Goal: Task Accomplishment & Management: Use online tool/utility

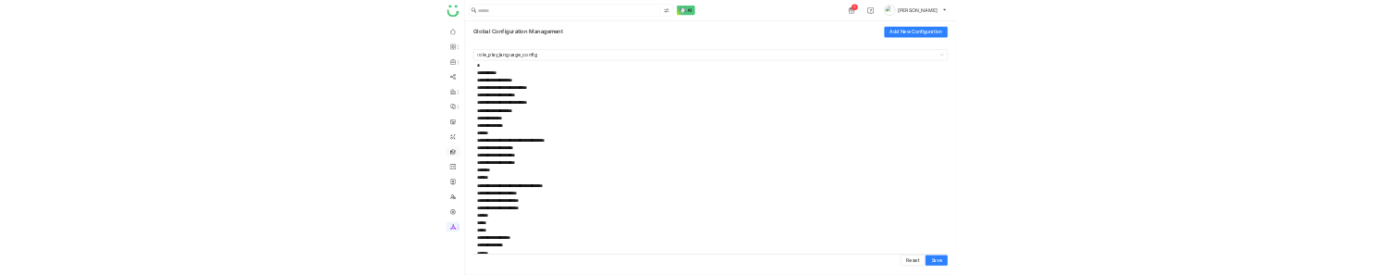
scroll to position [1401, 0]
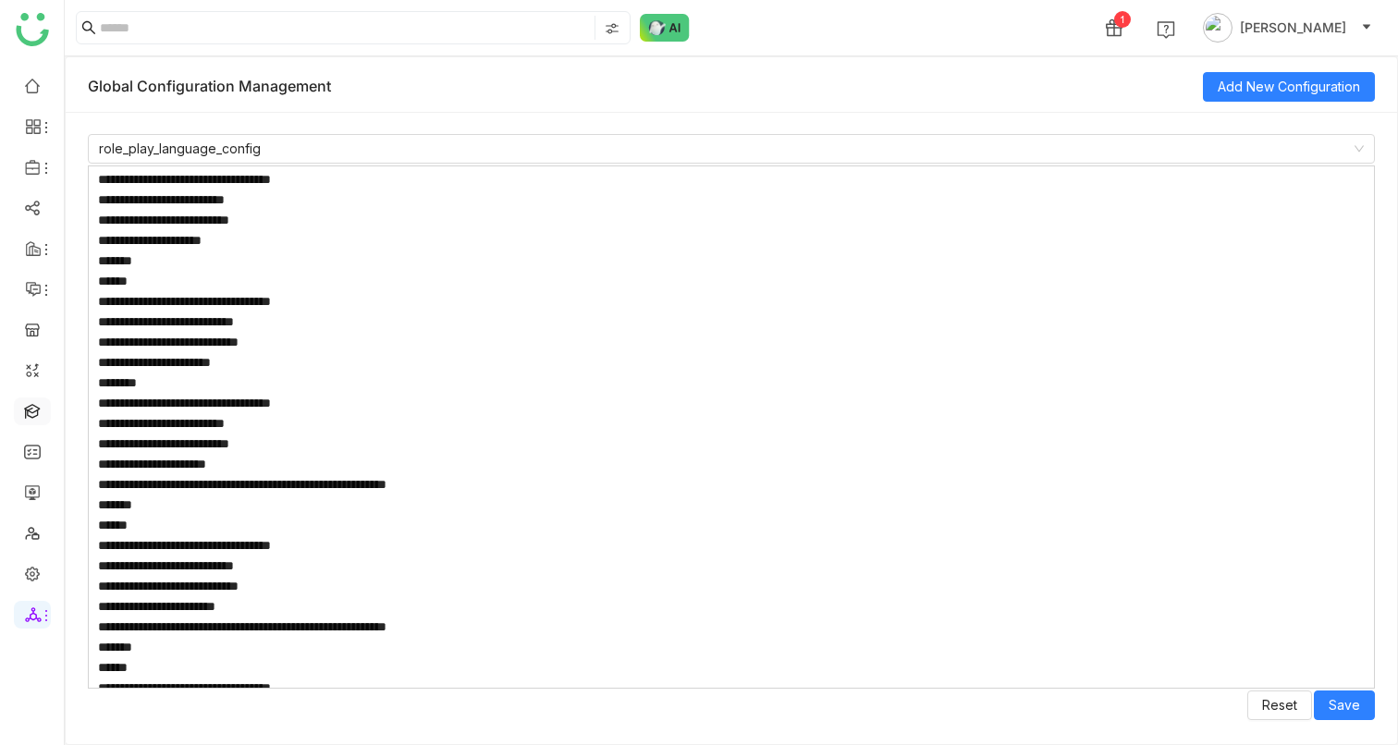
click at [31, 406] on link at bounding box center [32, 410] width 17 height 16
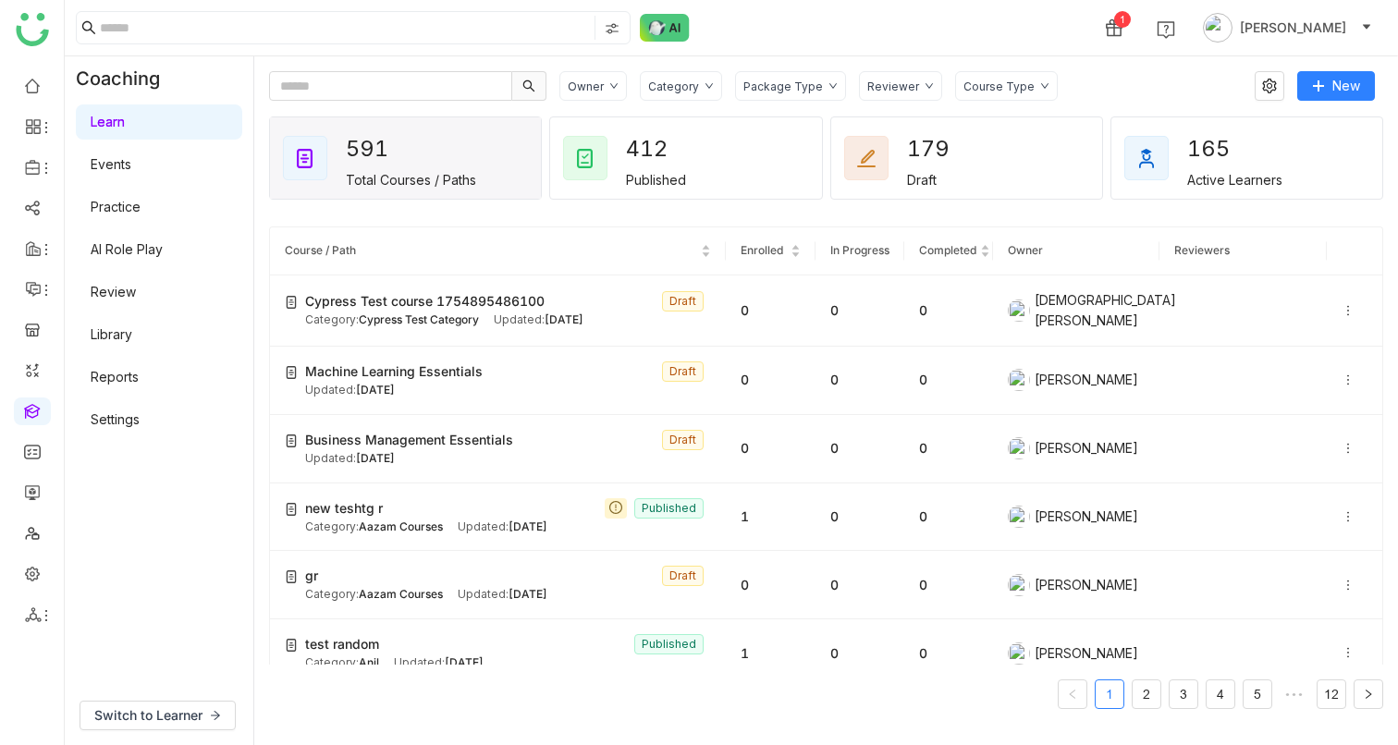
click at [129, 267] on div "Learn Events Practice AI Role Play Review Library Reports Settings" at bounding box center [159, 271] width 189 height 340
click at [131, 251] on link "AI Role Play" at bounding box center [127, 249] width 72 height 16
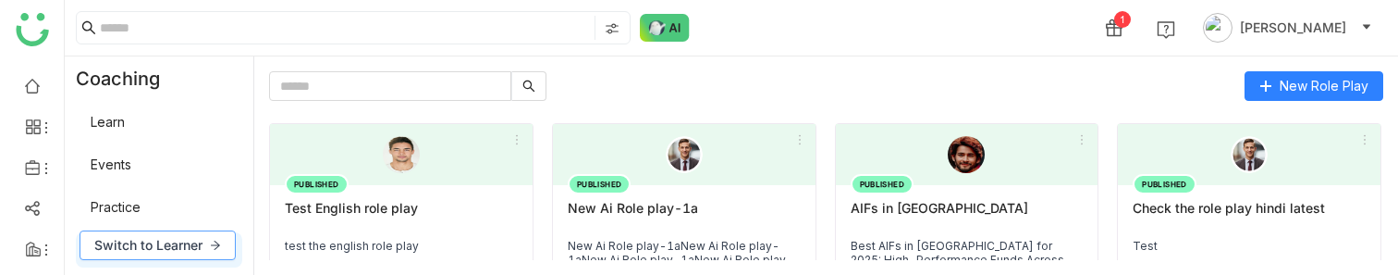
click at [146, 241] on span "Switch to Learner" at bounding box center [148, 245] width 108 height 20
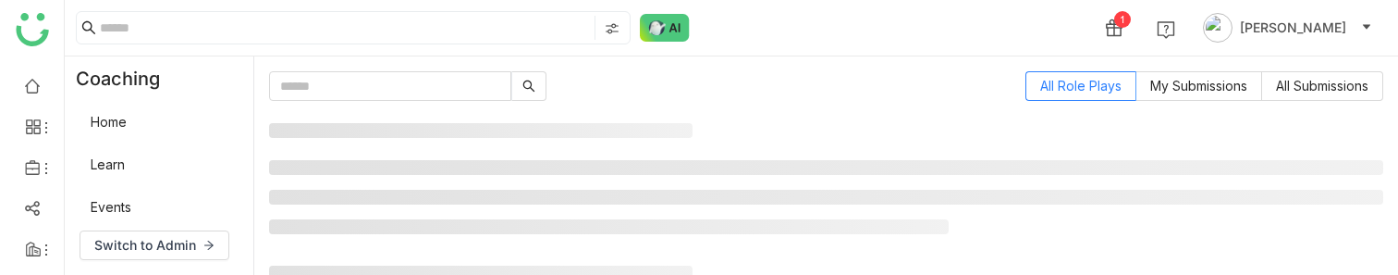
scroll to position [81, 0]
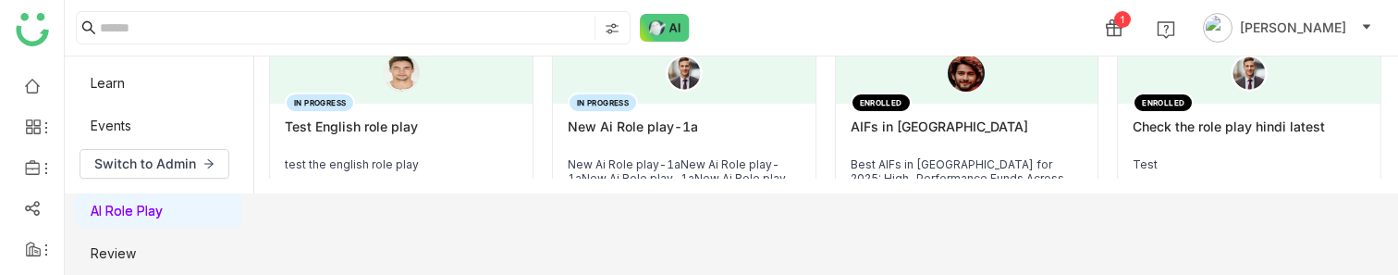
click at [705, 116] on div "IN PROGRESS New Ai Role play-1a New Ai Role play-1aNew Ai Role play-1aNew Ai Ro…" at bounding box center [684, 159] width 263 height 111
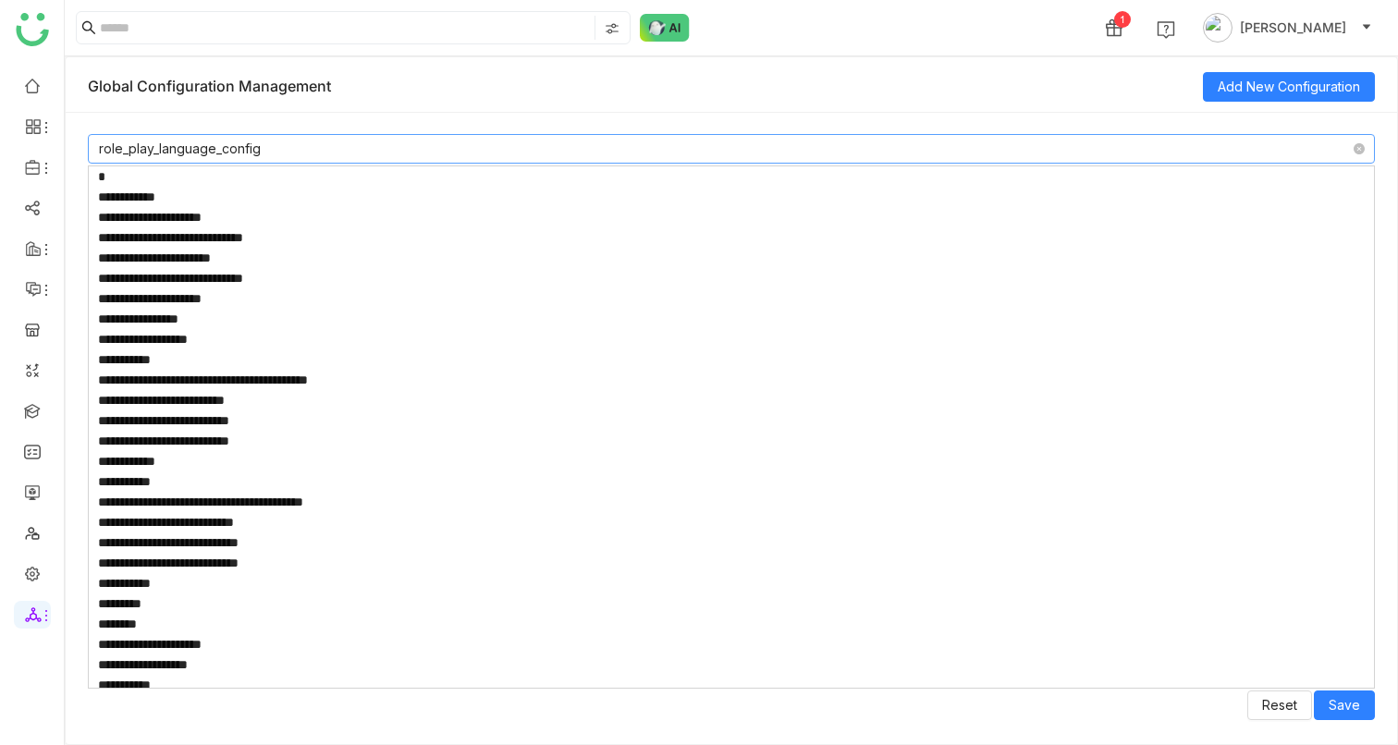
click at [261, 145] on nz-select-item "role_play_language_config" at bounding box center [731, 149] width 1265 height 28
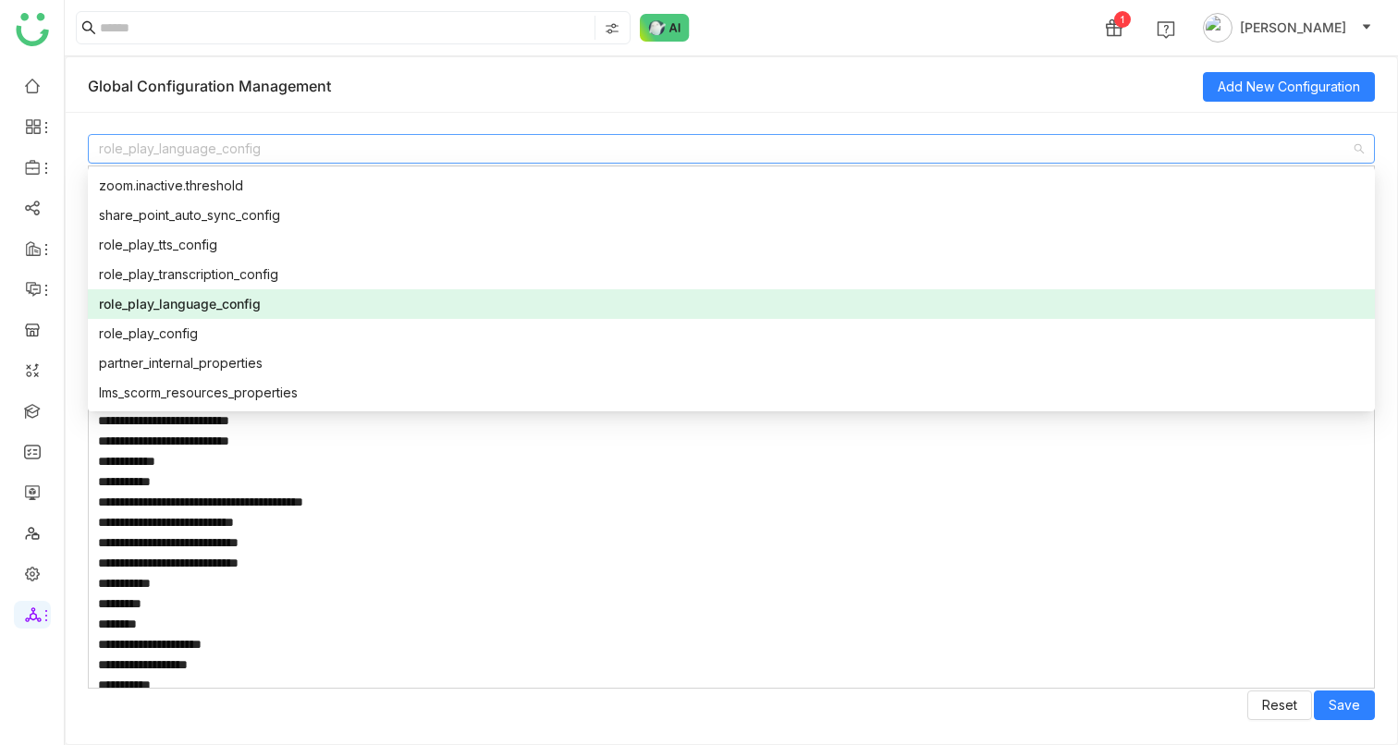
click at [351, 117] on div "role_play_language_config Reset Save" at bounding box center [731, 428] width 1331 height 632
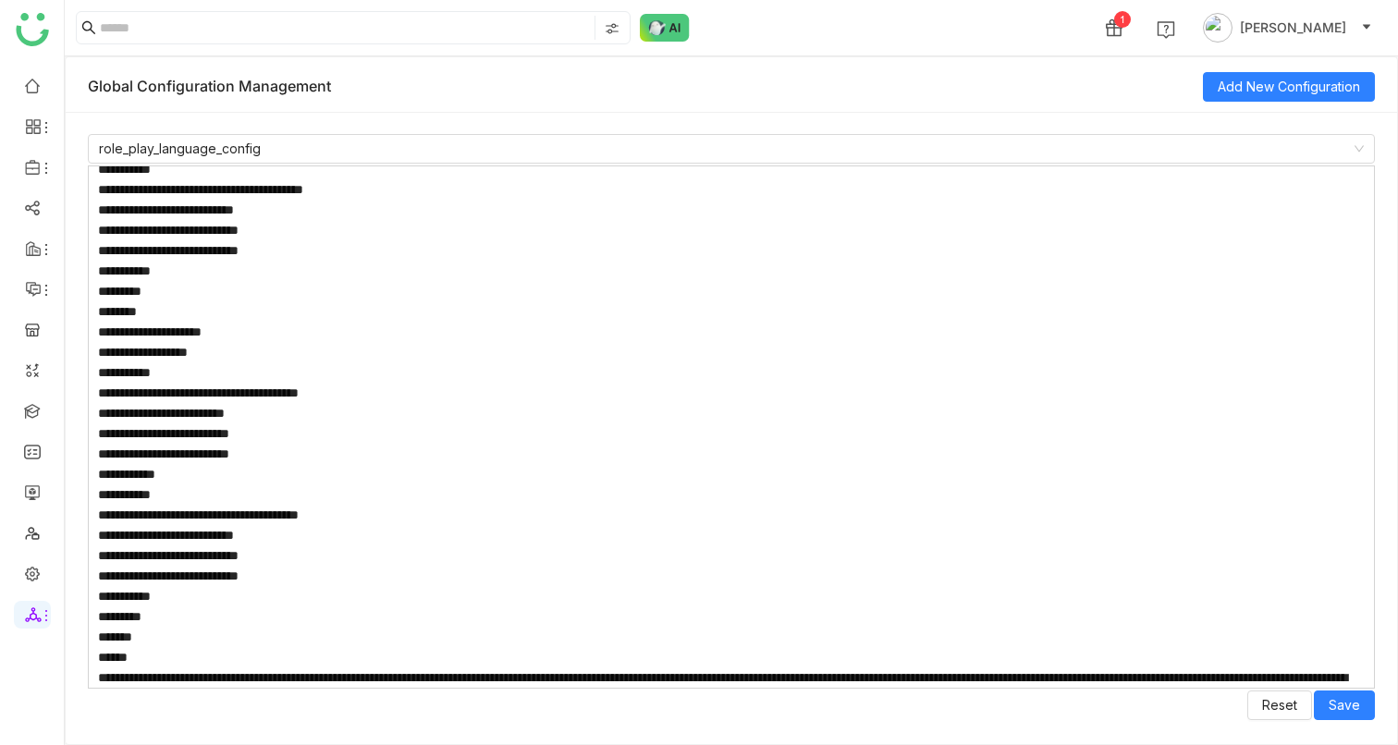
scroll to position [313, 0]
click at [402, 319] on textarea at bounding box center [731, 426] width 1287 height 523
paste textarea "**********"
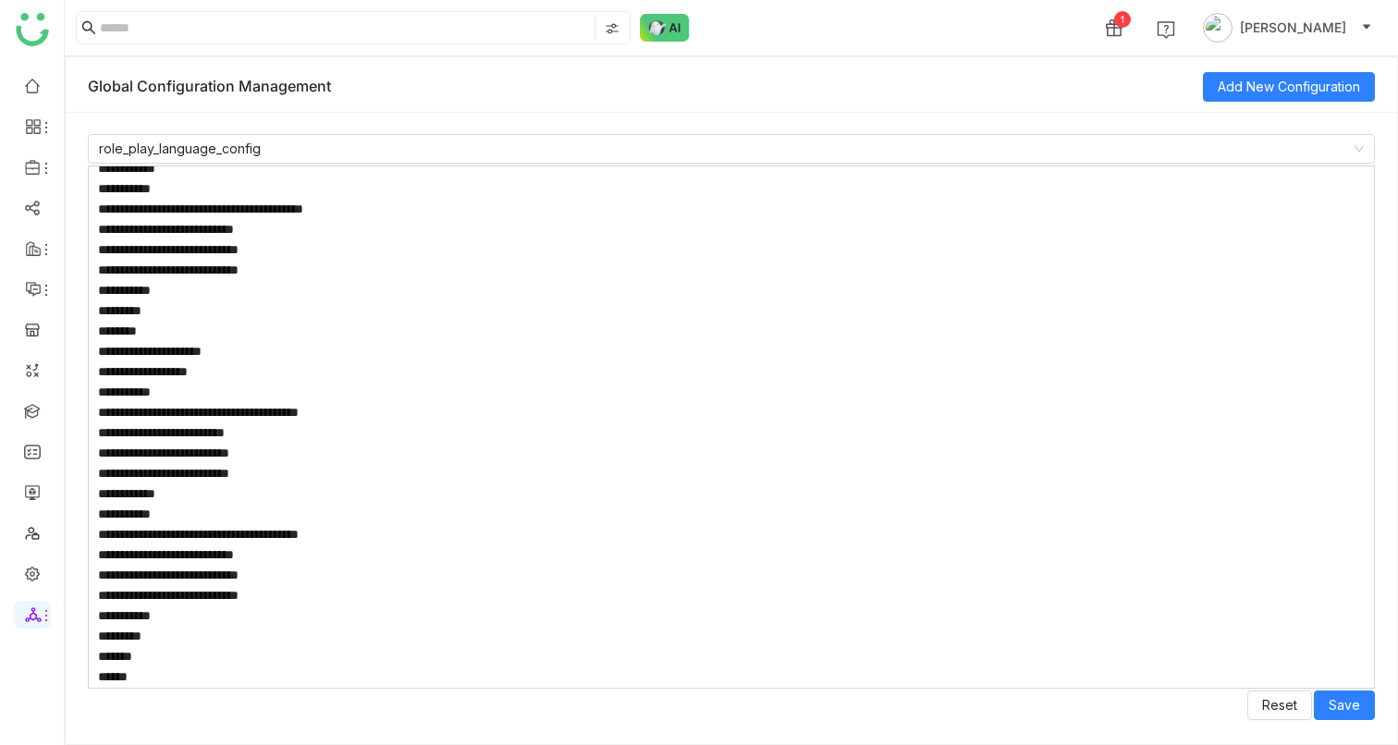
scroll to position [3239, 0]
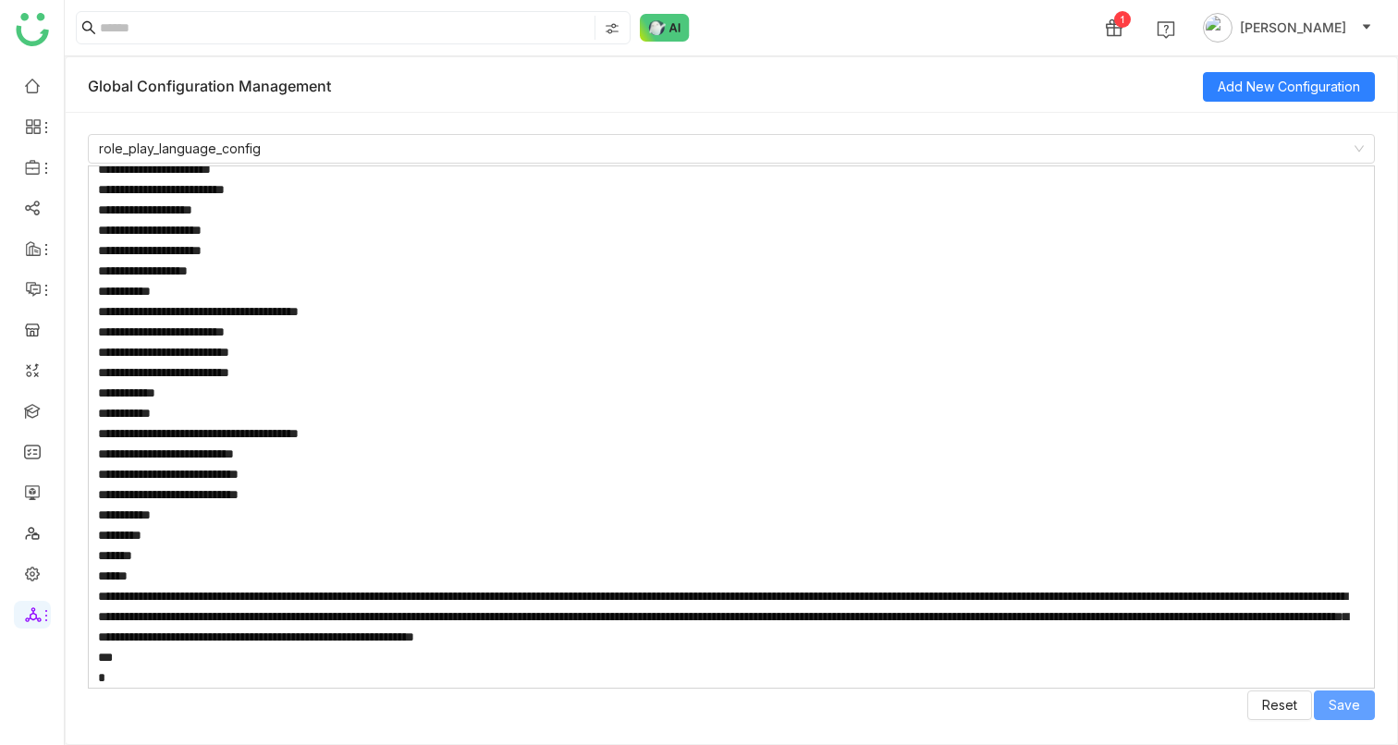
type textarea "**********"
click at [1346, 705] on span "Save" at bounding box center [1344, 705] width 31 height 20
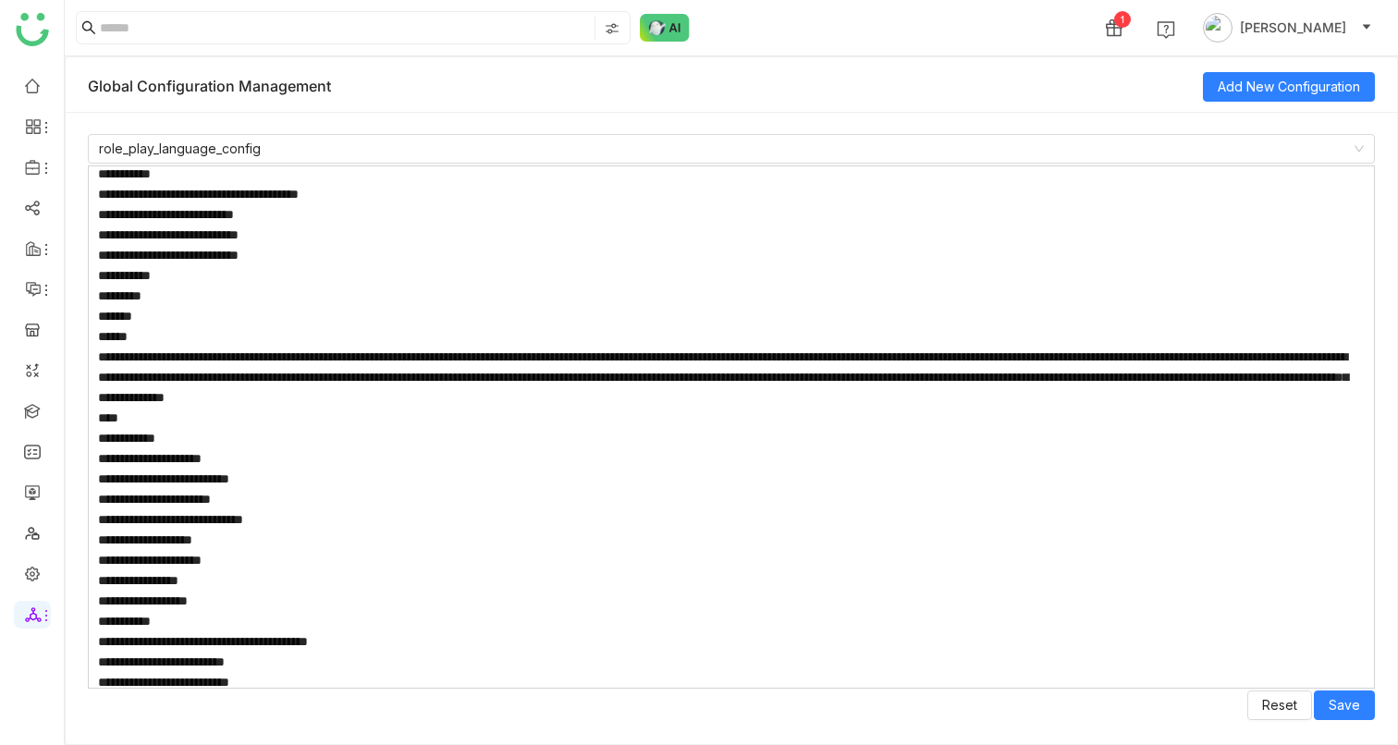
scroll to position [656, 0]
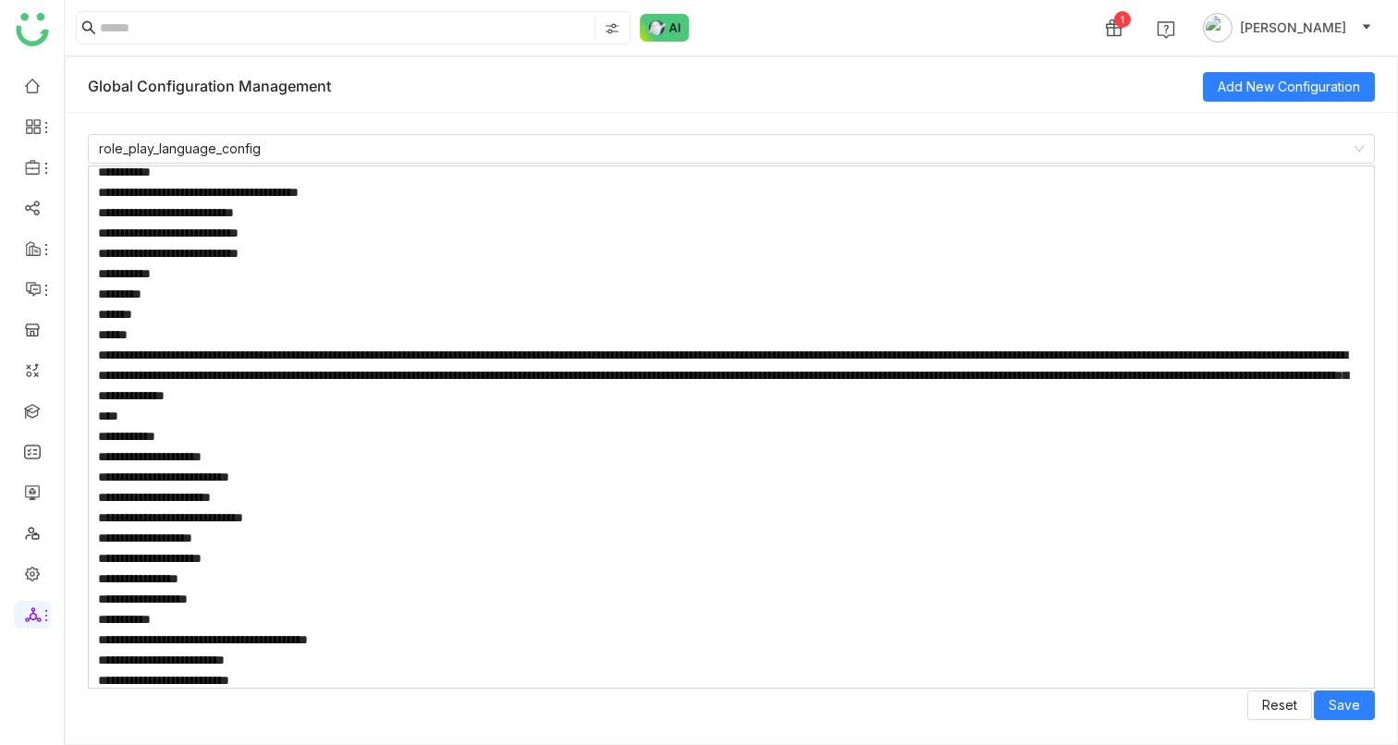
click at [1057, 393] on textarea at bounding box center [731, 426] width 1287 height 523
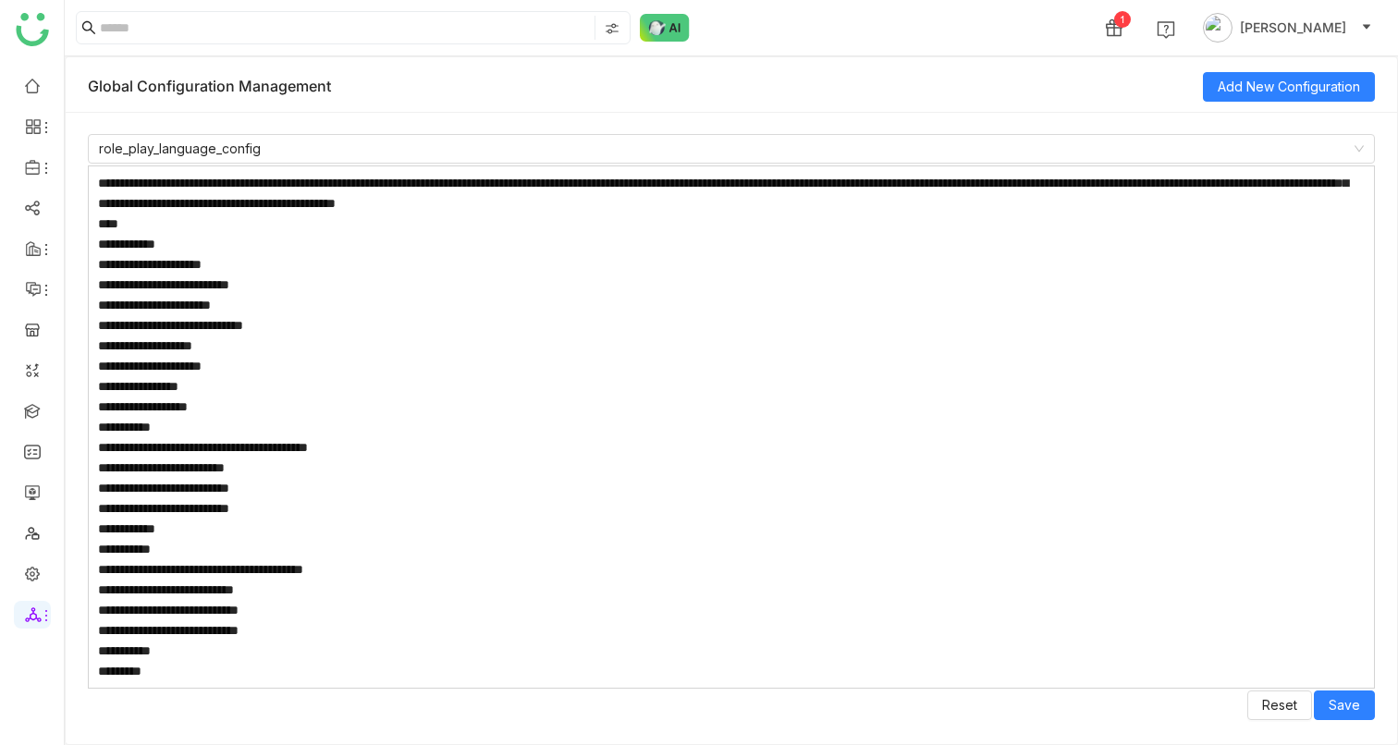
scroll to position [809, 0]
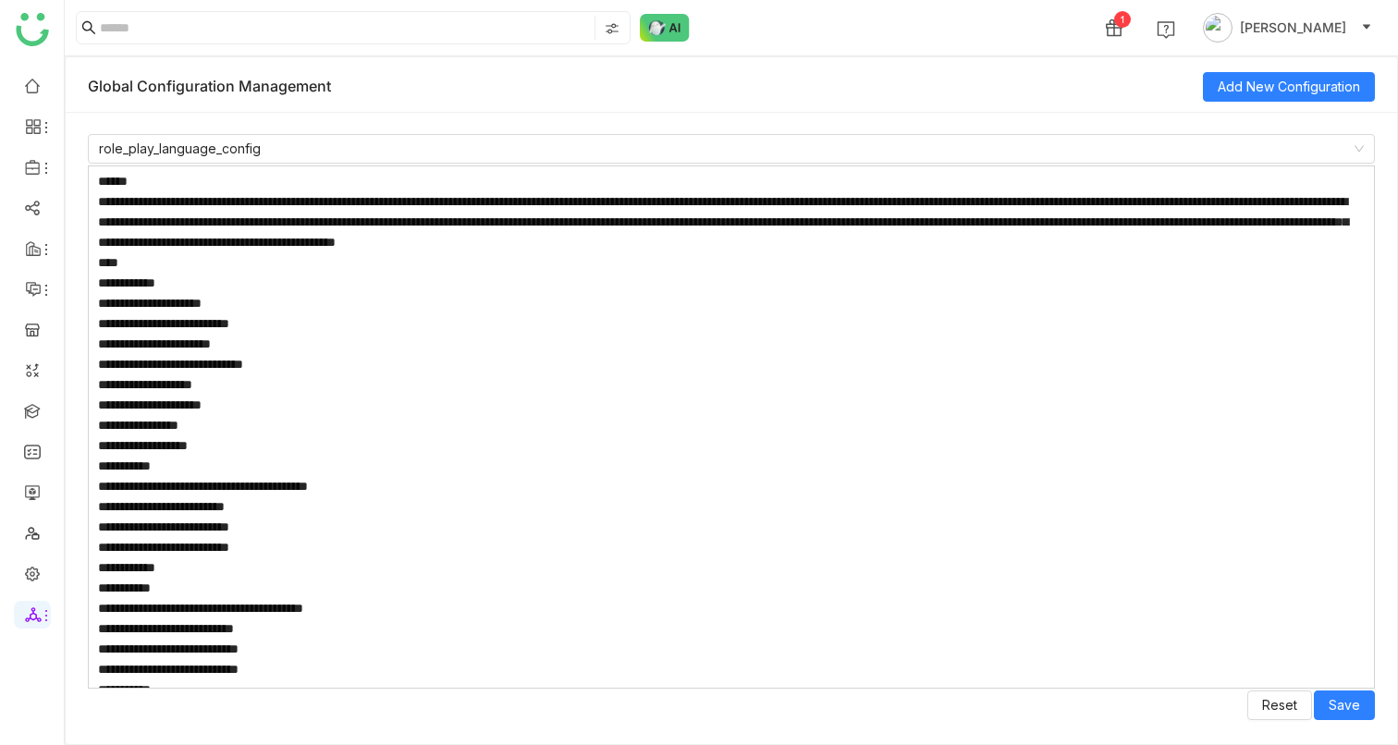
click at [1057, 244] on textarea at bounding box center [731, 426] width 1287 height 523
click at [1055, 240] on textarea at bounding box center [731, 426] width 1287 height 523
click at [1027, 314] on textarea at bounding box center [731, 426] width 1287 height 523
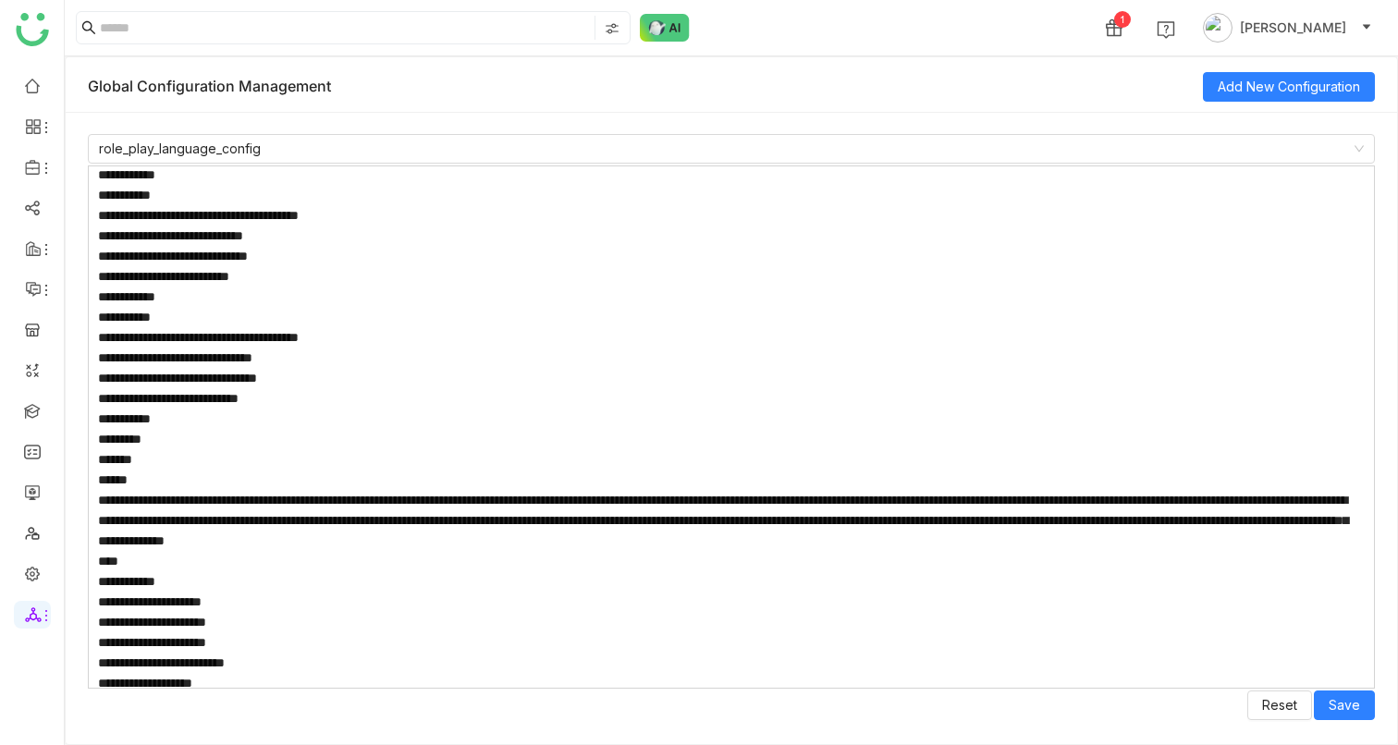
scroll to position [2180, 0]
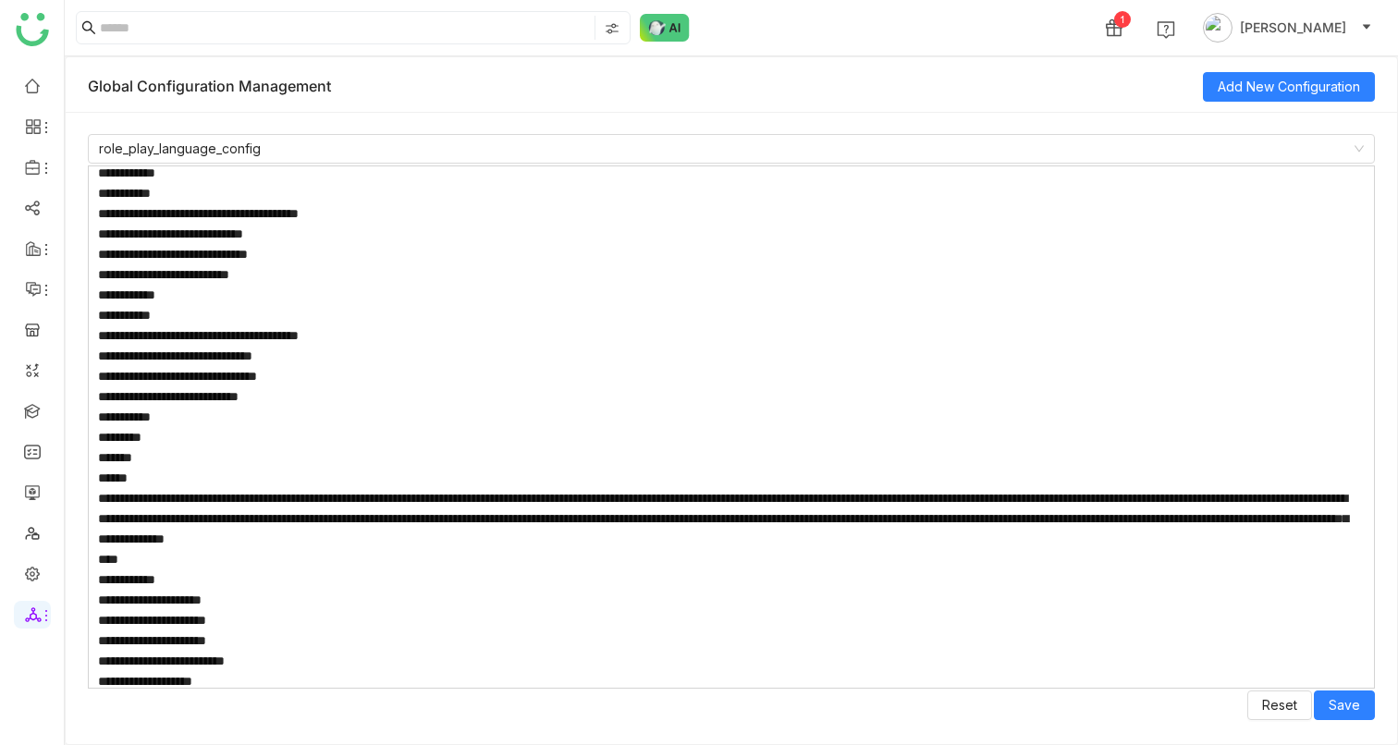
click at [1056, 560] on textarea at bounding box center [731, 426] width 1287 height 523
paste textarea "**********"
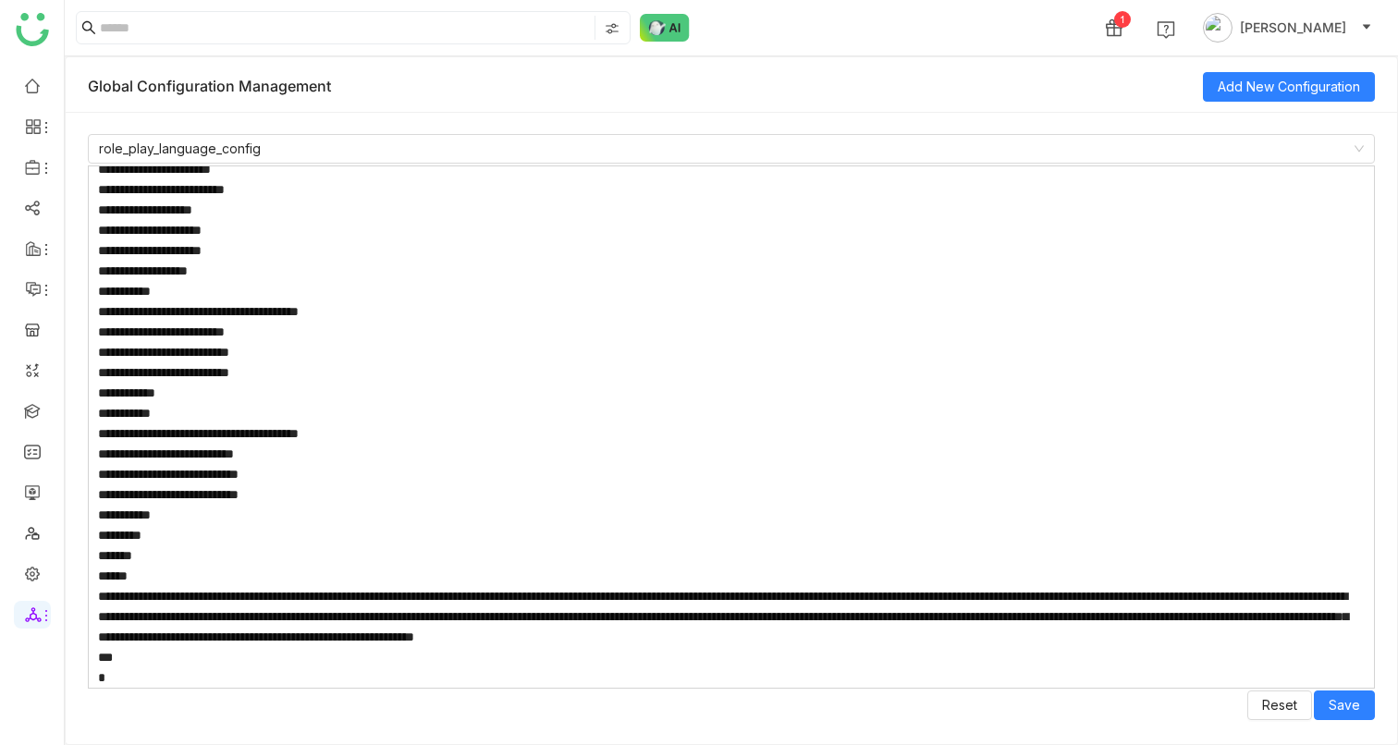
scroll to position [3281, 0]
click at [1167, 638] on textarea at bounding box center [731, 426] width 1287 height 523
paste textarea "**********"
click at [1288, 632] on textarea at bounding box center [731, 426] width 1287 height 523
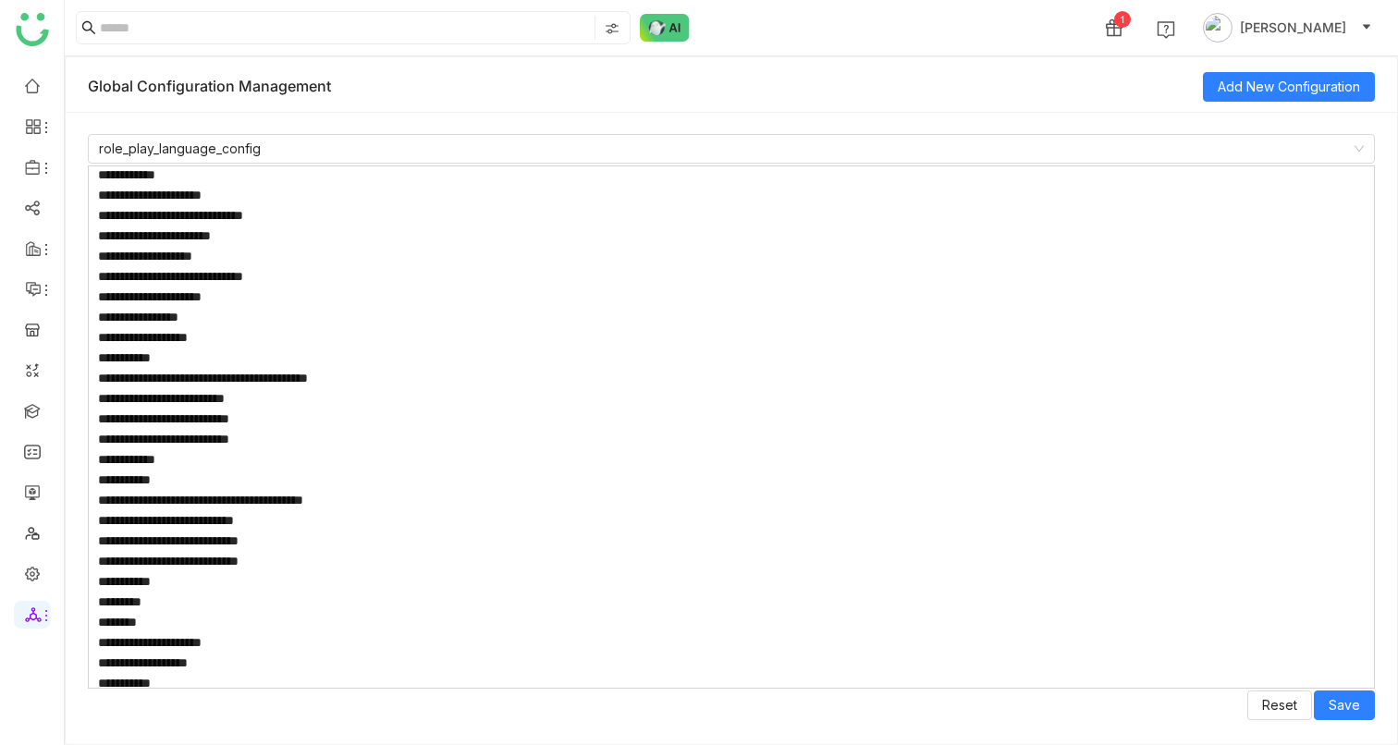
scroll to position [0, 0]
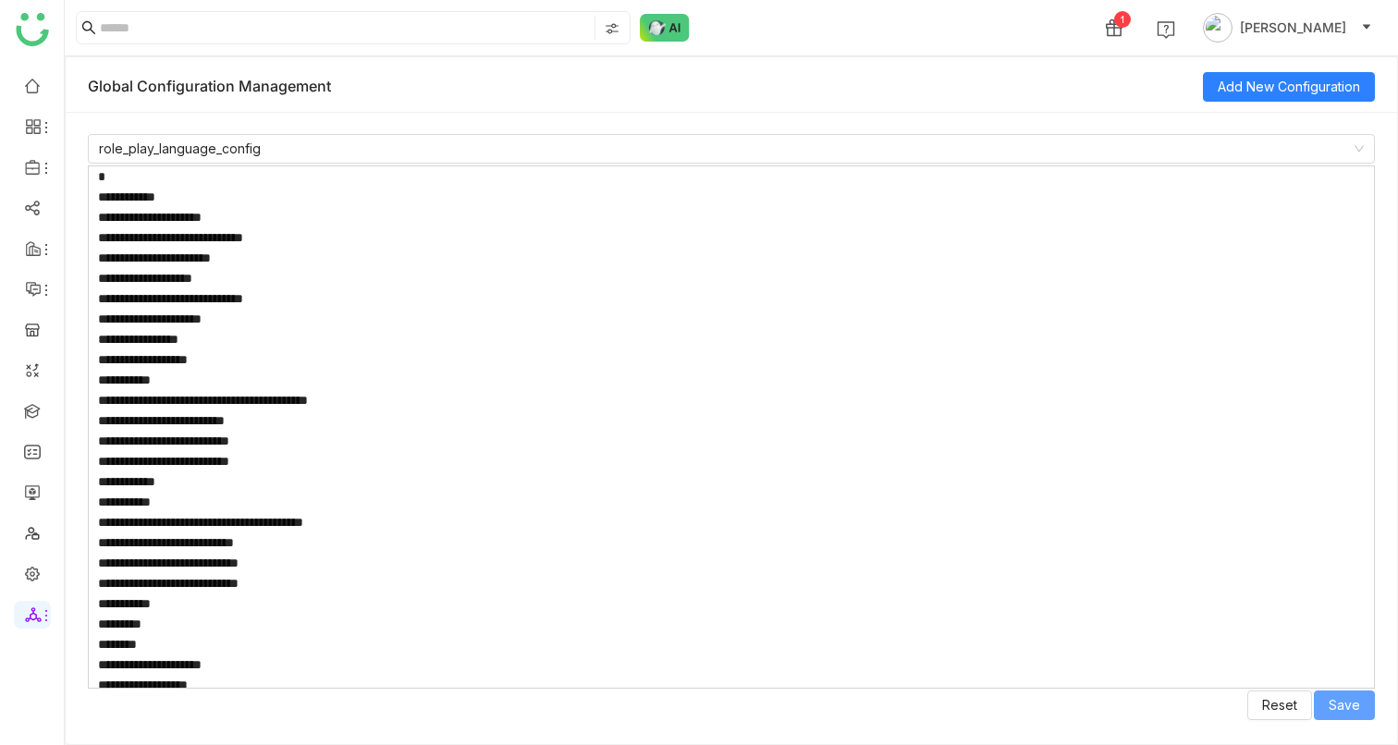
type textarea "**********"
click at [1359, 704] on span "Save" at bounding box center [1344, 705] width 31 height 20
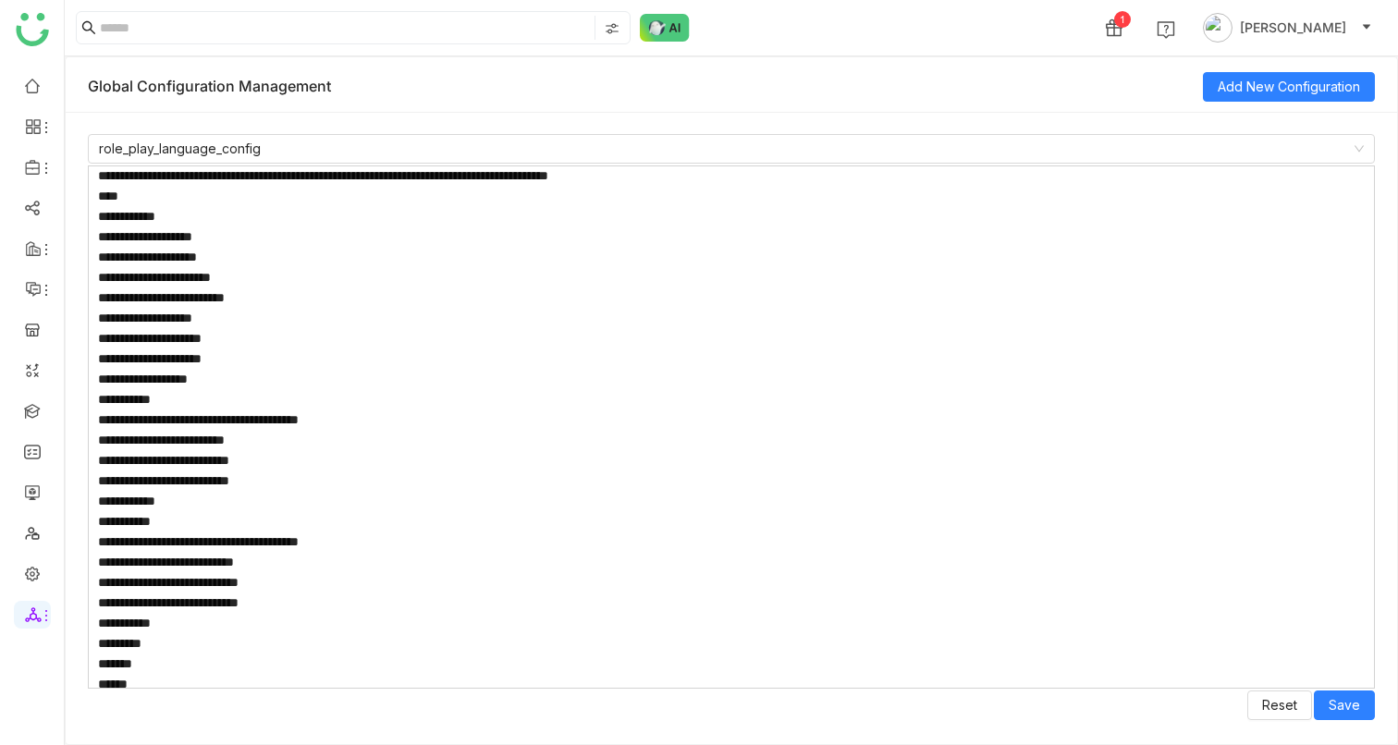
scroll to position [3302, 0]
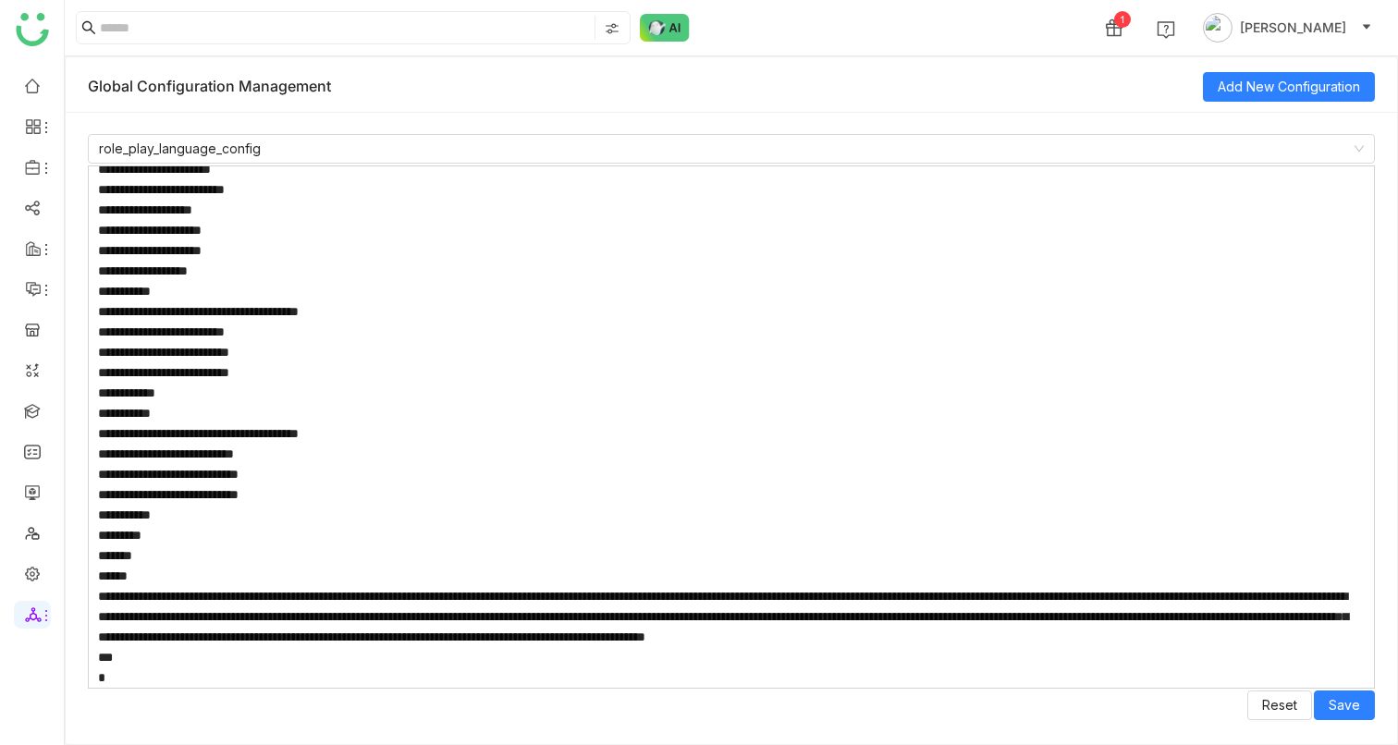
click at [1220, 618] on textarea at bounding box center [731, 426] width 1287 height 523
click at [1183, 617] on textarea at bounding box center [731, 426] width 1287 height 523
click at [110, 634] on textarea at bounding box center [731, 426] width 1287 height 523
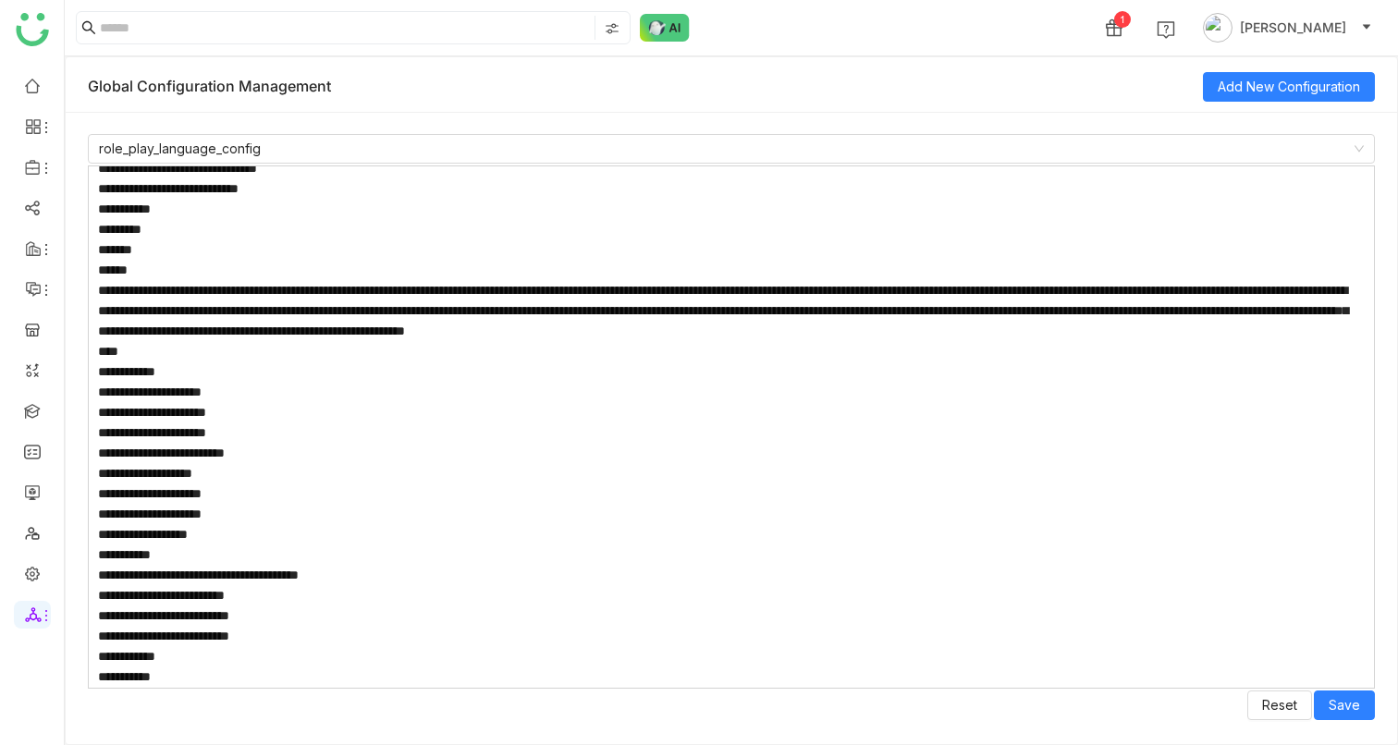
scroll to position [2347, 0]
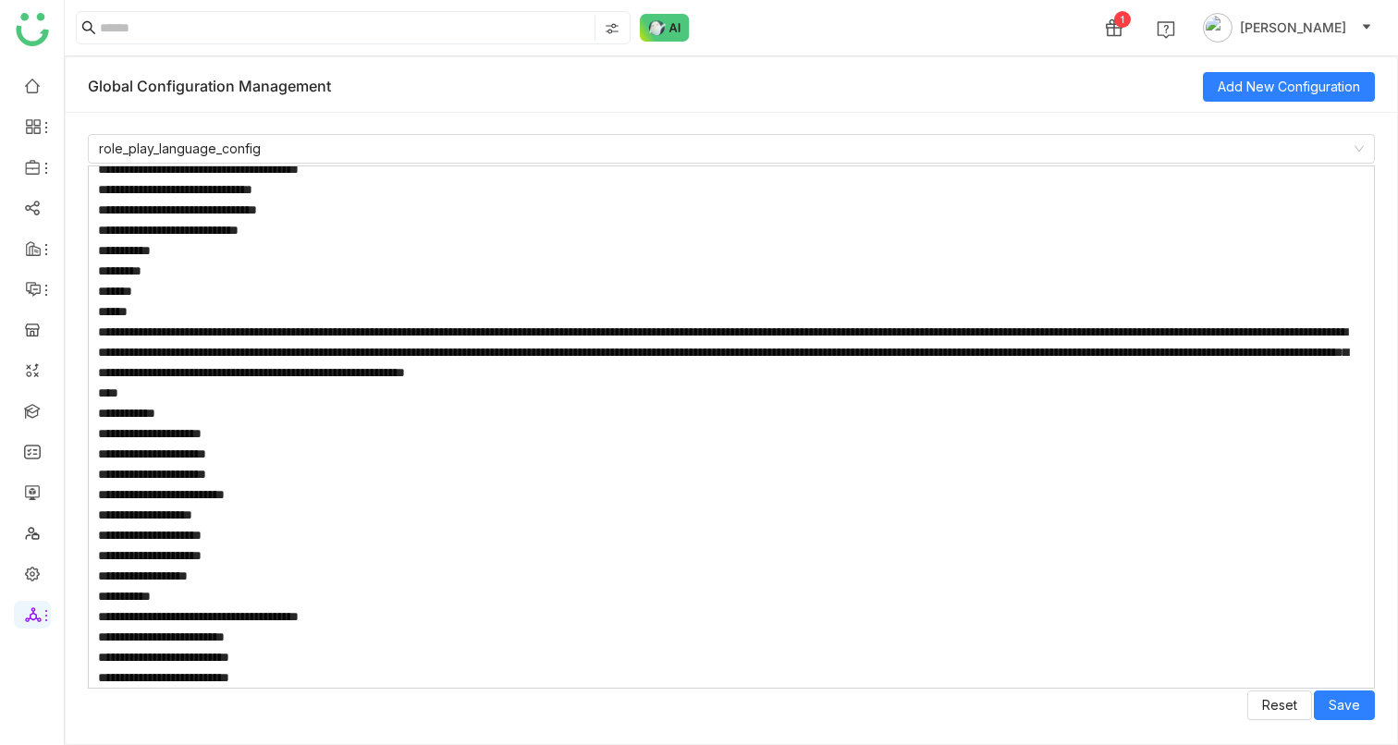
click at [1067, 393] on textarea at bounding box center [731, 426] width 1287 height 523
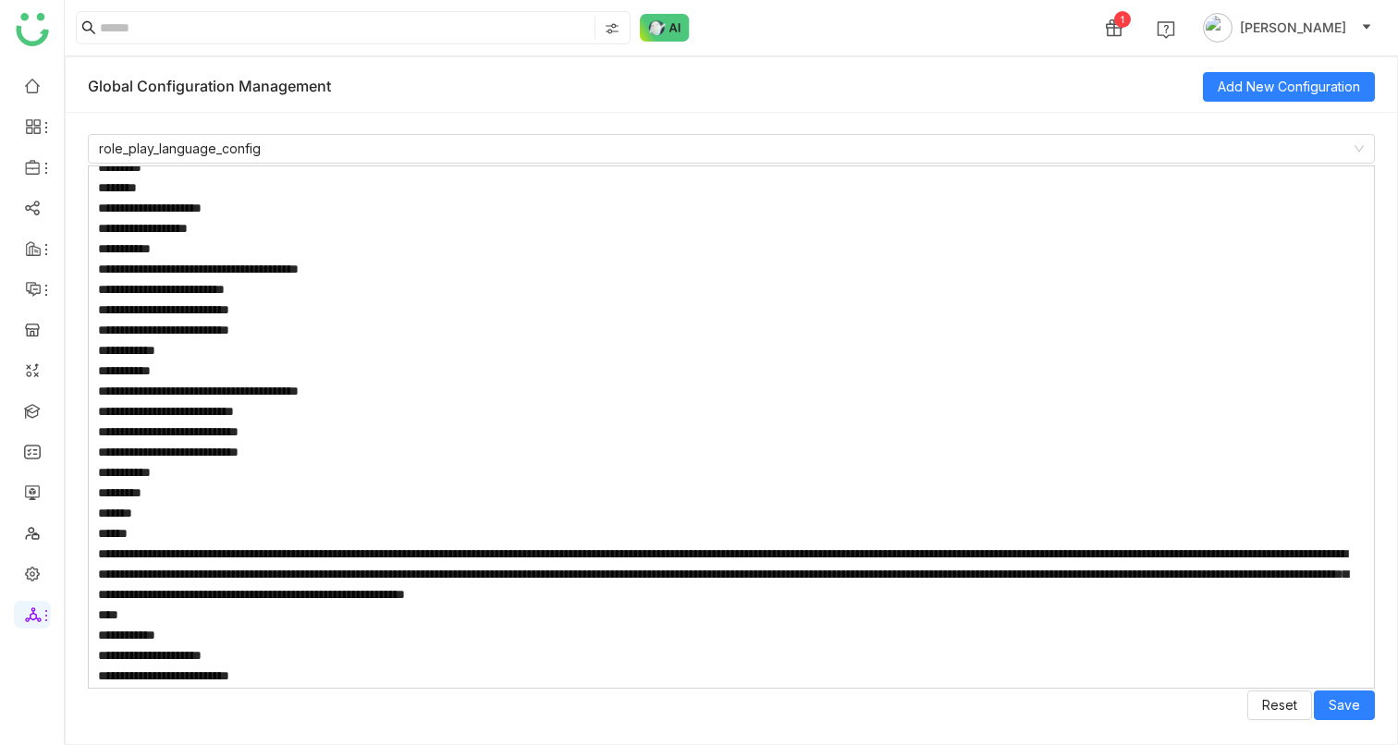
scroll to position [419, 0]
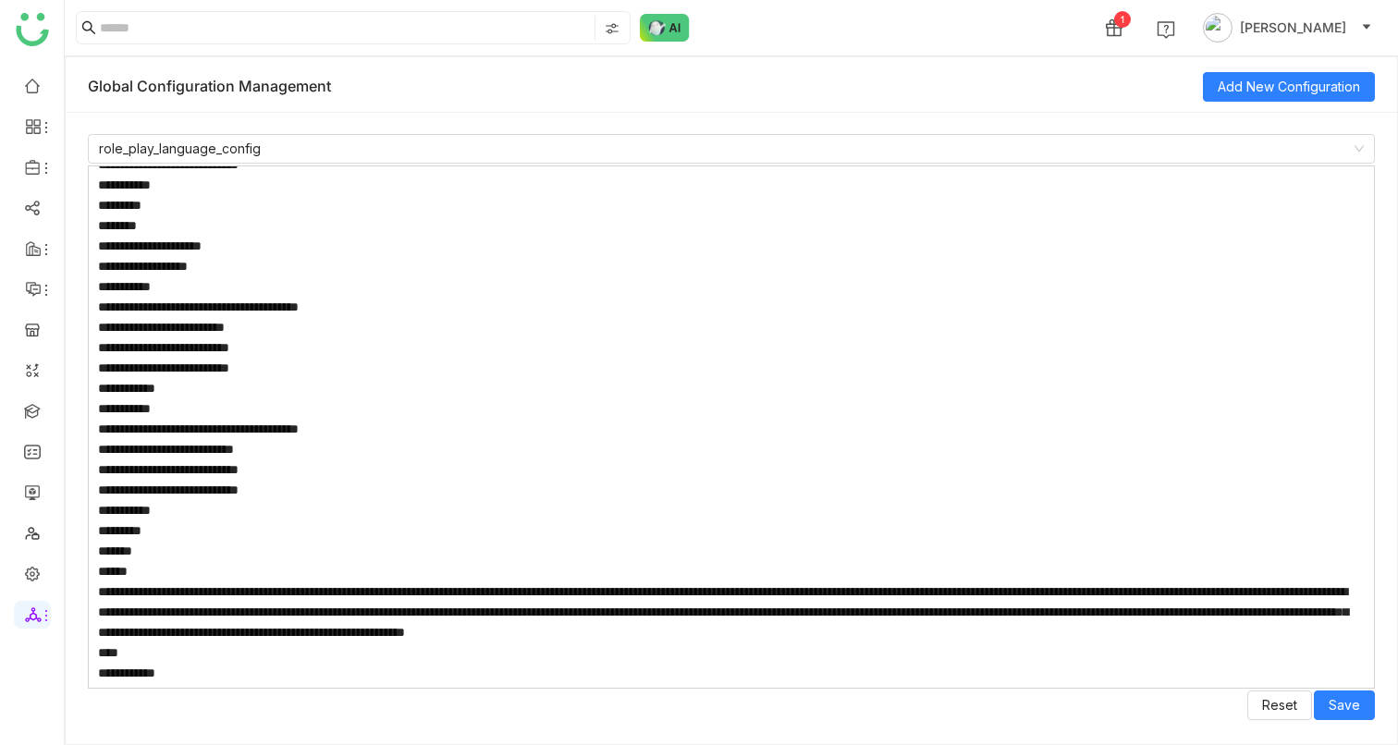
click at [1070, 635] on textarea at bounding box center [731, 426] width 1287 height 523
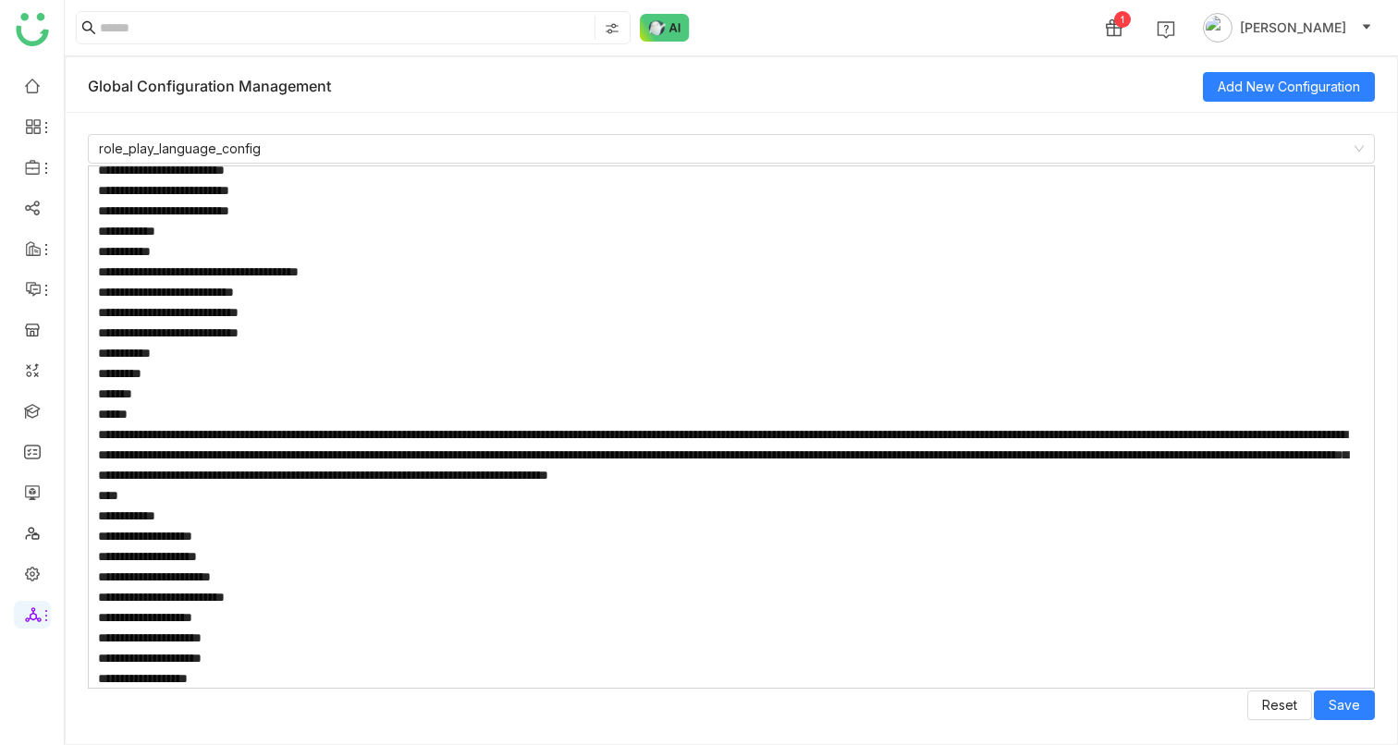
scroll to position [3302, 0]
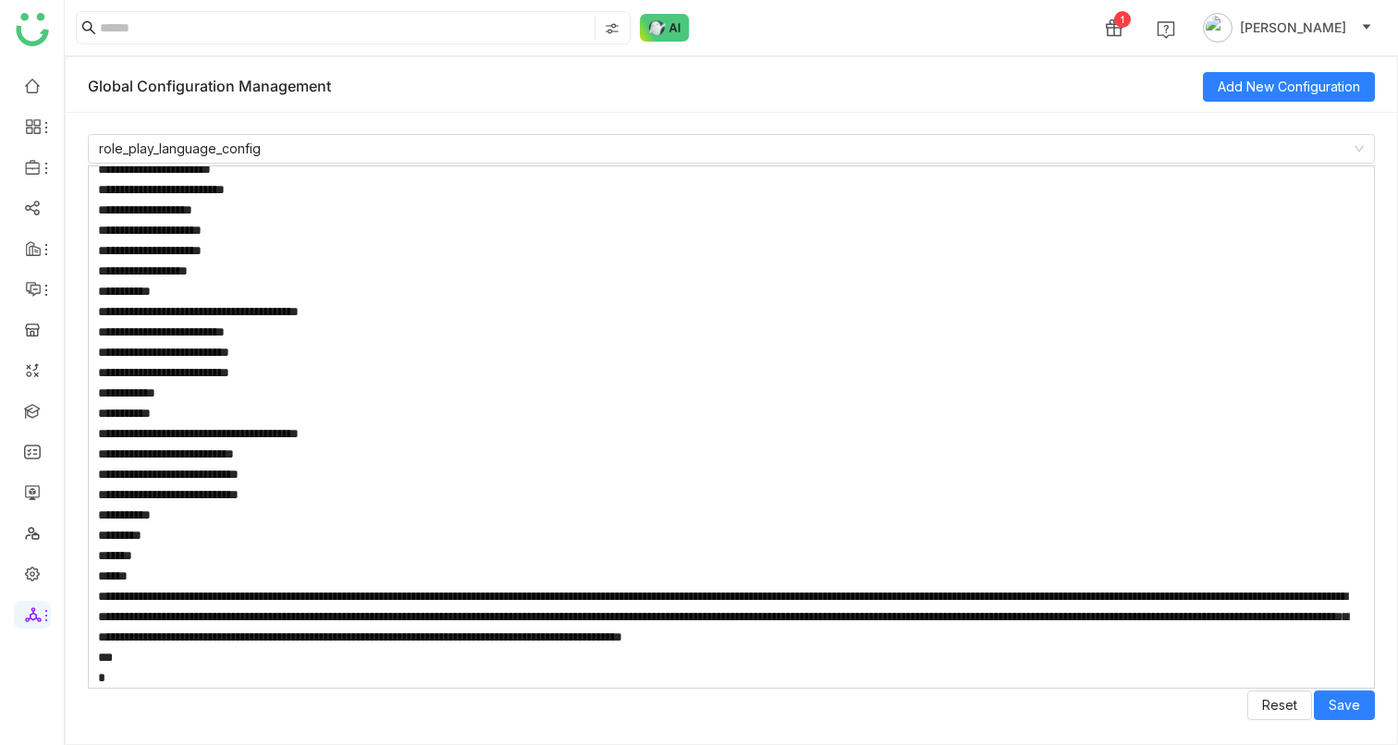
click at [1174, 618] on textarea at bounding box center [731, 426] width 1287 height 523
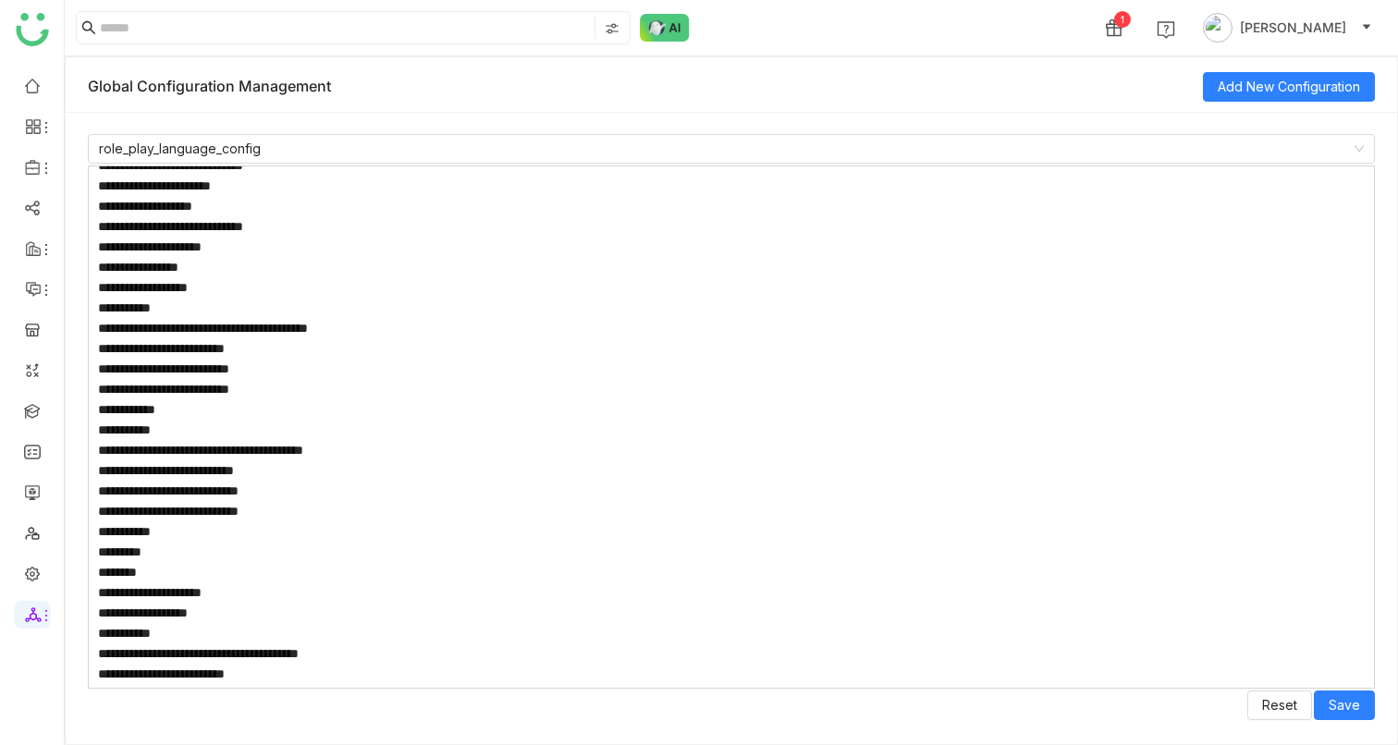
scroll to position [0, 0]
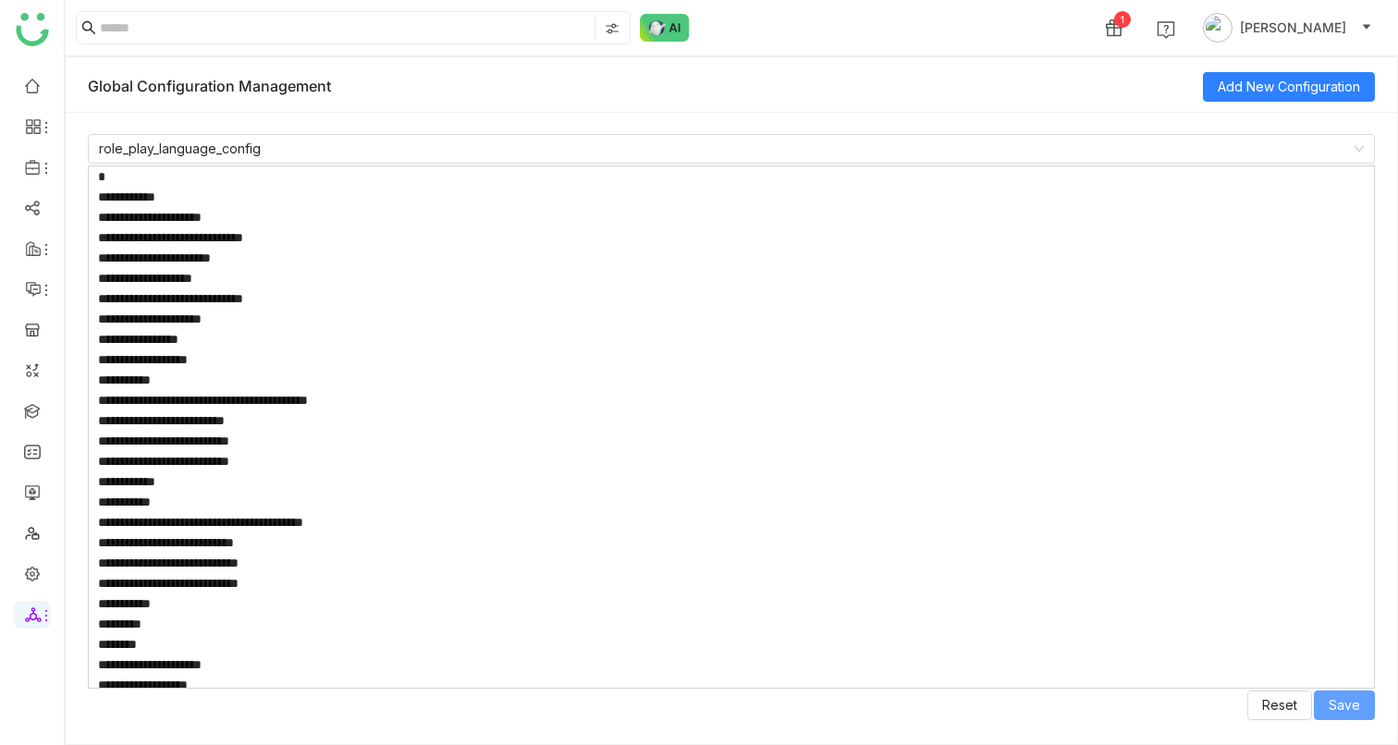
type textarea "**********"
click at [1355, 703] on span "Save" at bounding box center [1344, 705] width 31 height 20
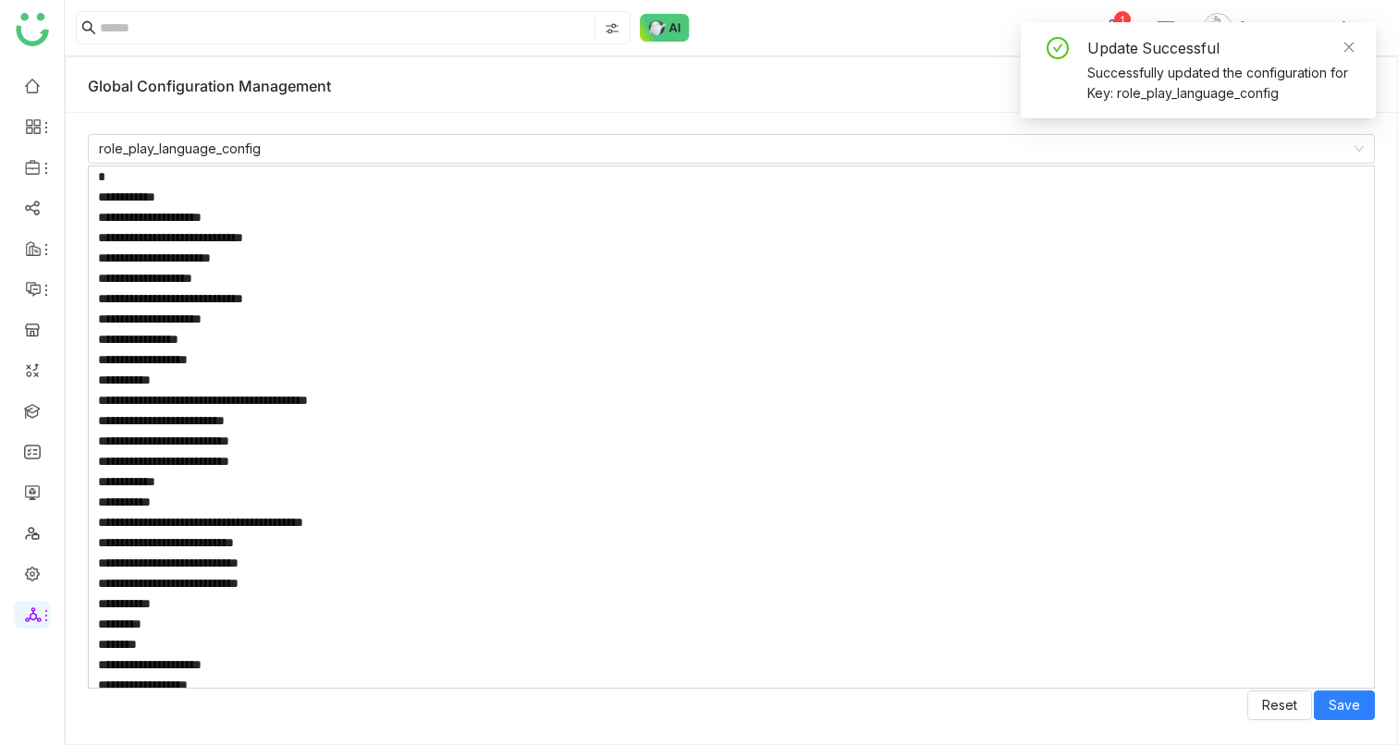
click at [850, 416] on textarea at bounding box center [731, 426] width 1287 height 523
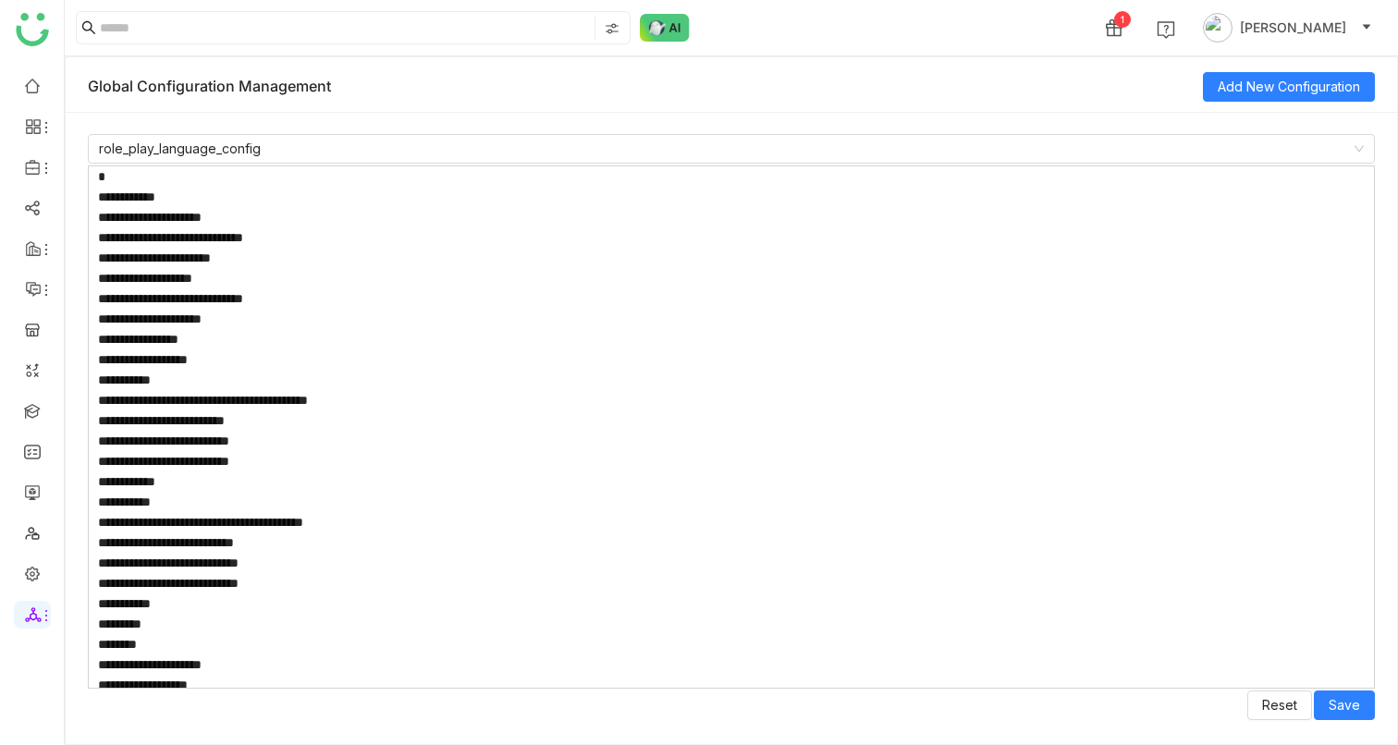
click at [131, 218] on textarea at bounding box center [731, 426] width 1287 height 523
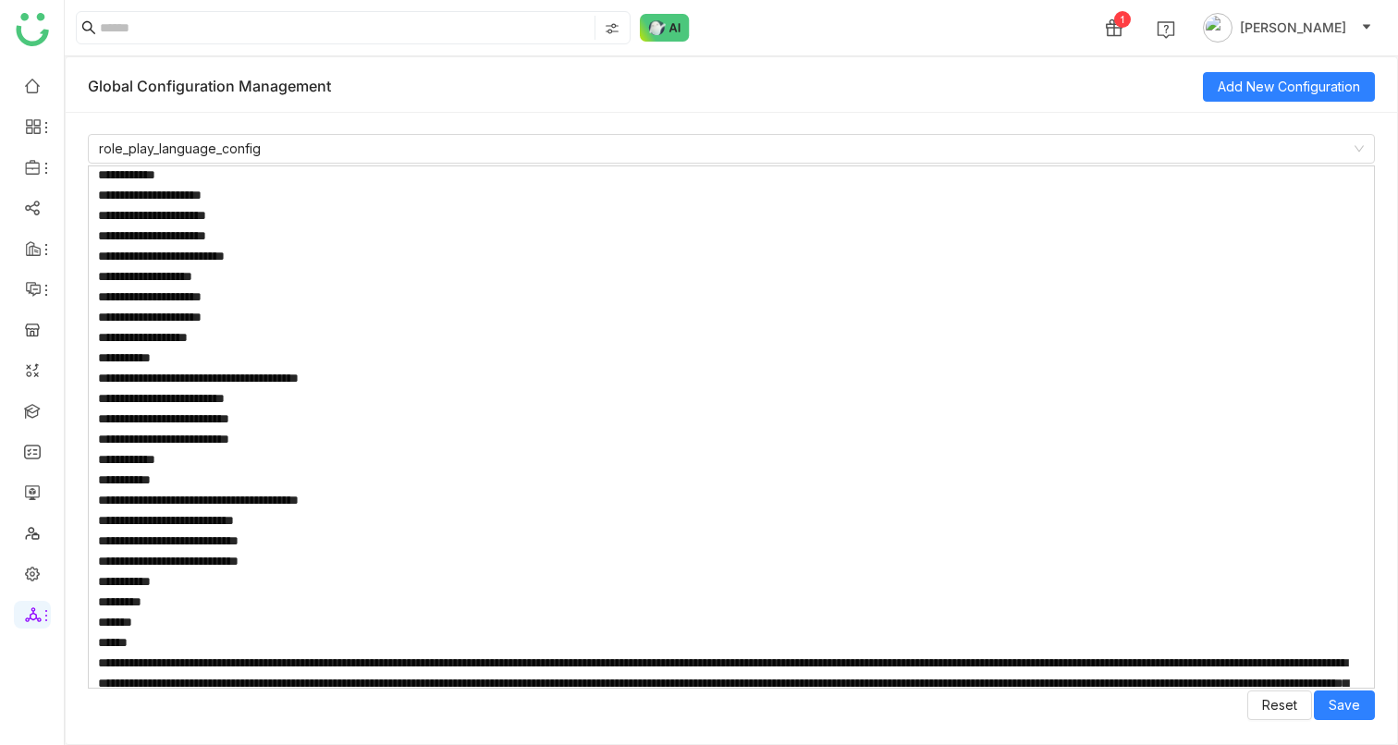
scroll to position [2580, 0]
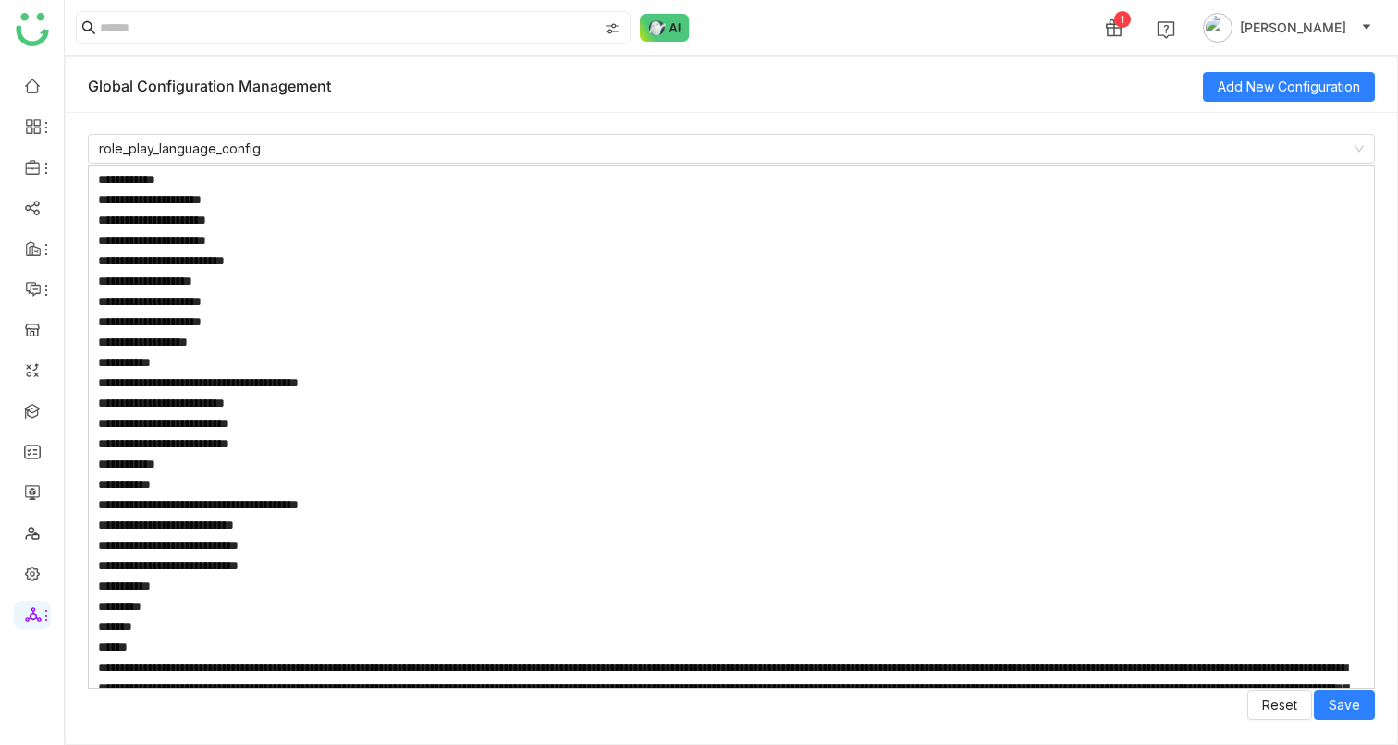
click at [182, 331] on textarea at bounding box center [731, 426] width 1287 height 523
click at [606, 450] on textarea at bounding box center [731, 426] width 1287 height 523
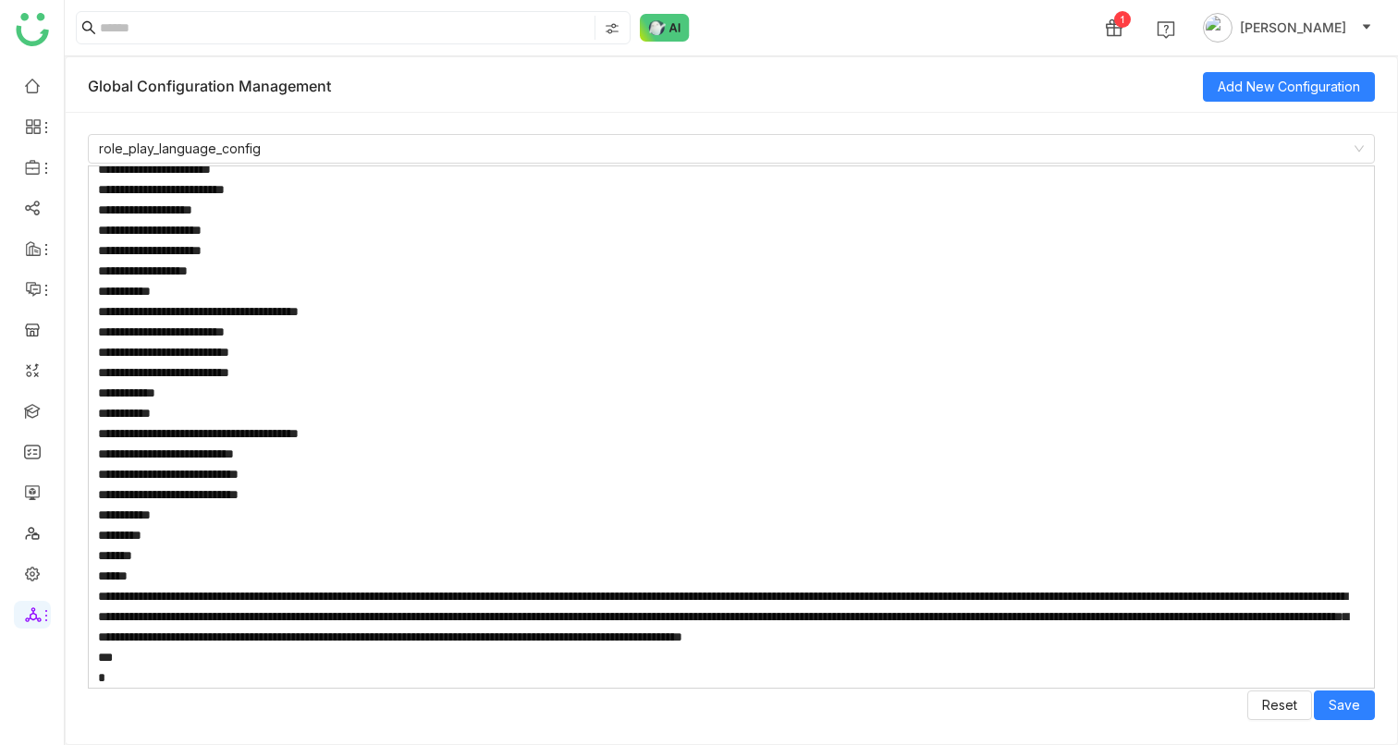
scroll to position [3302, 0]
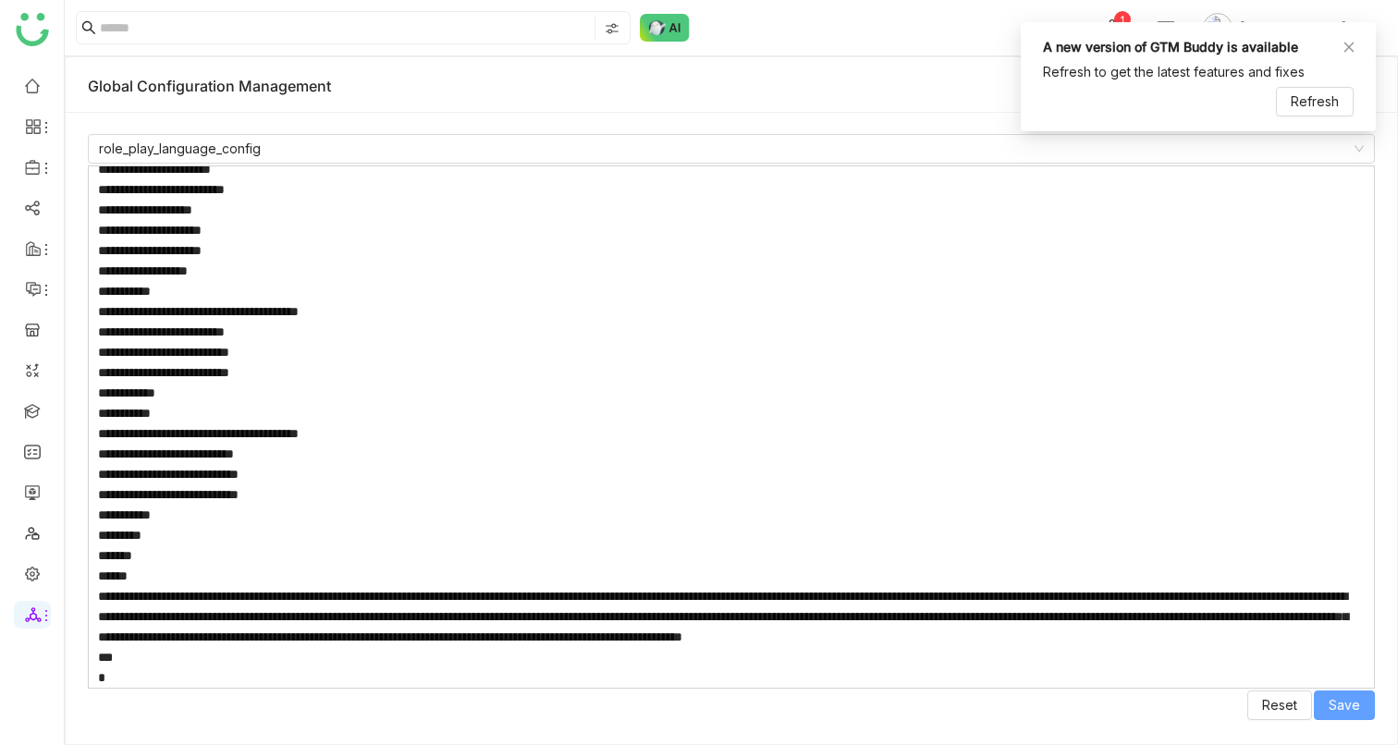
type textarea "**********"
click at [1338, 705] on span "Save" at bounding box center [1344, 705] width 31 height 20
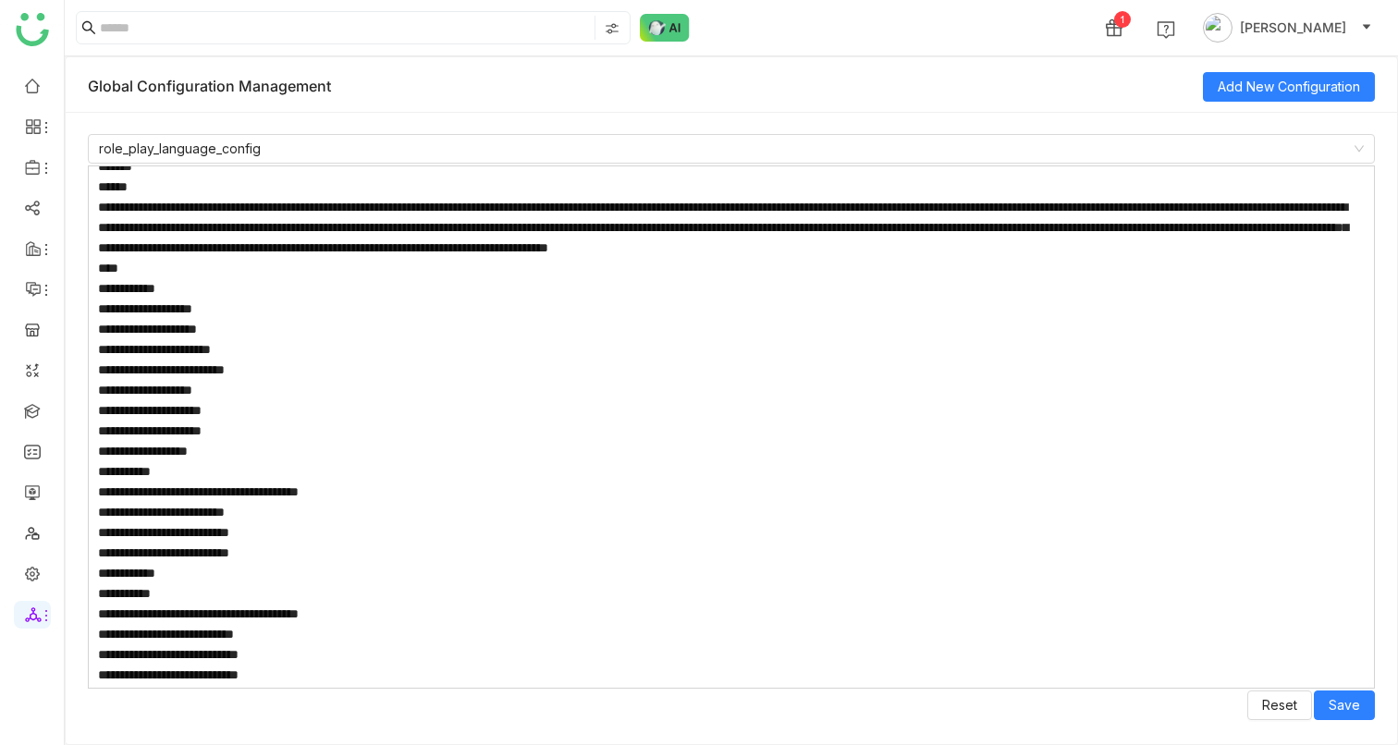
scroll to position [3044, 0]
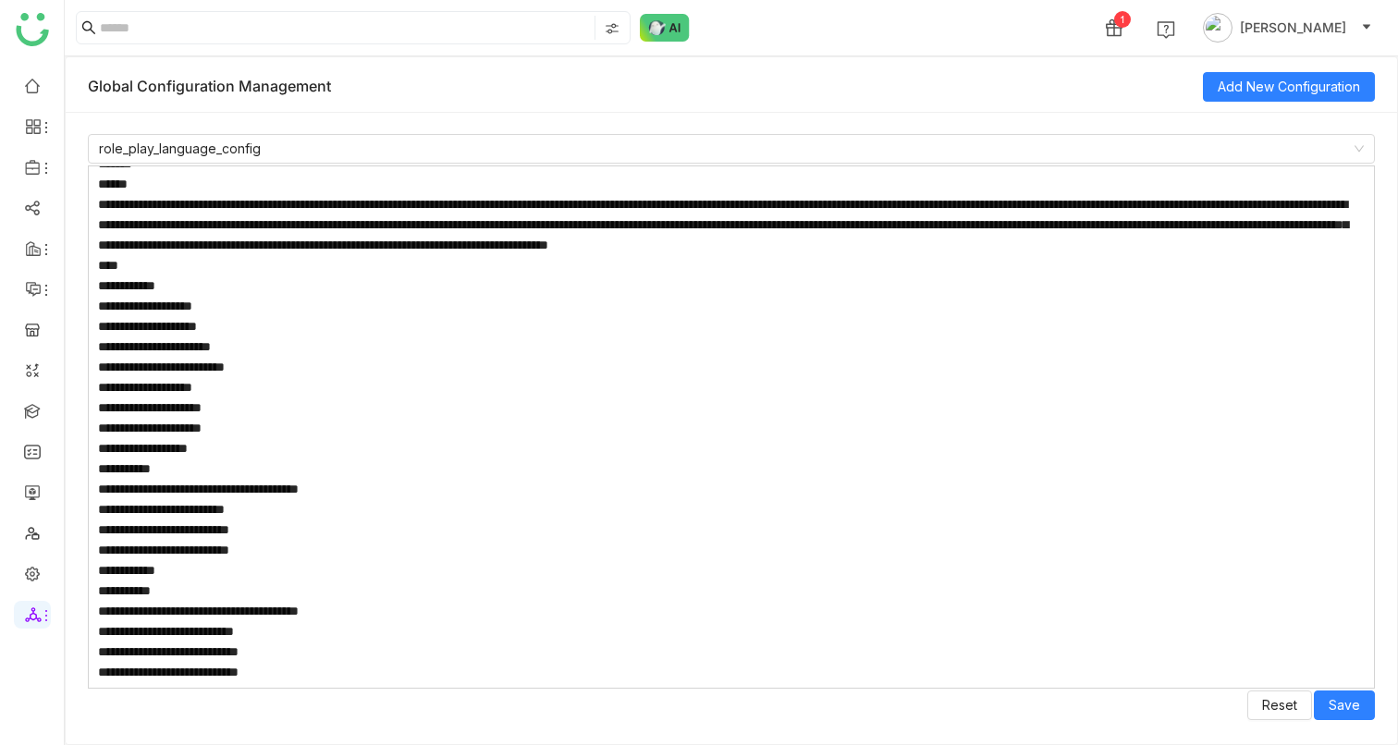
click at [127, 349] on textarea at bounding box center [731, 426] width 1287 height 523
click at [166, 384] on textarea at bounding box center [731, 426] width 1287 height 523
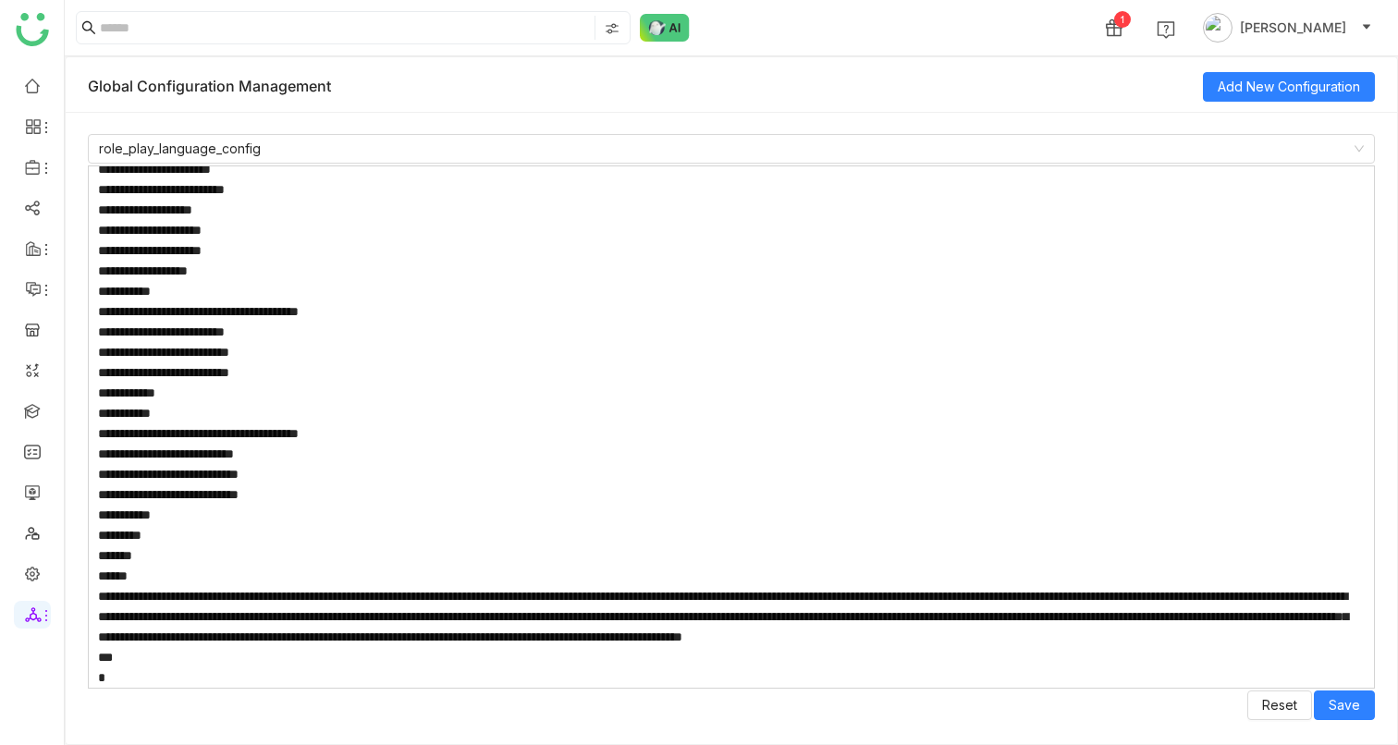
scroll to position [3302, 0]
type textarea "**********"
click at [1364, 706] on button "Save" at bounding box center [1344, 706] width 61 height 30
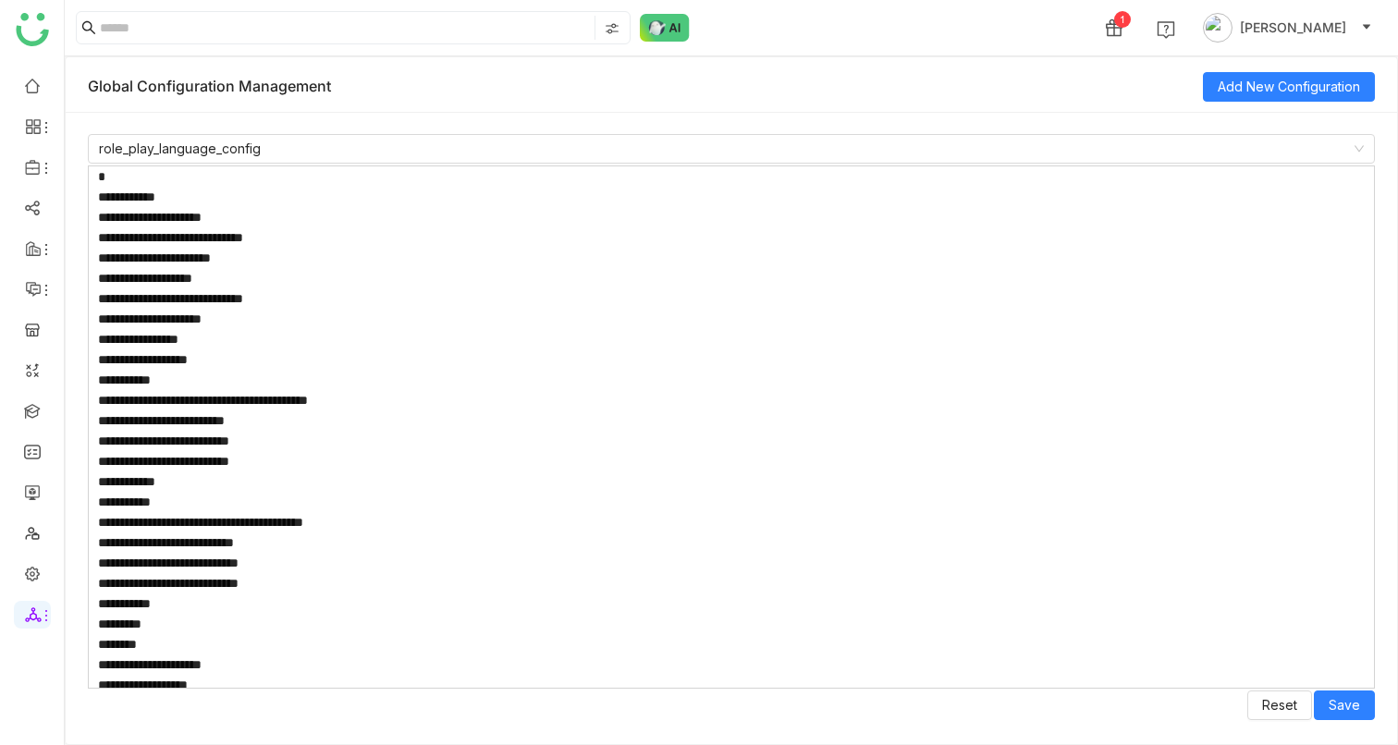
click at [273, 428] on textarea at bounding box center [731, 426] width 1287 height 523
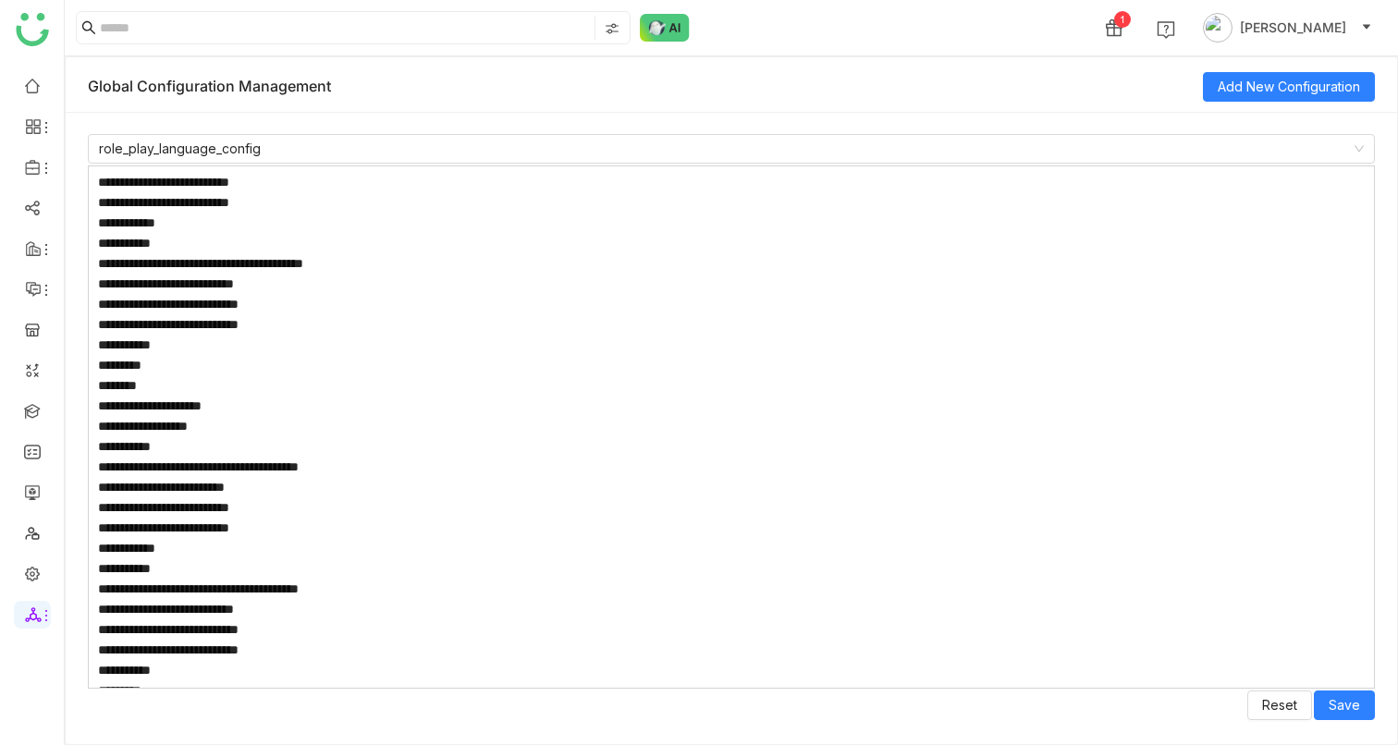
scroll to position [0, 0]
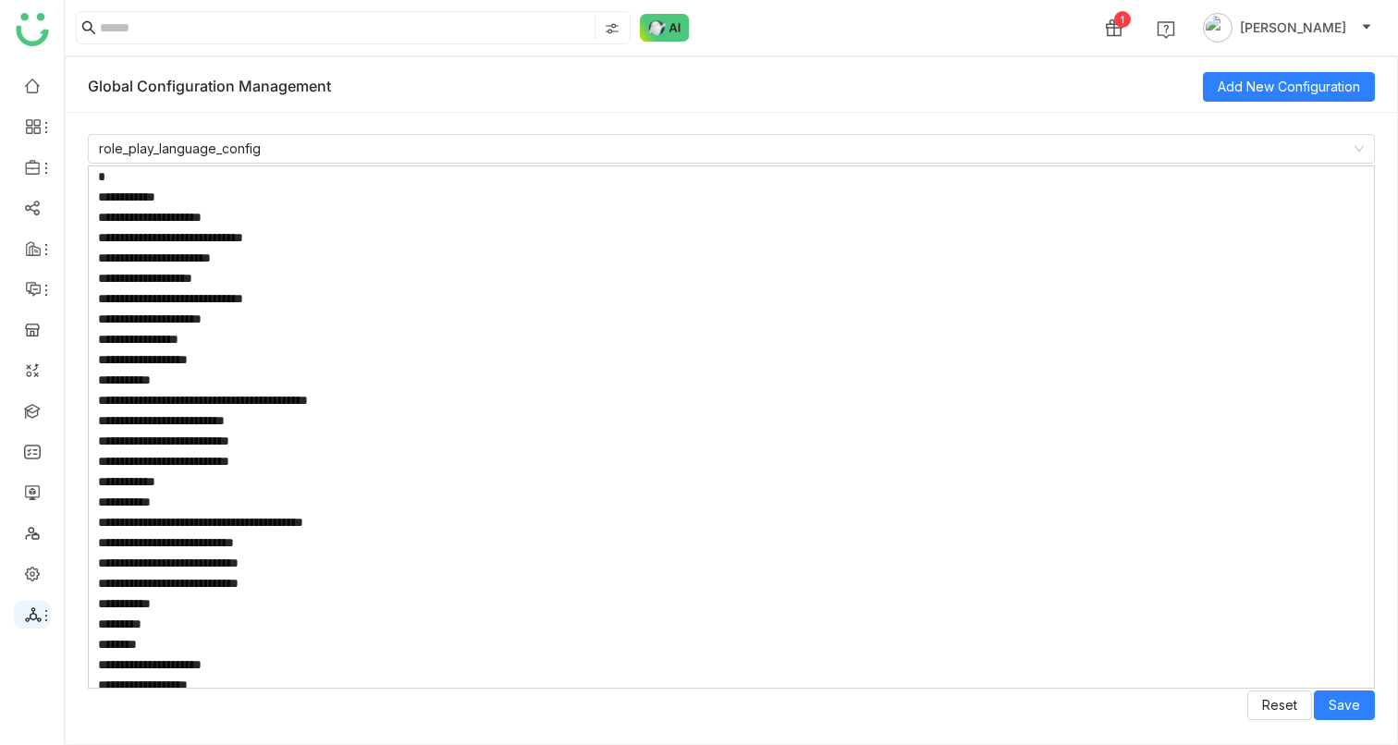
click at [28, 607] on icon at bounding box center [33, 615] width 17 height 17
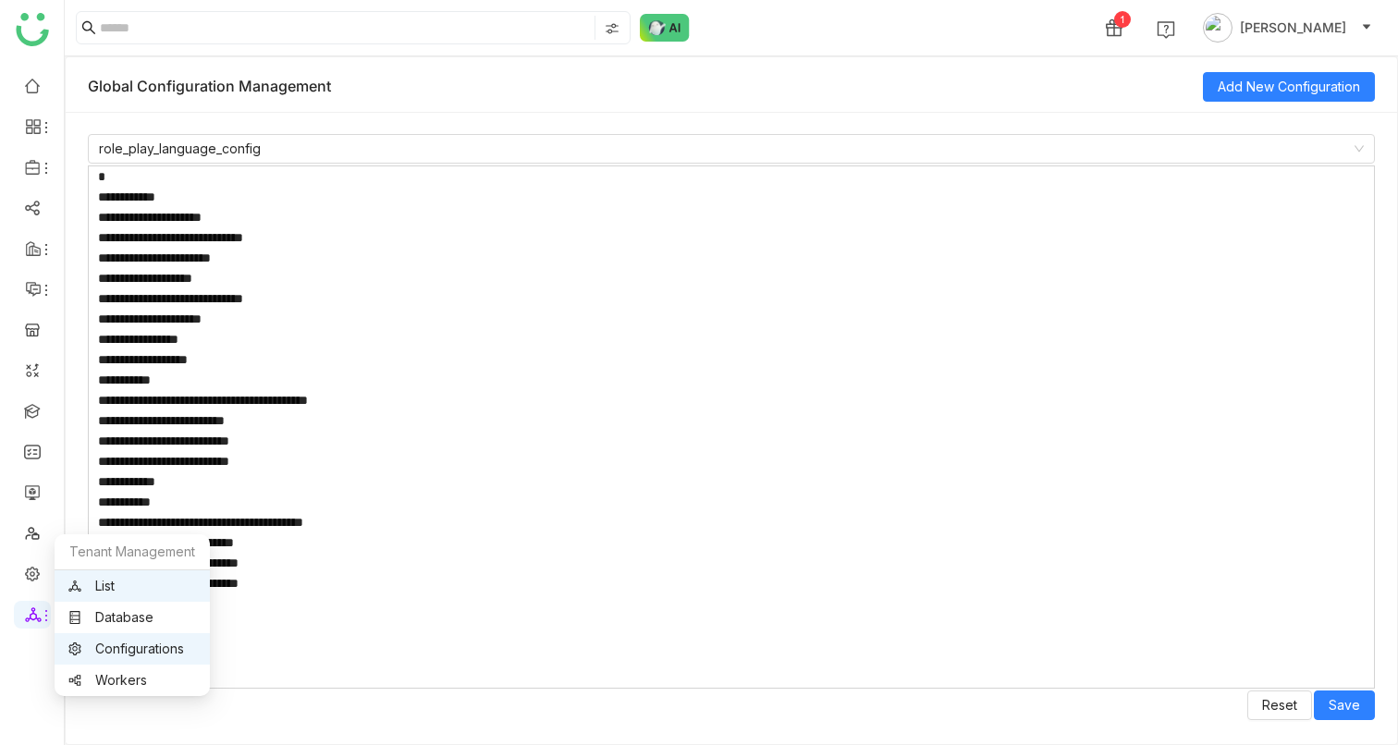
click at [100, 588] on link "List" at bounding box center [132, 586] width 128 height 13
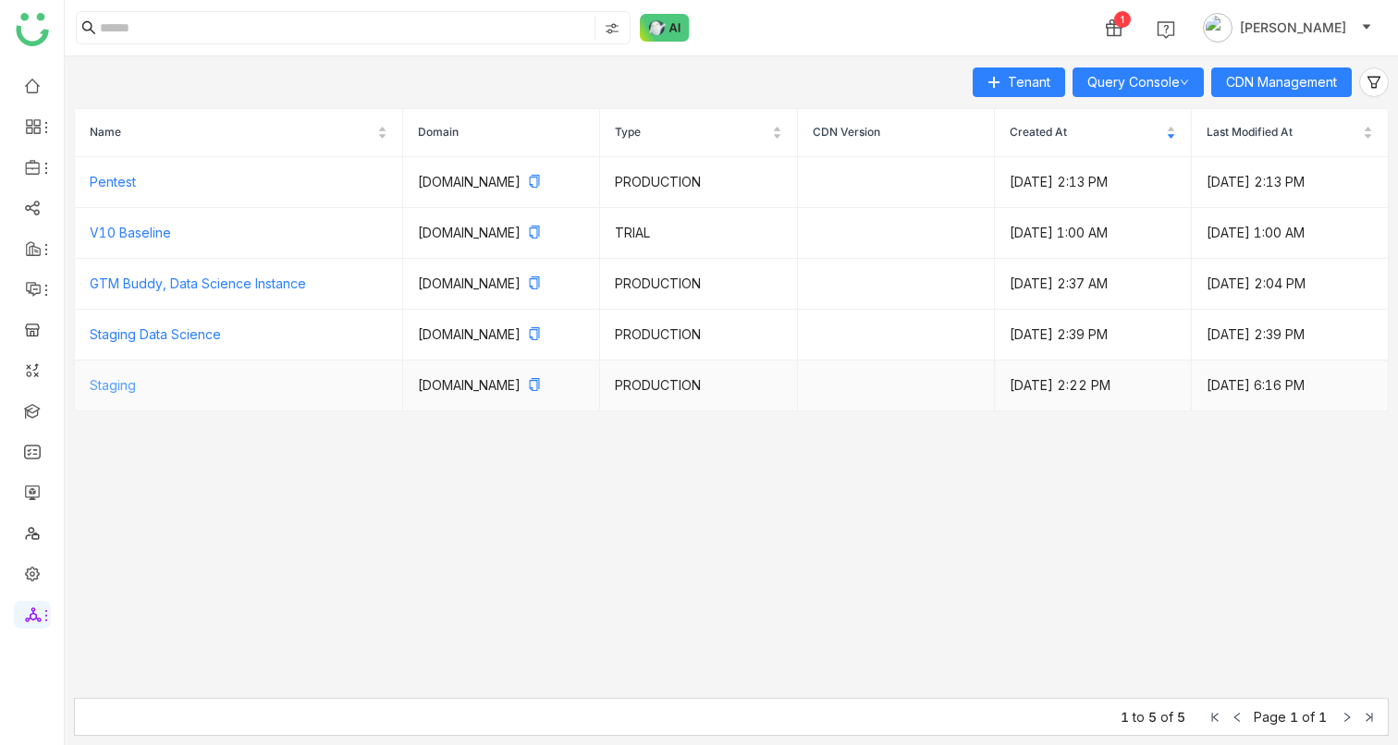
click at [103, 393] on link "Staging" at bounding box center [113, 385] width 46 height 16
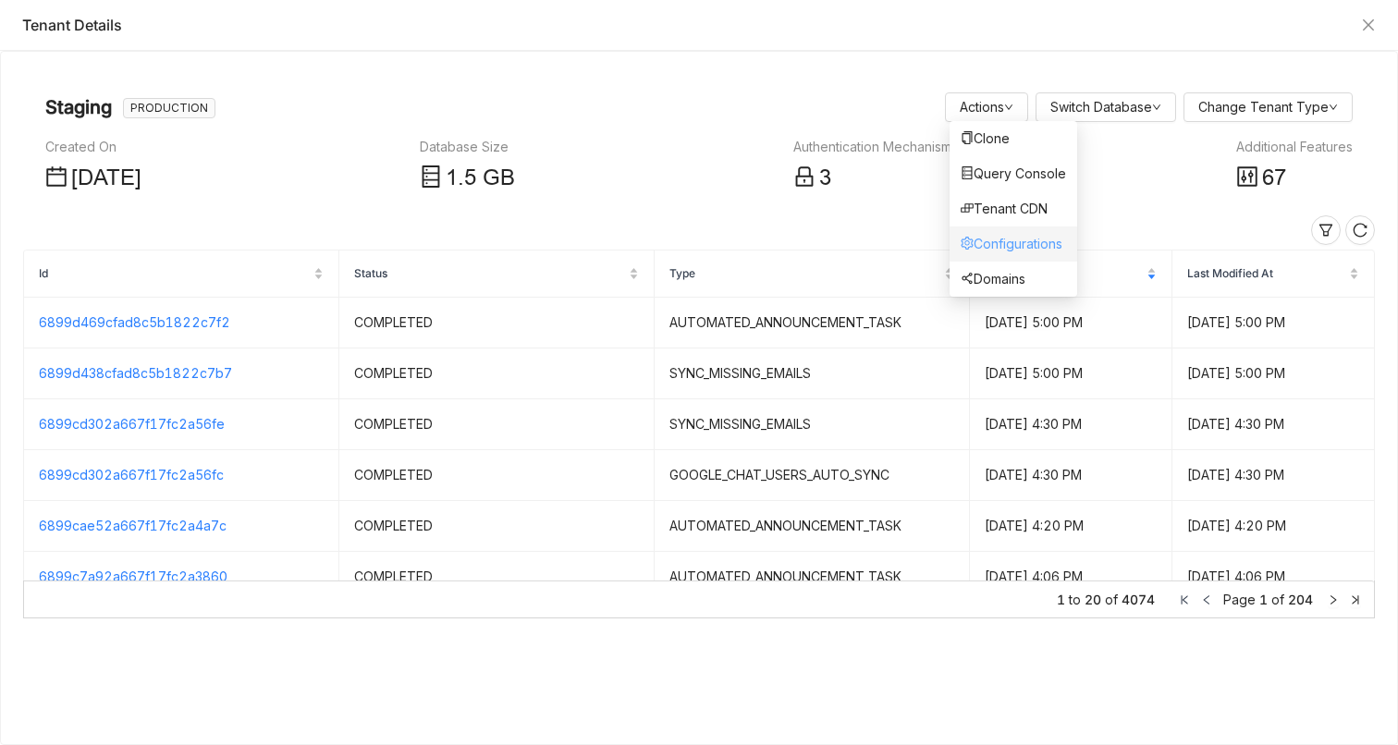
click at [993, 241] on link "Configurations" at bounding box center [1012, 244] width 102 height 16
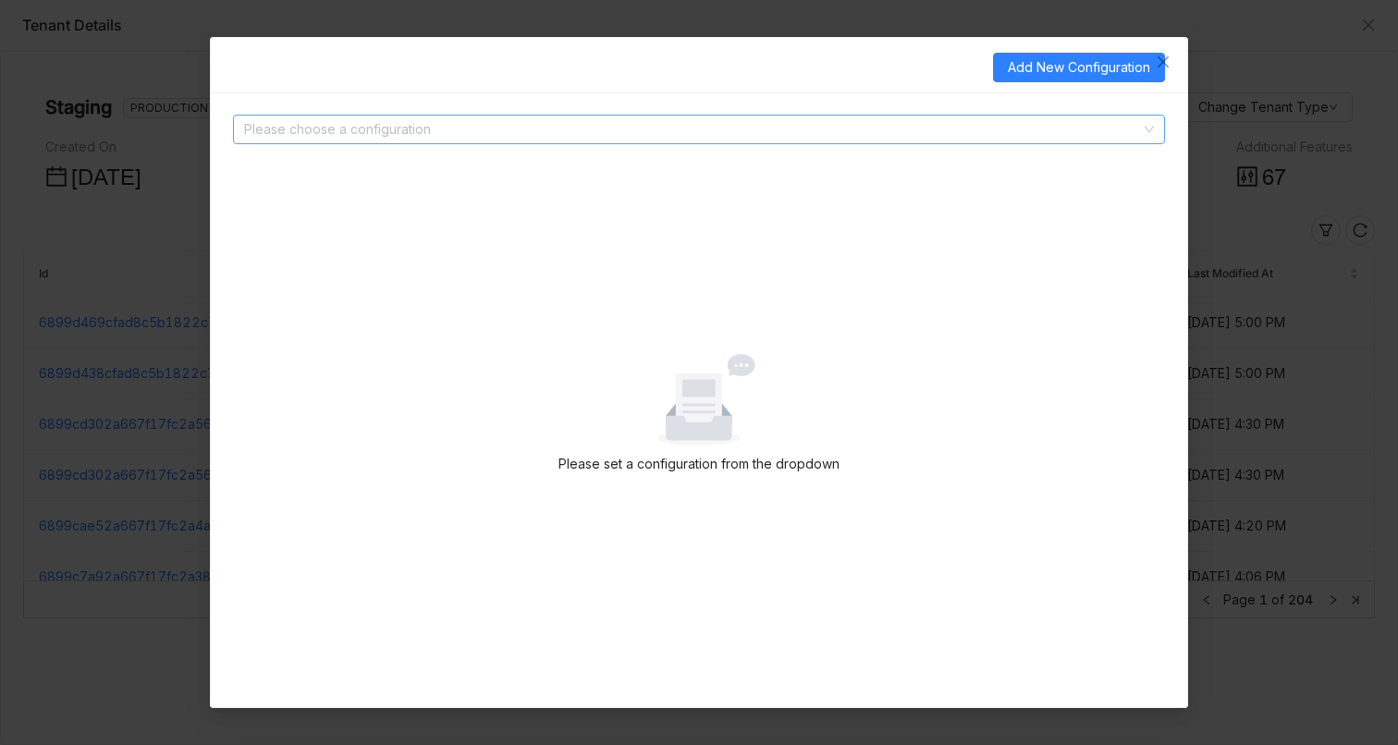
click at [429, 131] on input at bounding box center [692, 130] width 897 height 28
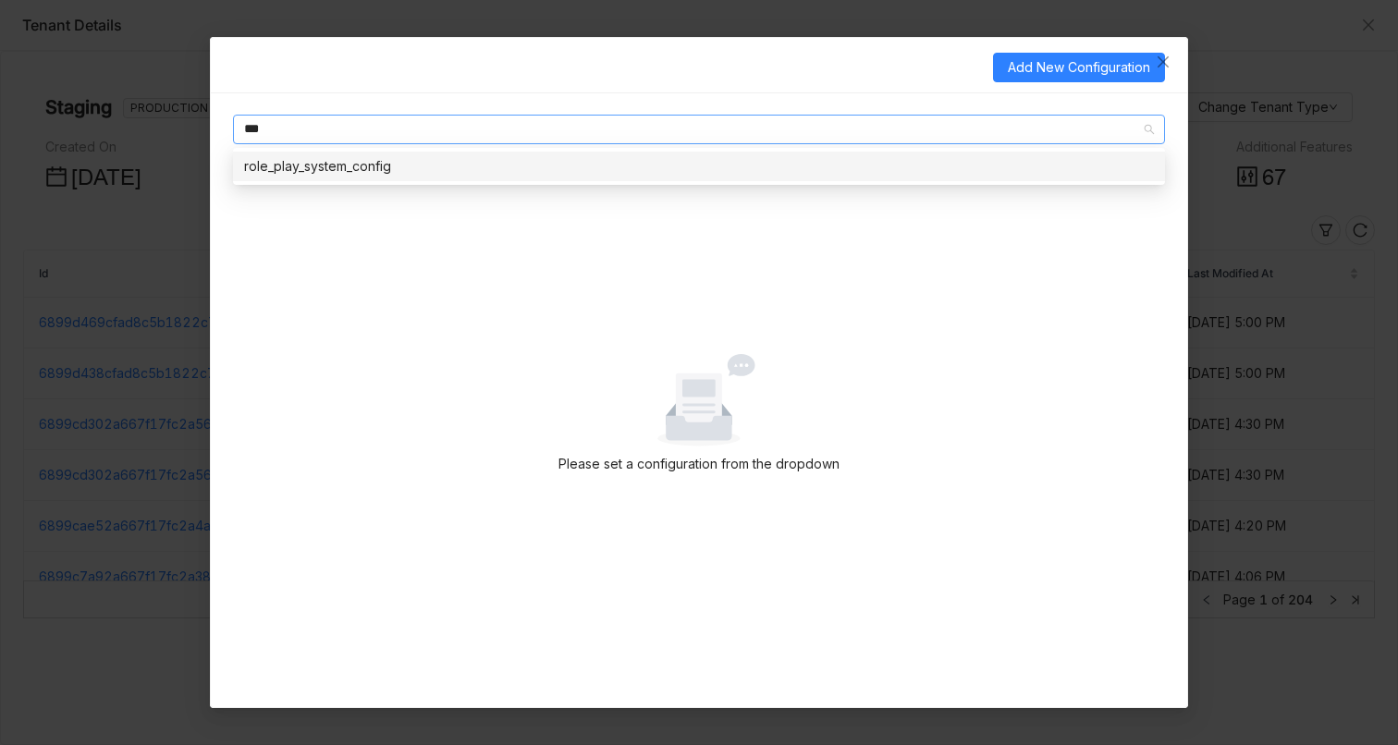
type input "***"
click at [342, 170] on div "role_play_system_config" at bounding box center [699, 166] width 910 height 20
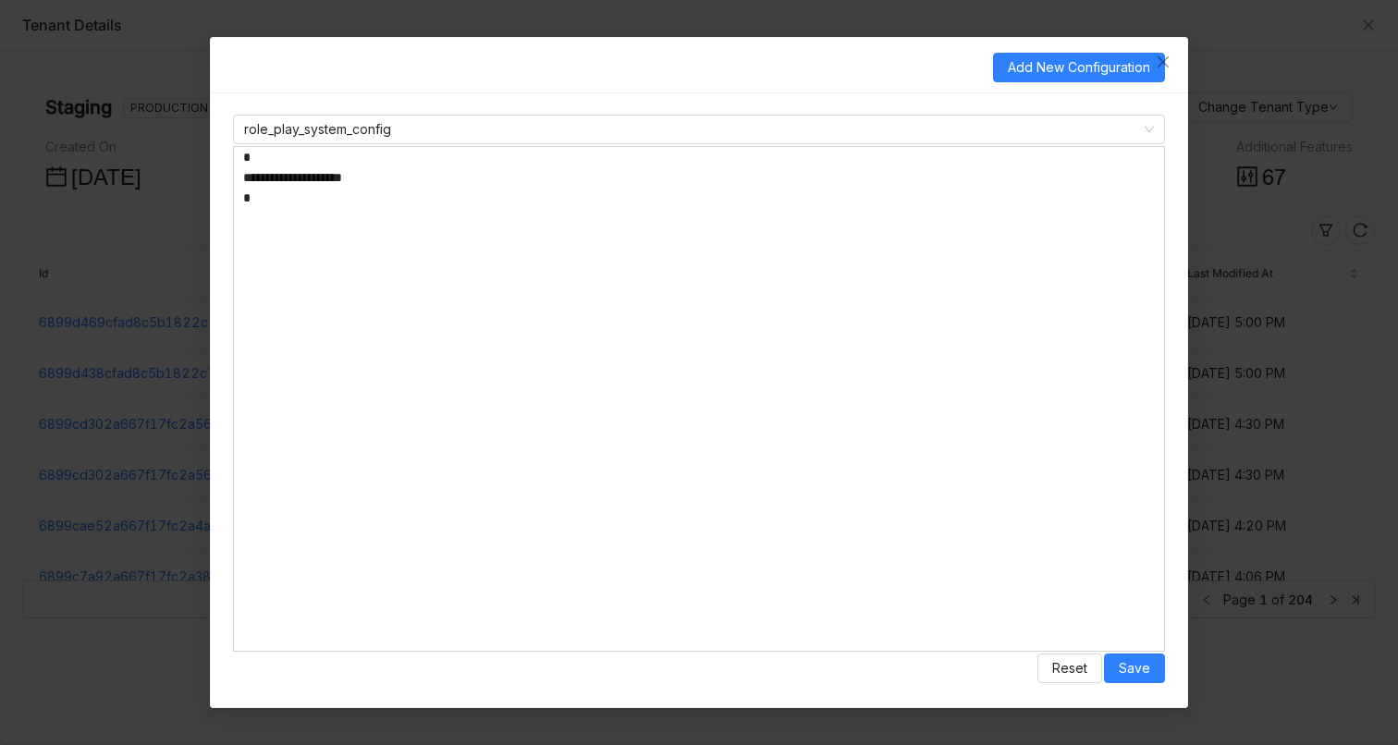
click at [345, 179] on textarea "**********" at bounding box center [699, 399] width 932 height 506
type textarea "**********"
click at [1156, 678] on button "Save" at bounding box center [1134, 669] width 61 height 30
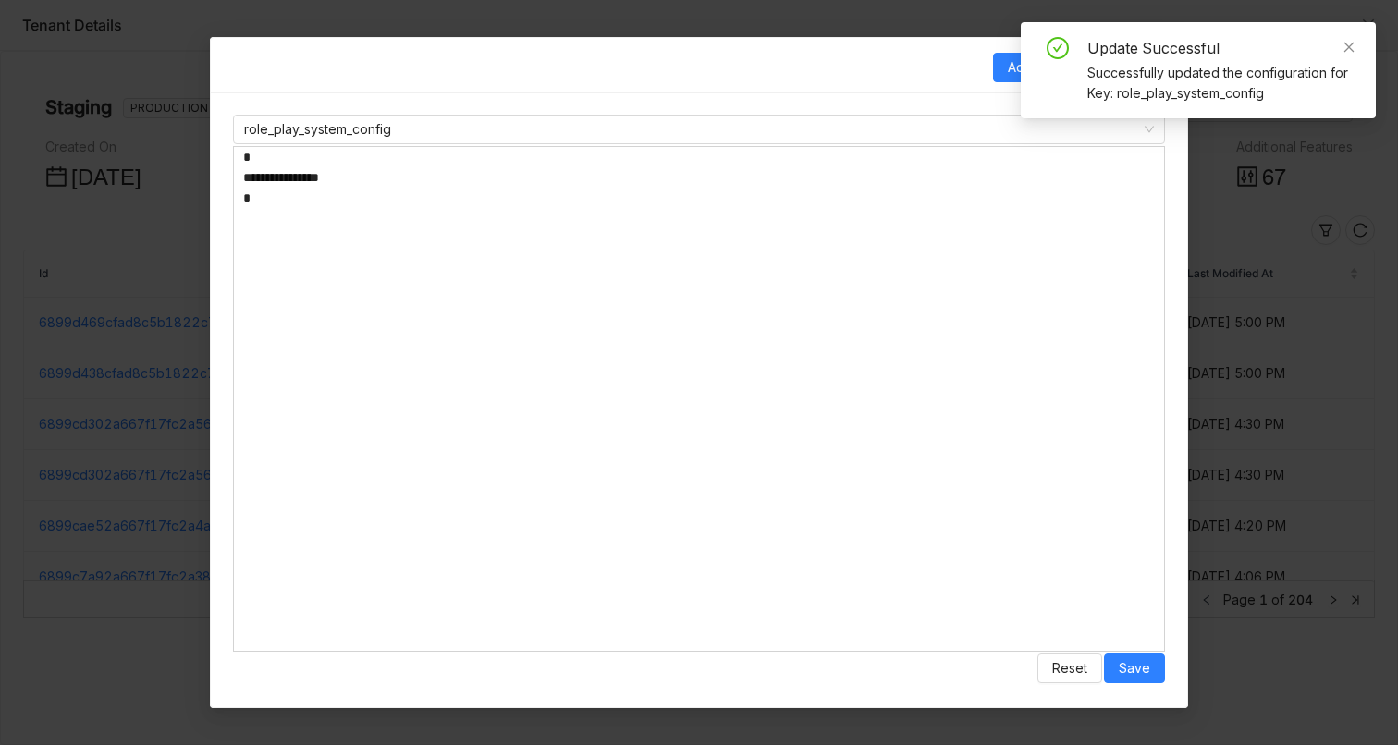
click at [1352, 155] on nz-modal-container "**********" at bounding box center [699, 372] width 1398 height 745
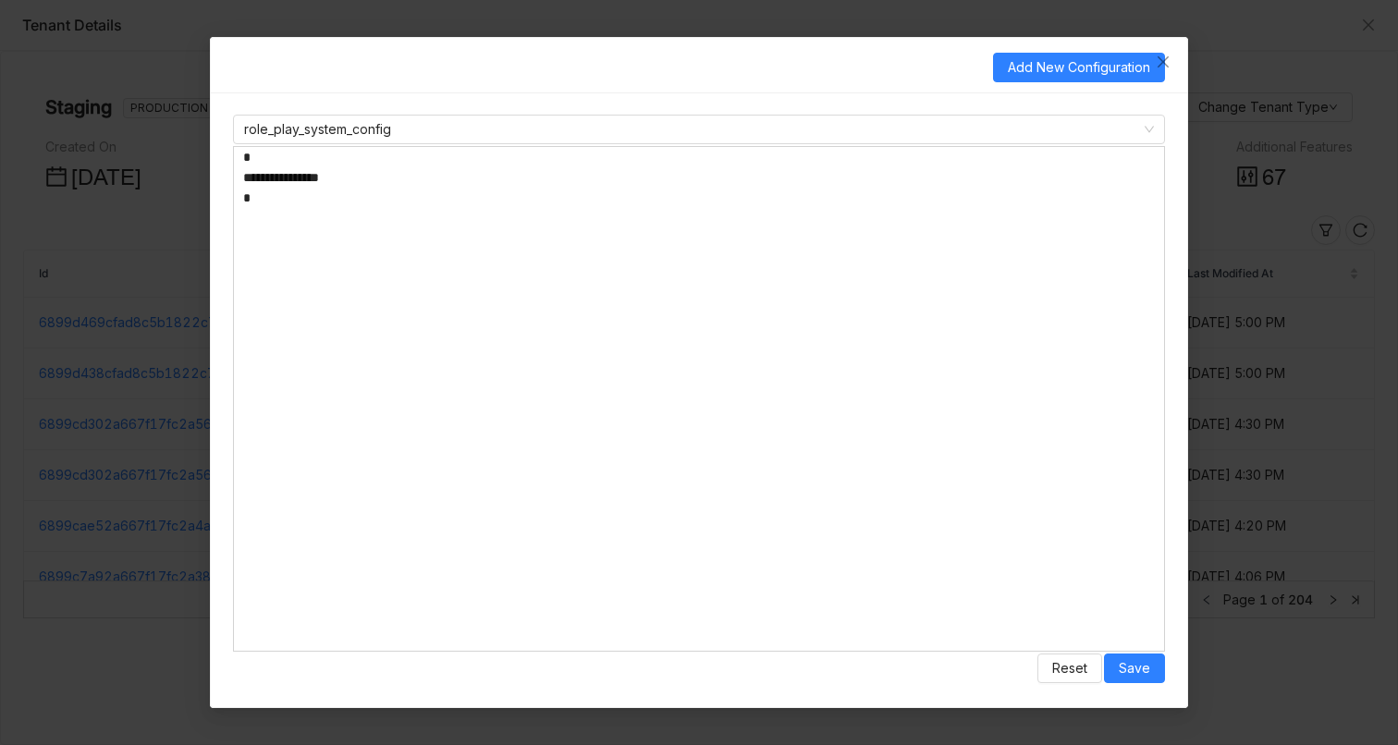
click at [365, 170] on textarea "**********" at bounding box center [699, 399] width 932 height 506
click at [339, 171] on textarea "**********" at bounding box center [699, 399] width 932 height 506
type textarea "**********"
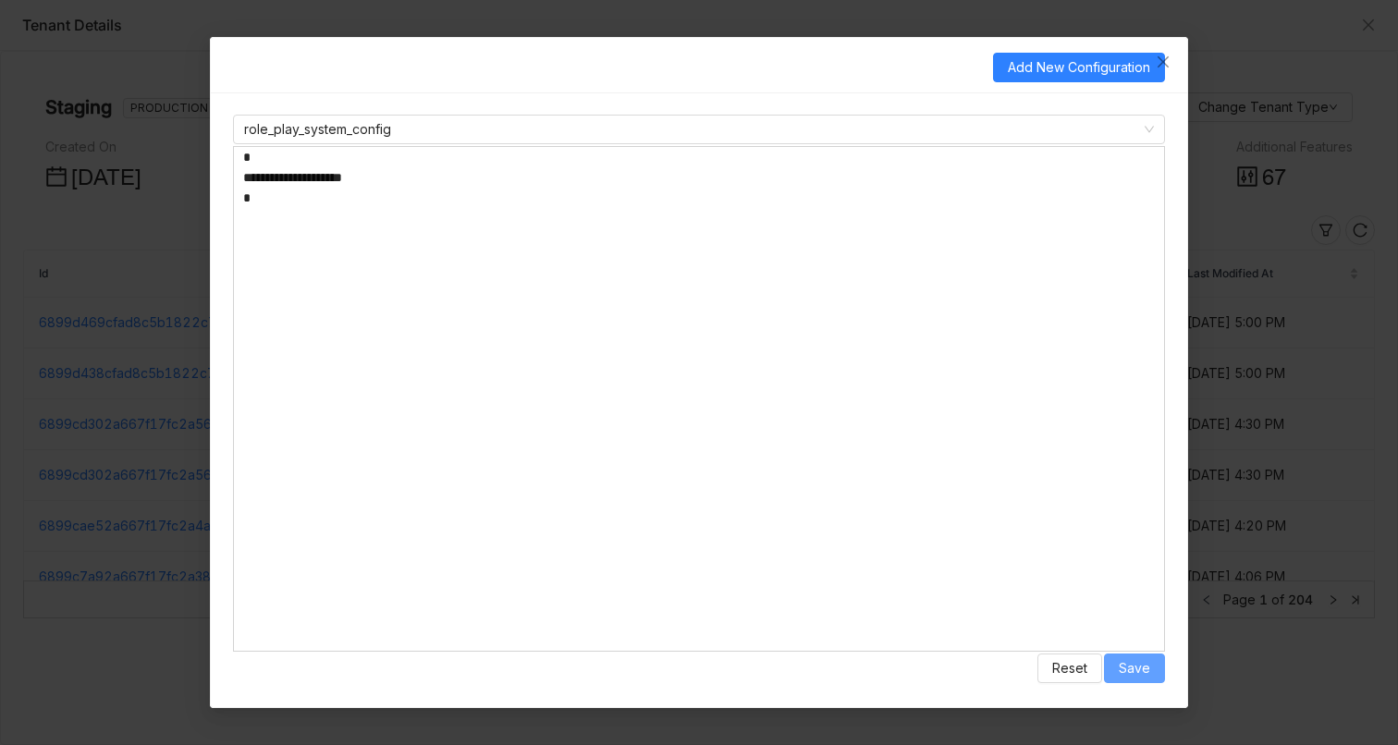
click at [1136, 672] on span "Save" at bounding box center [1134, 668] width 31 height 20
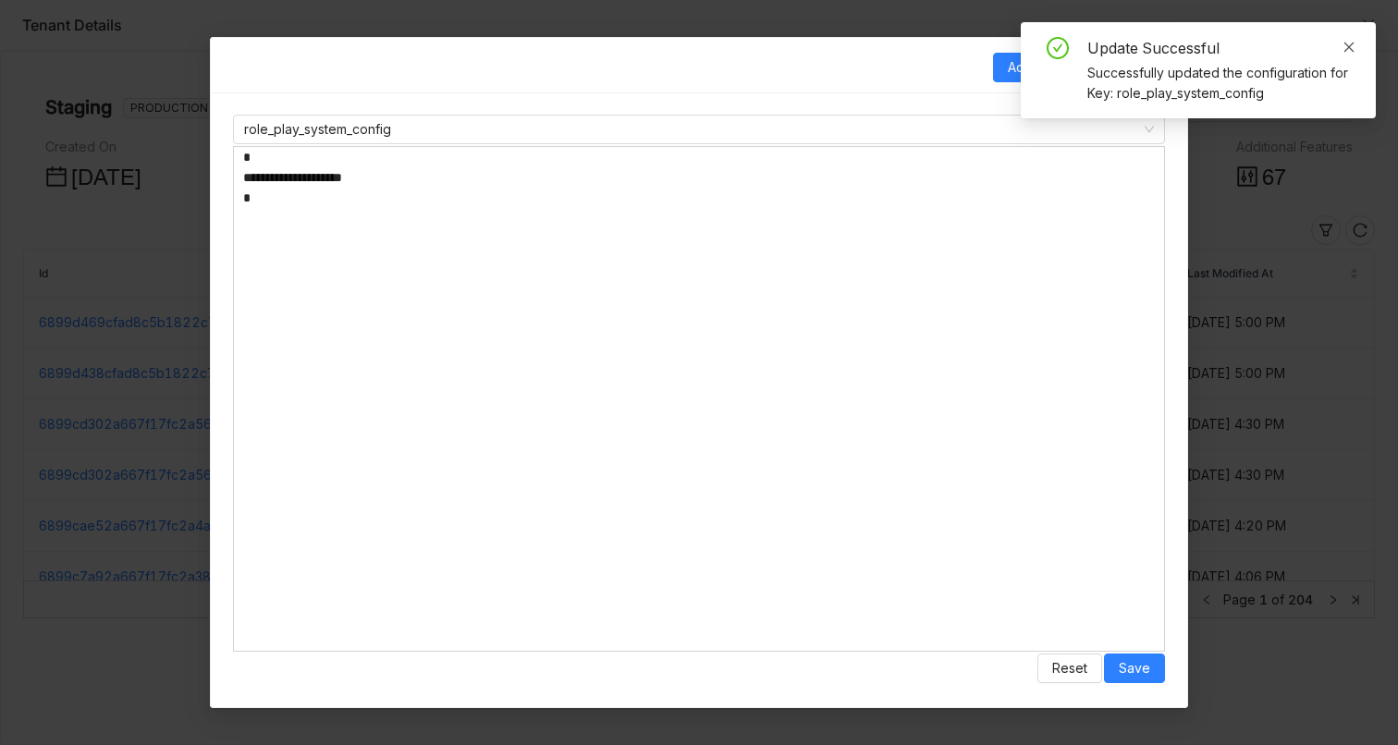
click at [1352, 49] on icon at bounding box center [1348, 47] width 13 height 13
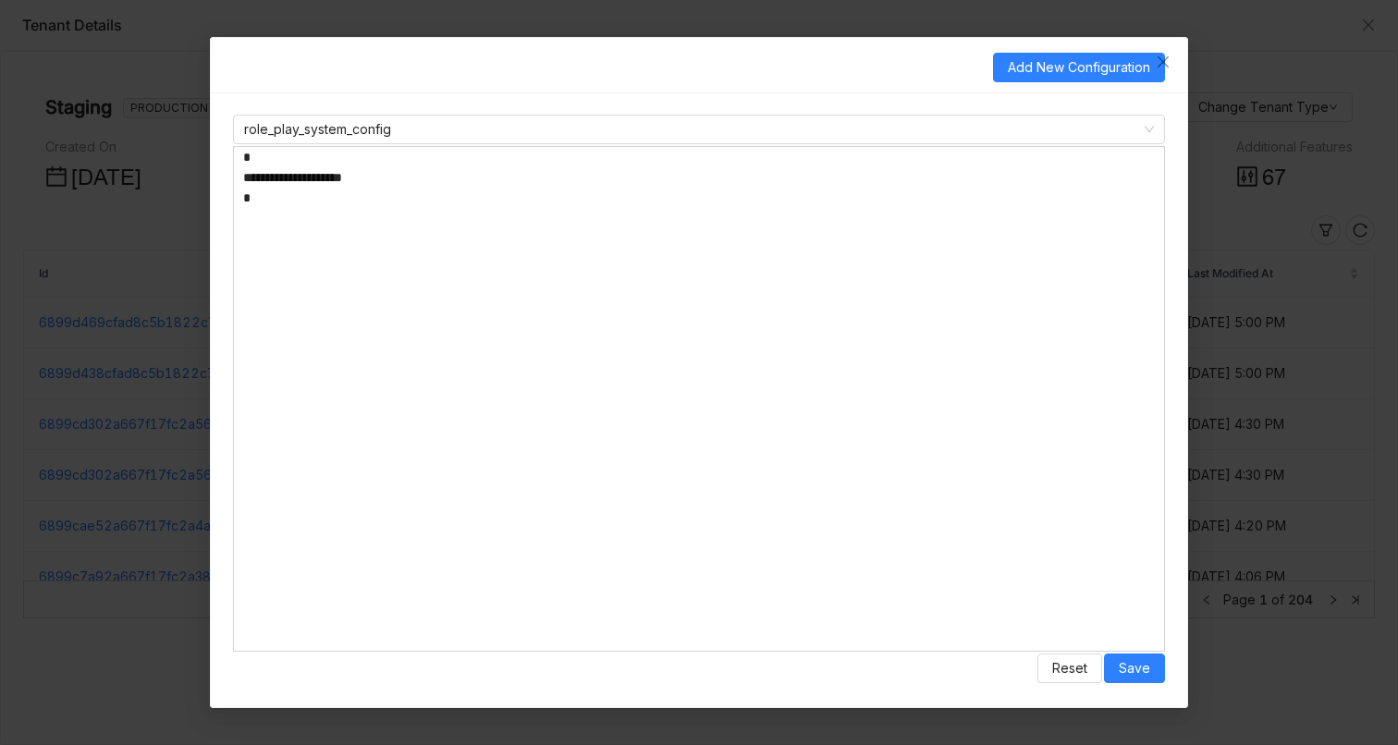
click at [1375, 15] on nz-modal-container "**********" at bounding box center [699, 372] width 1398 height 745
click at [1375, 21] on nz-modal-container "**********" at bounding box center [699, 372] width 1398 height 745
click at [1375, 23] on nz-modal-container "**********" at bounding box center [699, 372] width 1398 height 745
click at [1272, 164] on nz-modal-container "**********" at bounding box center [699, 372] width 1398 height 745
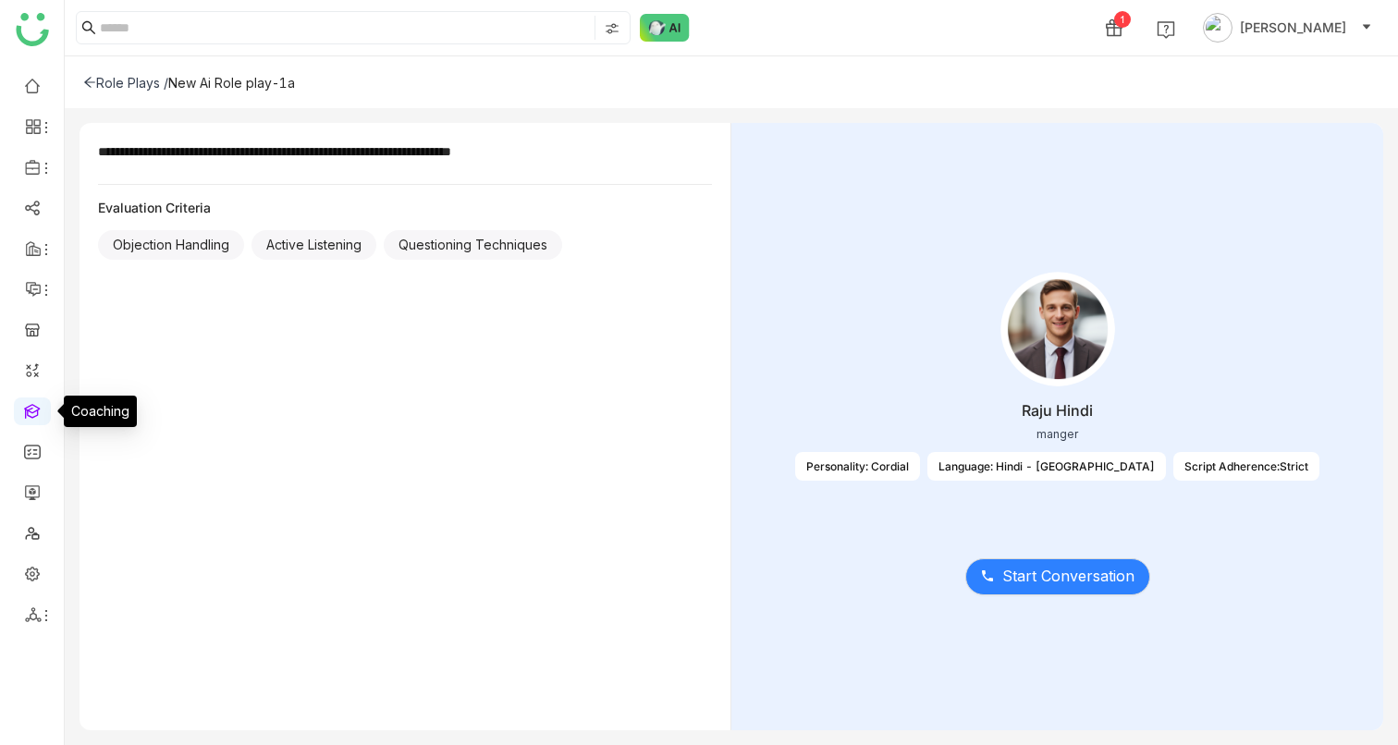
click at [26, 402] on link at bounding box center [32, 410] width 17 height 16
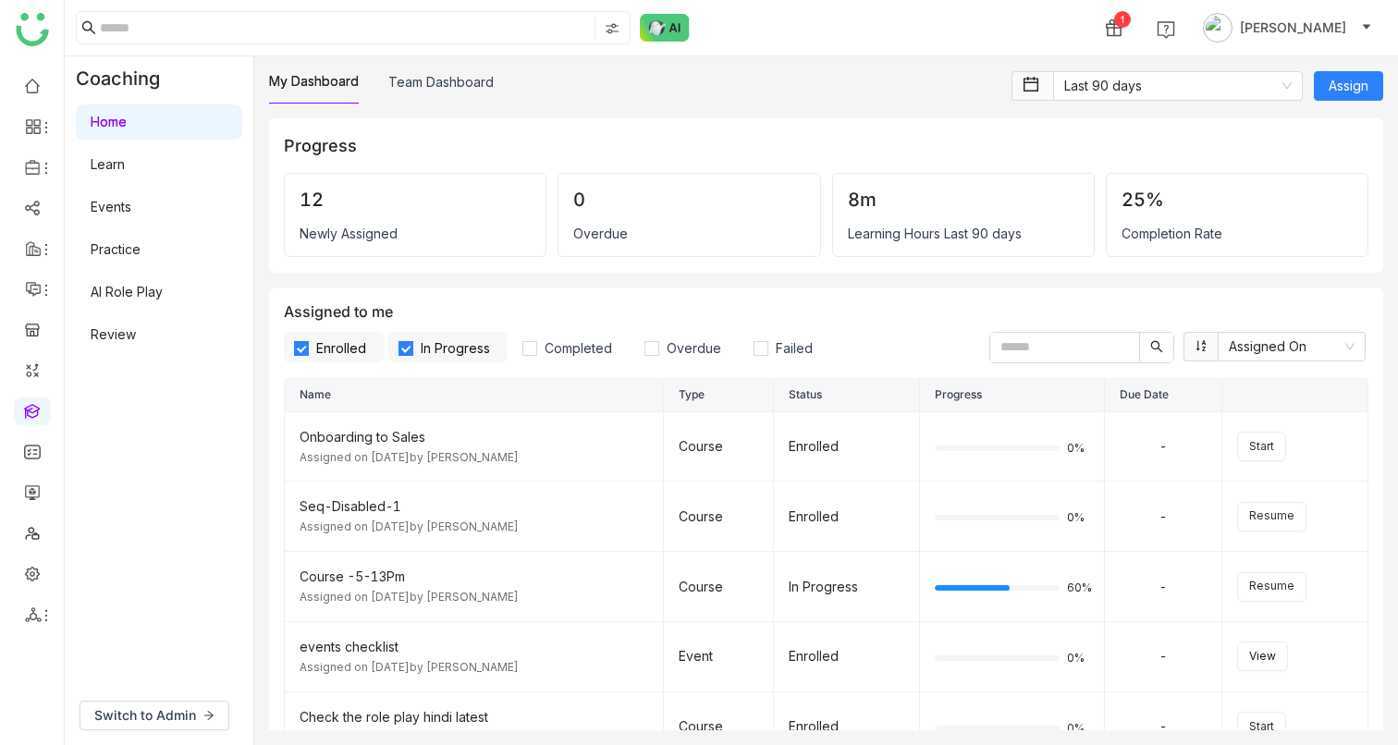
click at [112, 213] on link "Events" at bounding box center [111, 207] width 41 height 16
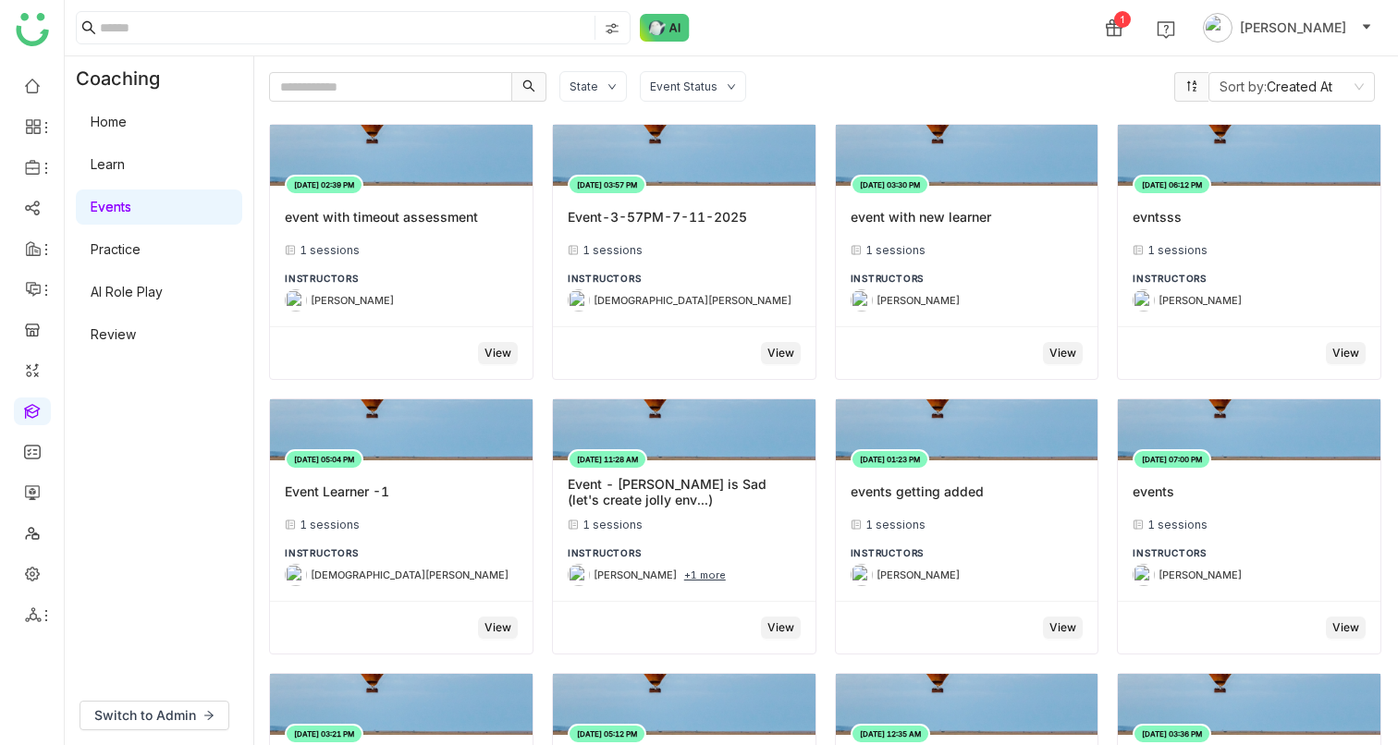
click at [107, 171] on link "Learn" at bounding box center [108, 164] width 34 height 16
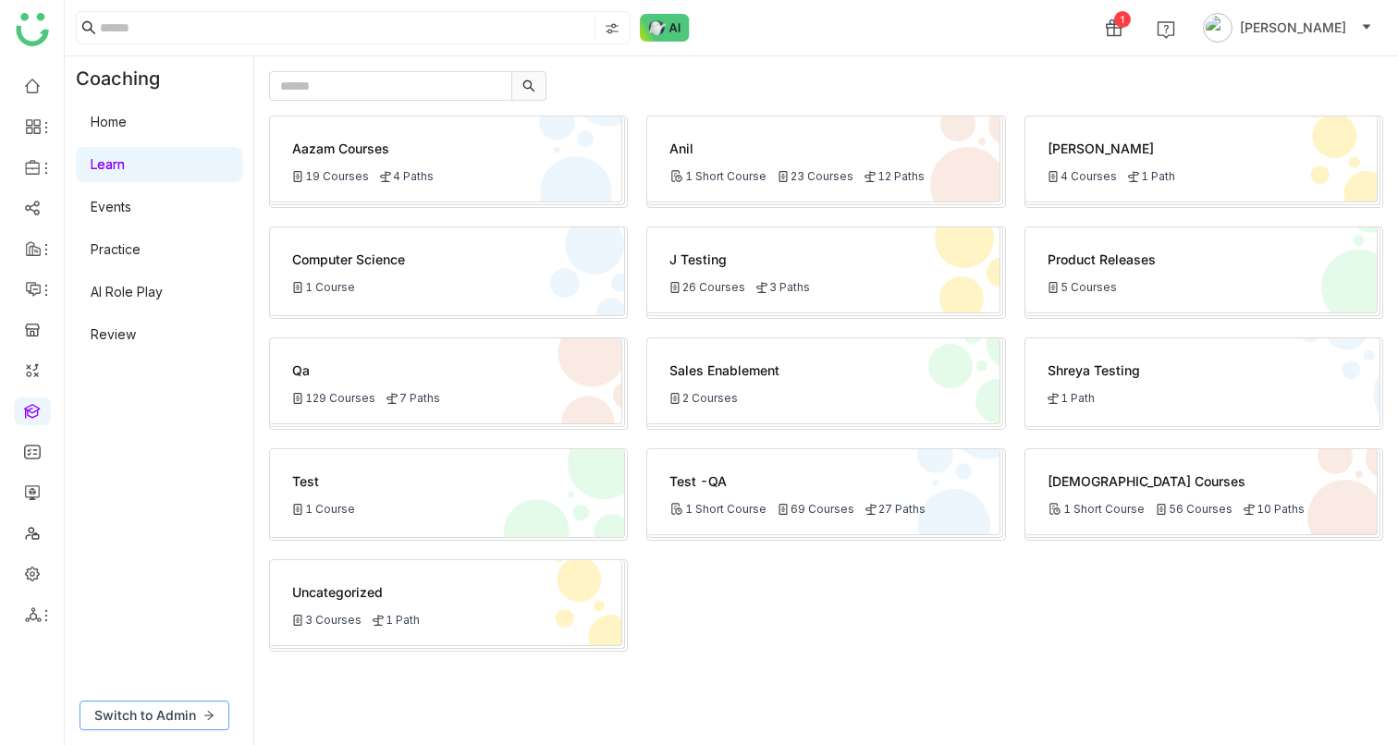
click at [166, 709] on span "Switch to Admin" at bounding box center [145, 715] width 102 height 20
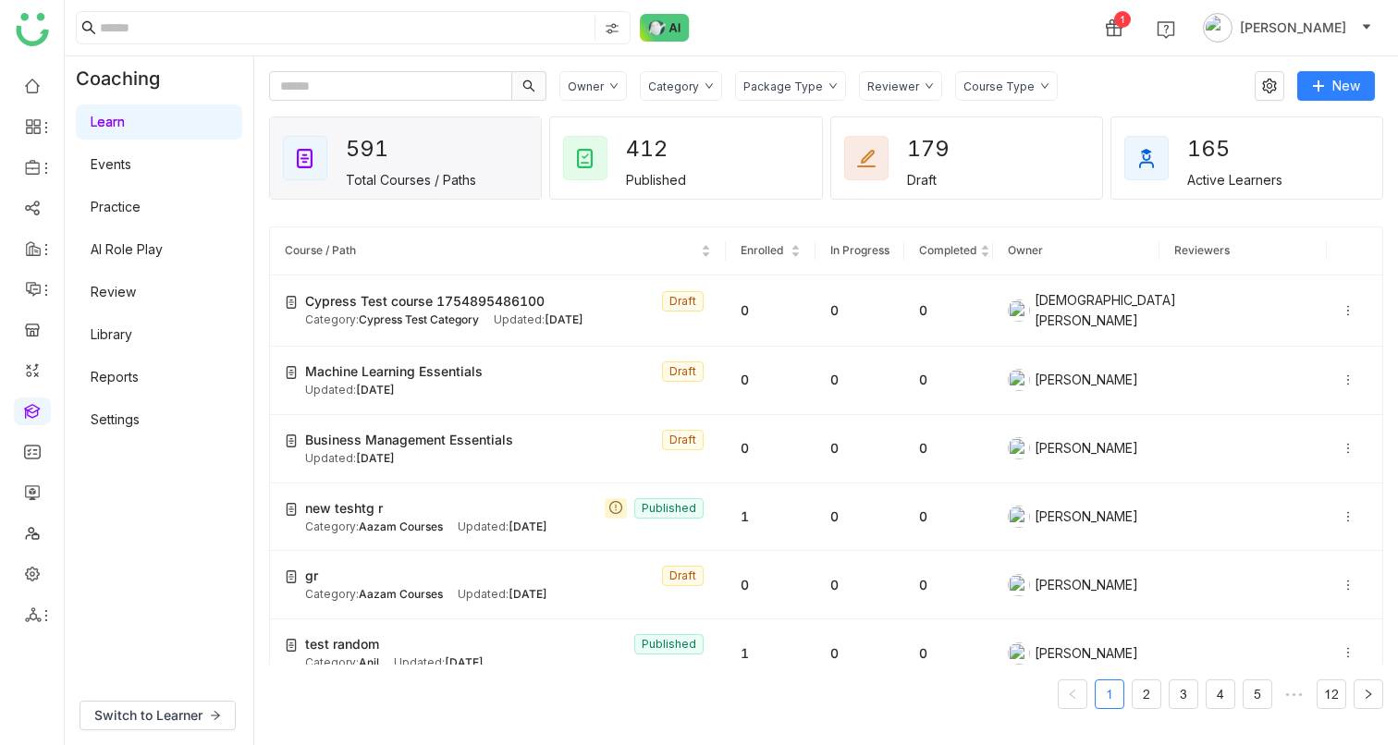
click at [118, 419] on link "Settings" at bounding box center [115, 419] width 49 height 16
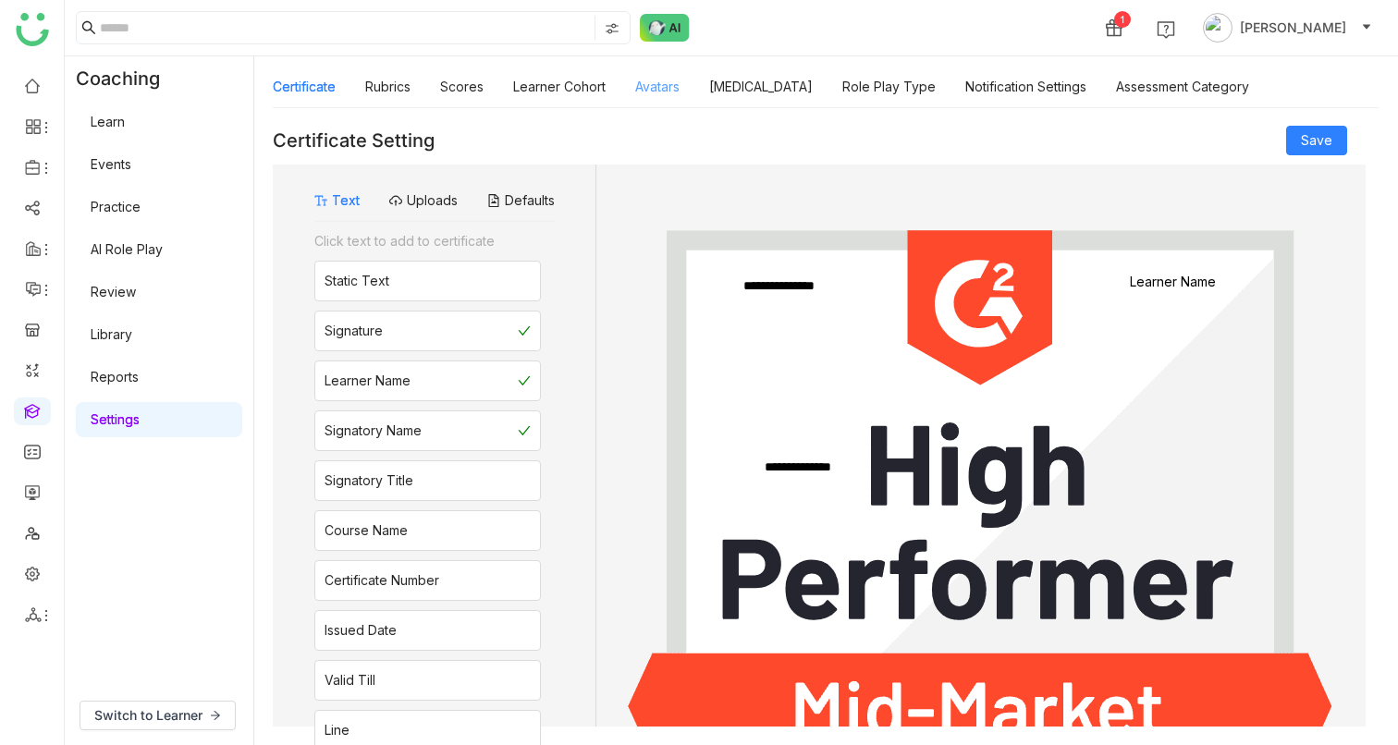
click at [648, 79] on link "Avatars" at bounding box center [657, 87] width 44 height 16
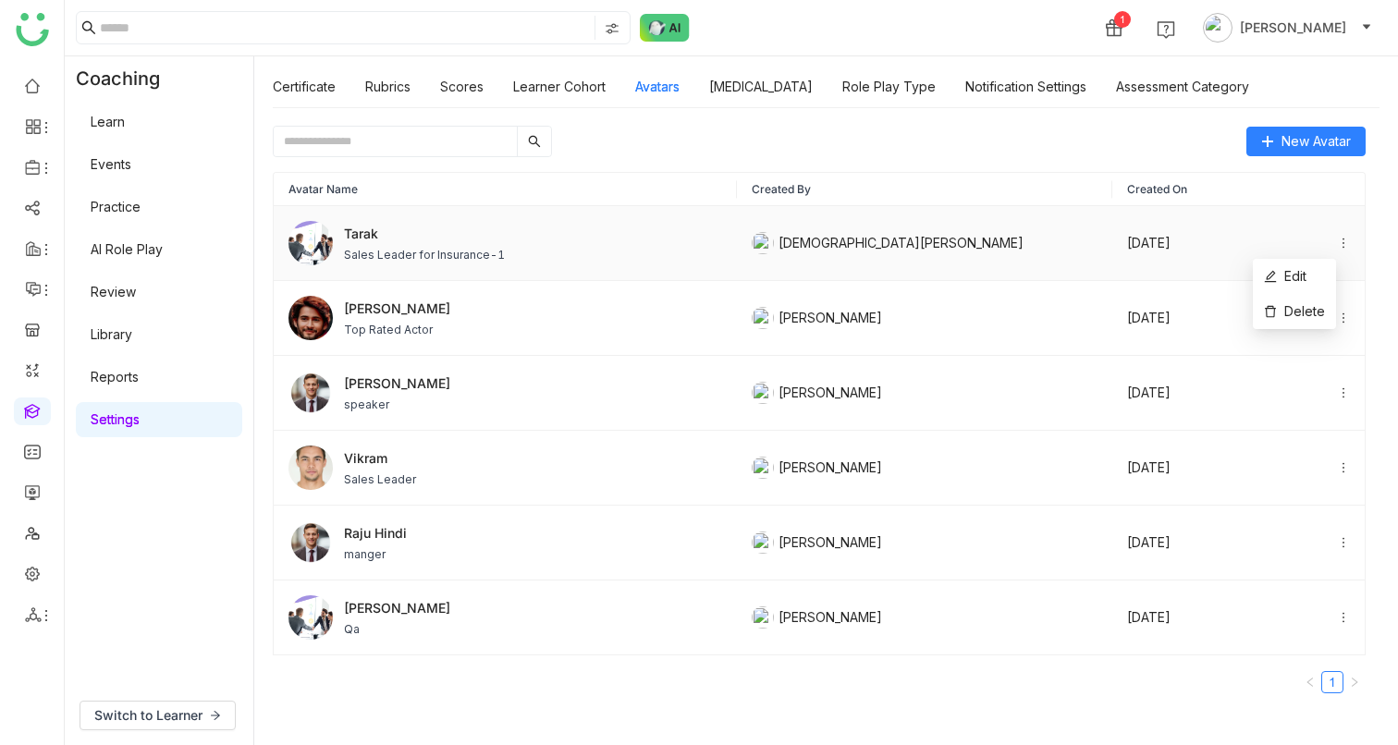
click at [1337, 241] on icon at bounding box center [1343, 243] width 13 height 13
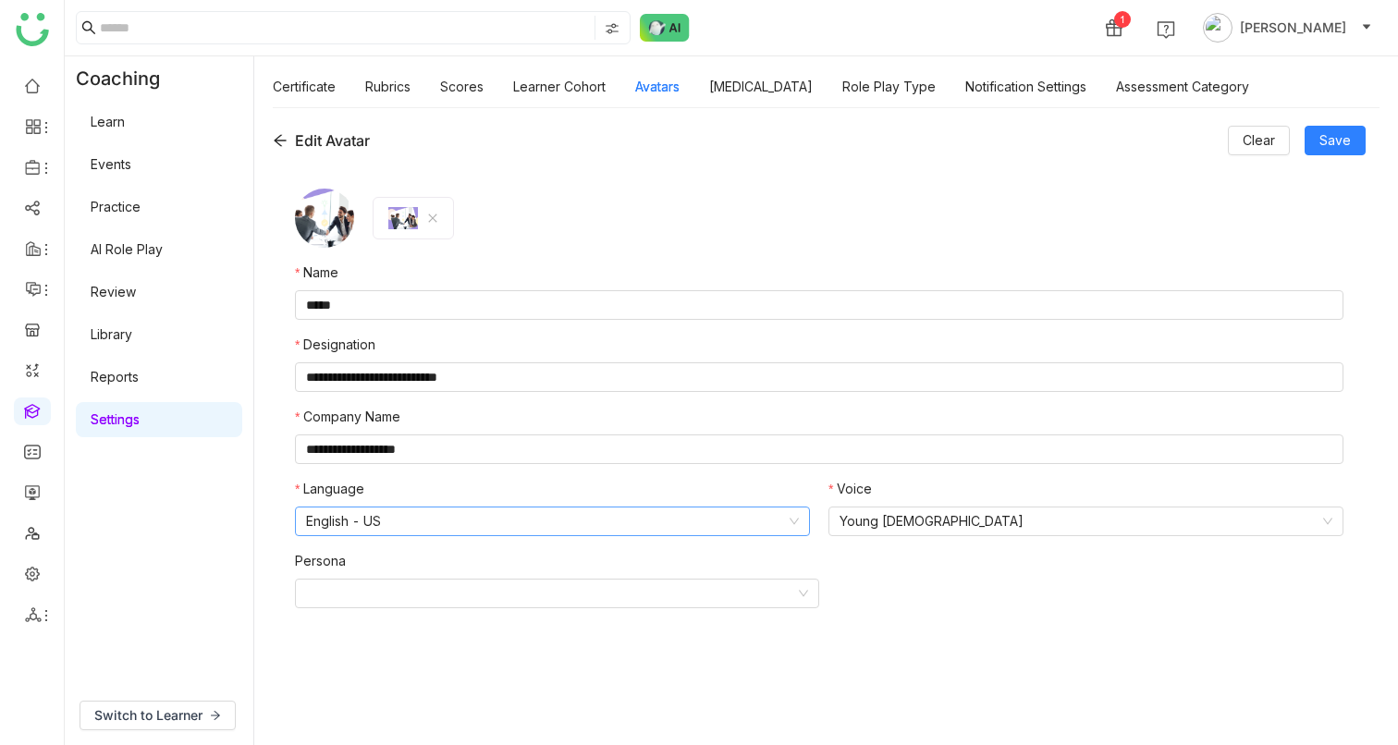
click at [569, 514] on nz-select-item "English - US" at bounding box center [552, 522] width 493 height 28
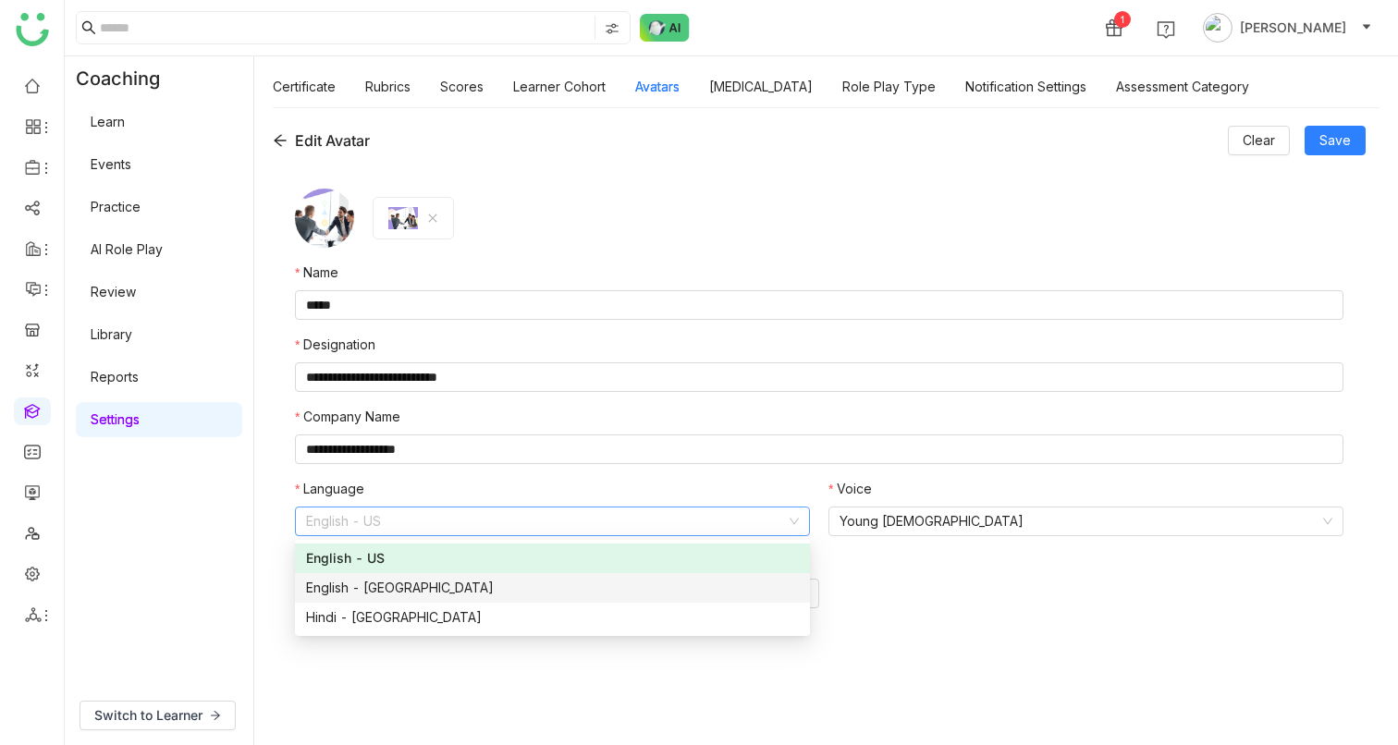
click at [477, 587] on div "English - [GEOGRAPHIC_DATA]" at bounding box center [552, 588] width 493 height 20
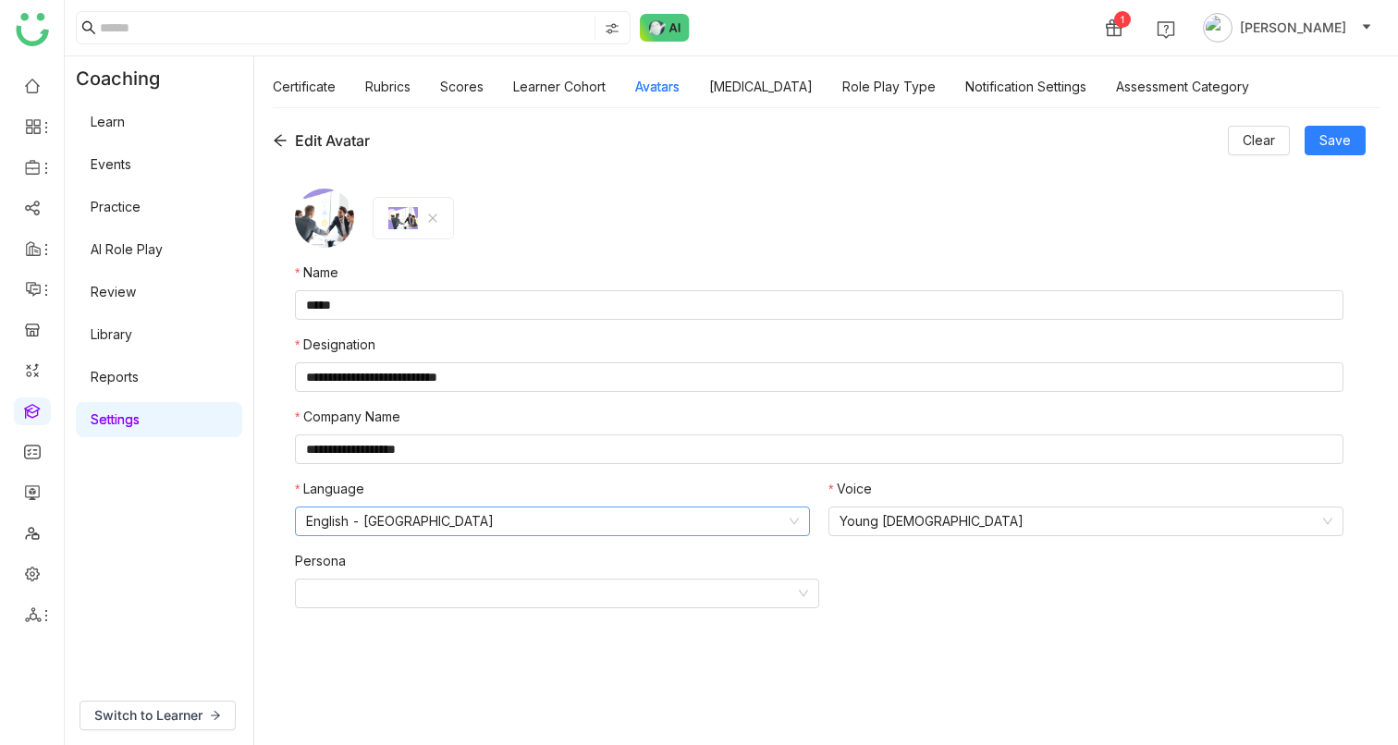
click at [413, 524] on nz-select-item "English - [GEOGRAPHIC_DATA]" at bounding box center [552, 522] width 493 height 28
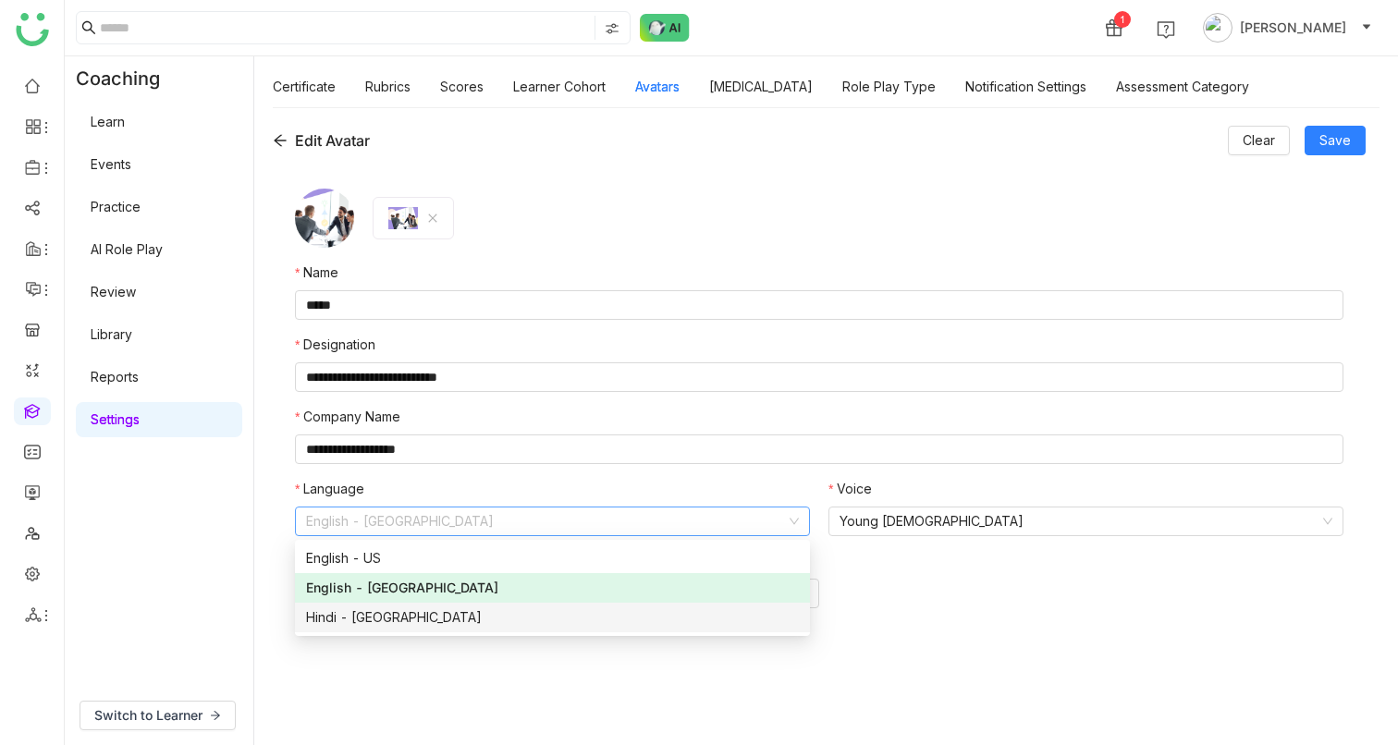
click at [378, 612] on div "Hindi - India" at bounding box center [552, 617] width 493 height 20
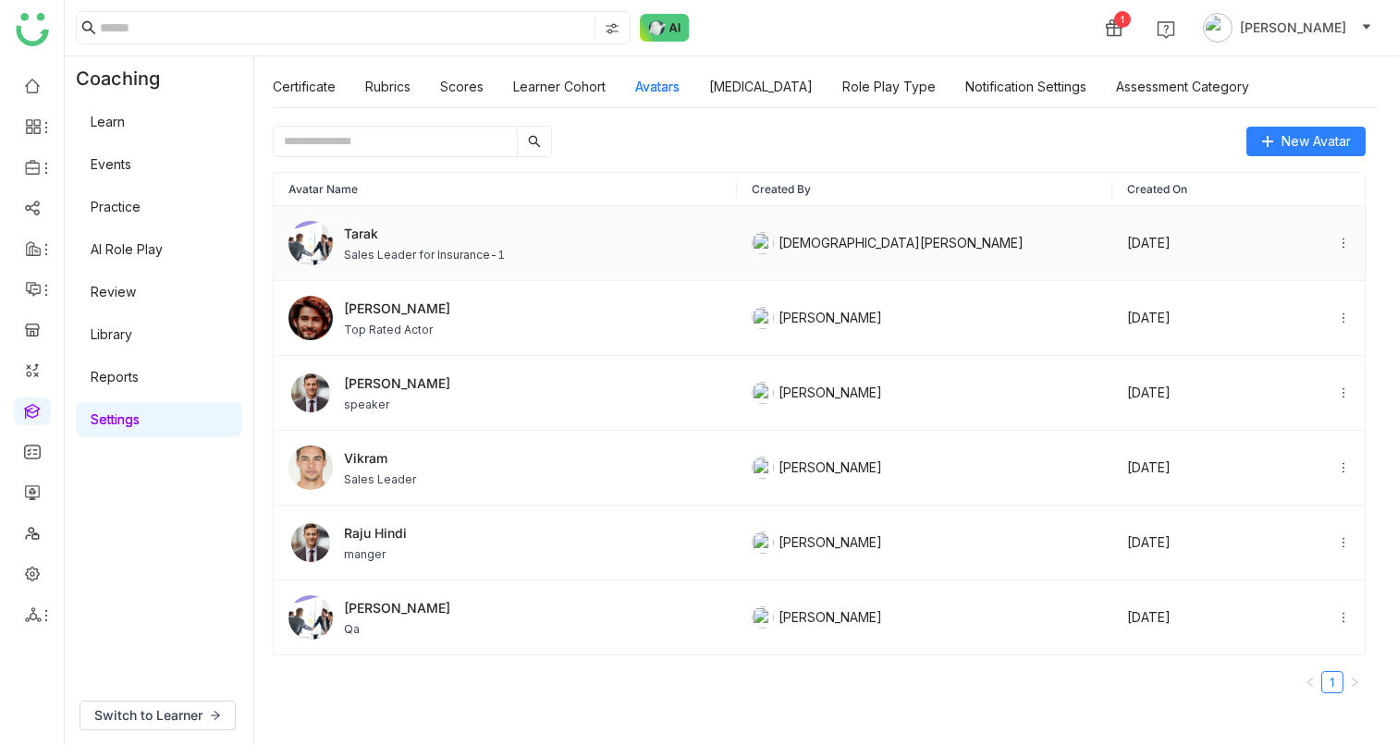
click at [1336, 243] on td "[DATE]" at bounding box center [1238, 243] width 253 height 75
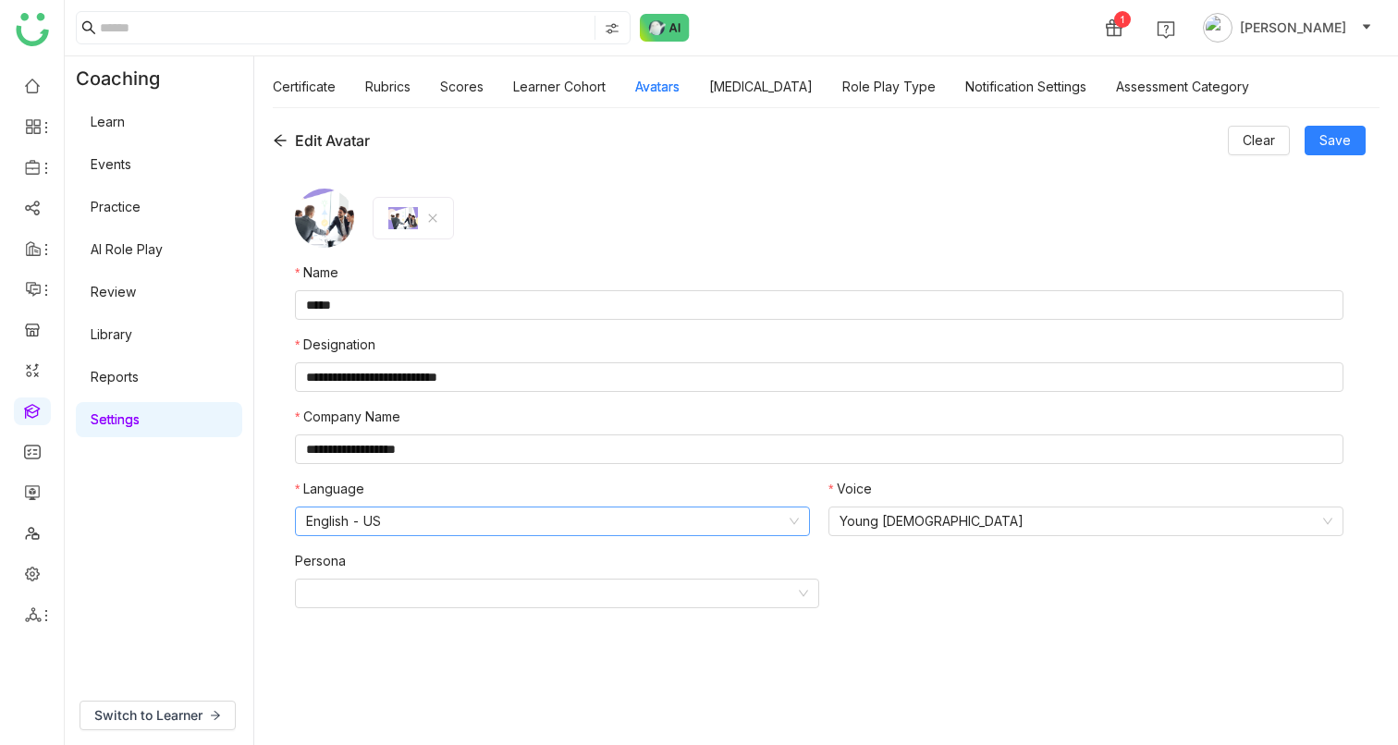
click at [558, 512] on nz-select-item "English - US" at bounding box center [552, 522] width 493 height 28
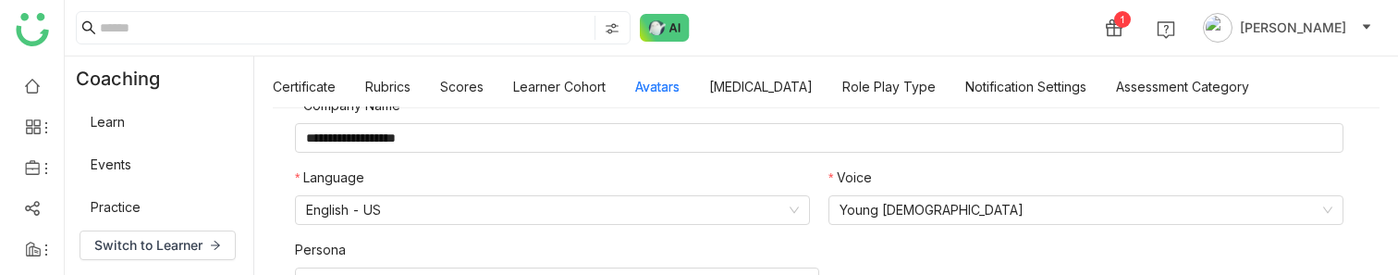
scroll to position [347, 0]
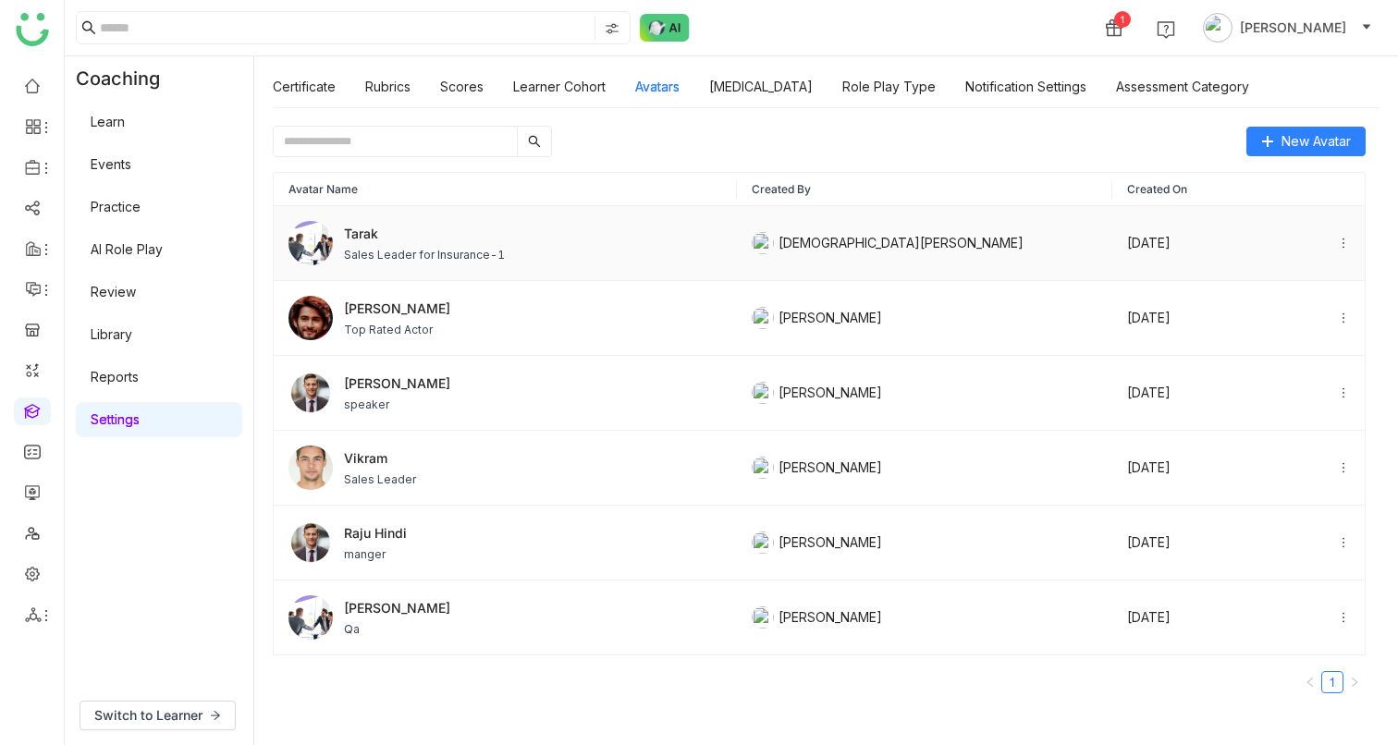
click at [410, 240] on span "Tarak" at bounding box center [424, 233] width 161 height 19
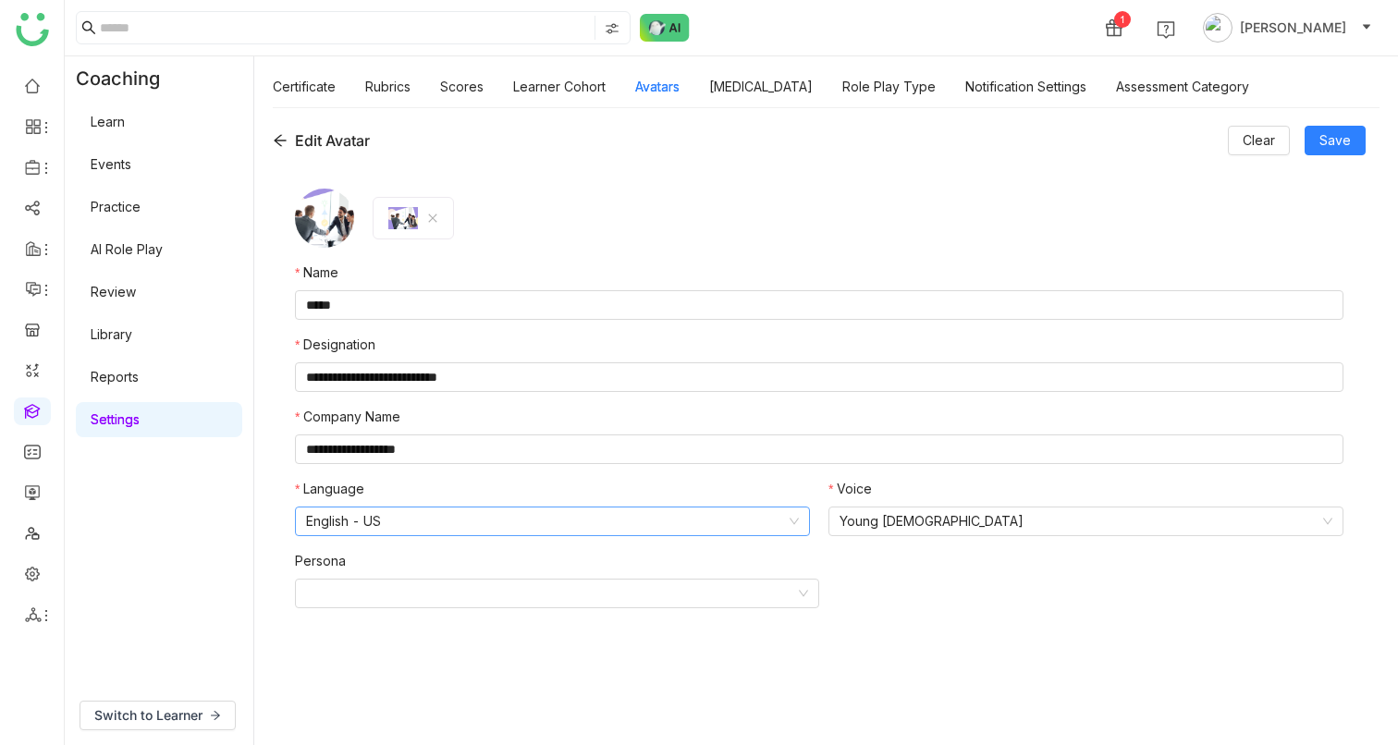
click at [415, 274] on nz-select-item "English - US" at bounding box center [552, 522] width 493 height 28
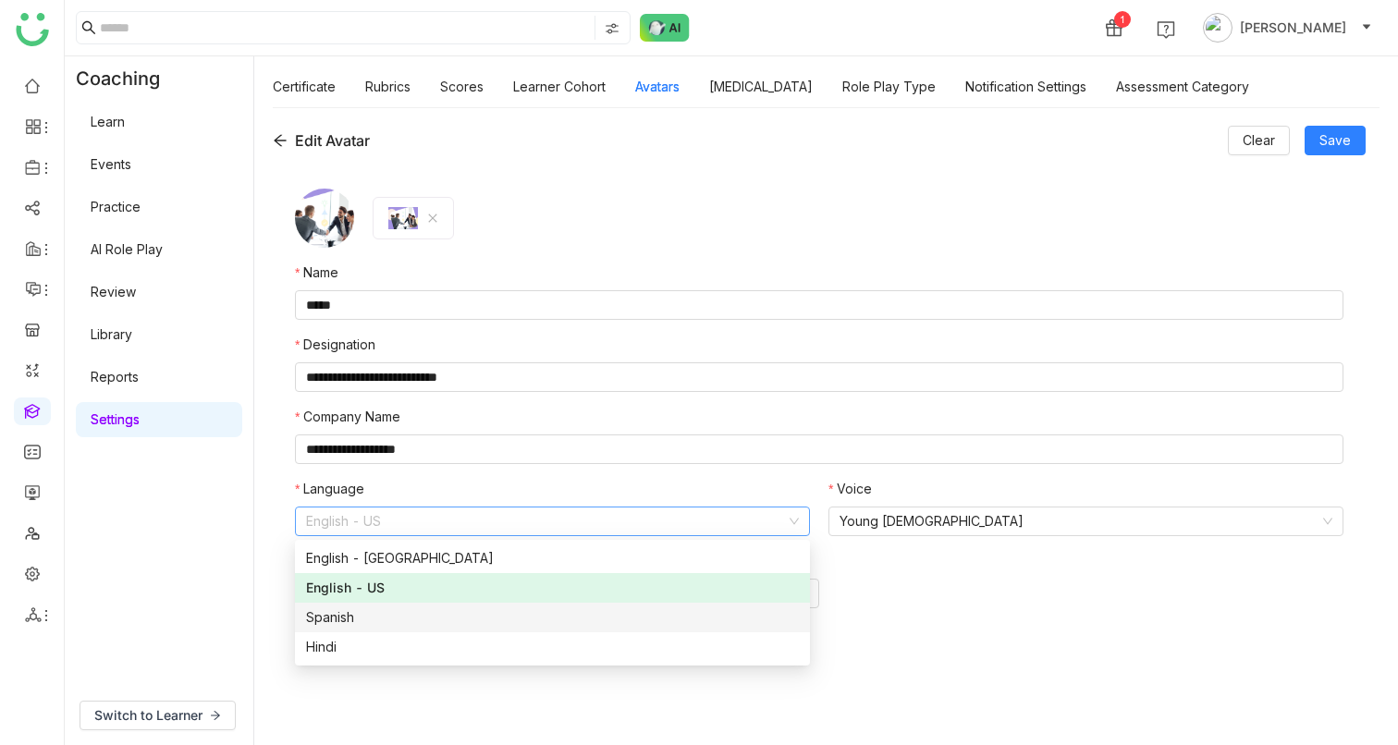
click at [361, 274] on div "Spanish" at bounding box center [552, 617] width 493 height 20
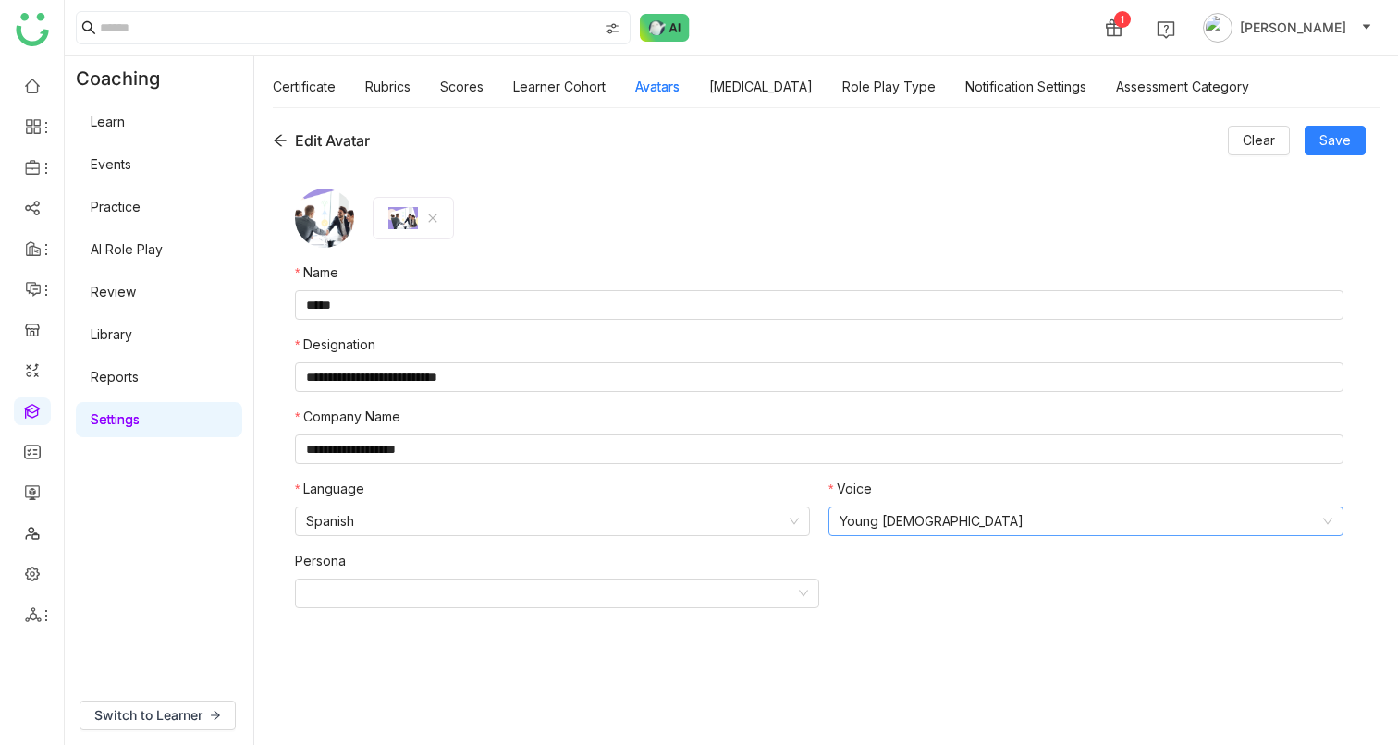
click at [877, 274] on nz-select-item "Young [DEMOGRAPHIC_DATA]" at bounding box center [1086, 522] width 493 height 28
click at [614, 274] on nz-select-item "Spanish" at bounding box center [552, 522] width 493 height 28
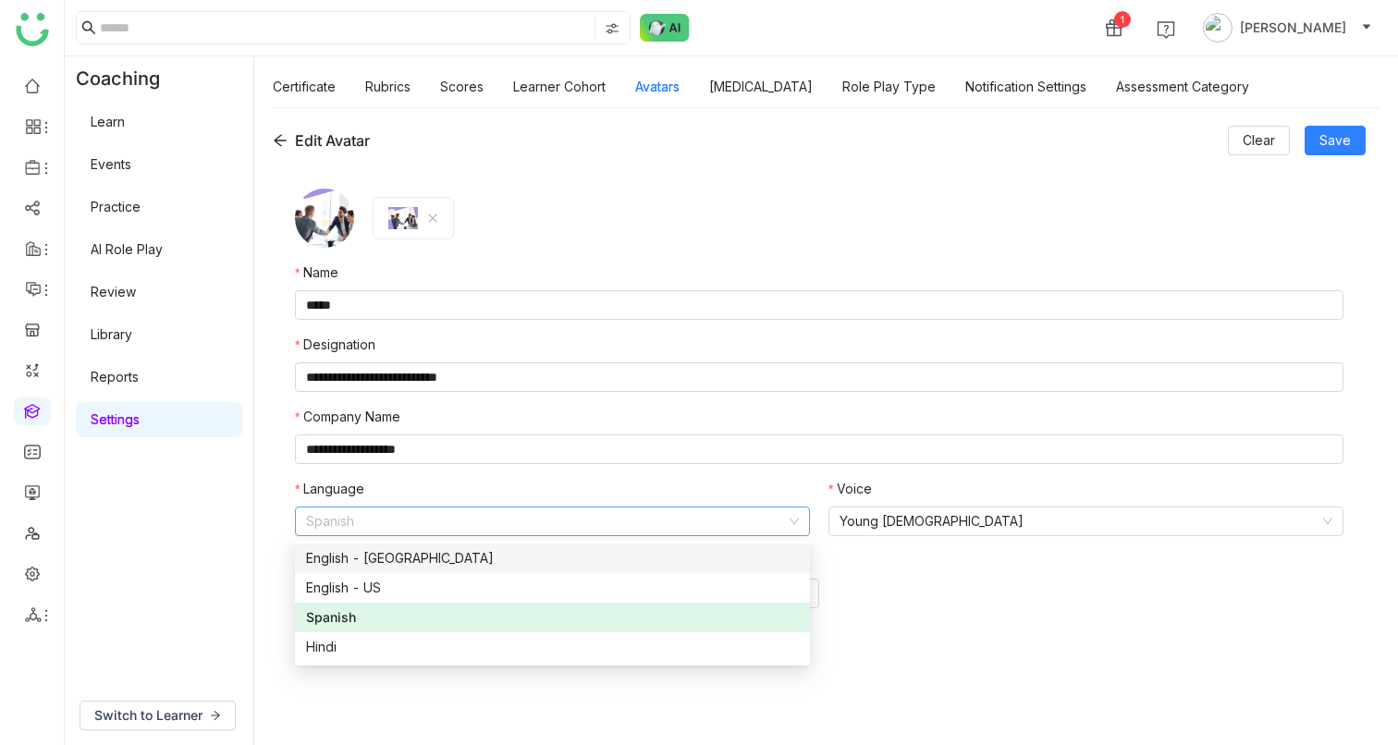
click at [569, 274] on div "English - [GEOGRAPHIC_DATA]" at bounding box center [552, 558] width 493 height 20
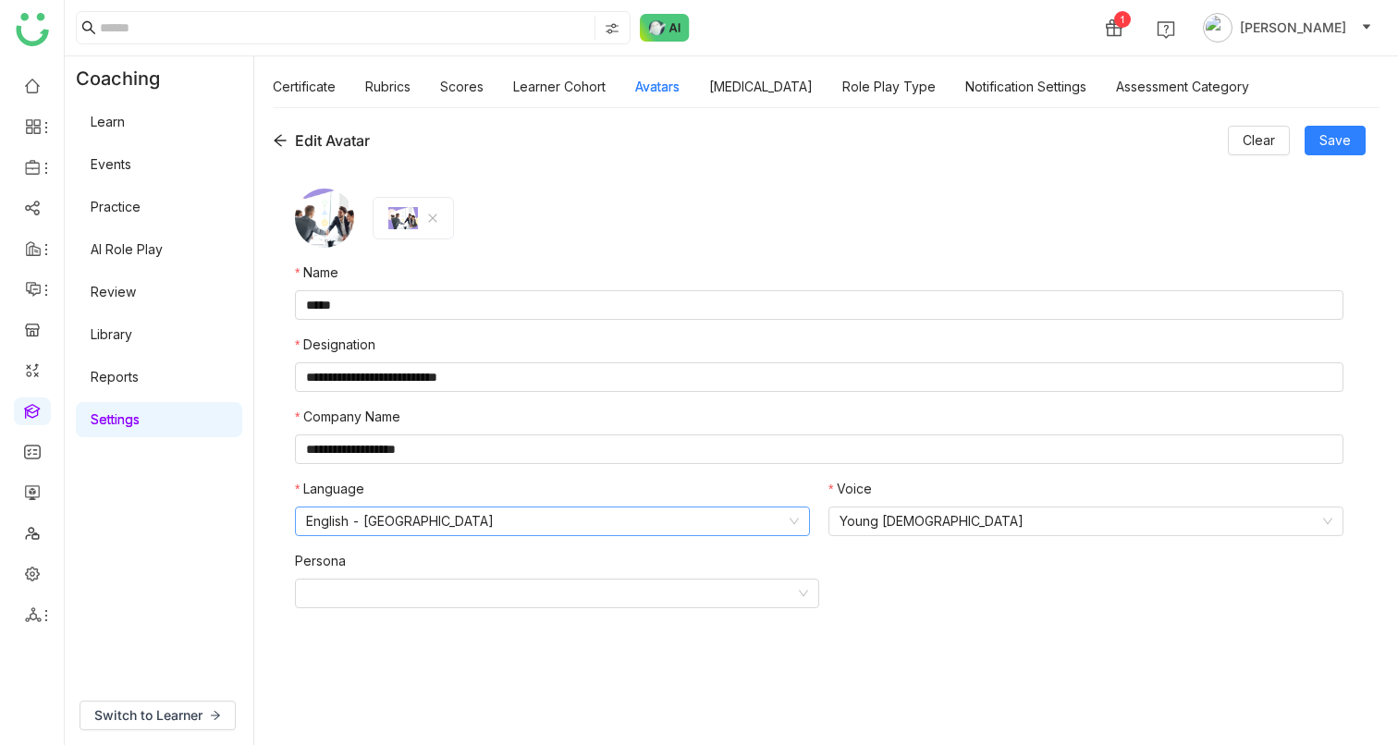
click at [553, 274] on nz-select-item "English - [GEOGRAPHIC_DATA]" at bounding box center [552, 522] width 493 height 28
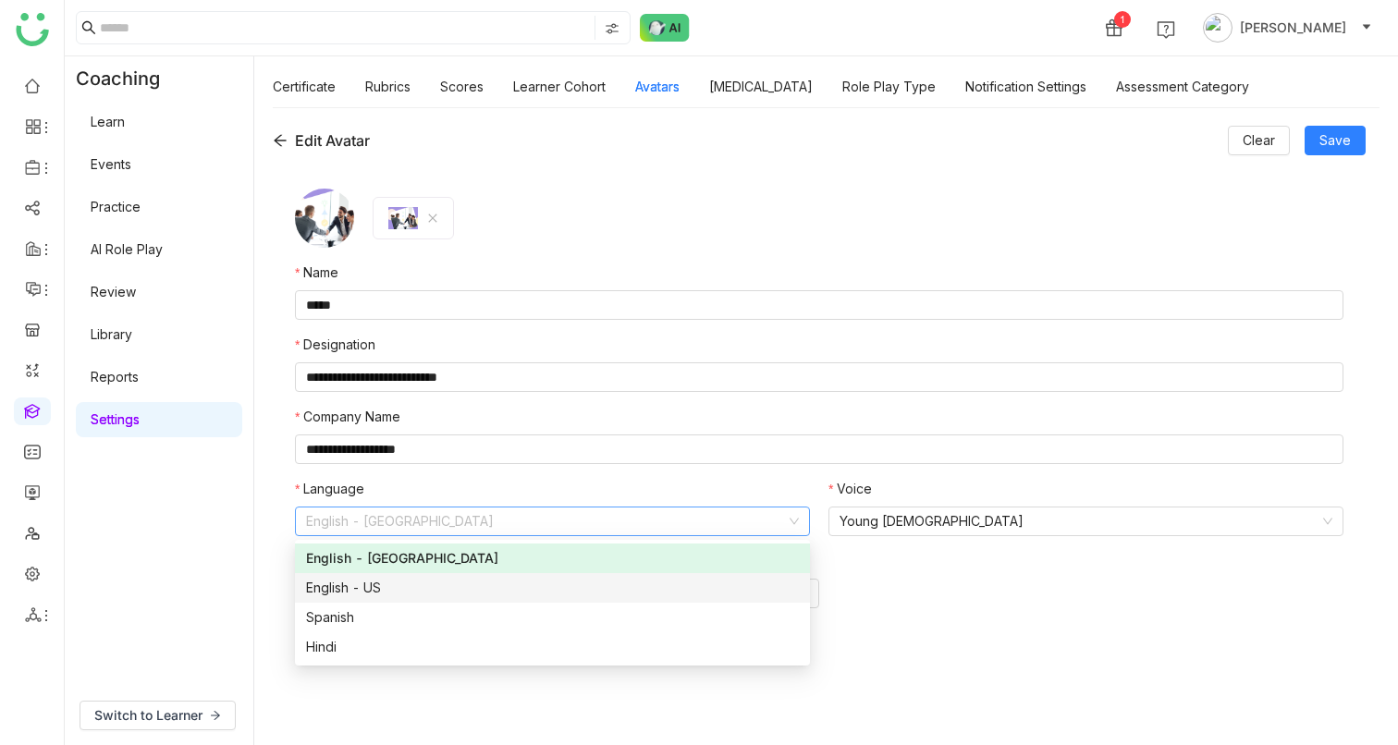
click at [423, 274] on div "English - US" at bounding box center [552, 588] width 493 height 20
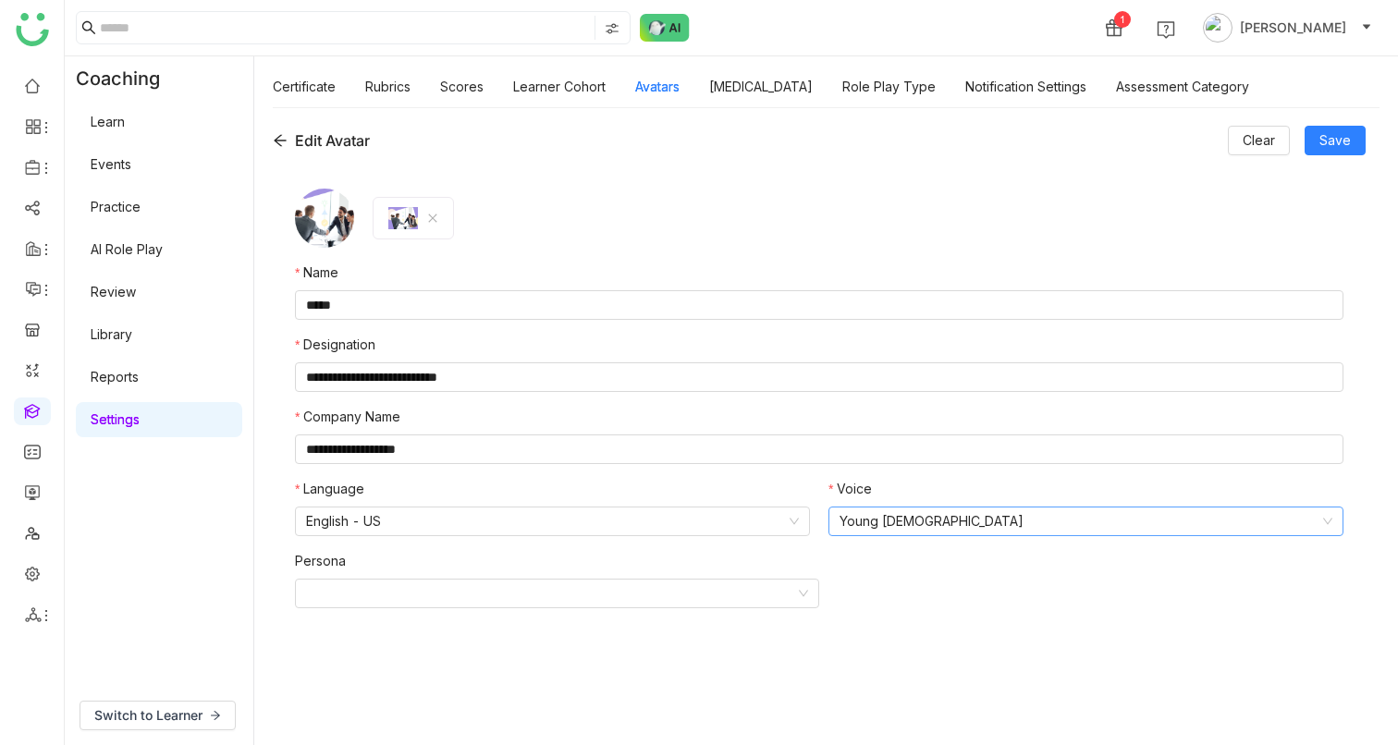
click at [870, 274] on nz-select-top-control "Young Male" at bounding box center [1085, 522] width 515 height 30
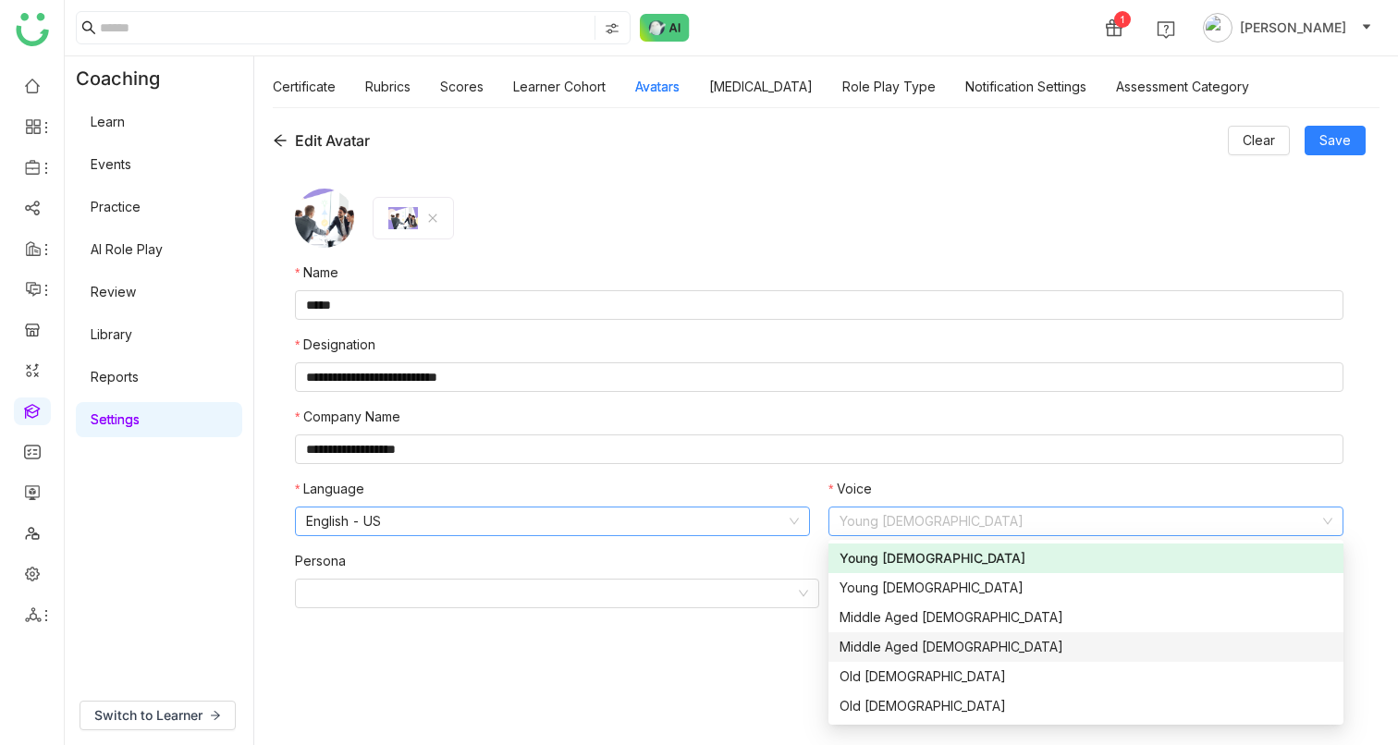
click at [549, 274] on nz-select-item "English - US" at bounding box center [552, 522] width 493 height 28
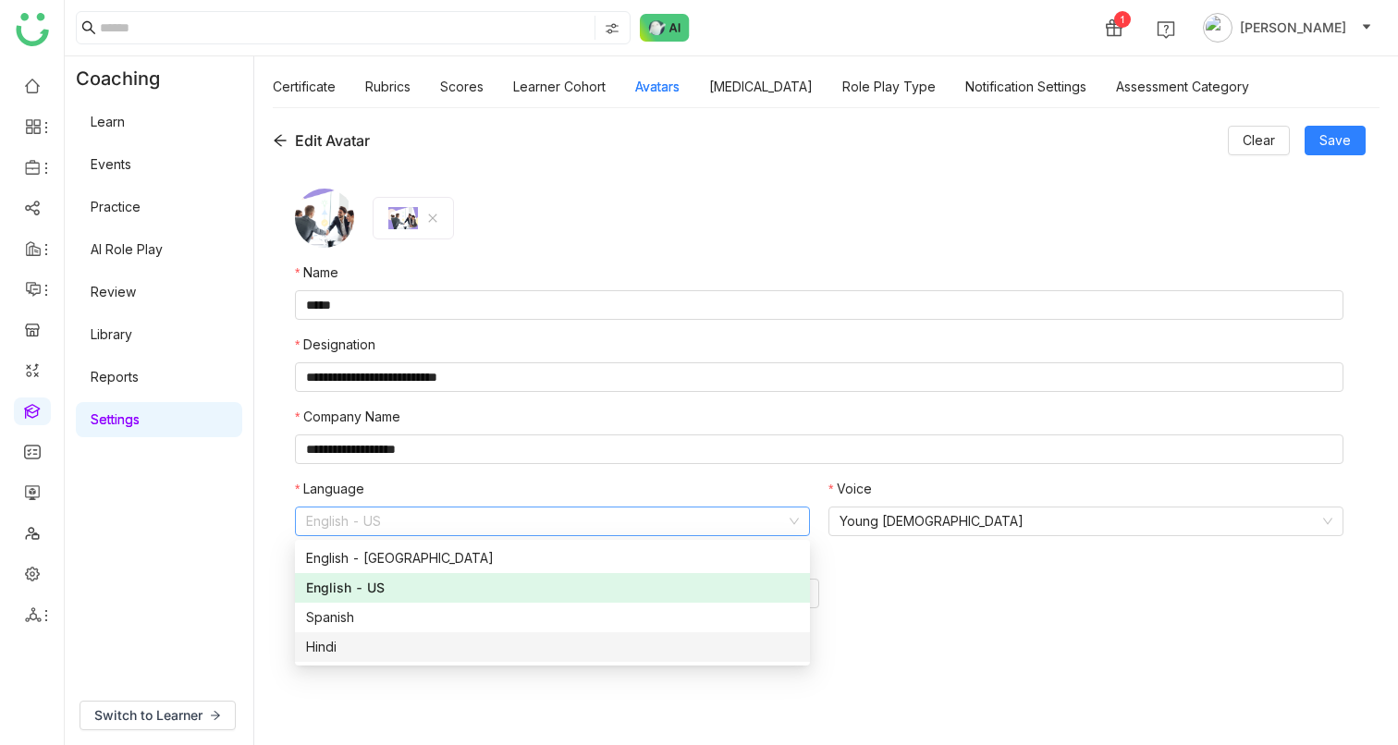
click at [340, 274] on div "Hindi" at bounding box center [552, 647] width 493 height 20
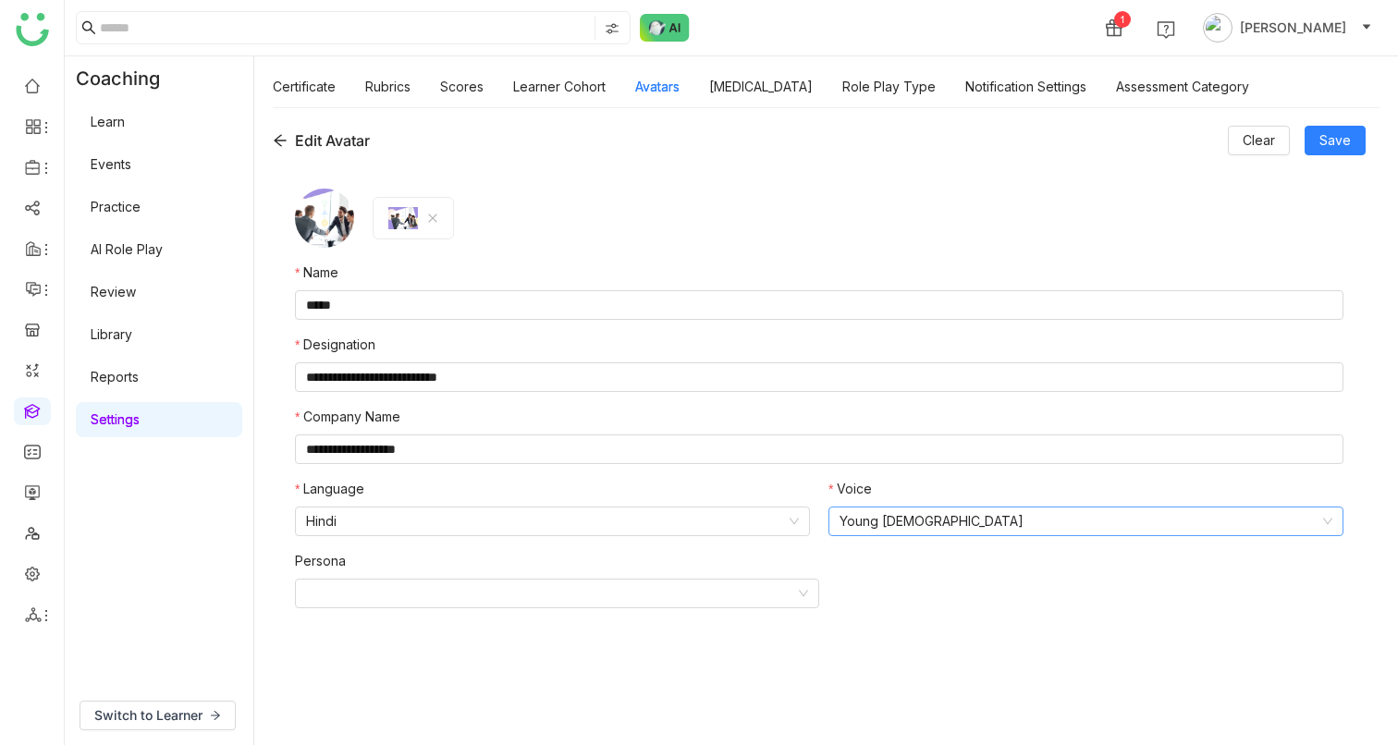
click at [983, 274] on nz-select-item "Young Male" at bounding box center [1086, 522] width 493 height 28
click at [779, 255] on form "**********" at bounding box center [819, 447] width 1048 height 516
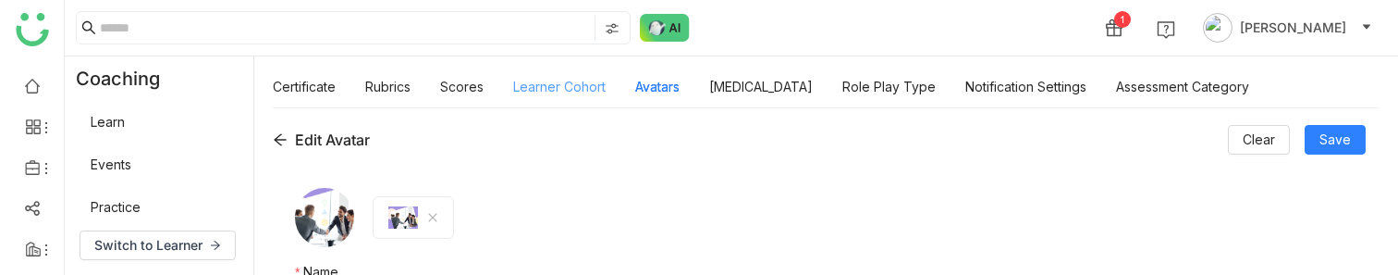
click at [563, 87] on link "Learner Cohort" at bounding box center [559, 87] width 92 height 16
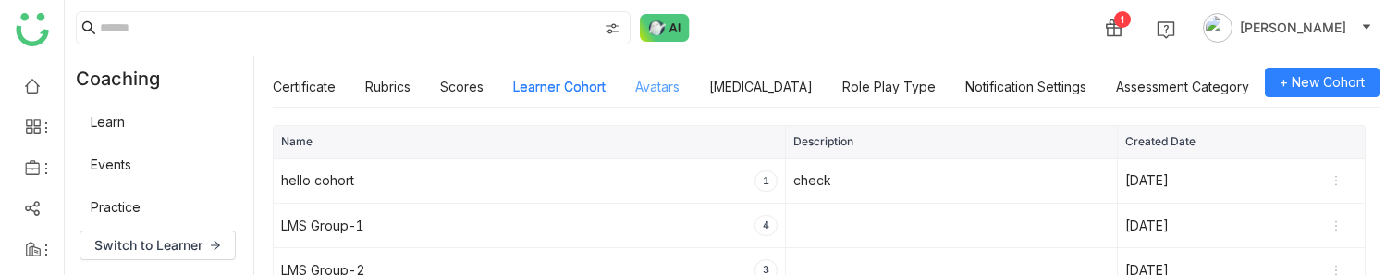
click at [665, 83] on link "Avatars" at bounding box center [657, 87] width 44 height 16
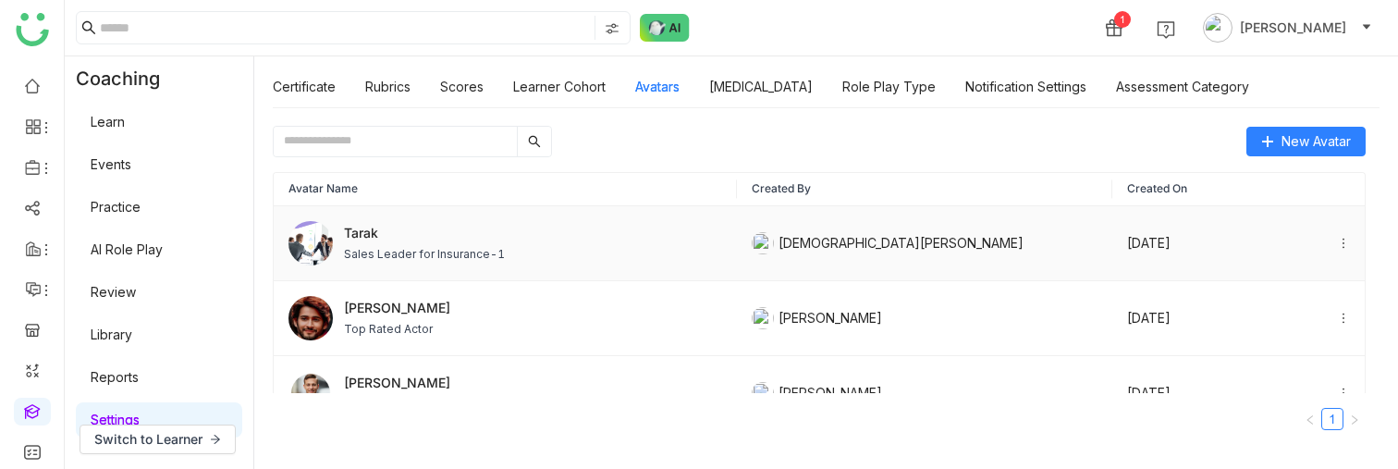
click at [453, 242] on span "Tarak" at bounding box center [424, 232] width 161 height 19
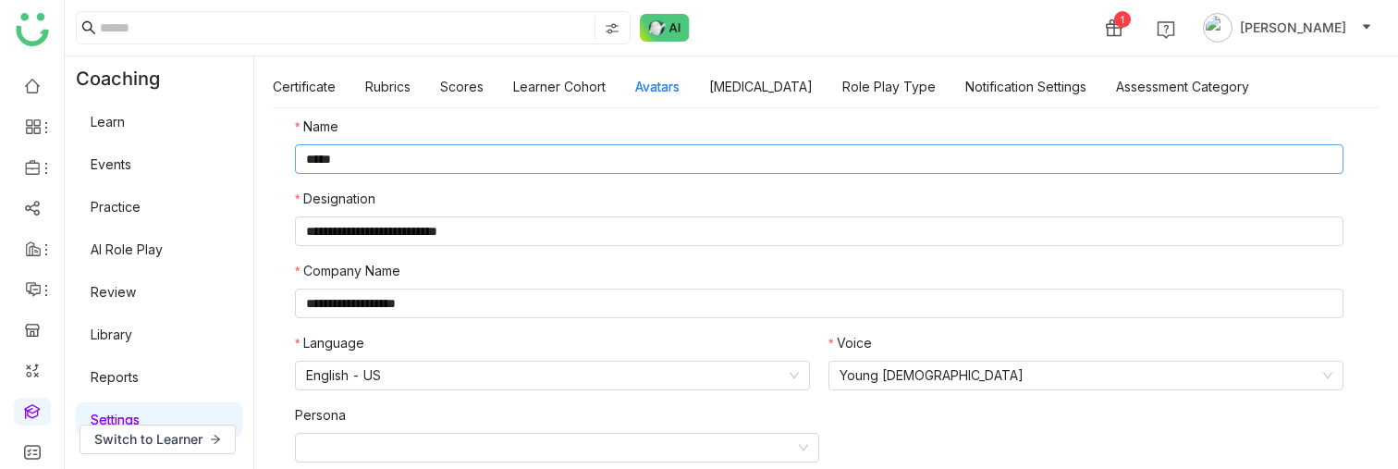
scroll to position [154, 0]
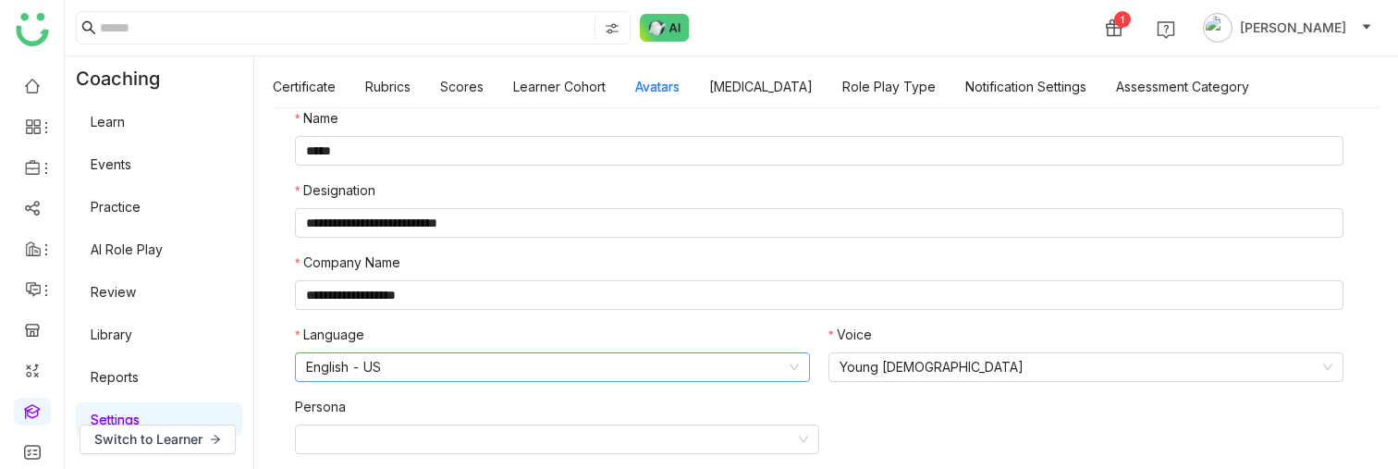
click at [428, 274] on nz-select-item "English - US" at bounding box center [552, 367] width 493 height 28
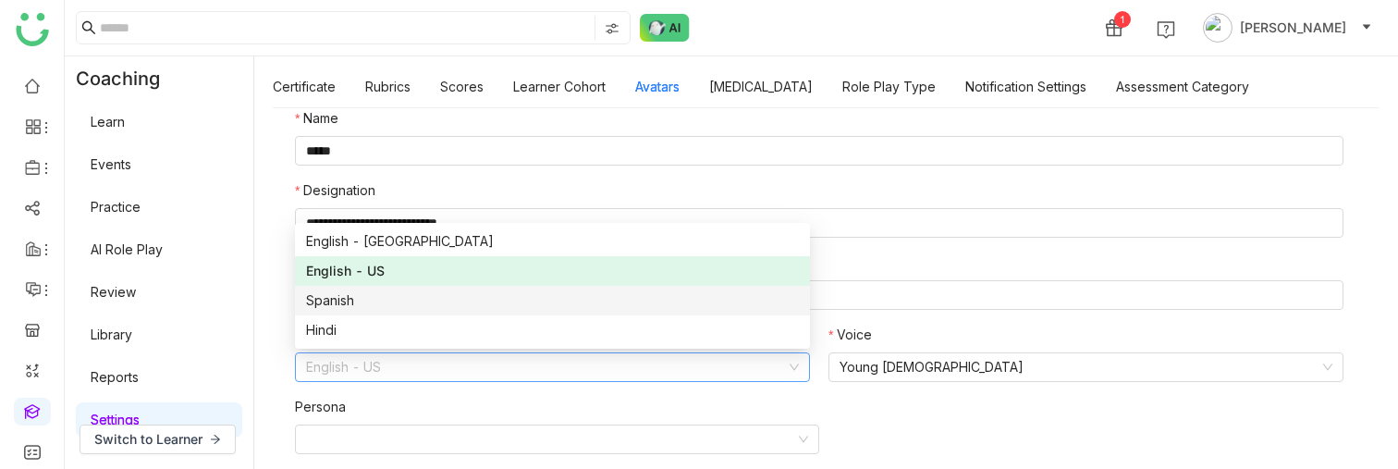
click at [335, 274] on div "Spanish" at bounding box center [552, 300] width 493 height 20
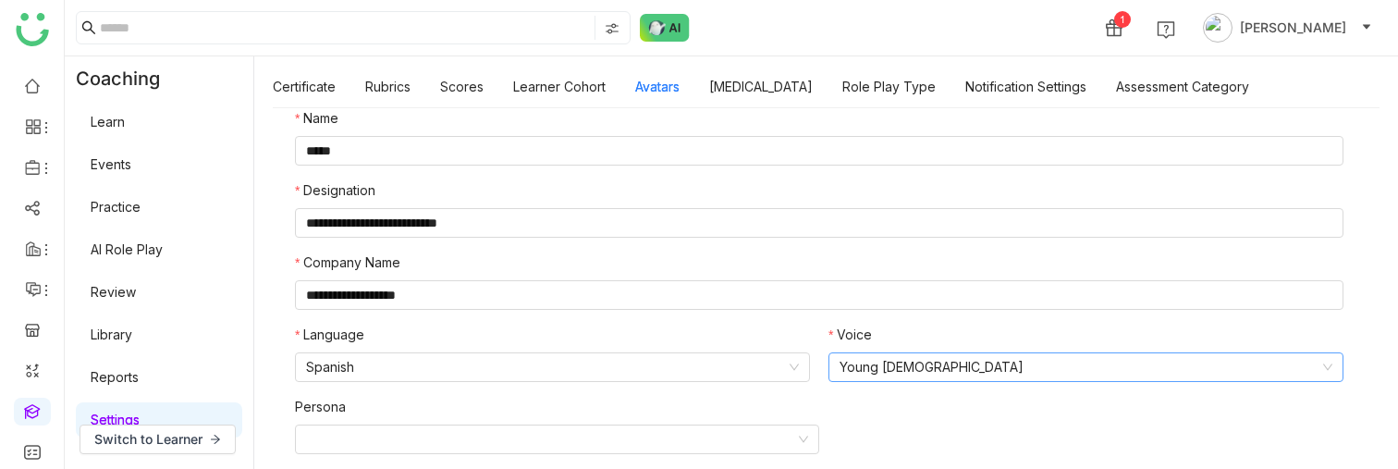
click at [842, 274] on nz-select-item "Young [DEMOGRAPHIC_DATA]" at bounding box center [1086, 367] width 493 height 28
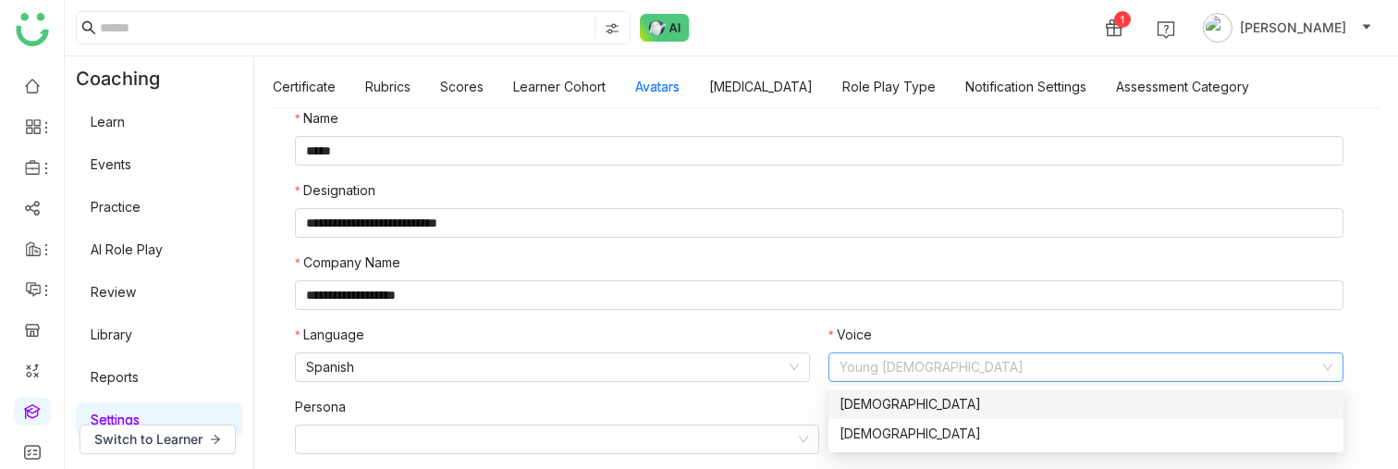
click at [852, 274] on div "[DEMOGRAPHIC_DATA]" at bounding box center [1086, 404] width 493 height 20
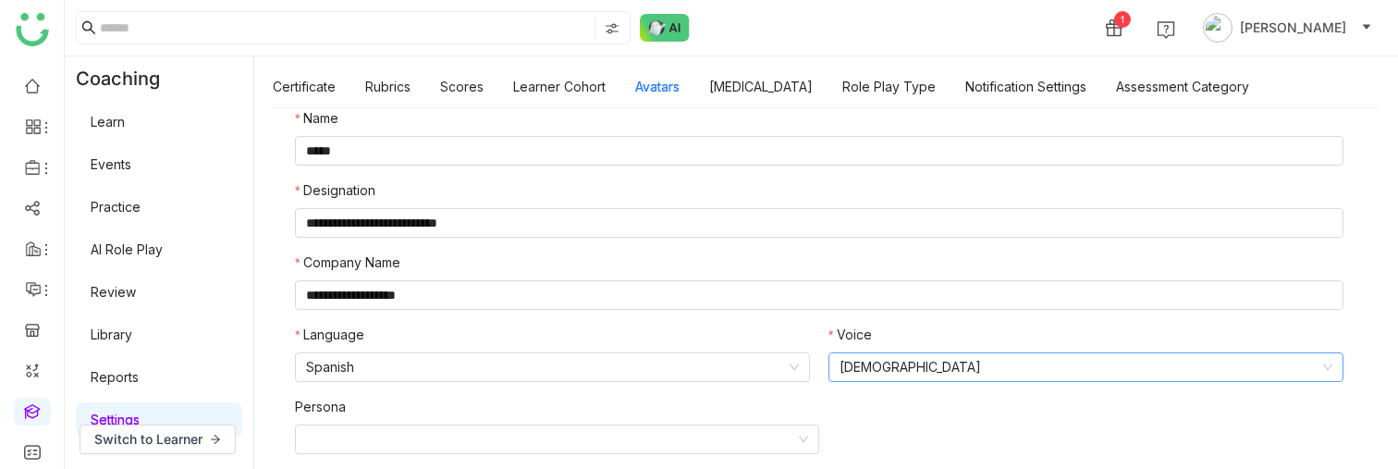
click at [881, 274] on nz-select-item "[DEMOGRAPHIC_DATA]" at bounding box center [1086, 367] width 493 height 28
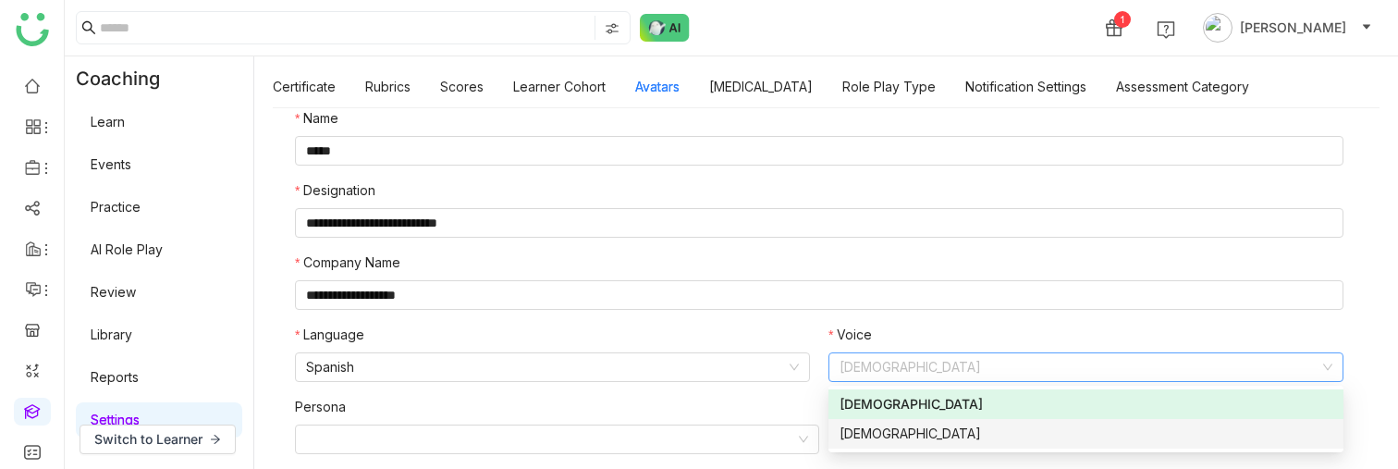
click at [875, 274] on div "[DEMOGRAPHIC_DATA]" at bounding box center [1086, 433] width 493 height 20
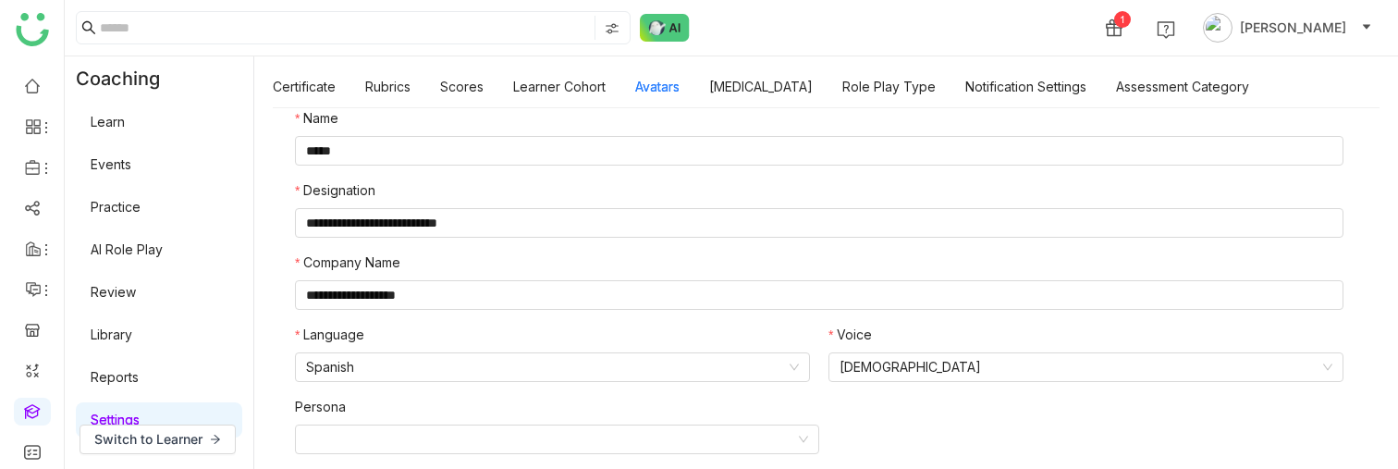
click at [607, 274] on div "Language Spanish Voice [DEMOGRAPHIC_DATA]" at bounding box center [819, 361] width 1048 height 72
click at [546, 274] on nz-select-item "Spanish" at bounding box center [552, 367] width 493 height 28
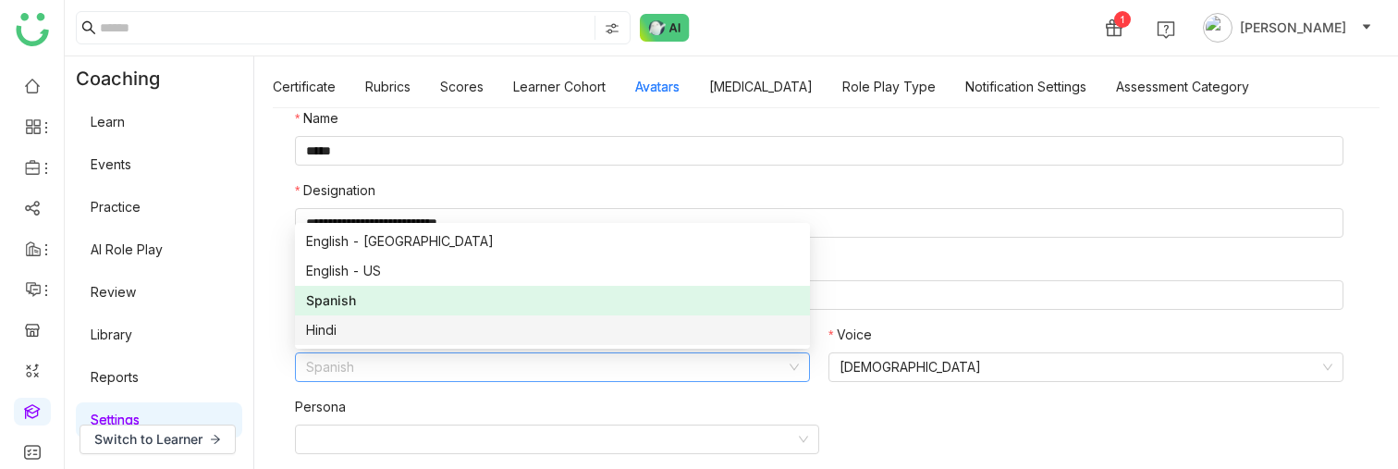
click at [389, 274] on div "Hindi" at bounding box center [552, 330] width 493 height 20
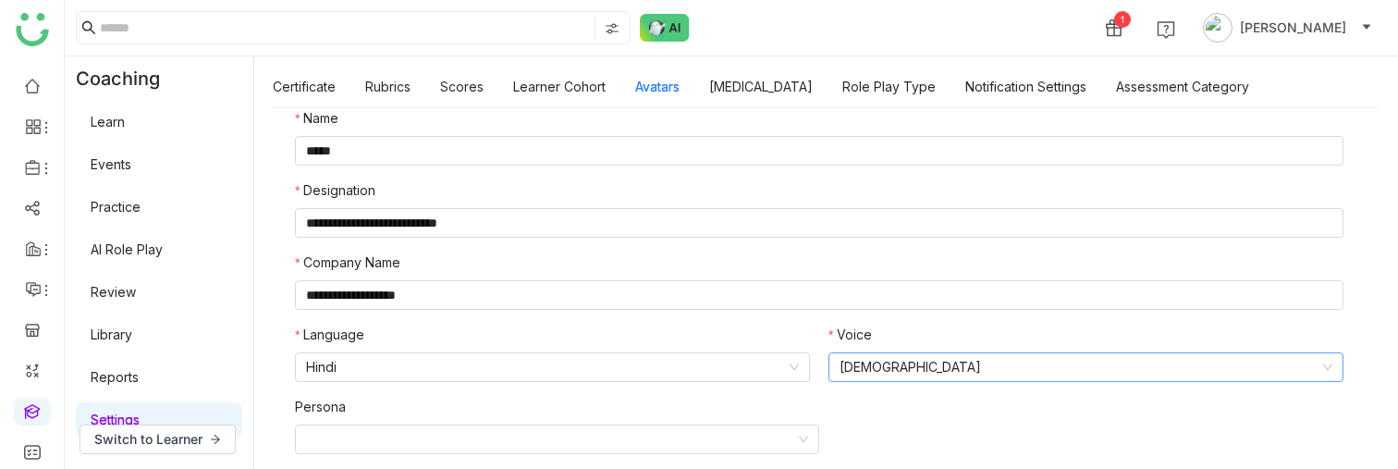
click at [939, 274] on nz-select-item "[DEMOGRAPHIC_DATA]" at bounding box center [1086, 367] width 493 height 28
click at [925, 274] on nz-select-item "[DEMOGRAPHIC_DATA]" at bounding box center [1086, 367] width 493 height 28
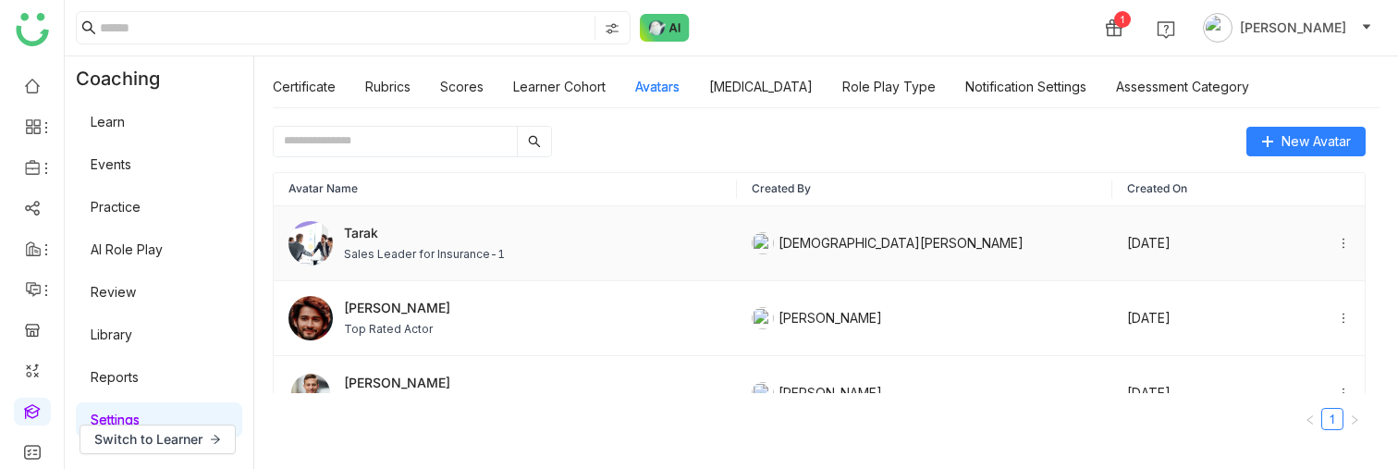
click at [552, 252] on div "Tarak Sales Leader for Insurance-1" at bounding box center [505, 243] width 434 height 44
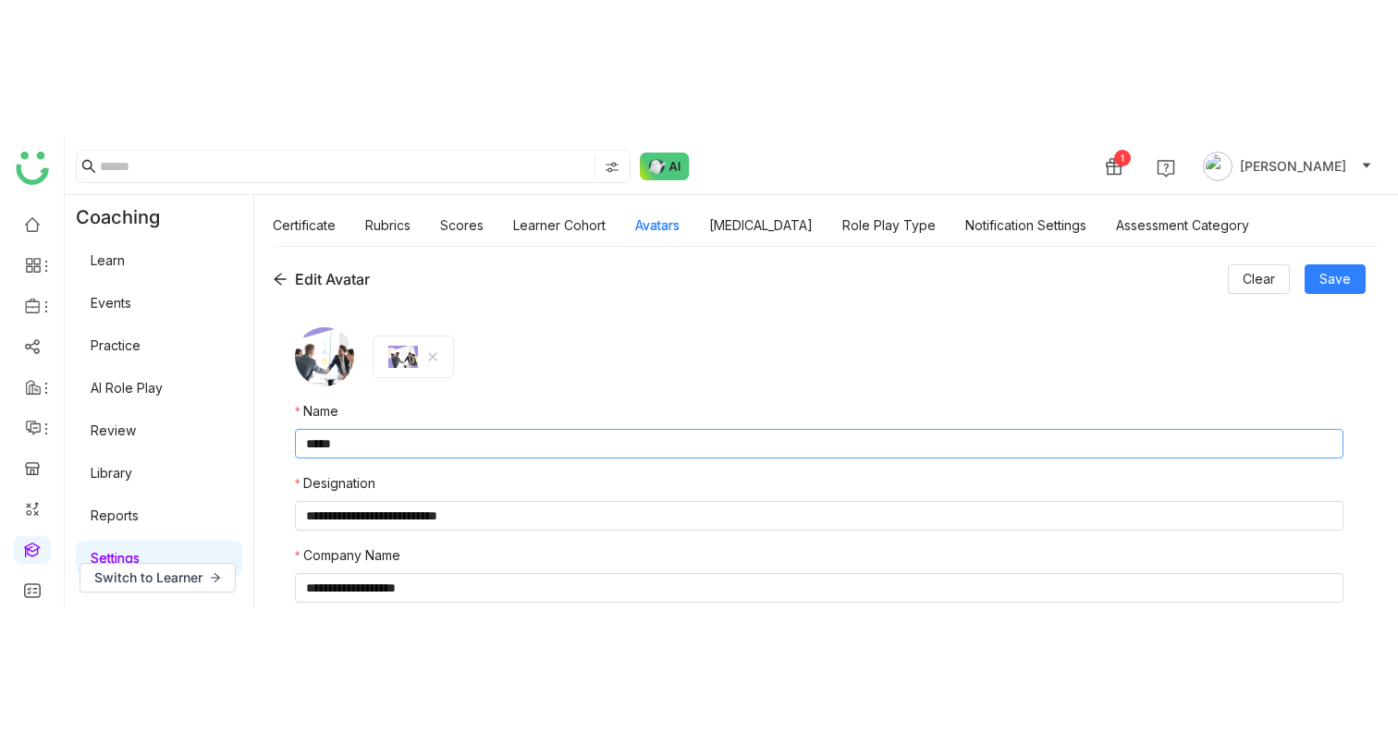
scroll to position [154, 0]
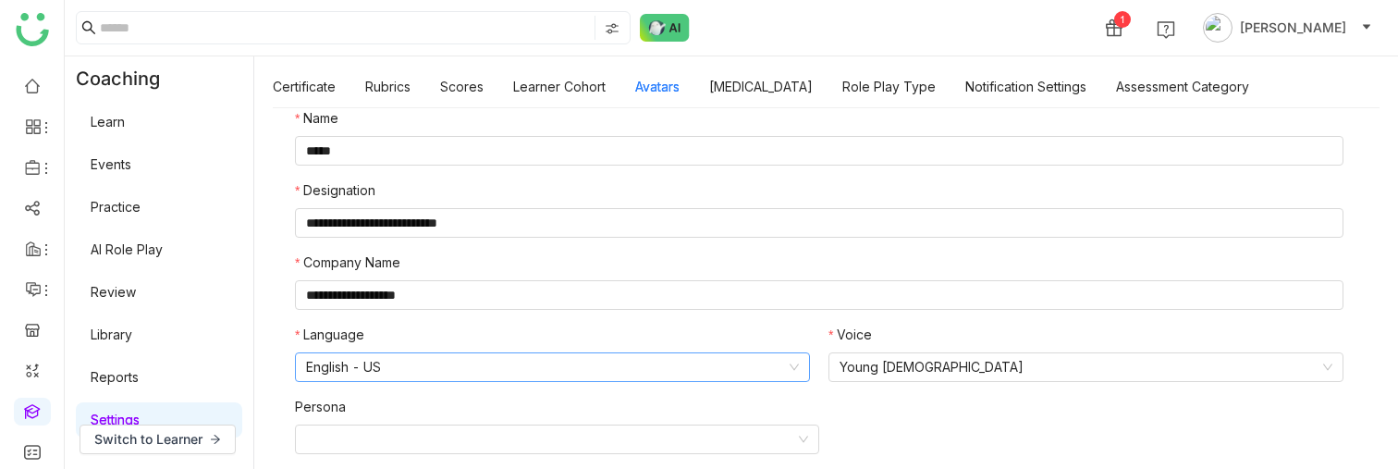
click at [544, 359] on nz-select-item "English - US" at bounding box center [552, 367] width 493 height 28
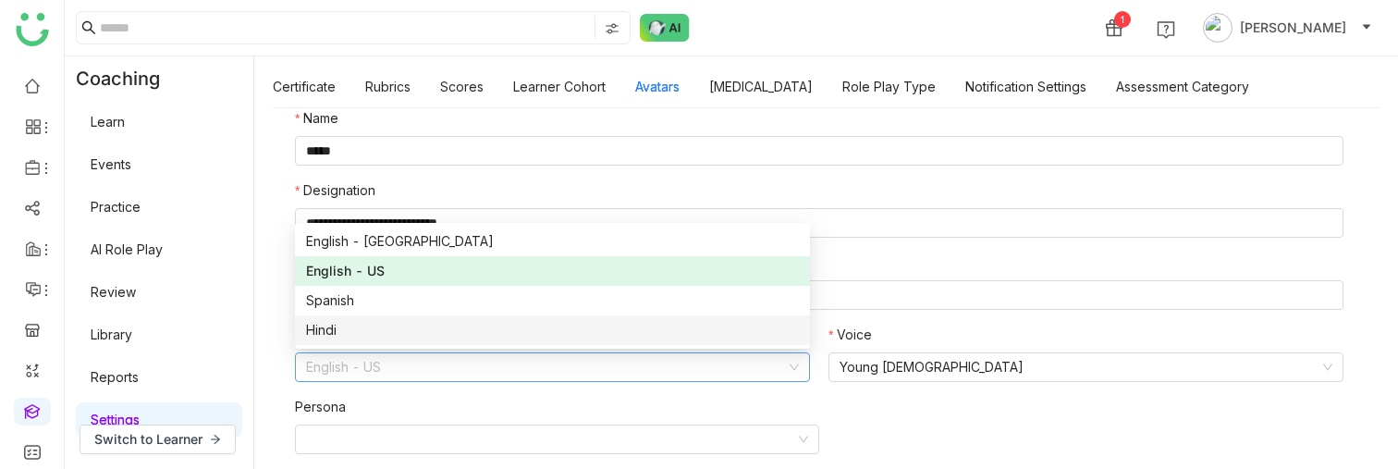
click at [412, 328] on div "Hindi" at bounding box center [552, 330] width 493 height 20
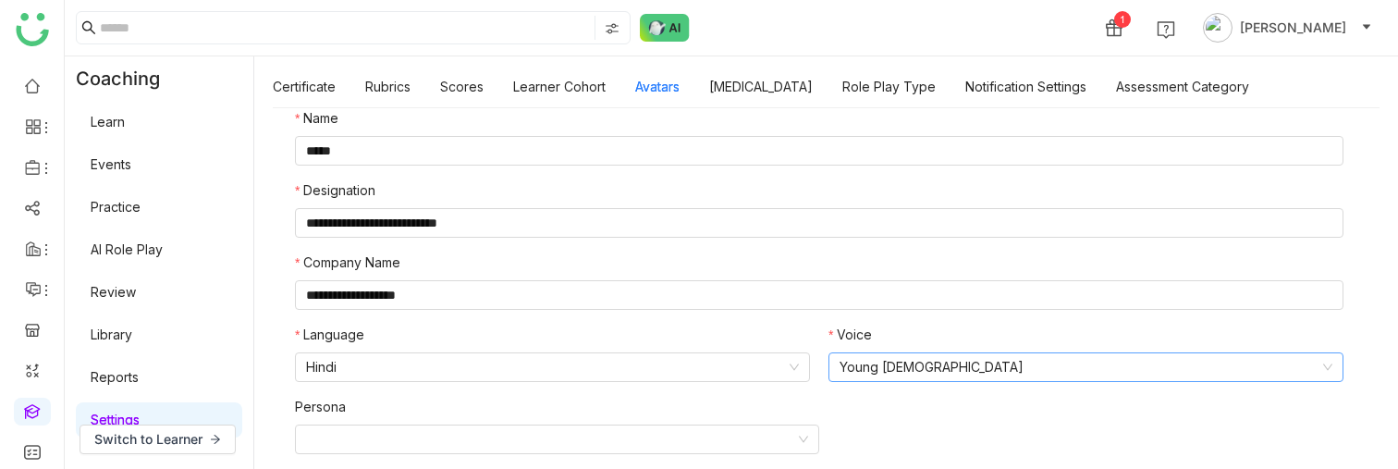
click at [840, 359] on nz-select-item "Young Male" at bounding box center [1086, 367] width 493 height 28
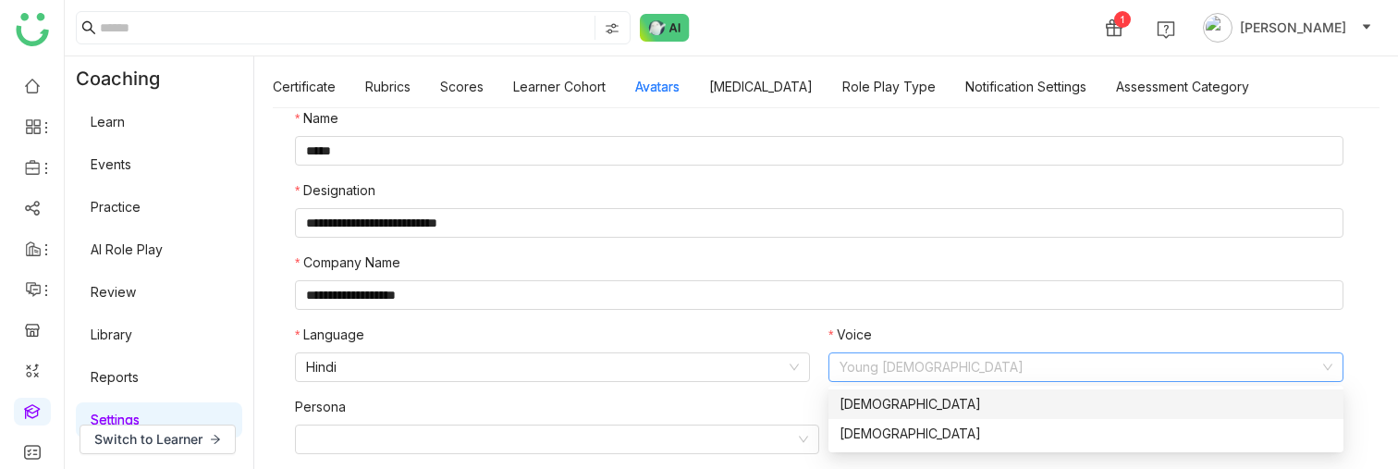
click at [861, 405] on div "Male" at bounding box center [1086, 404] width 493 height 20
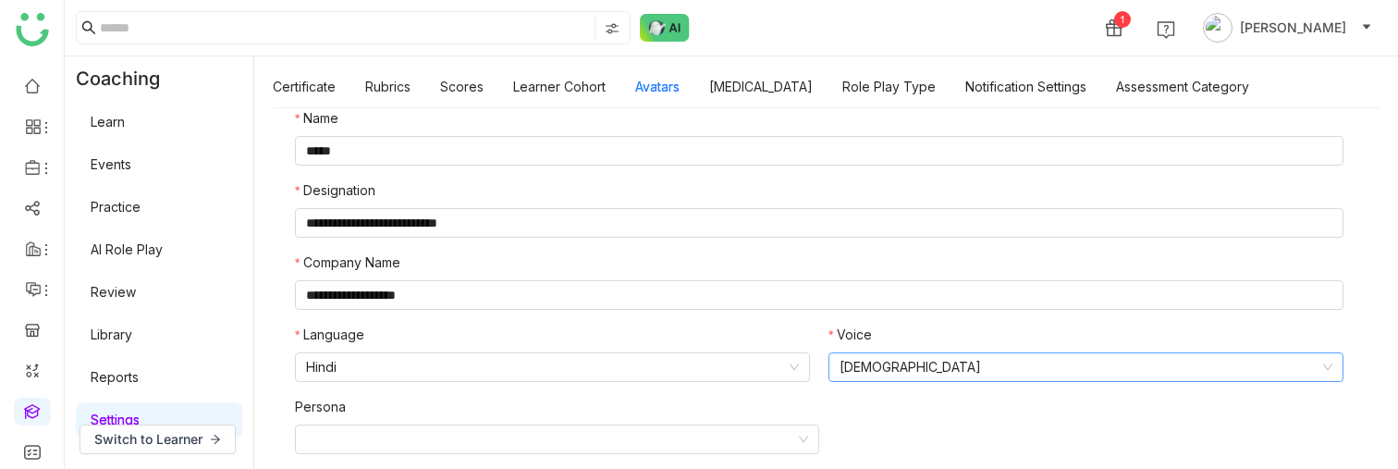
click at [869, 375] on nz-select-item "Male" at bounding box center [1086, 367] width 493 height 28
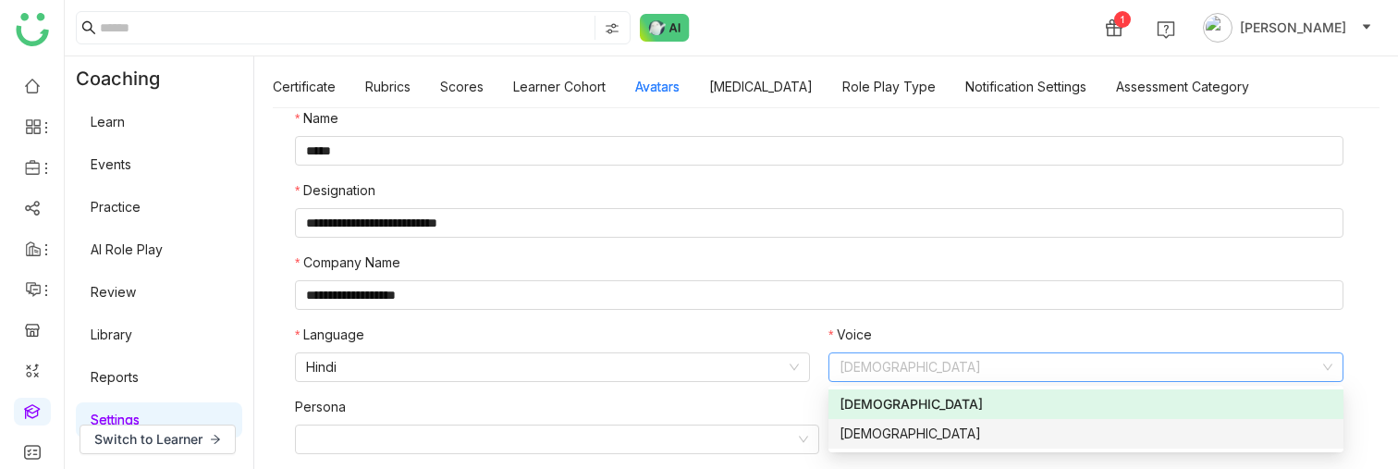
click at [866, 432] on div "Female" at bounding box center [1086, 433] width 493 height 20
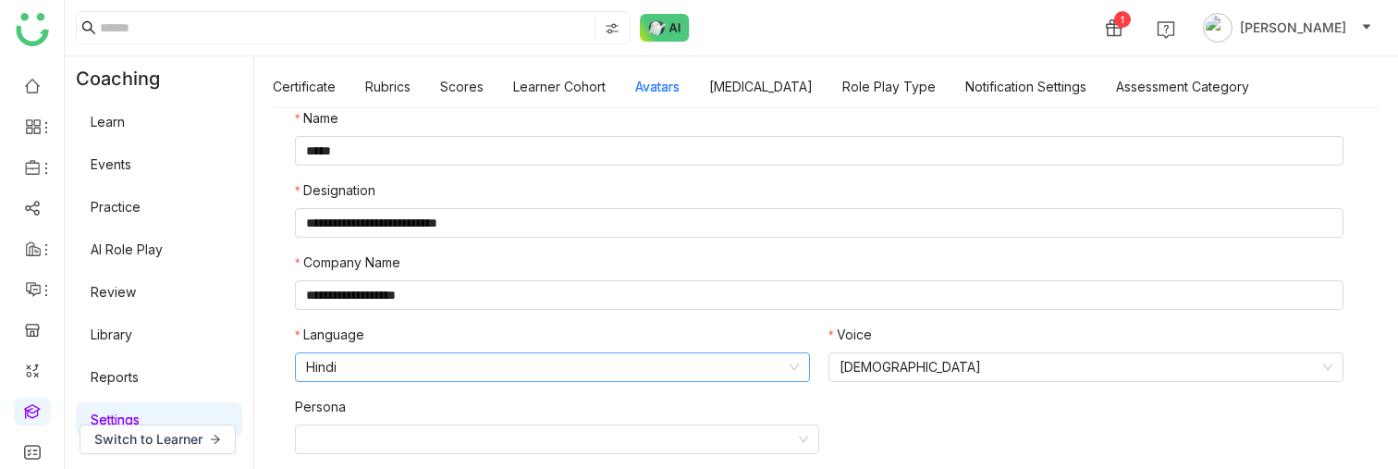
click at [680, 372] on nz-select-item "Hindi" at bounding box center [552, 367] width 493 height 28
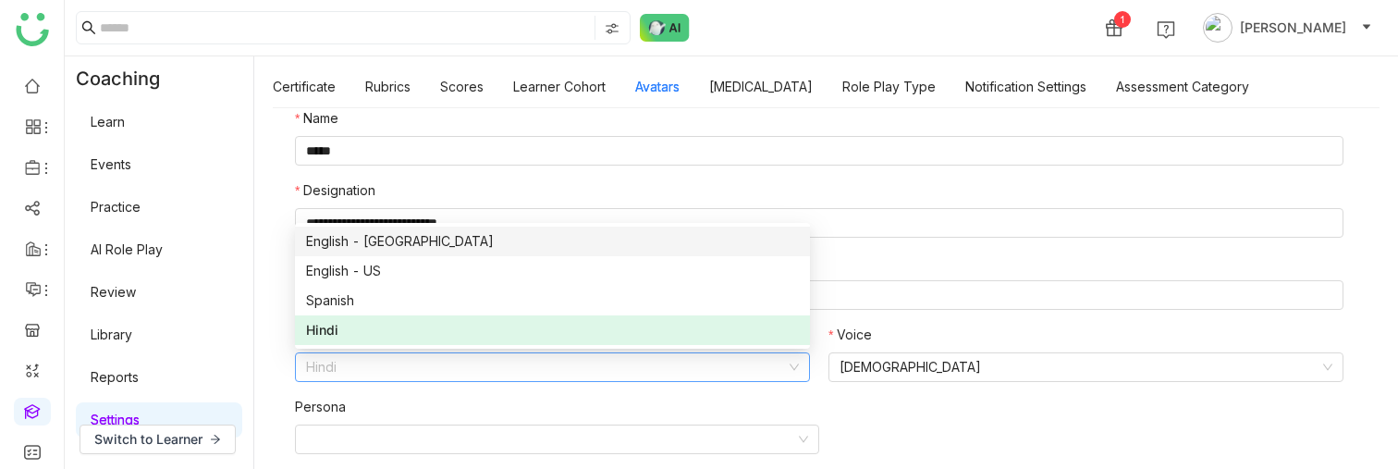
click at [415, 239] on div "English - India" at bounding box center [552, 241] width 493 height 20
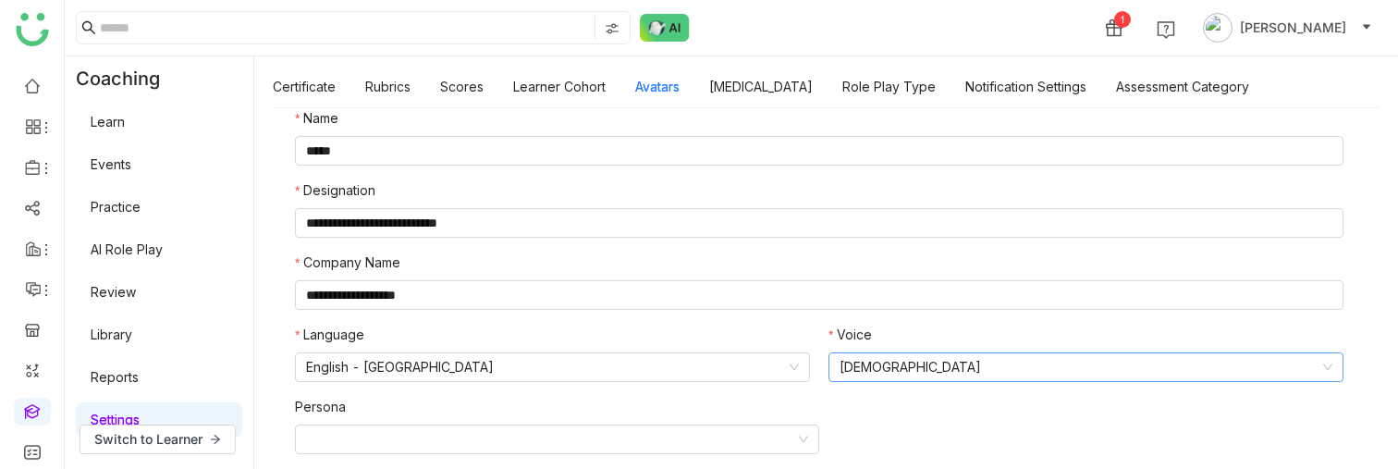
click at [852, 352] on nz-select "Female" at bounding box center [1085, 367] width 515 height 30
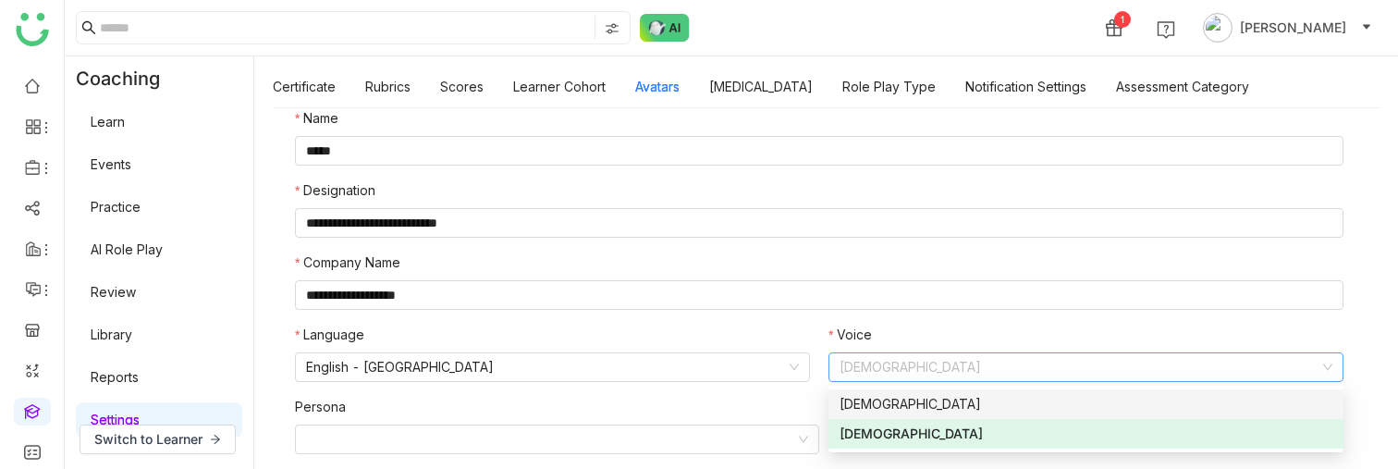
click at [860, 403] on div "Male" at bounding box center [1086, 404] width 493 height 20
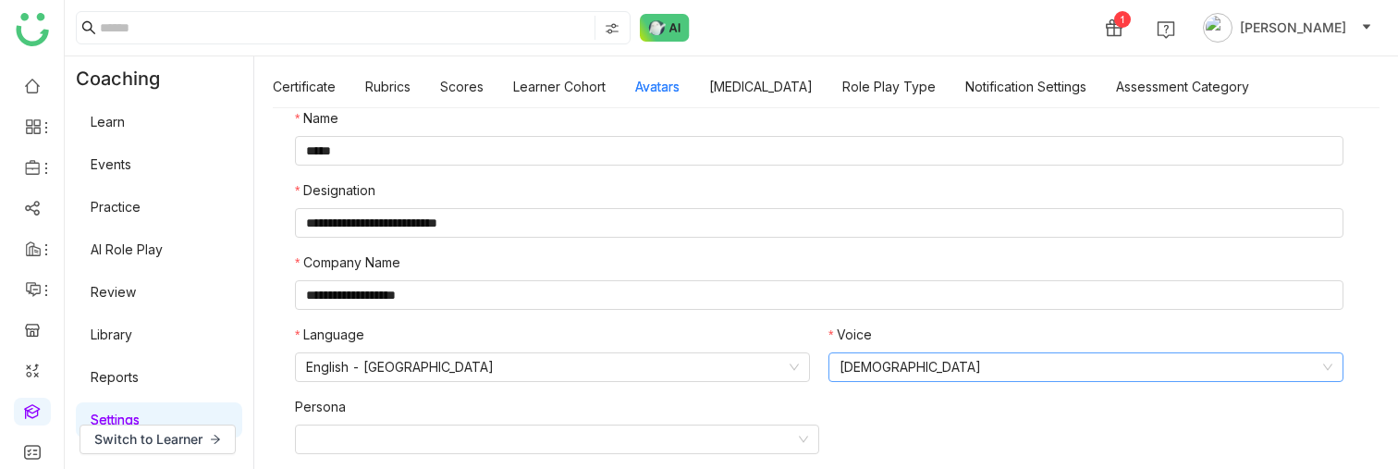
click at [856, 372] on nz-select-item "Male" at bounding box center [1086, 367] width 493 height 28
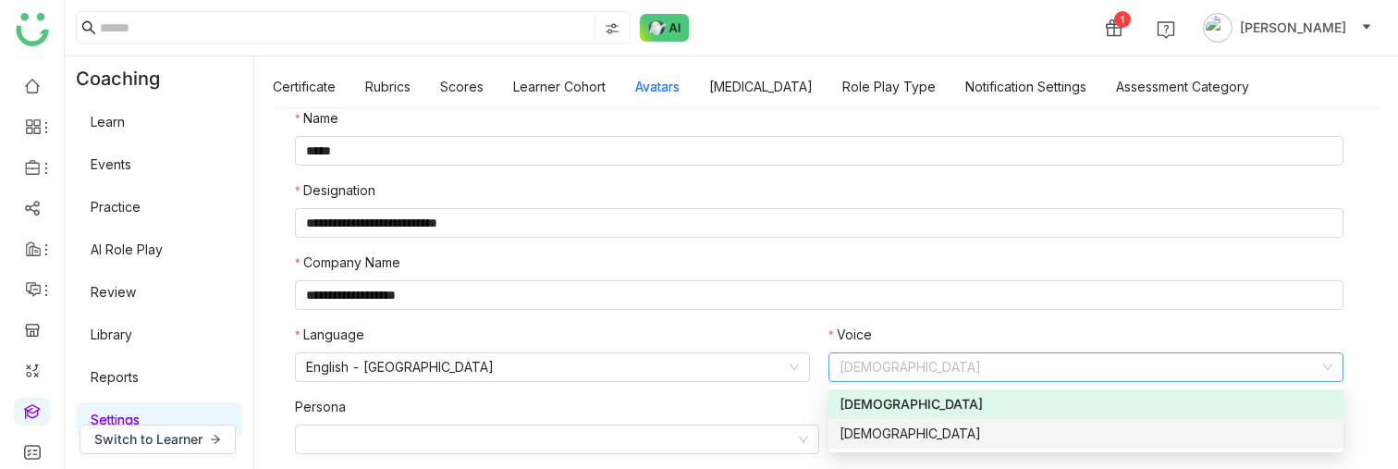
click at [857, 432] on div "Female" at bounding box center [1086, 433] width 493 height 20
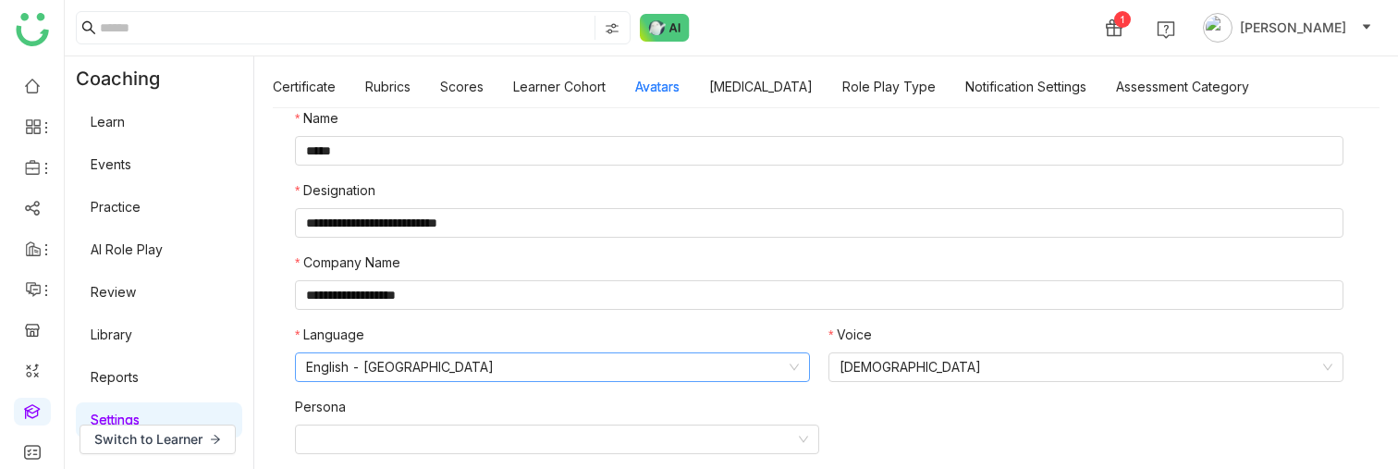
click at [549, 373] on nz-select-item "English - India" at bounding box center [552, 367] width 493 height 28
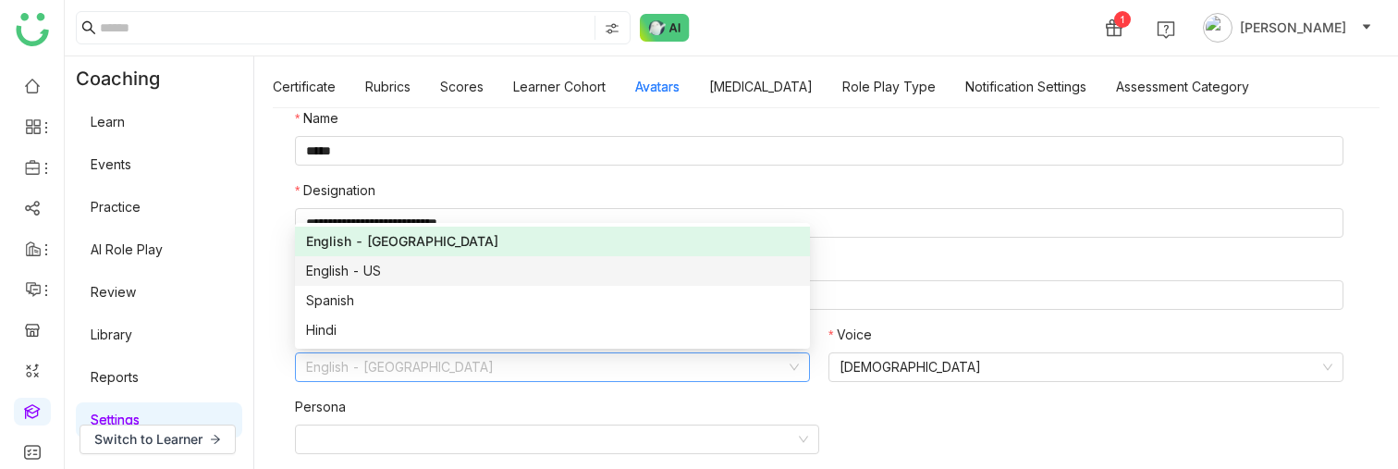
click at [383, 273] on div "English - US" at bounding box center [552, 271] width 493 height 20
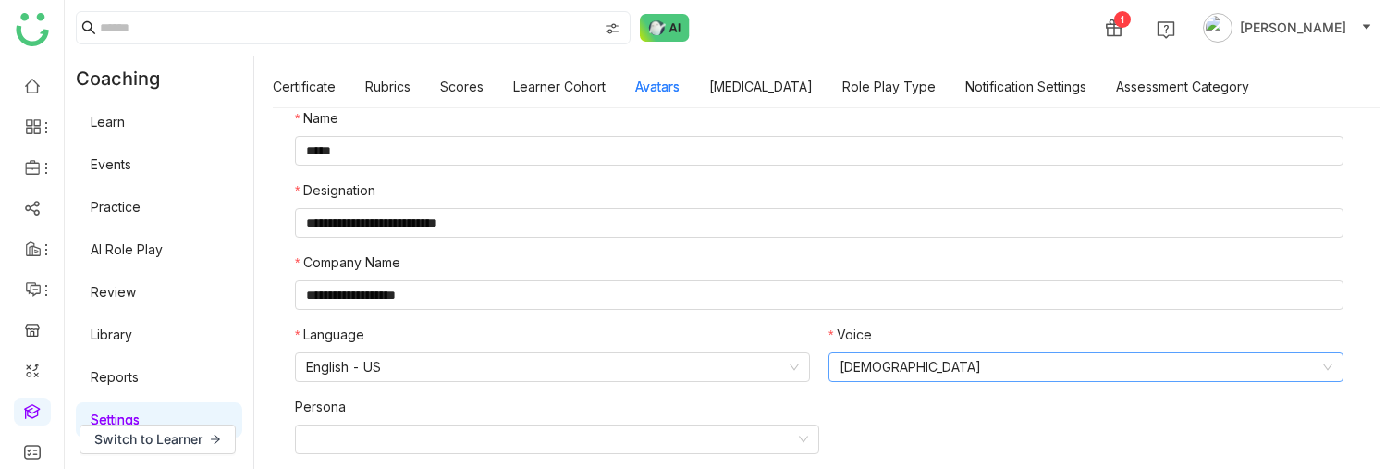
click at [886, 363] on nz-select-item "Female" at bounding box center [1086, 367] width 493 height 28
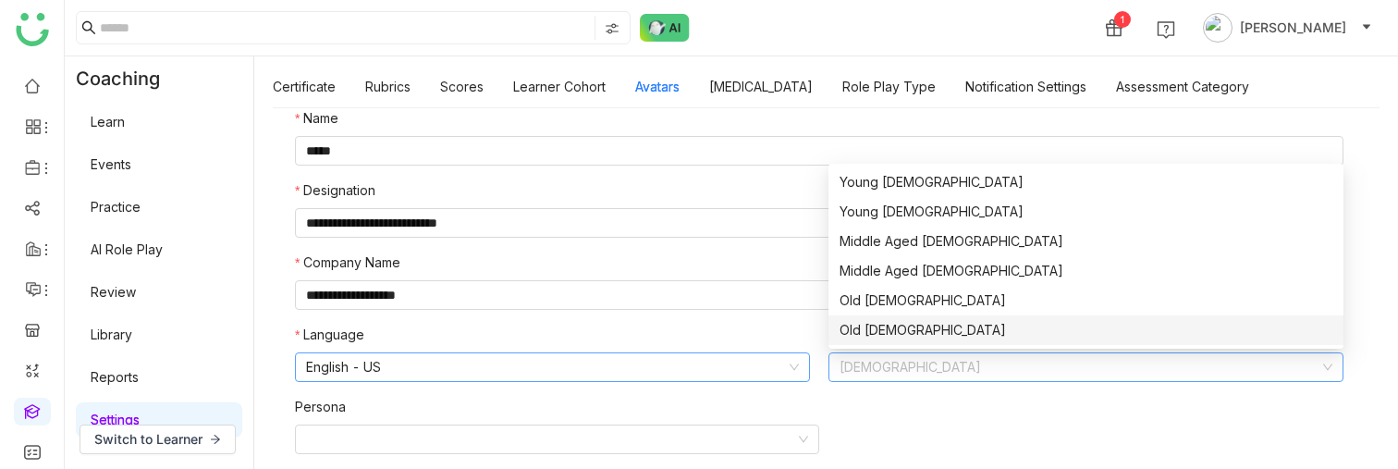
click at [592, 354] on nz-select-item "English - US" at bounding box center [552, 367] width 493 height 28
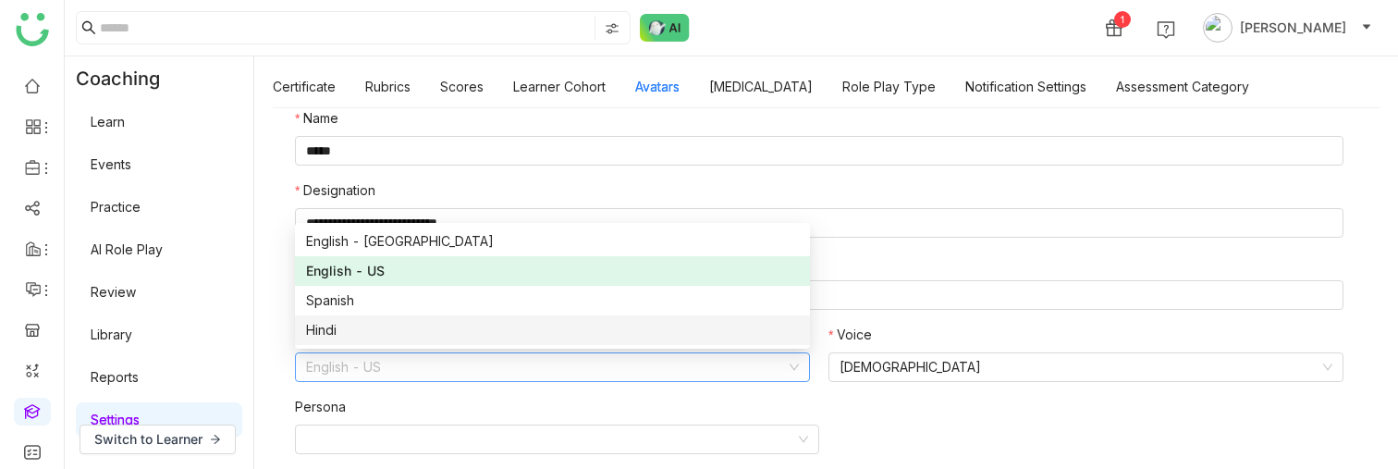
click at [380, 341] on nz-option-item "Hindi" at bounding box center [552, 330] width 515 height 30
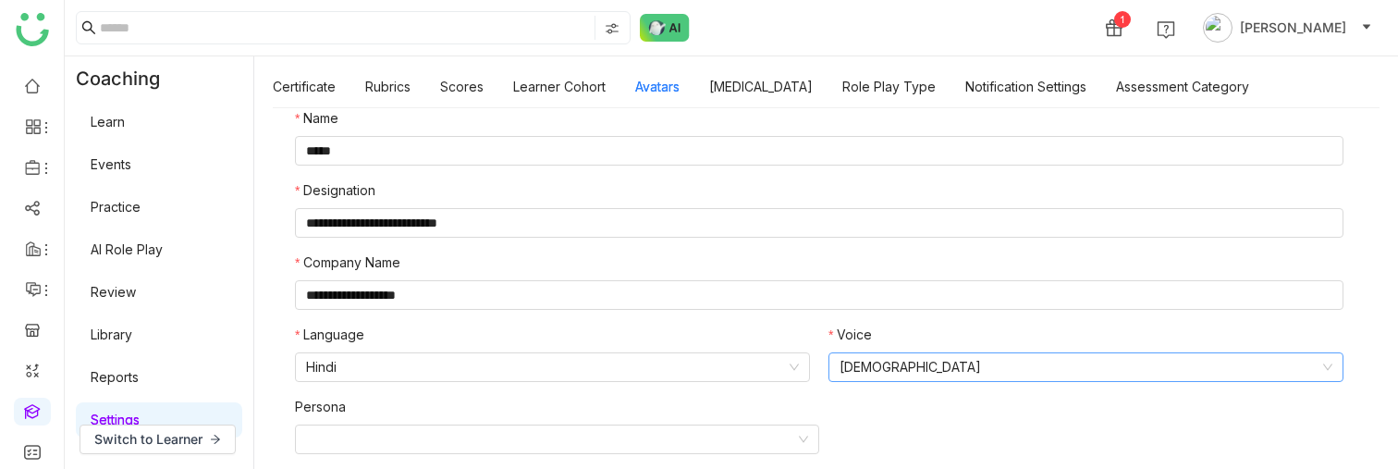
click at [878, 356] on nz-select-item "Female" at bounding box center [1086, 367] width 493 height 28
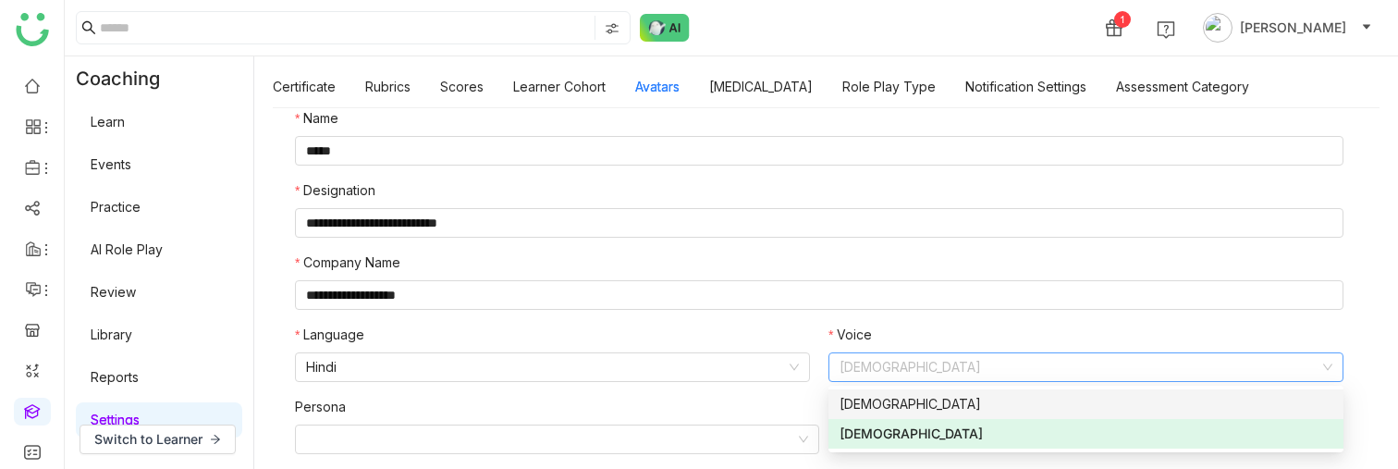
click at [861, 407] on div "Male" at bounding box center [1086, 404] width 493 height 20
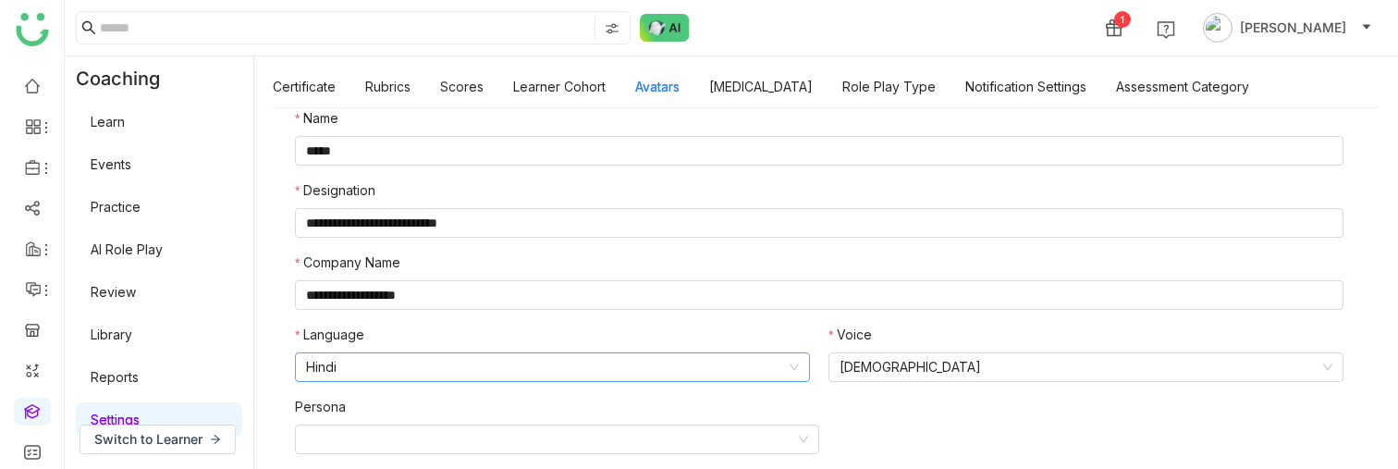
click at [667, 375] on nz-select-item "Hindi" at bounding box center [552, 367] width 493 height 28
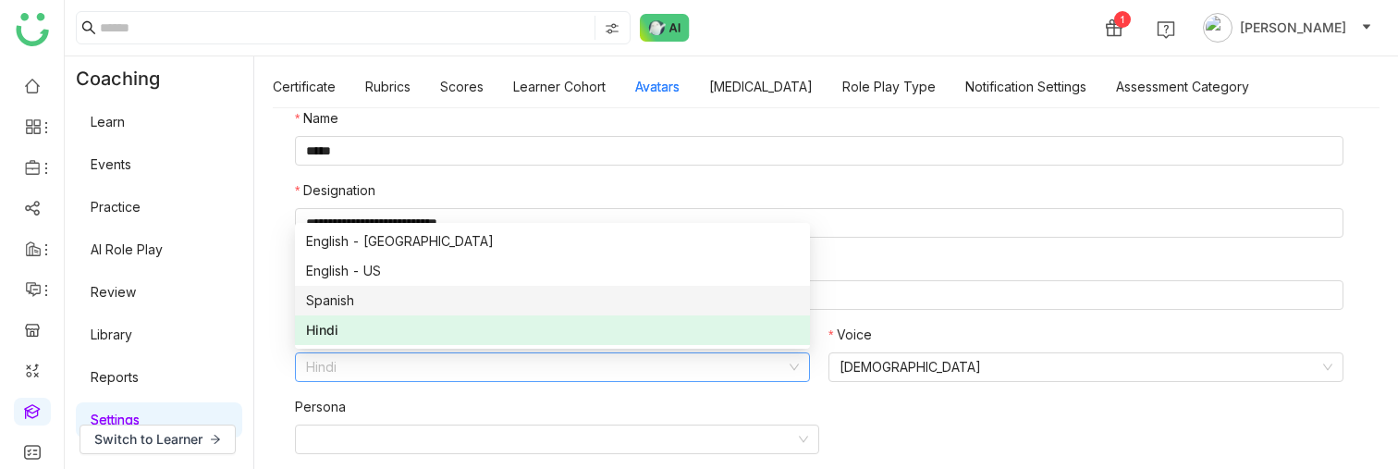
click at [408, 293] on div "Spanish" at bounding box center [552, 300] width 493 height 20
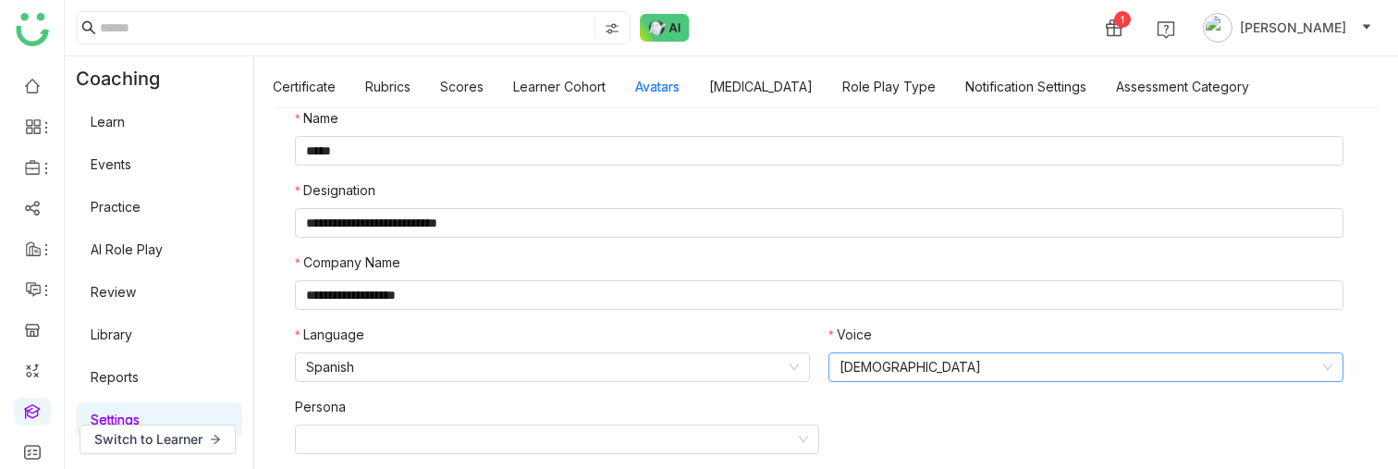
click at [896, 378] on nz-select-item "Male" at bounding box center [1086, 367] width 493 height 28
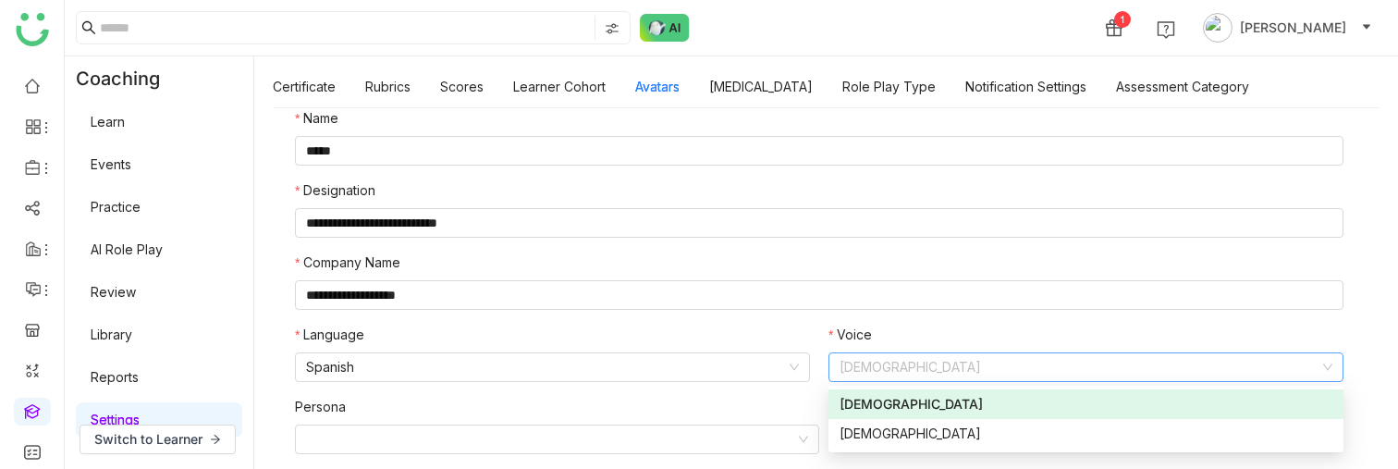
click at [876, 405] on div "Male" at bounding box center [1086, 404] width 493 height 20
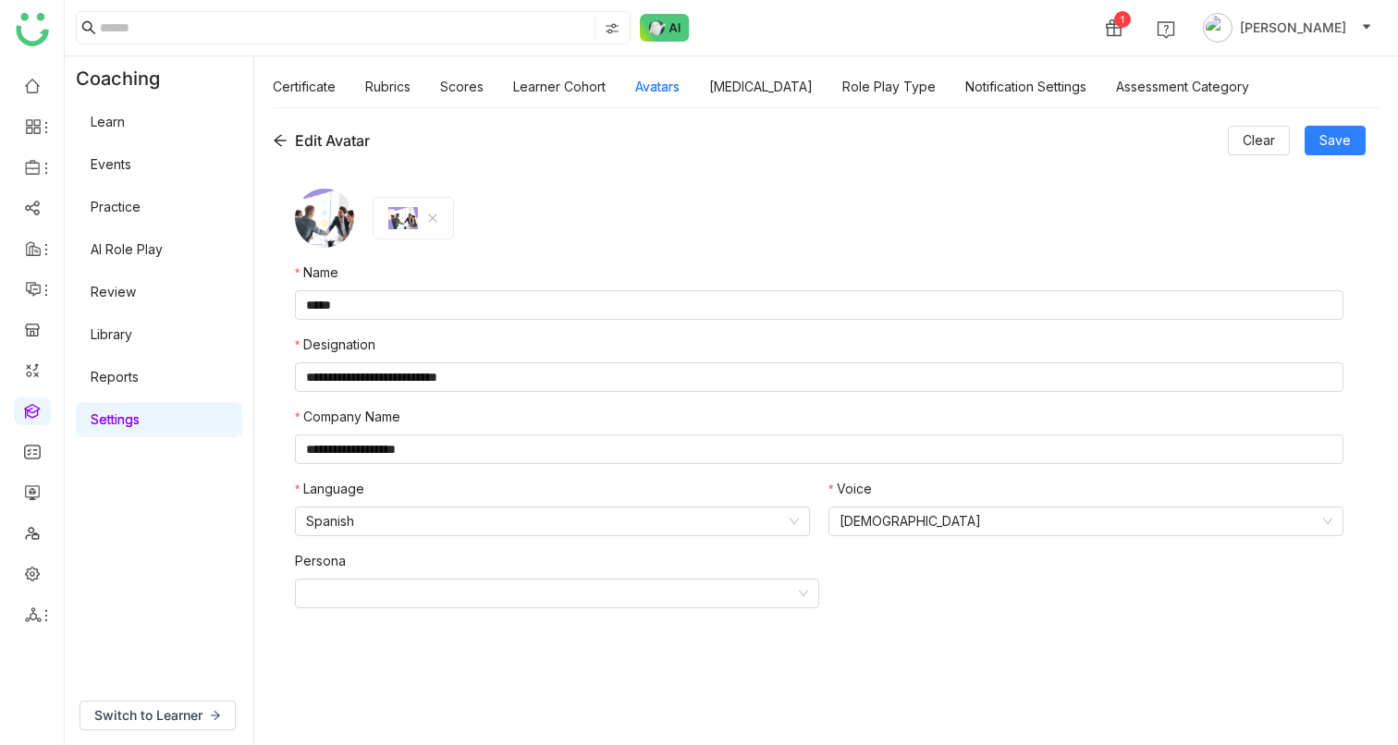
scroll to position [0, 0]
click at [288, 142] on div "Edit Avatar" at bounding box center [321, 140] width 97 height 22
click at [270, 140] on div "**********" at bounding box center [826, 426] width 1144 height 638
click at [276, 141] on icon at bounding box center [280, 141] width 12 height 12
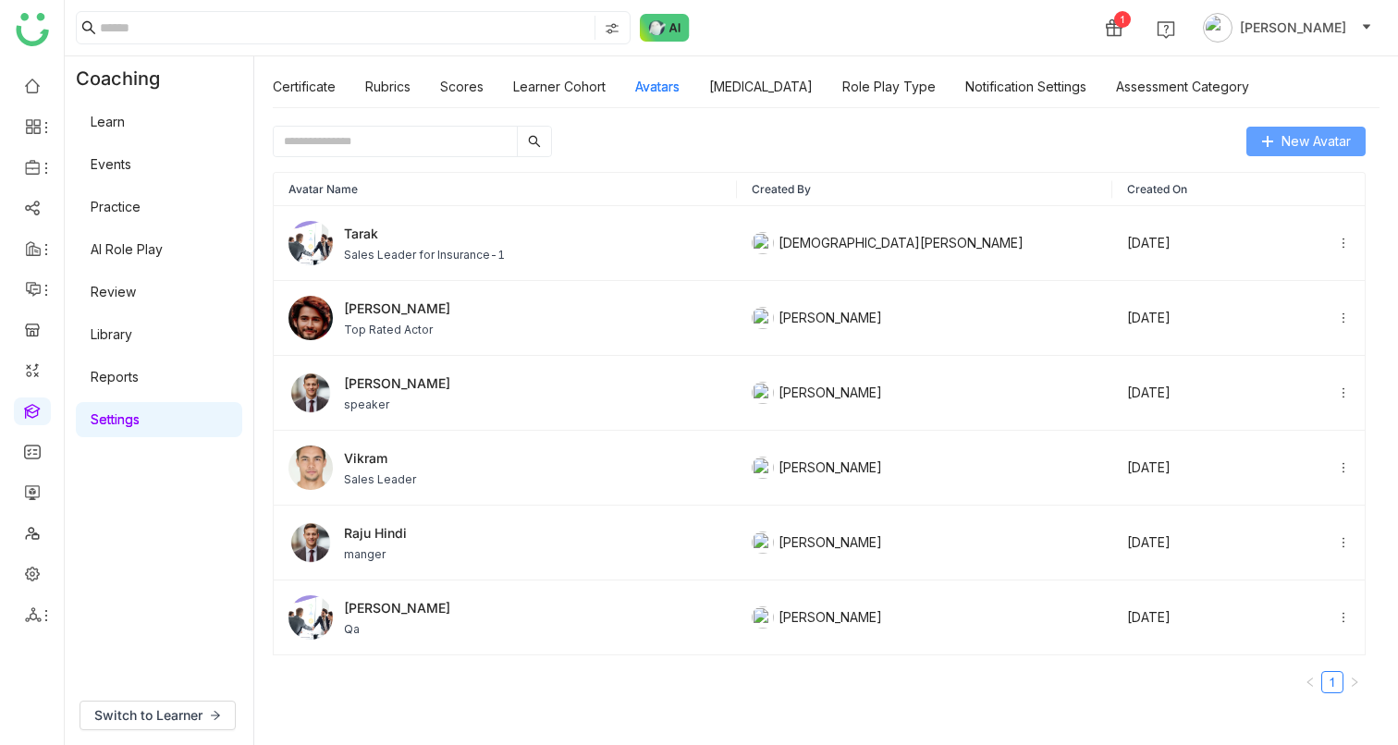
click at [1261, 138] on icon at bounding box center [1267, 141] width 13 height 13
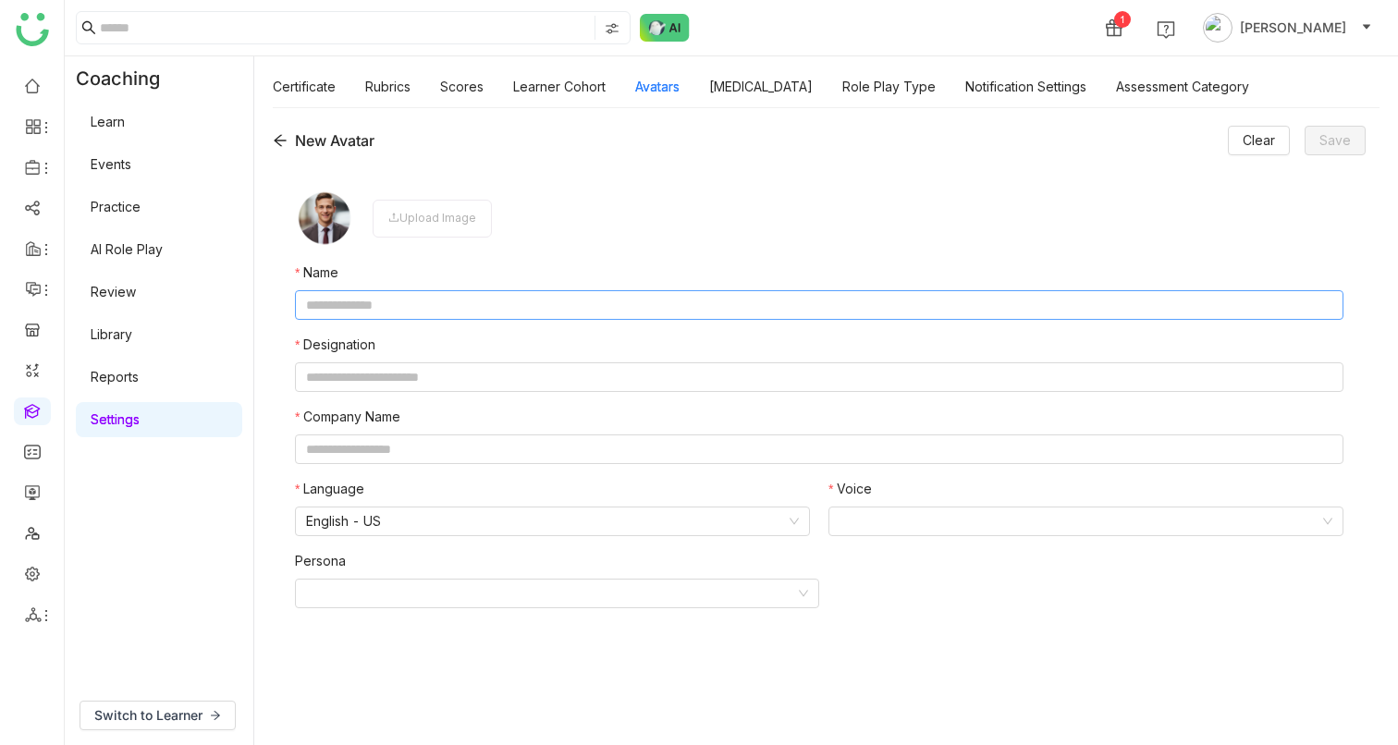
click at [385, 300] on input "text" at bounding box center [819, 305] width 1048 height 30
type input "**********"
click at [437, 385] on input "text" at bounding box center [819, 377] width 1048 height 30
type input "**********"
type input "********"
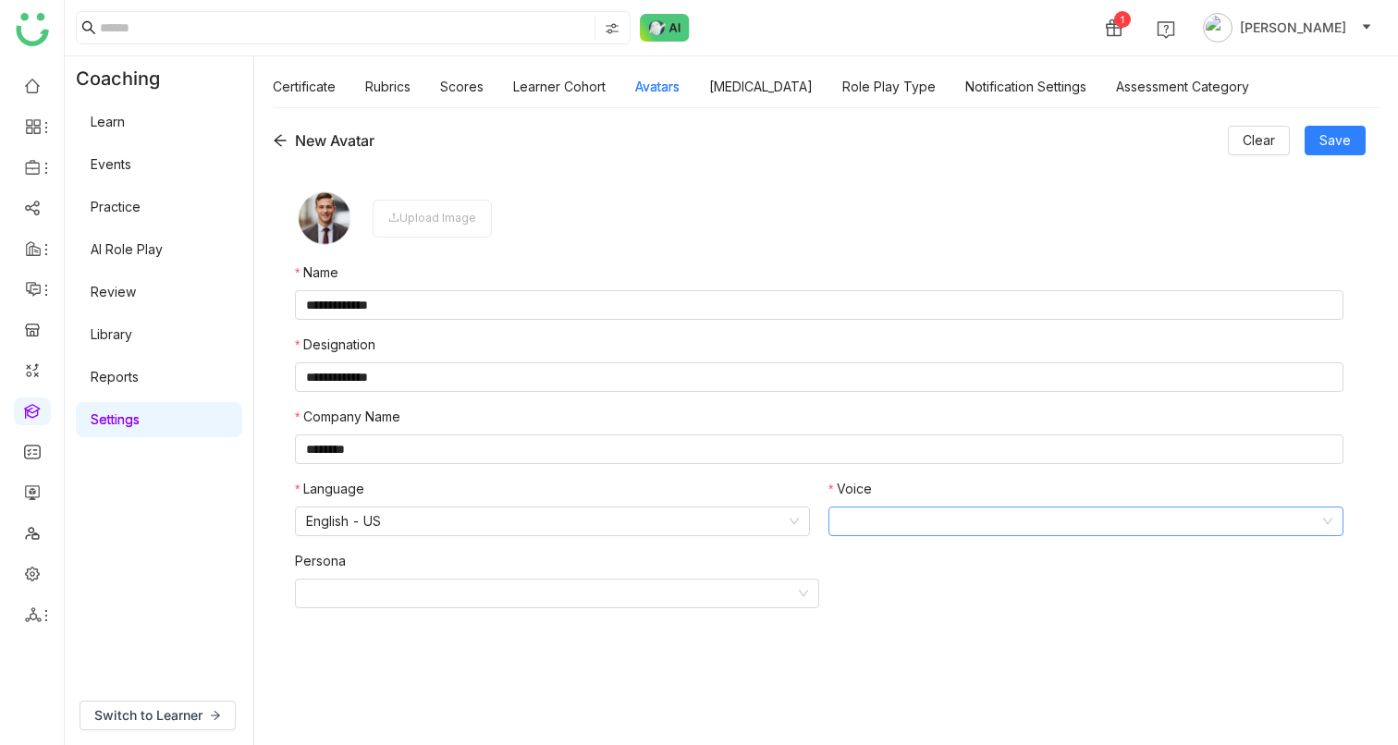
click at [851, 468] on input at bounding box center [1080, 522] width 480 height 28
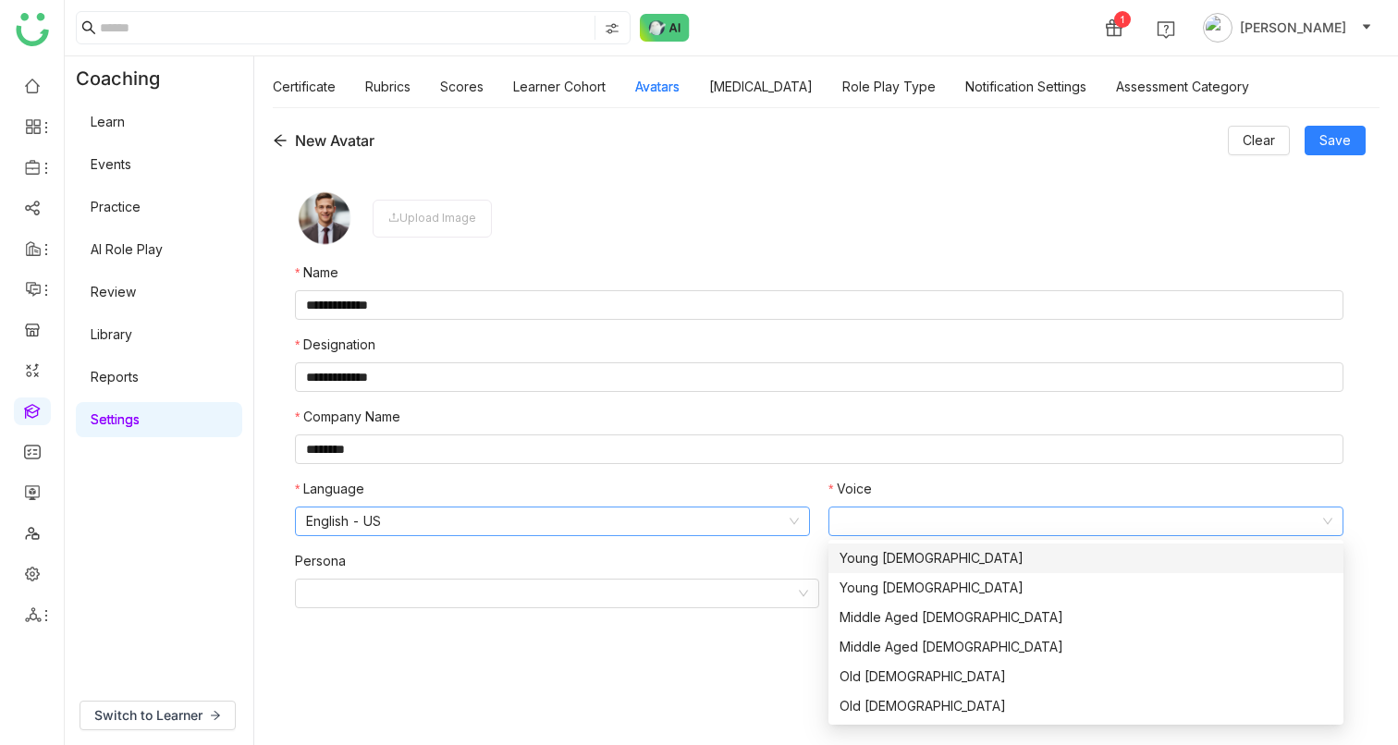
click at [616, 468] on nz-select-item "English - US" at bounding box center [552, 522] width 493 height 28
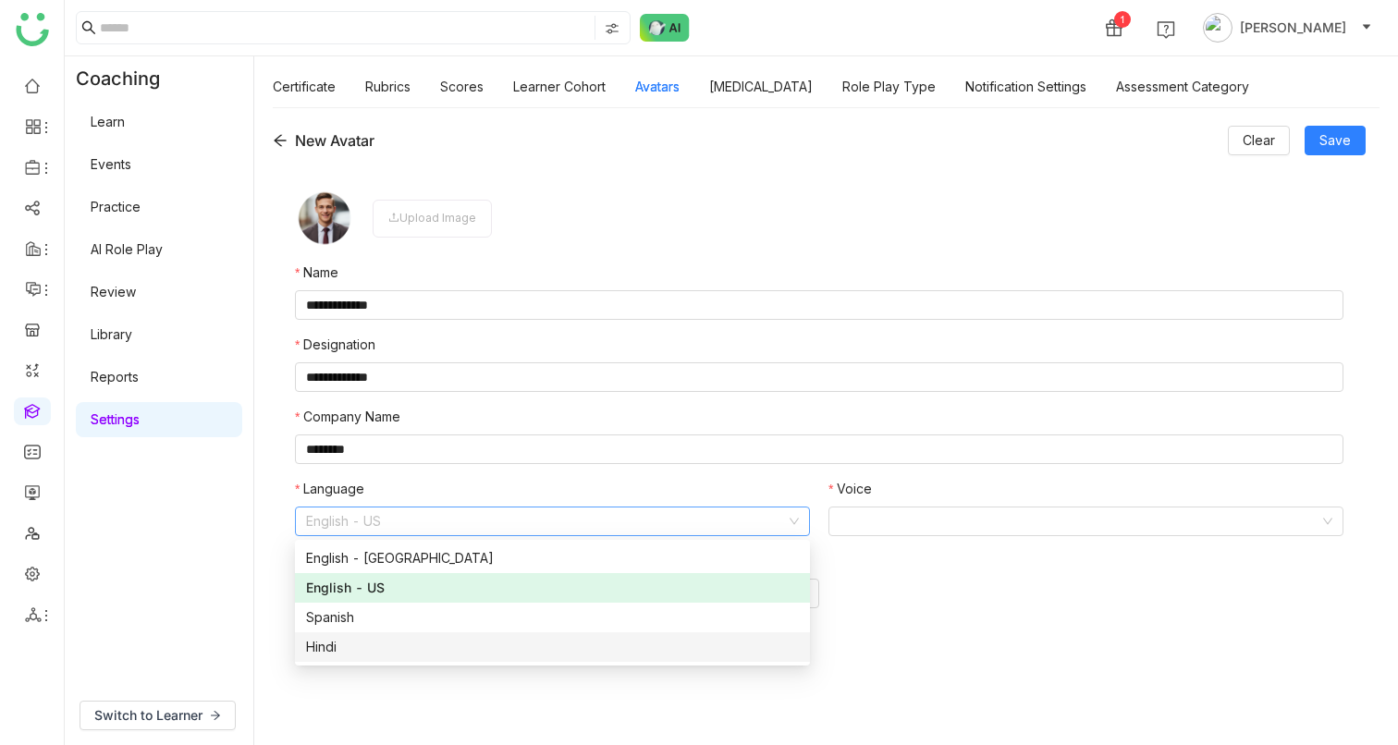
click at [360, 468] on div "Spanish" at bounding box center [552, 617] width 493 height 20
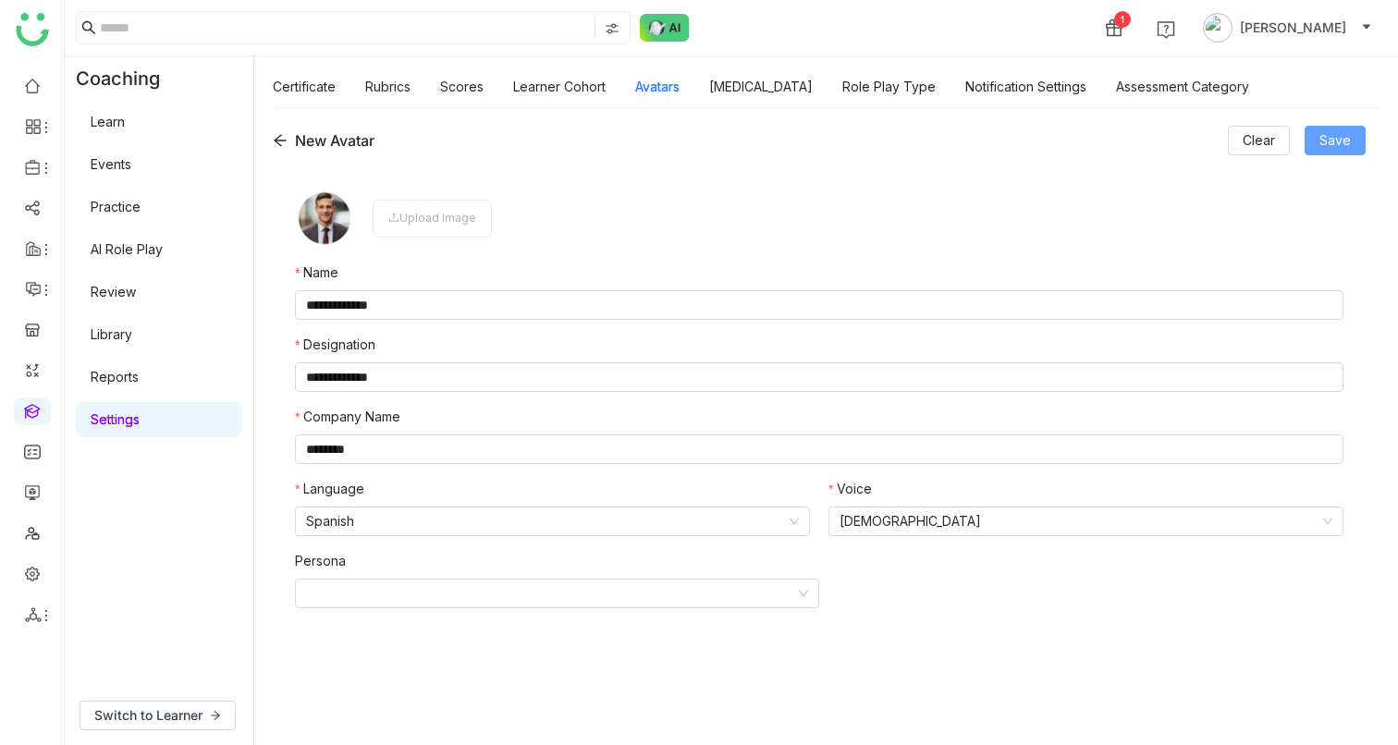
click at [1343, 144] on span "Save" at bounding box center [1334, 140] width 31 height 20
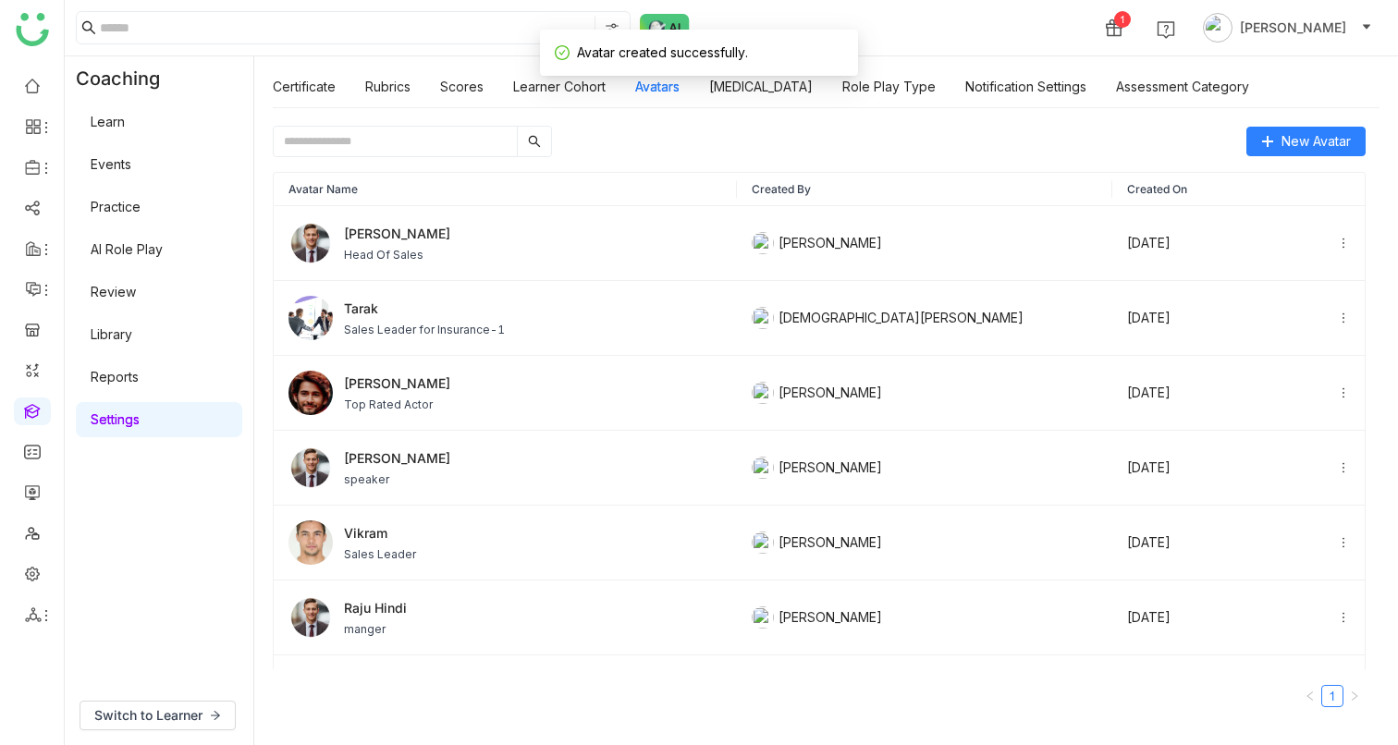
click at [129, 257] on link "AI Role Play" at bounding box center [127, 249] width 72 height 16
click at [132, 248] on link "AI Role Play" at bounding box center [127, 249] width 72 height 16
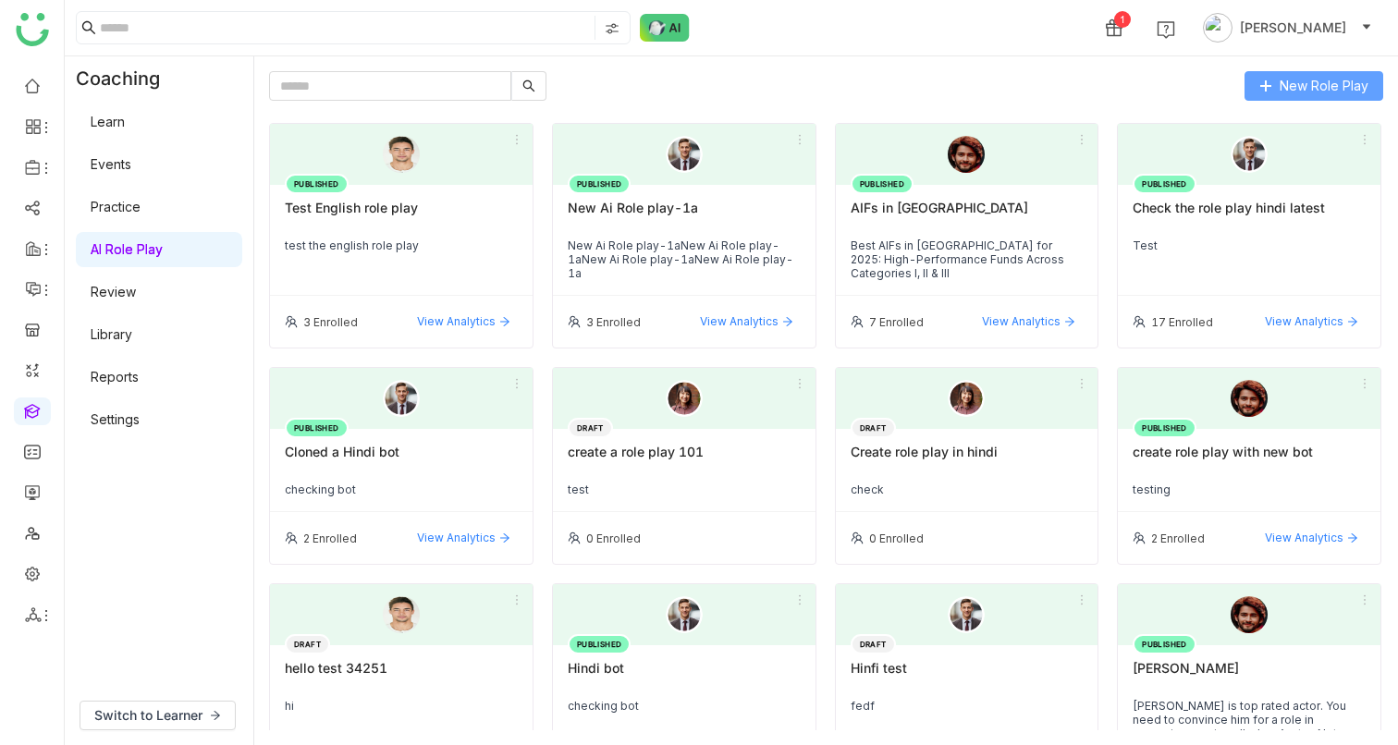
click at [1313, 84] on span "New Role Play" at bounding box center [1324, 86] width 89 height 20
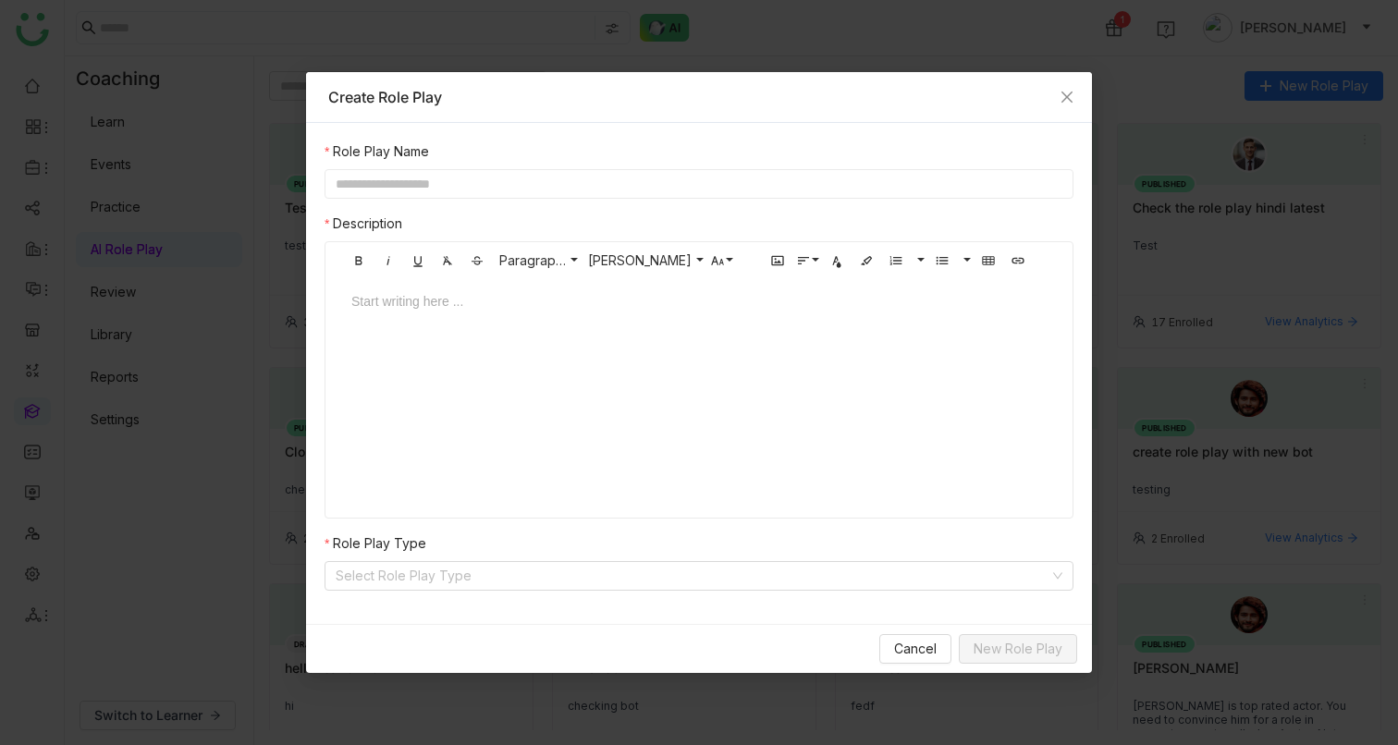
click at [616, 190] on input "text" at bounding box center [699, 184] width 749 height 30
type input "**********"
click at [486, 322] on div at bounding box center [699, 318] width 732 height 55
copy div "**********"
click at [525, 468] on input at bounding box center [693, 576] width 714 height 28
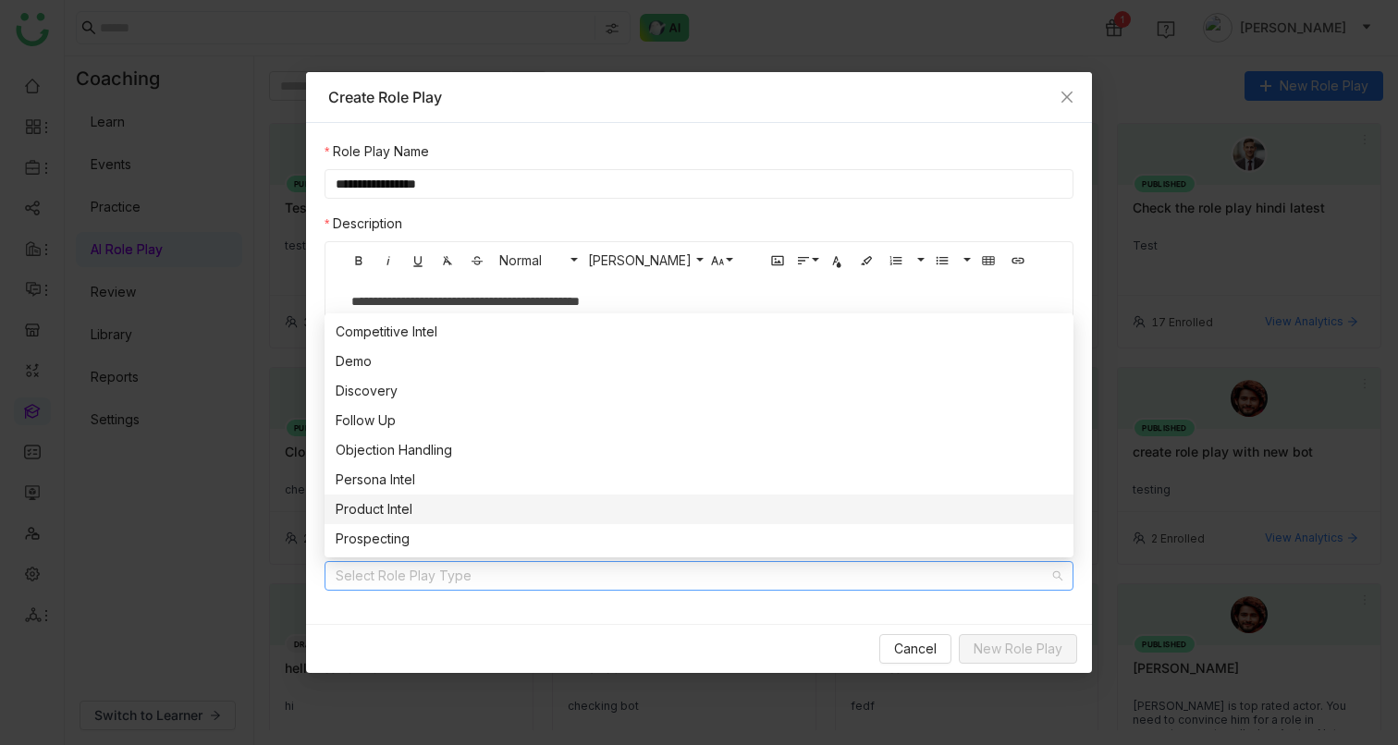
click at [425, 468] on div "Product Intel" at bounding box center [699, 509] width 727 height 20
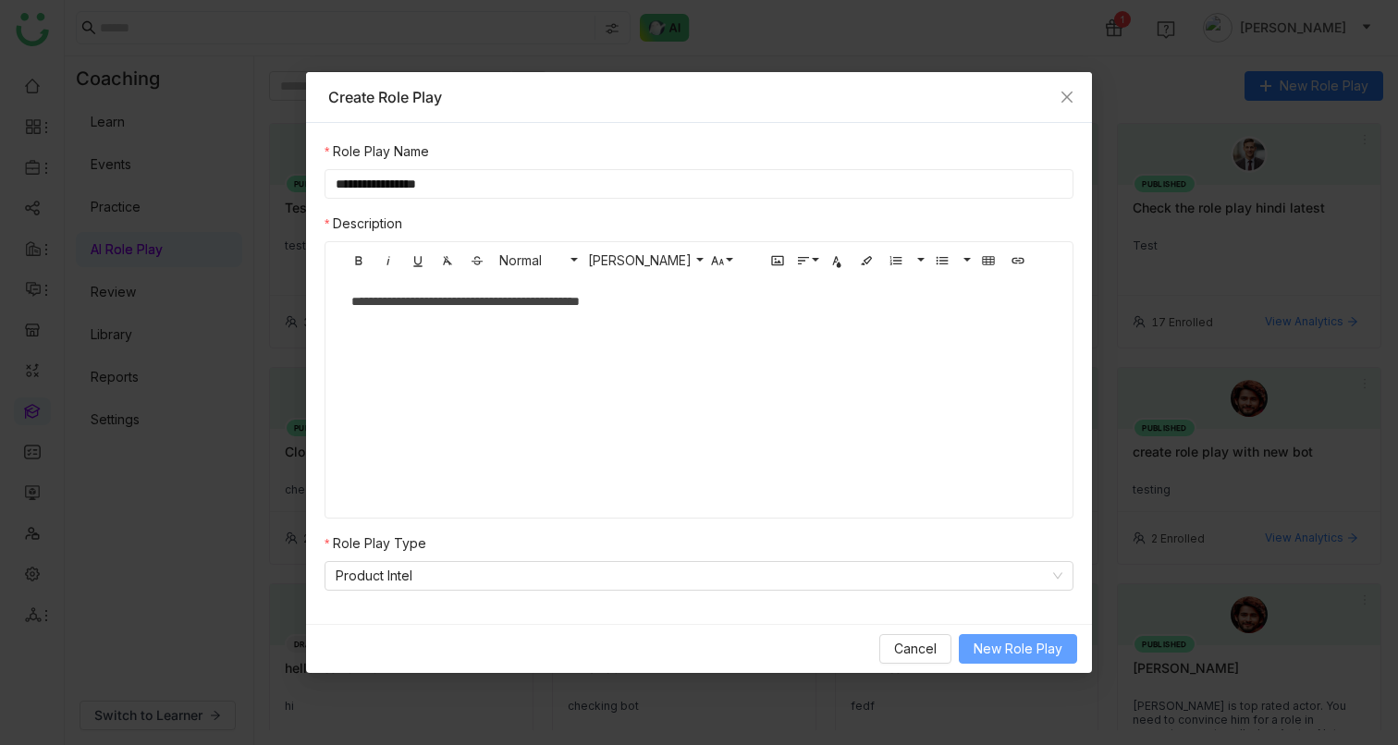
click at [986, 468] on button "New Role Play" at bounding box center [1018, 649] width 118 height 30
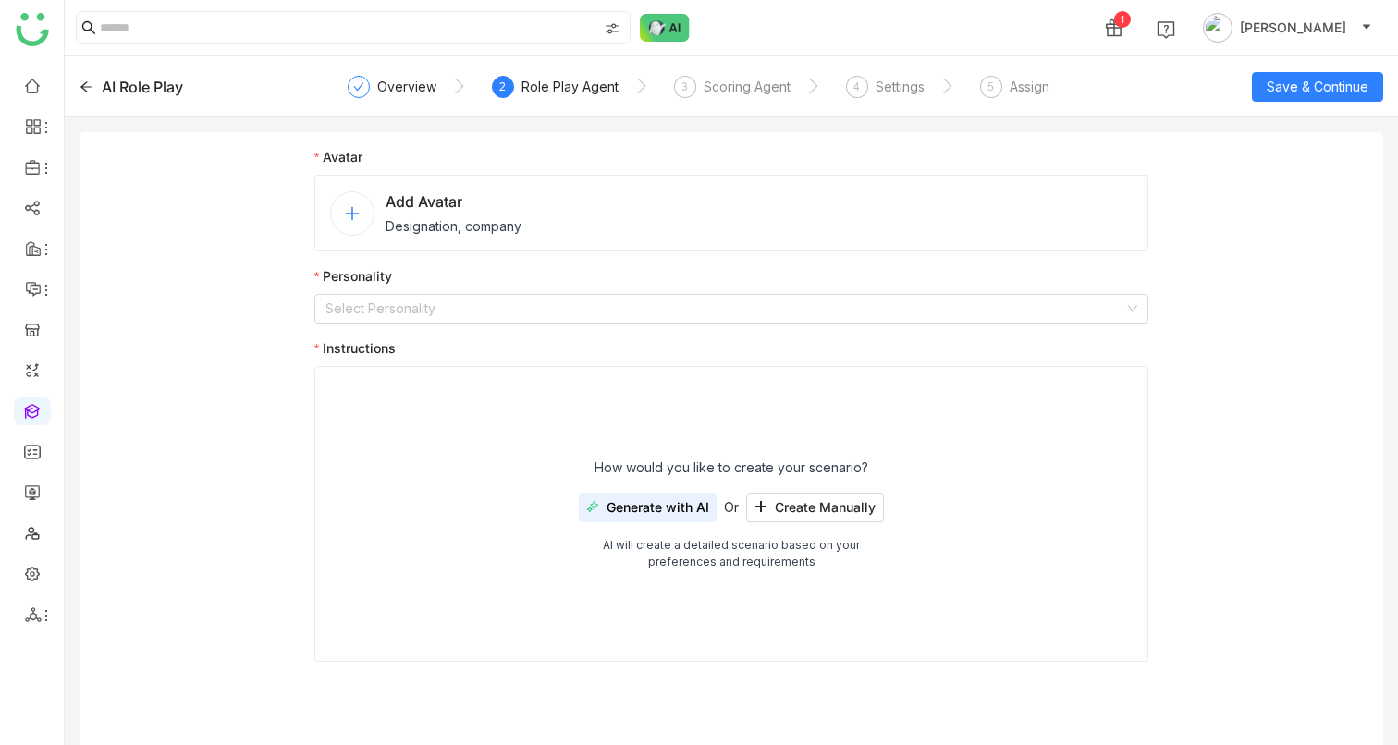
click at [390, 202] on span "Add Avatar" at bounding box center [454, 201] width 136 height 22
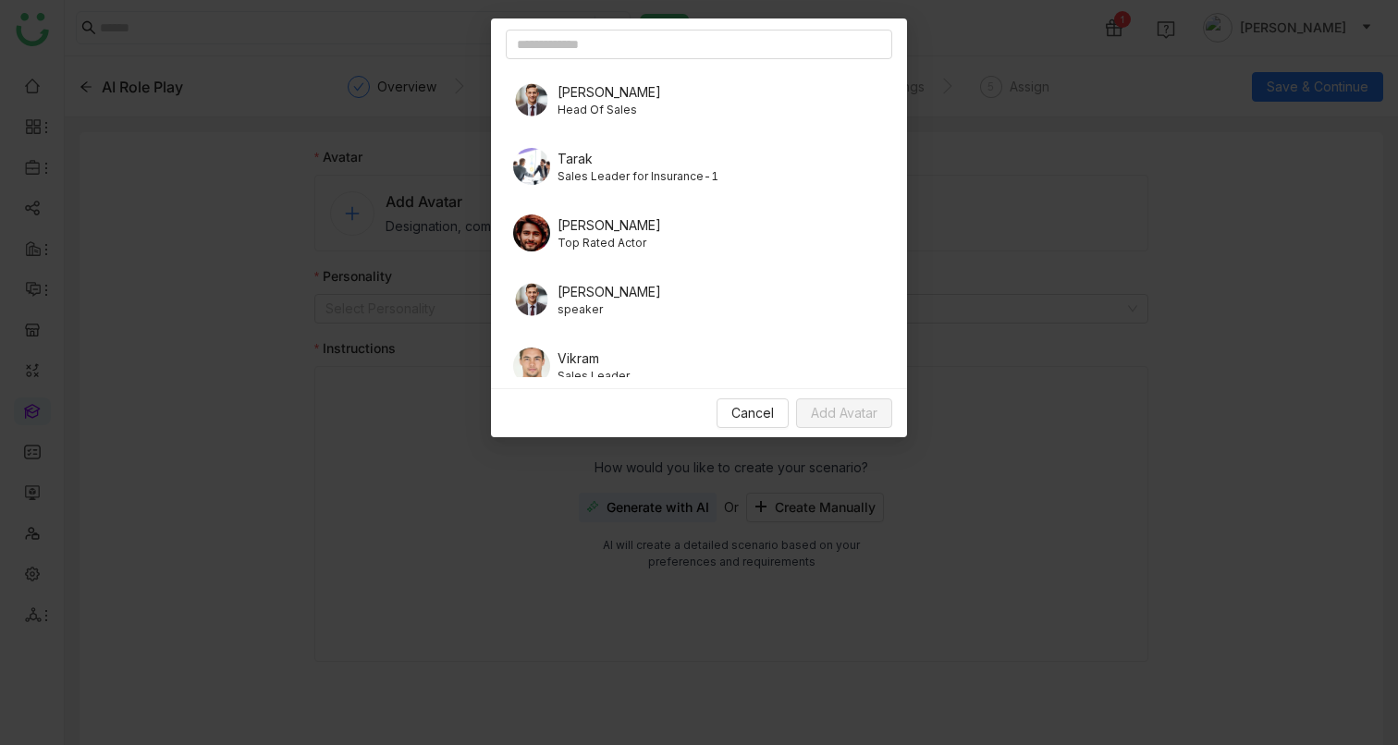
click at [603, 114] on span "Head Of Sales" at bounding box center [610, 110] width 104 height 17
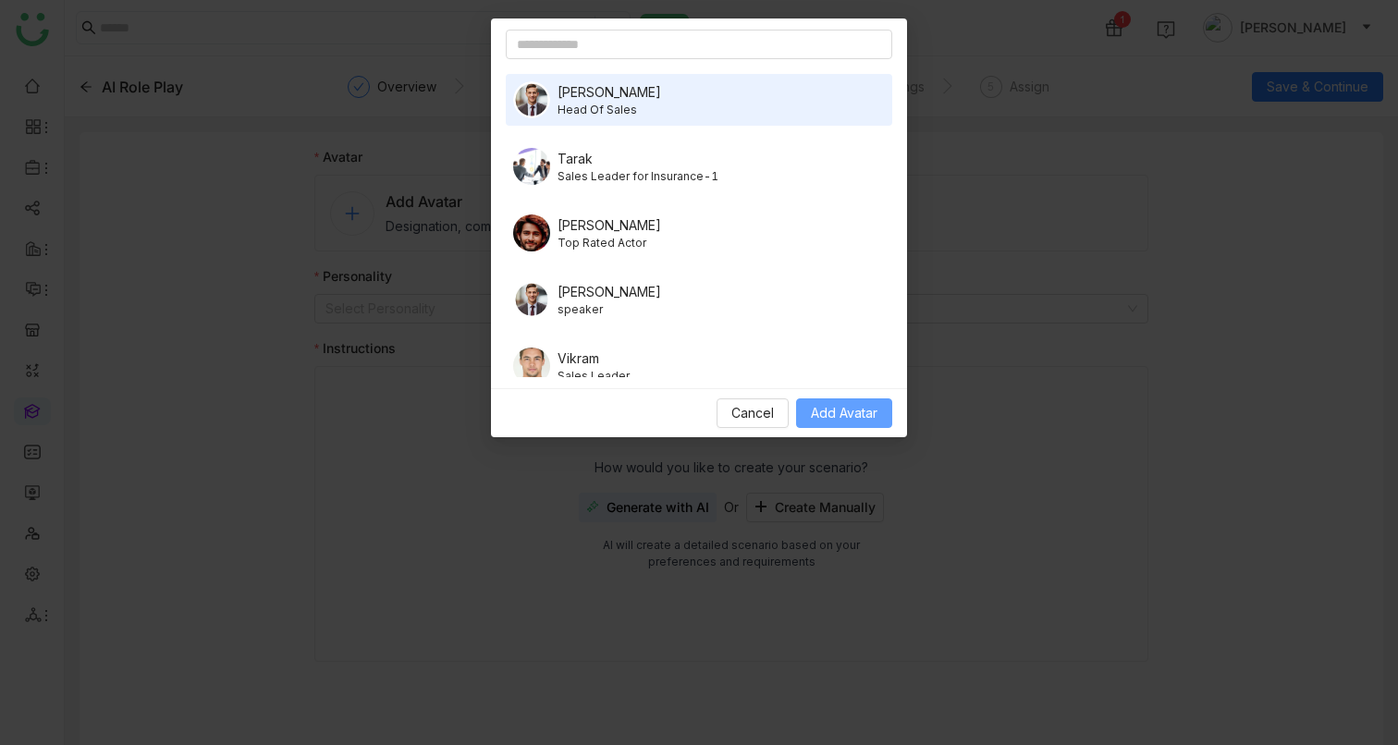
click at [822, 413] on span "Add Avatar" at bounding box center [844, 413] width 67 height 20
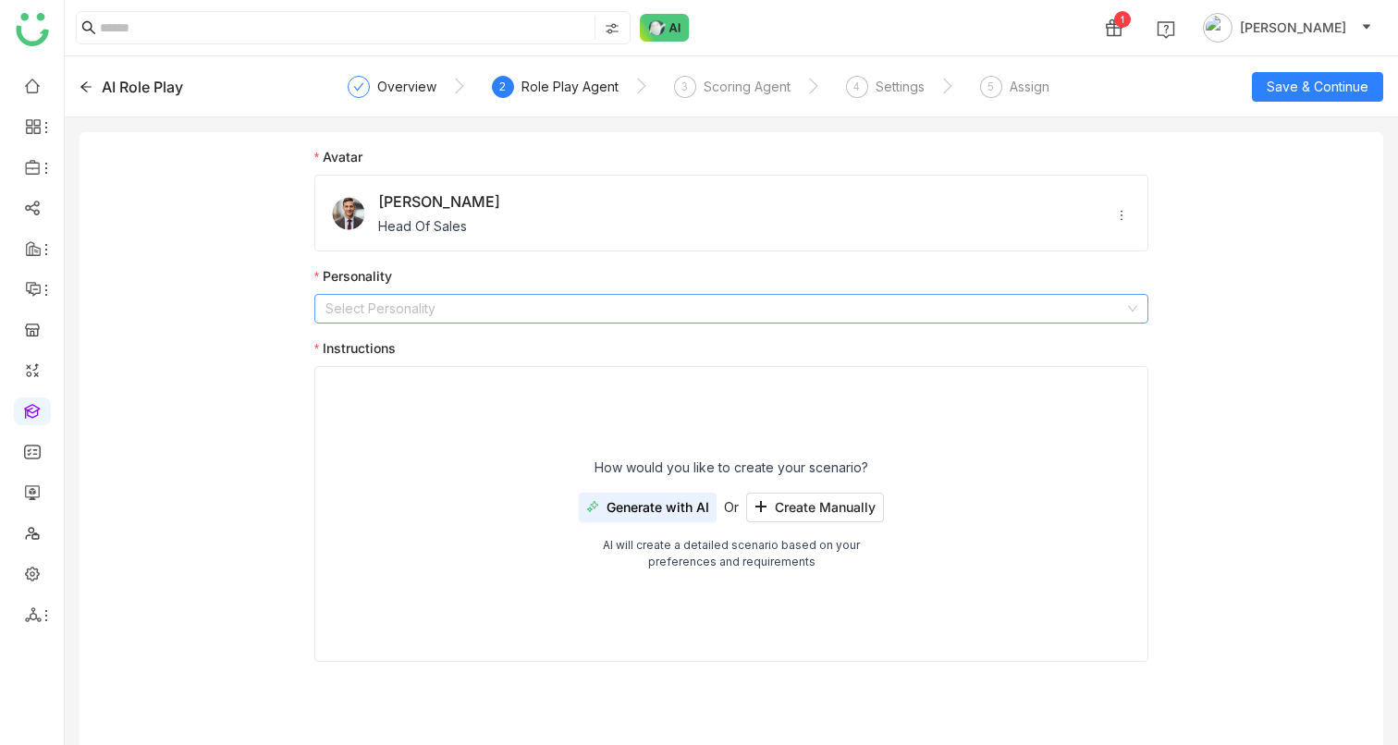
click at [456, 320] on input at bounding box center [724, 309] width 799 height 28
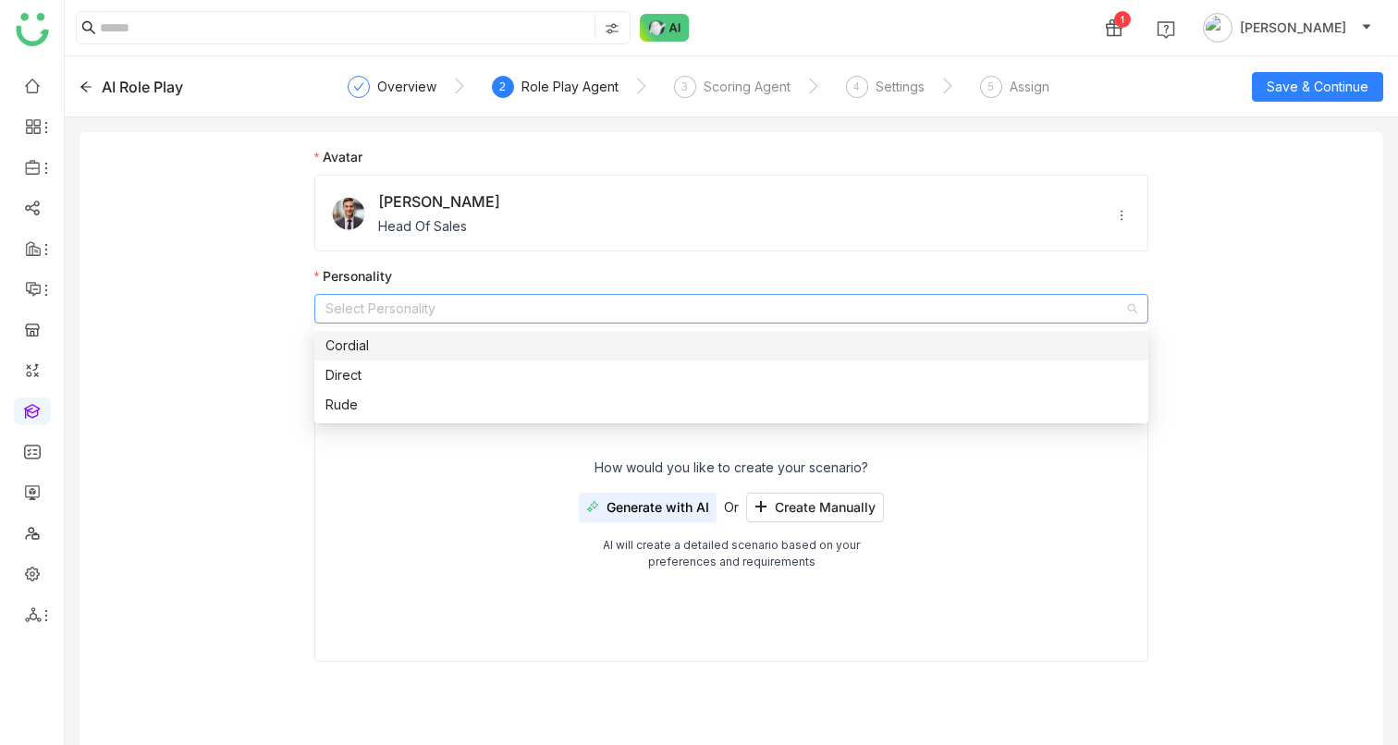
click at [380, 349] on div "Cordial" at bounding box center [731, 346] width 812 height 20
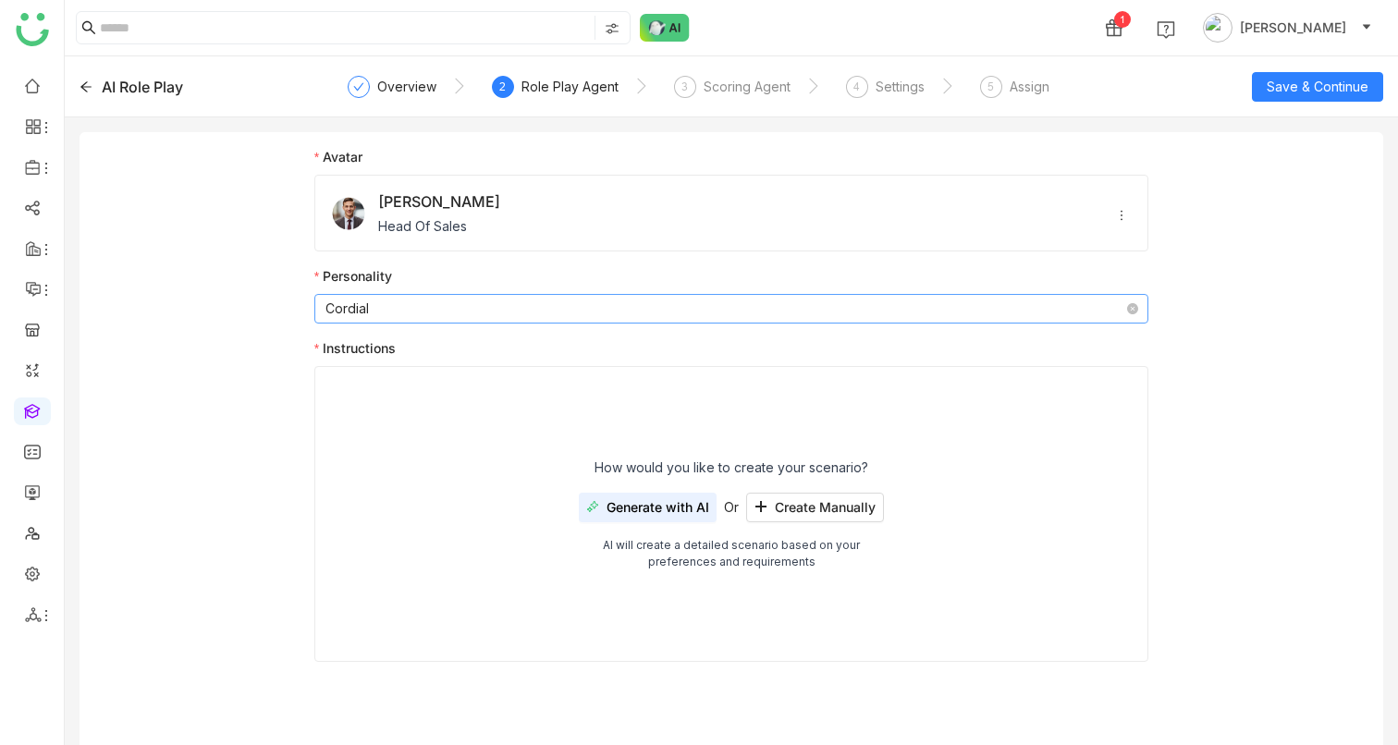
click at [370, 295] on nz-select-item "Cordial" at bounding box center [731, 309] width 812 height 28
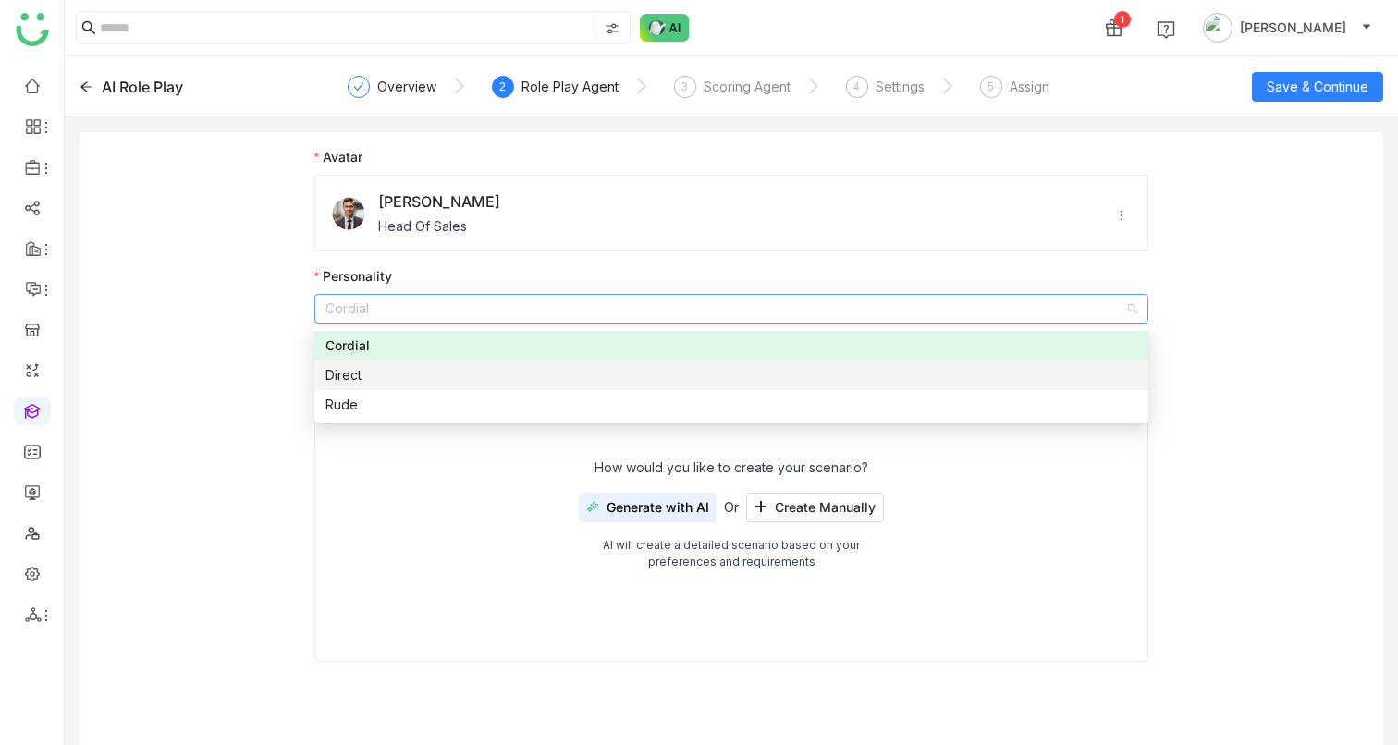
click at [353, 392] on nz-option-item "Rude" at bounding box center [731, 405] width 834 height 30
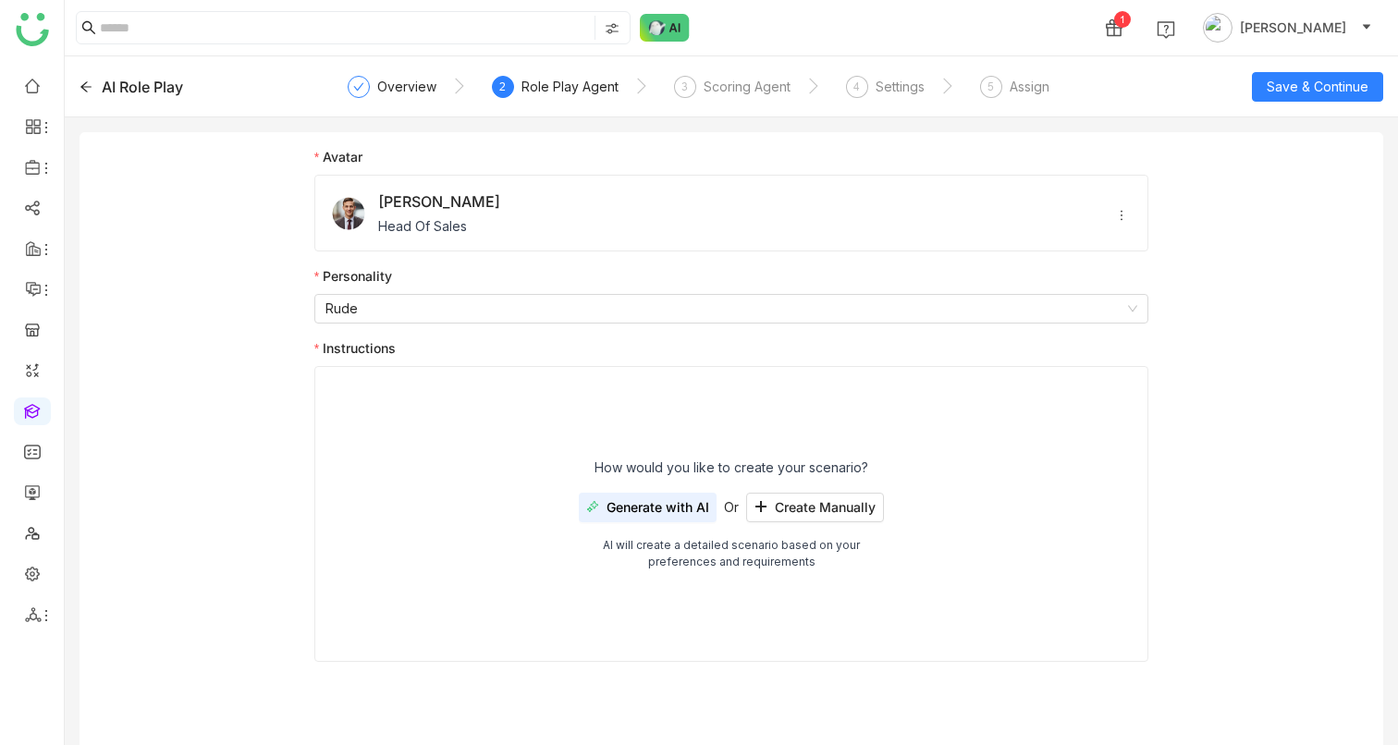
click at [692, 468] on span "Generate with AI" at bounding box center [658, 507] width 103 height 15
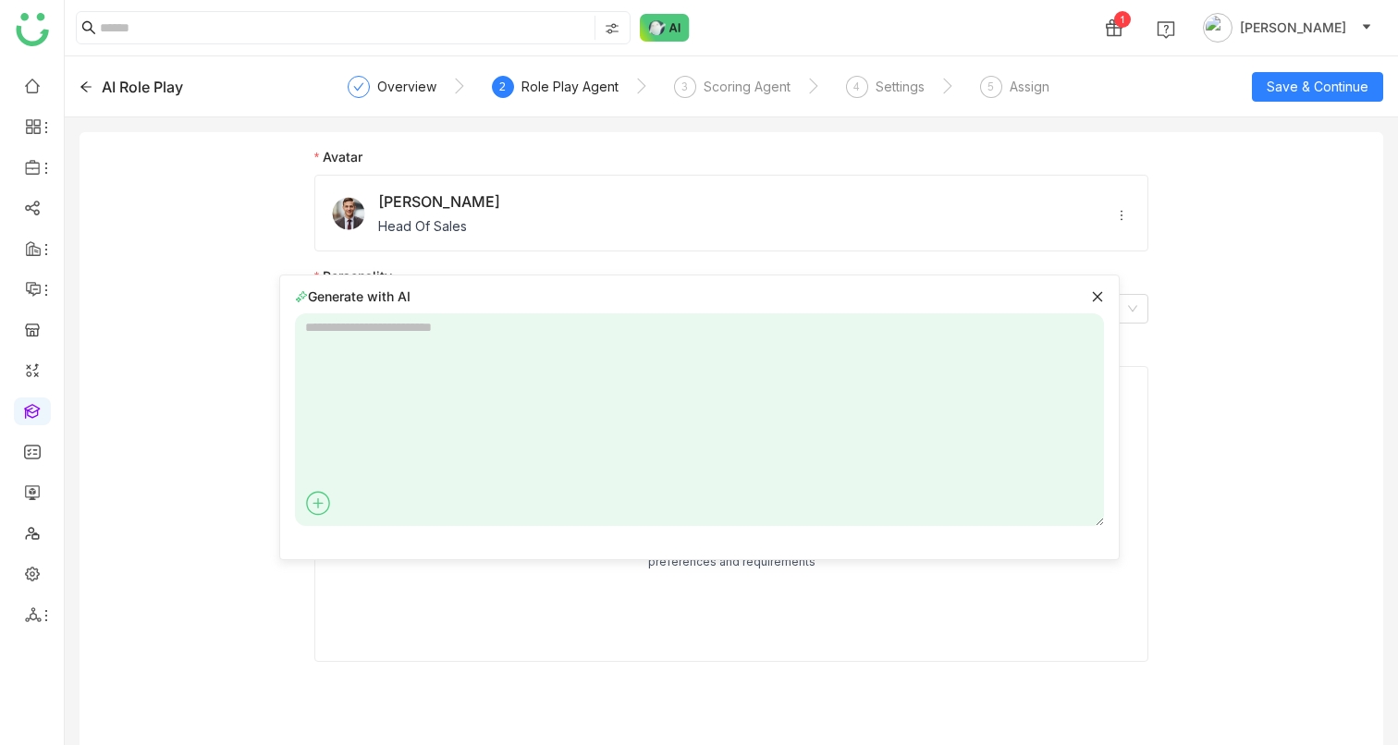
click at [531, 417] on textarea at bounding box center [699, 419] width 809 height 213
paste textarea "**********"
type textarea "**********"
click at [1083, 468] on icon at bounding box center [1080, 502] width 30 height 30
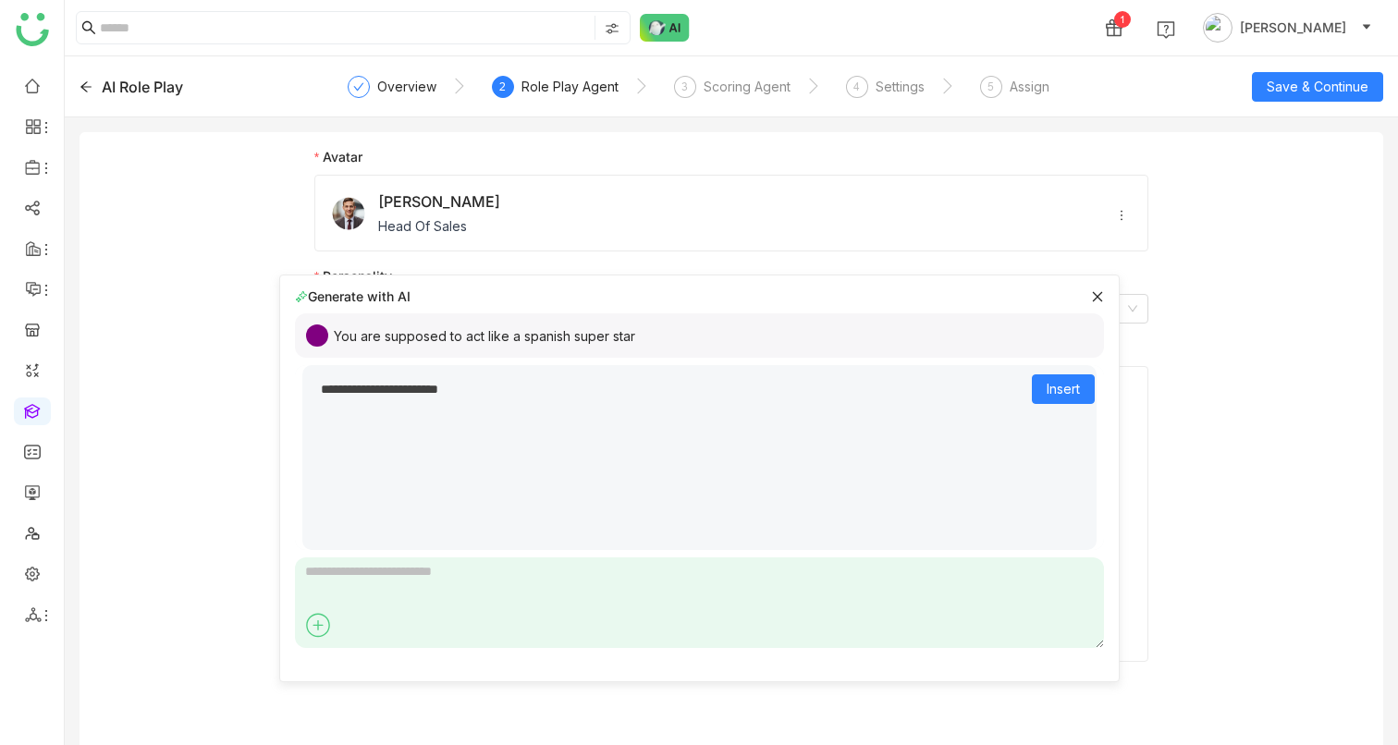
click at [699, 334] on div "You are supposed to act like a spanish super star" at bounding box center [699, 335] width 809 height 44
copy div "You are supposed to act like a spanish super star Bold Italic Underline Clear F…"
click at [555, 421] on div "**********" at bounding box center [699, 406] width 794 height 55
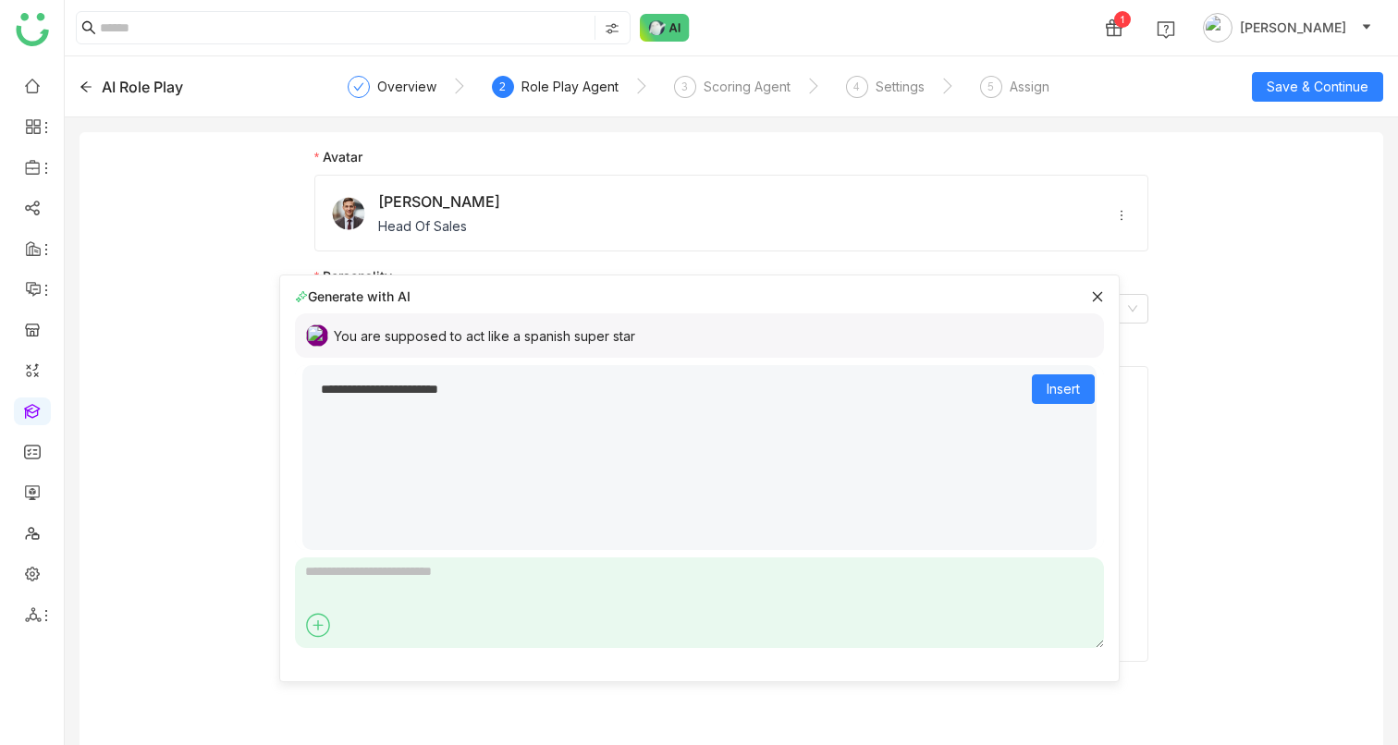
click at [451, 468] on textarea at bounding box center [699, 603] width 809 height 91
click at [1092, 299] on icon at bounding box center [1097, 296] width 13 height 13
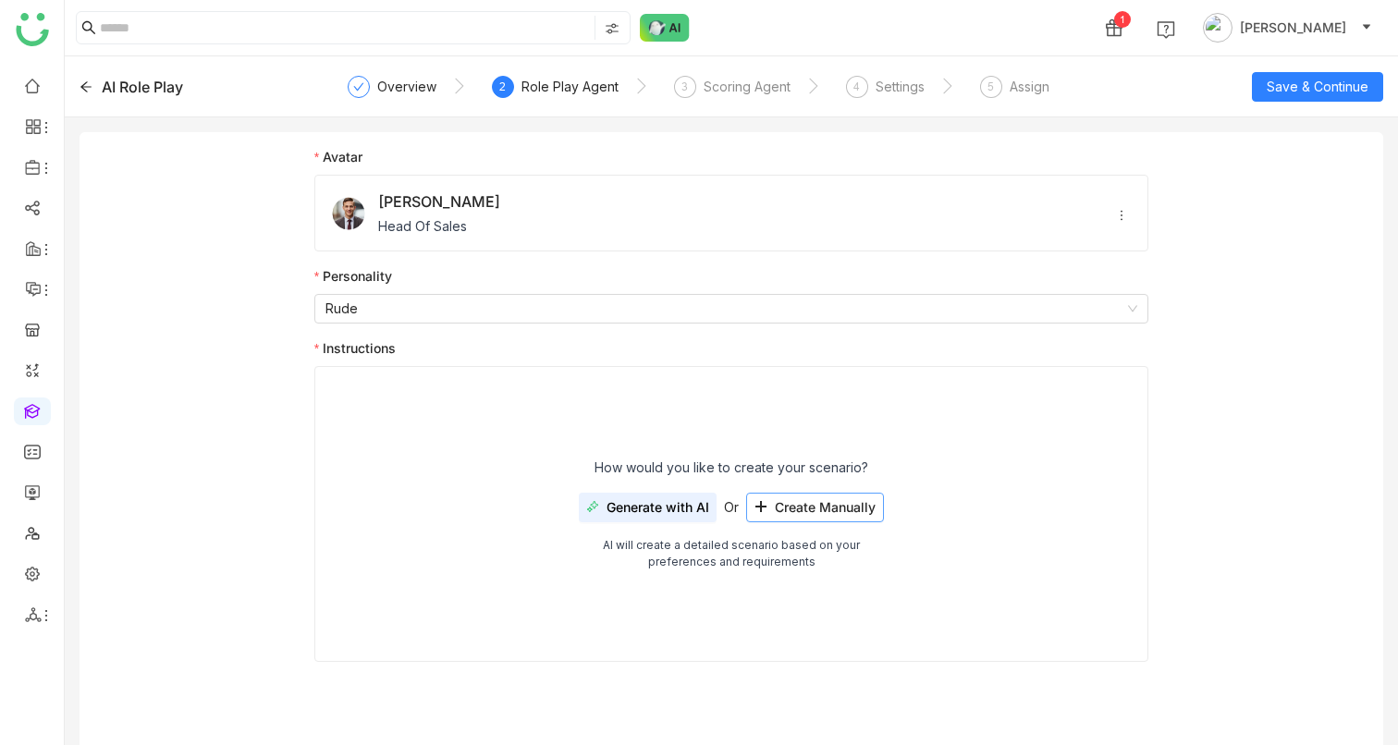
click at [796, 468] on span "Create Manually" at bounding box center [825, 507] width 101 height 15
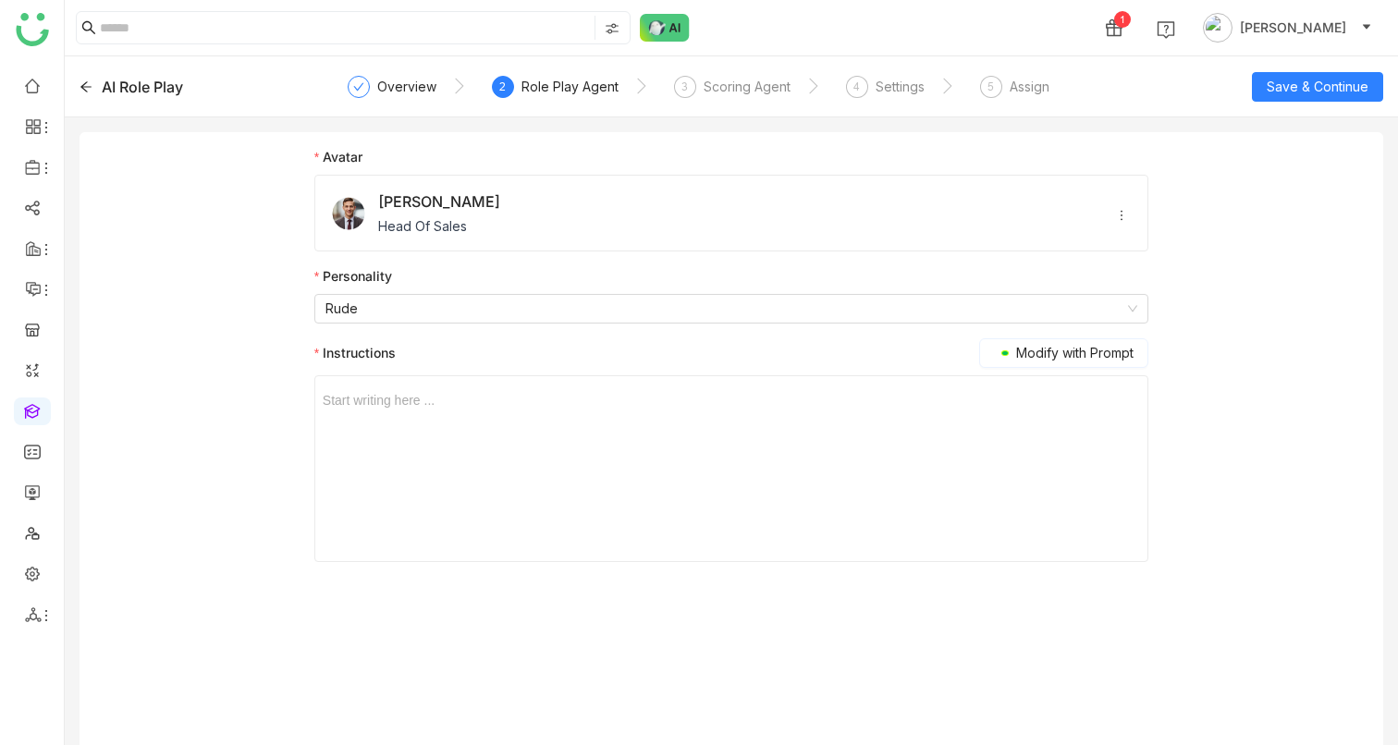
click at [681, 450] on div "Start writing here ..." at bounding box center [731, 468] width 817 height 185
click at [570, 416] on div "Start writing here ..." at bounding box center [731, 468] width 817 height 185
click at [456, 399] on div at bounding box center [731, 400] width 817 height 20
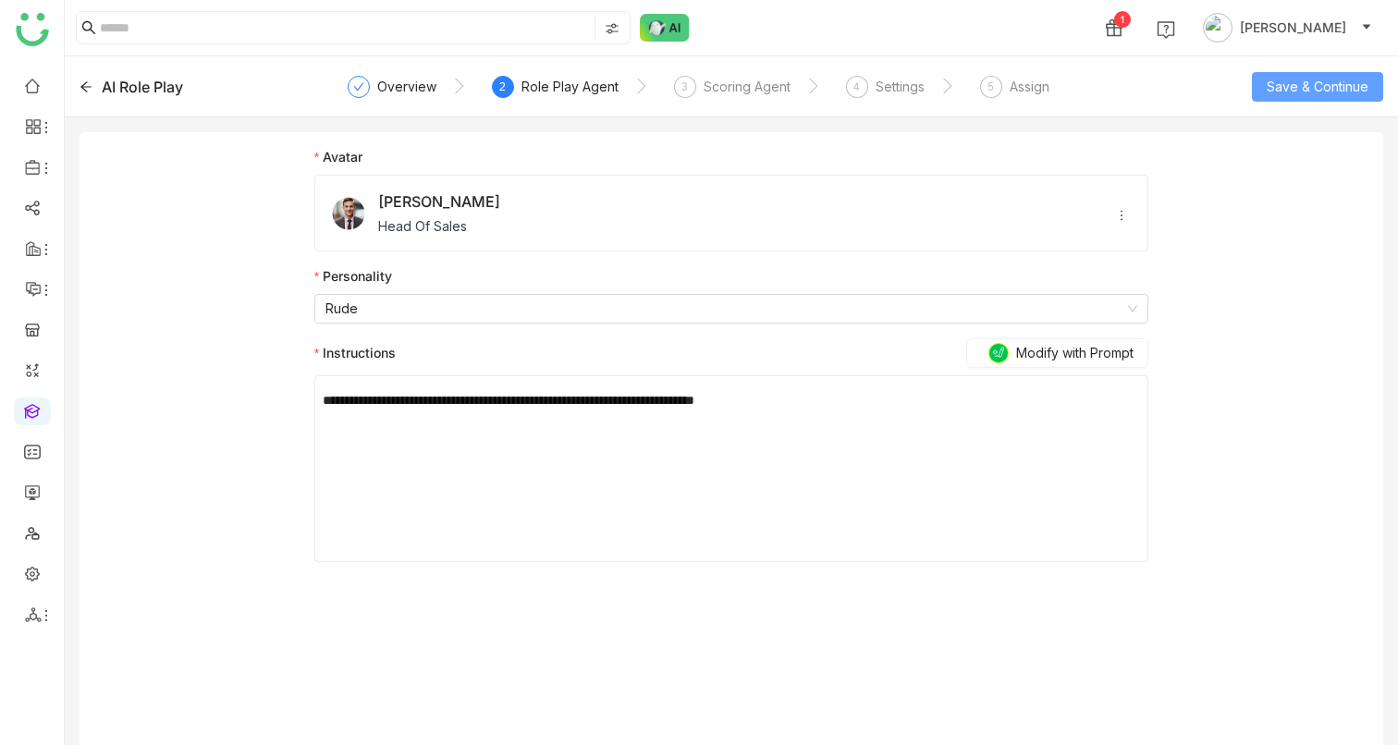
click at [1280, 86] on span "Save & Continue" at bounding box center [1318, 87] width 102 height 20
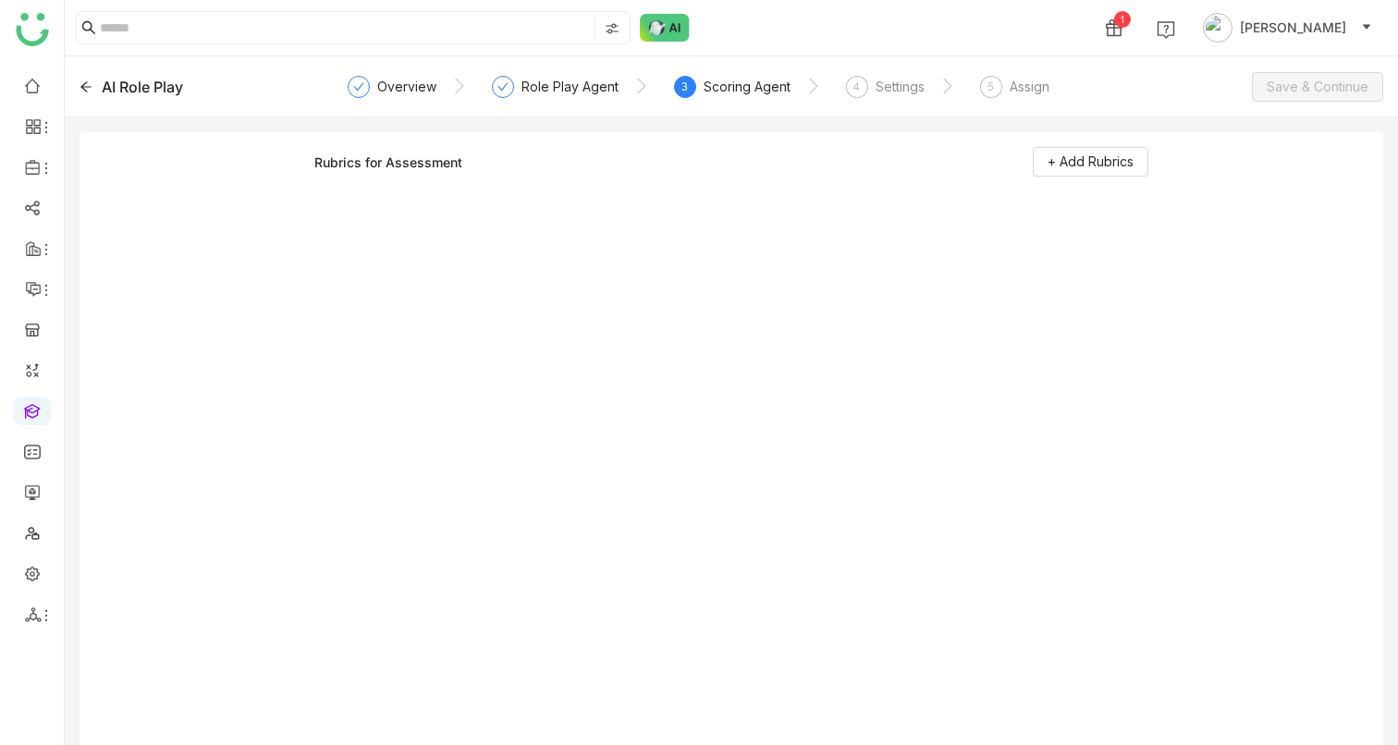
click at [1056, 178] on div "Rubrics for Assessment + Add Rubrics" at bounding box center [731, 167] width 834 height 41
click at [1053, 171] on span "+ Add Rubrics" at bounding box center [1091, 162] width 86 height 20
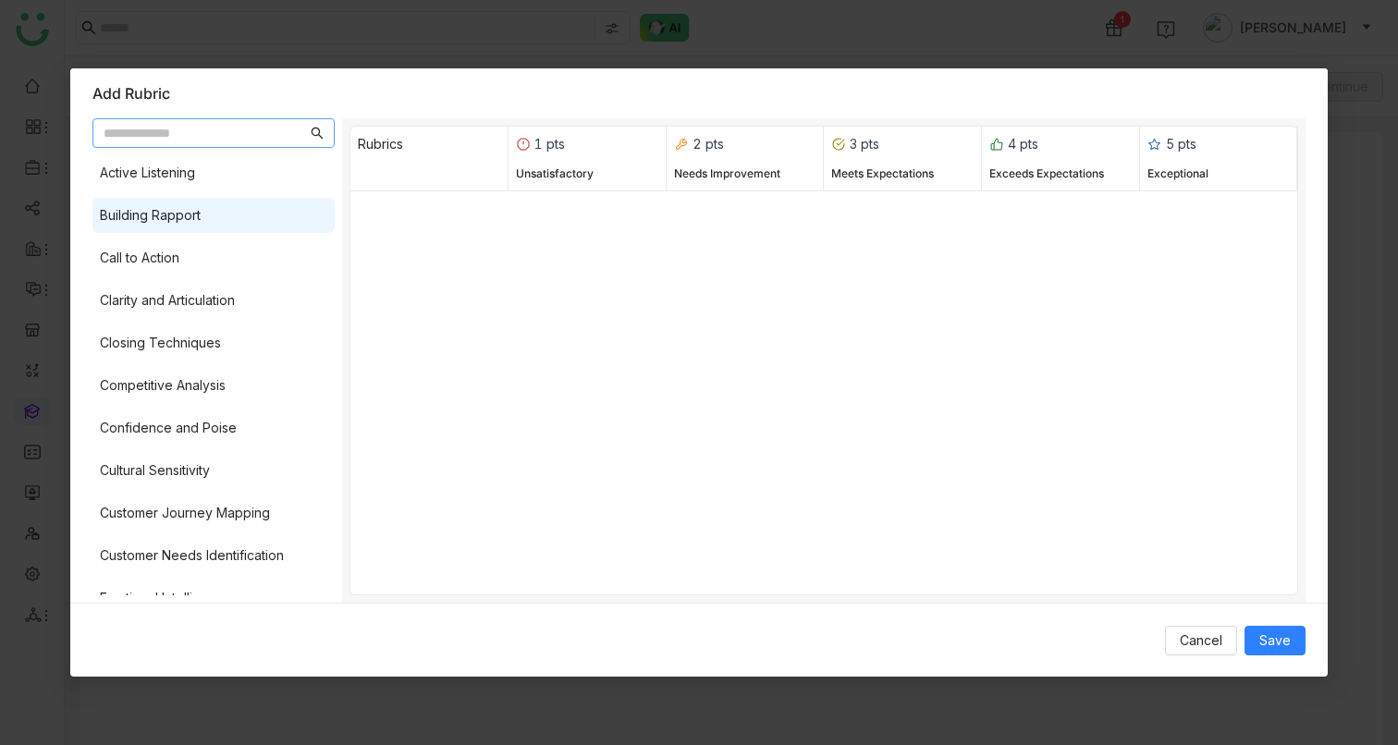
click at [133, 220] on div "Building Rapport" at bounding box center [150, 215] width 101 height 20
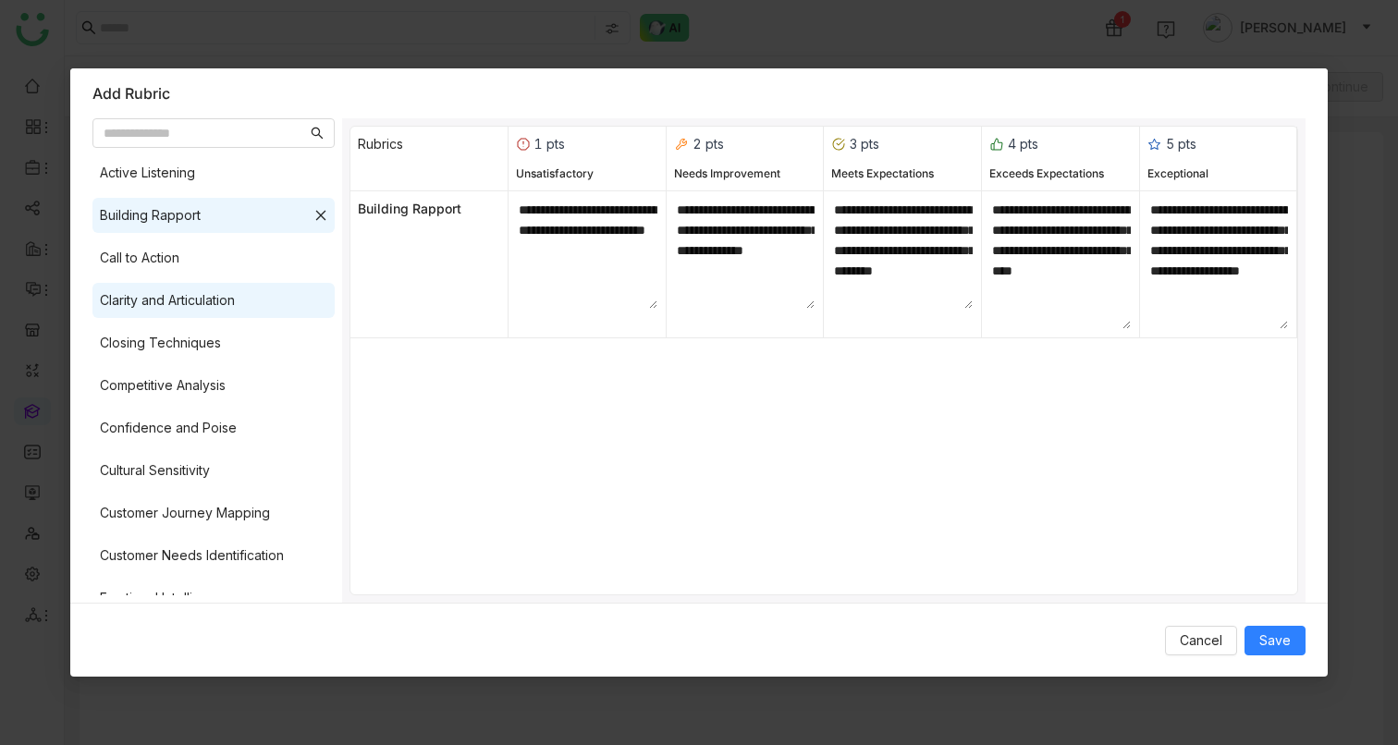
click at [154, 300] on div "Clarity and Articulation" at bounding box center [167, 300] width 135 height 20
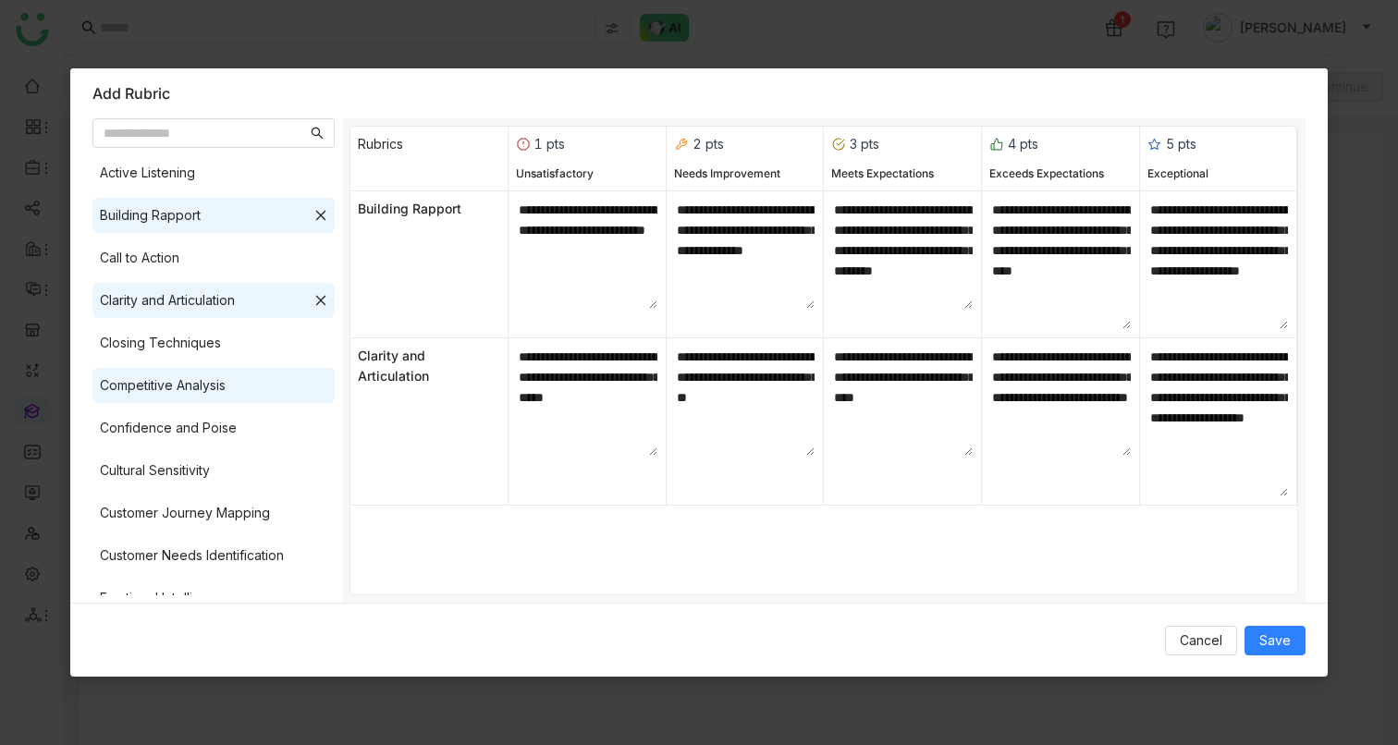
click at [160, 381] on div "Competitive Analysis" at bounding box center [163, 385] width 126 height 20
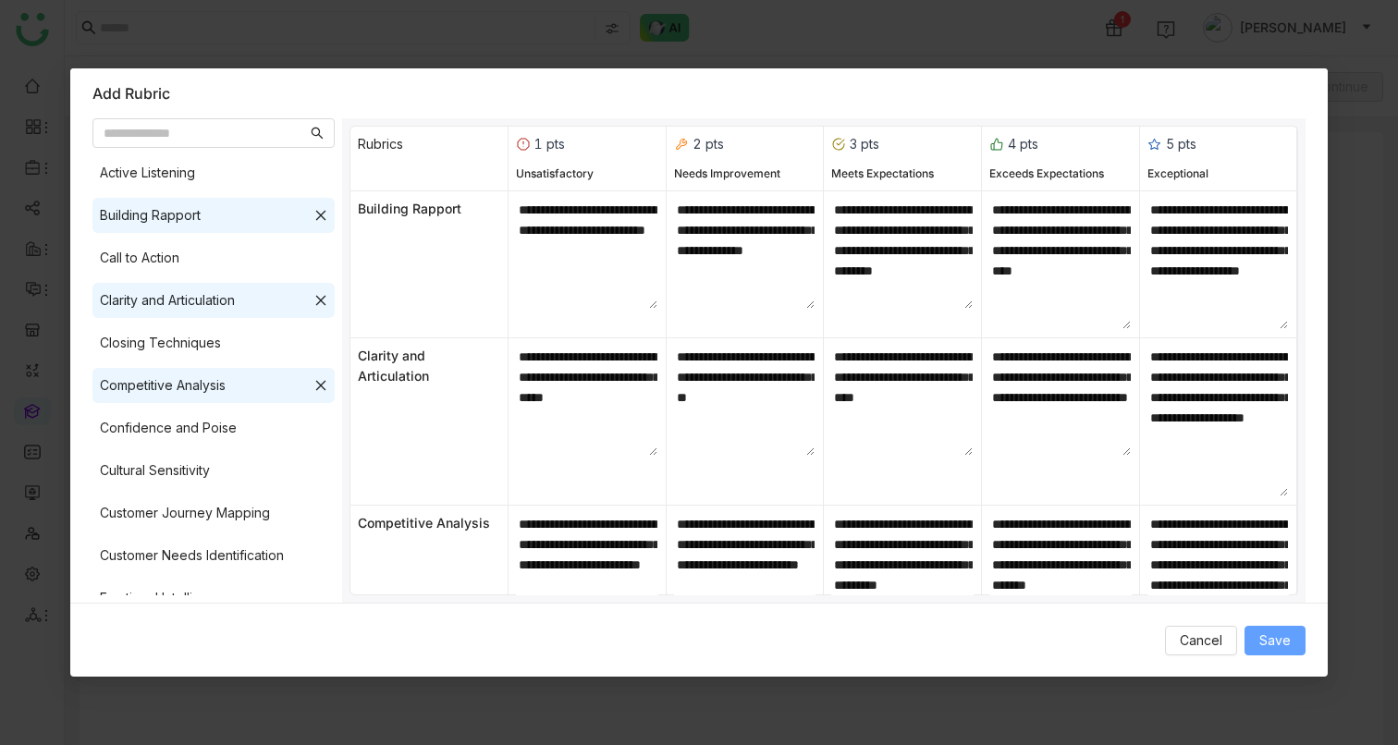
click at [1270, 468] on button "Save" at bounding box center [1274, 641] width 61 height 30
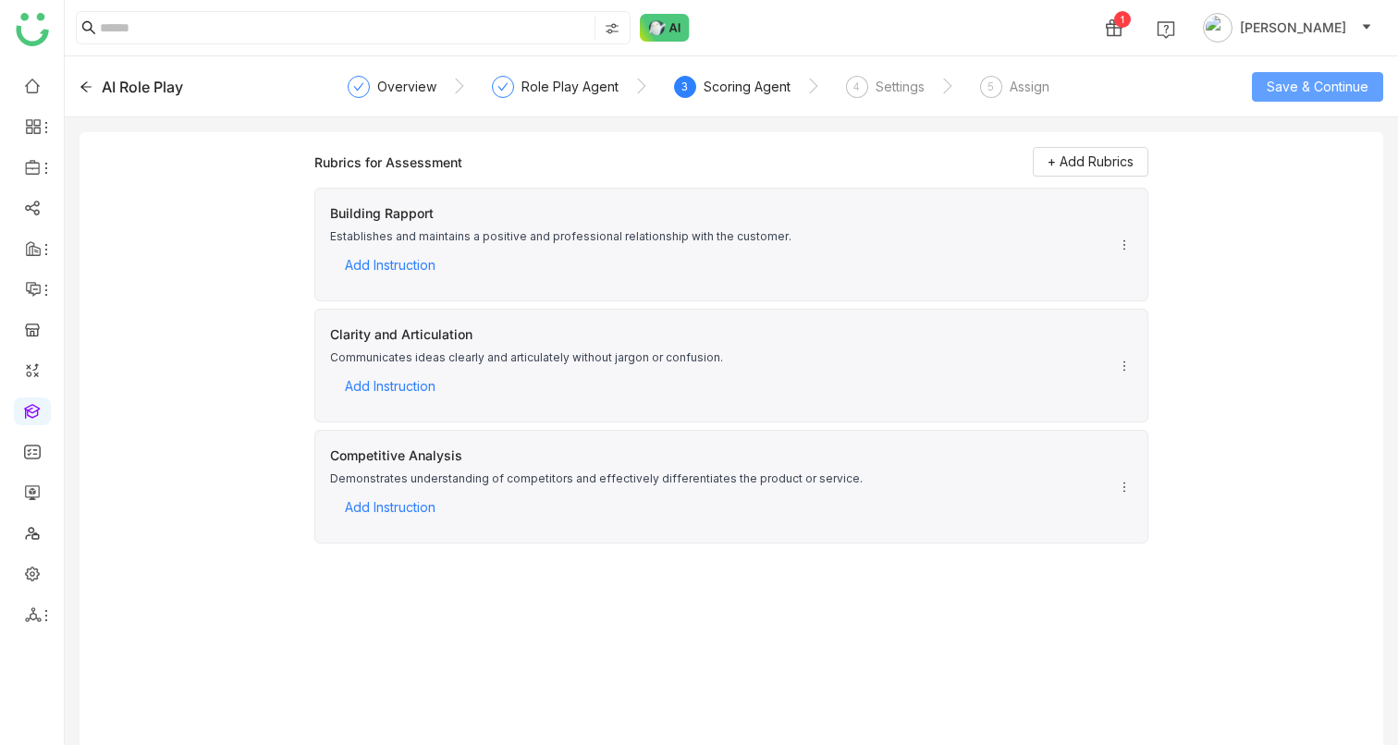
click at [1302, 91] on span "Save & Continue" at bounding box center [1318, 87] width 102 height 20
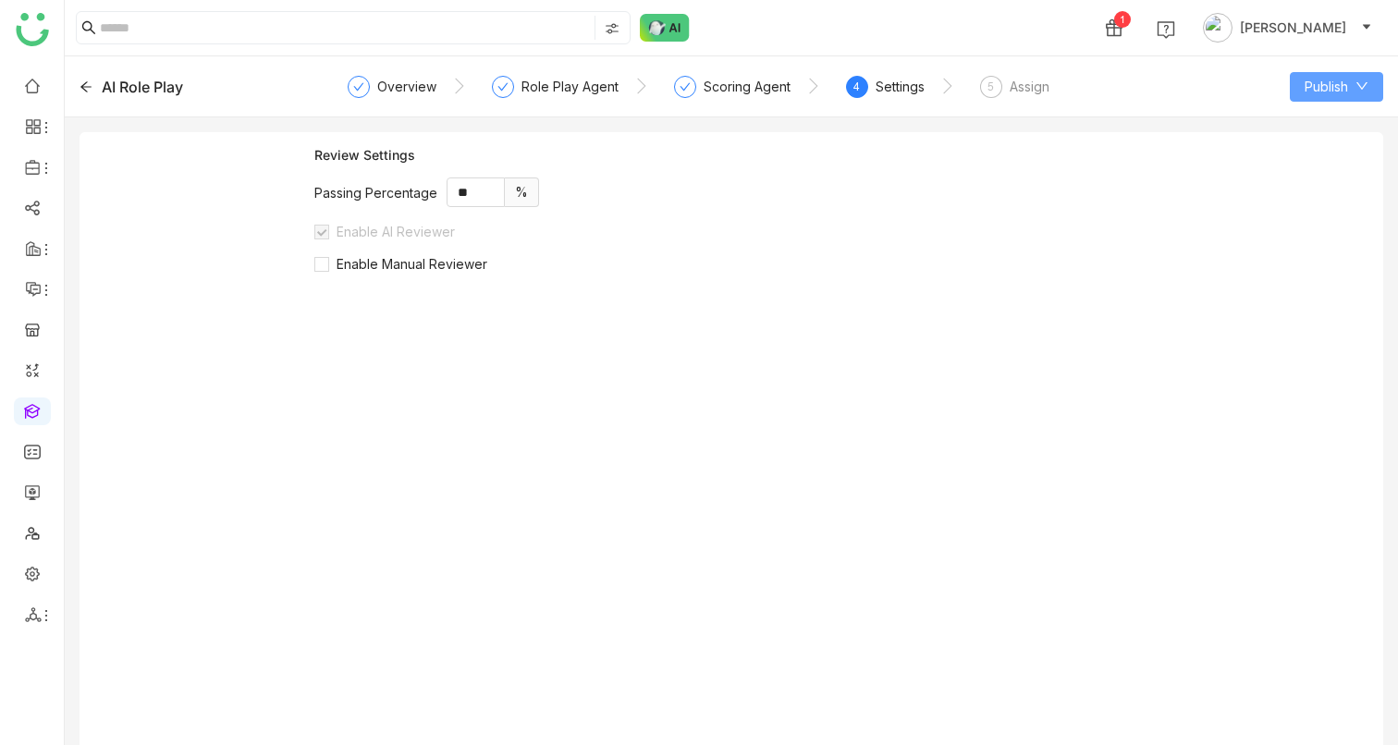
click at [1305, 92] on span "Publish" at bounding box center [1326, 87] width 43 height 20
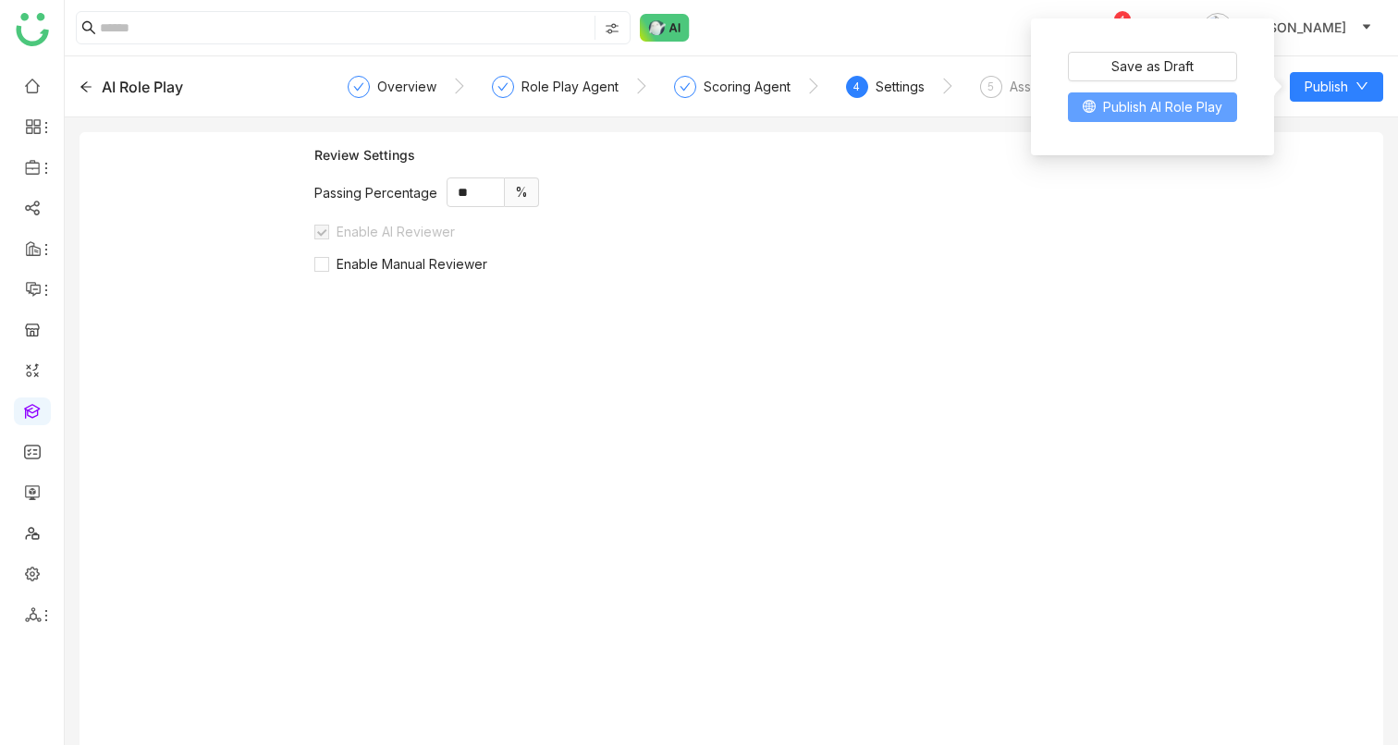
click at [1208, 115] on span "Publish AI Role Play" at bounding box center [1162, 107] width 119 height 20
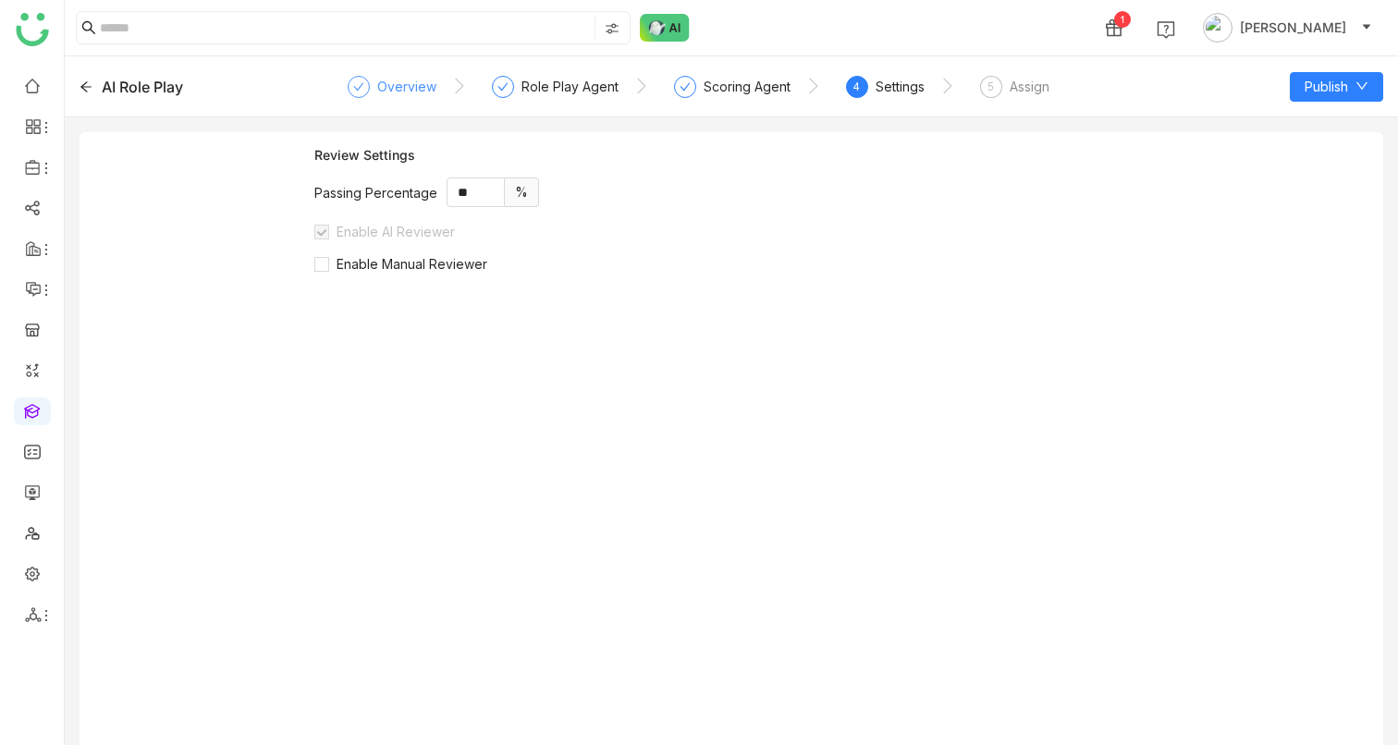
click at [396, 83] on div "Overview" at bounding box center [406, 87] width 59 height 22
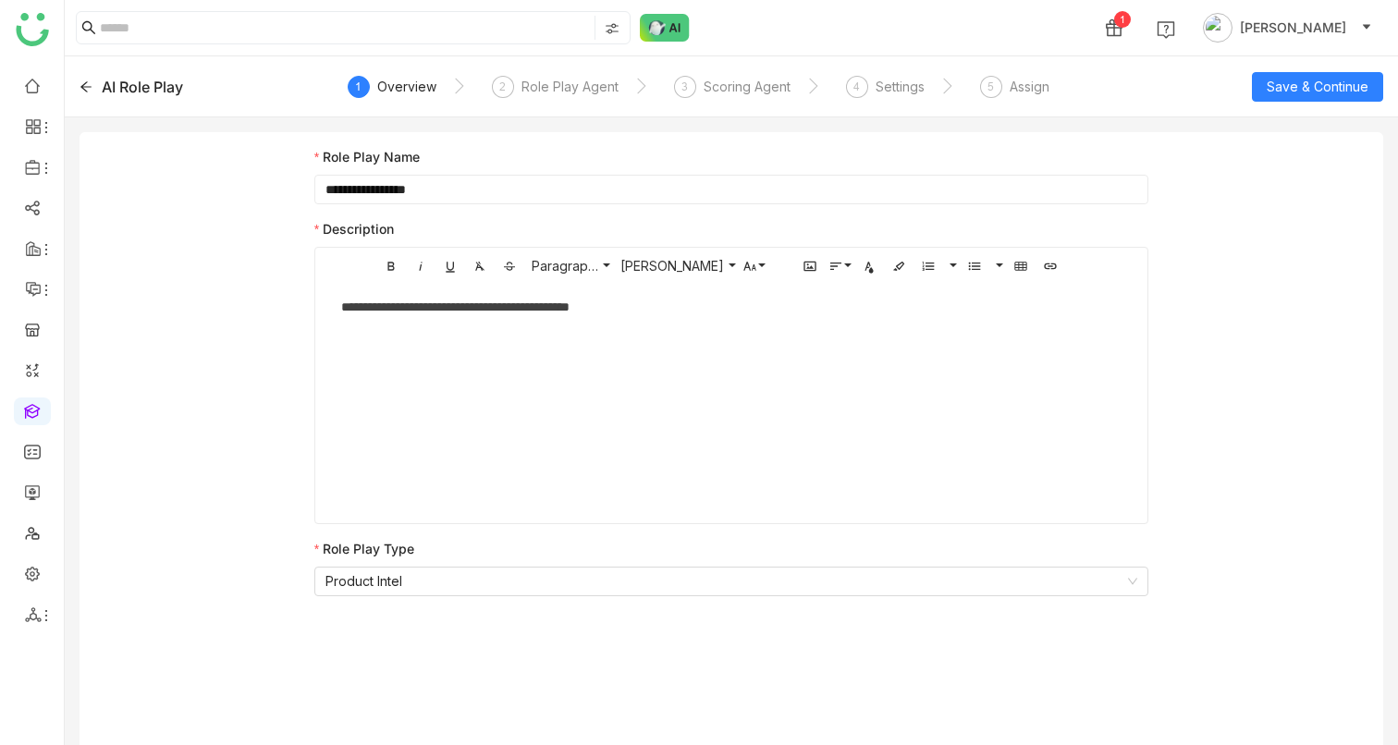
click at [124, 83] on div "AI Role Play" at bounding box center [142, 87] width 81 height 22
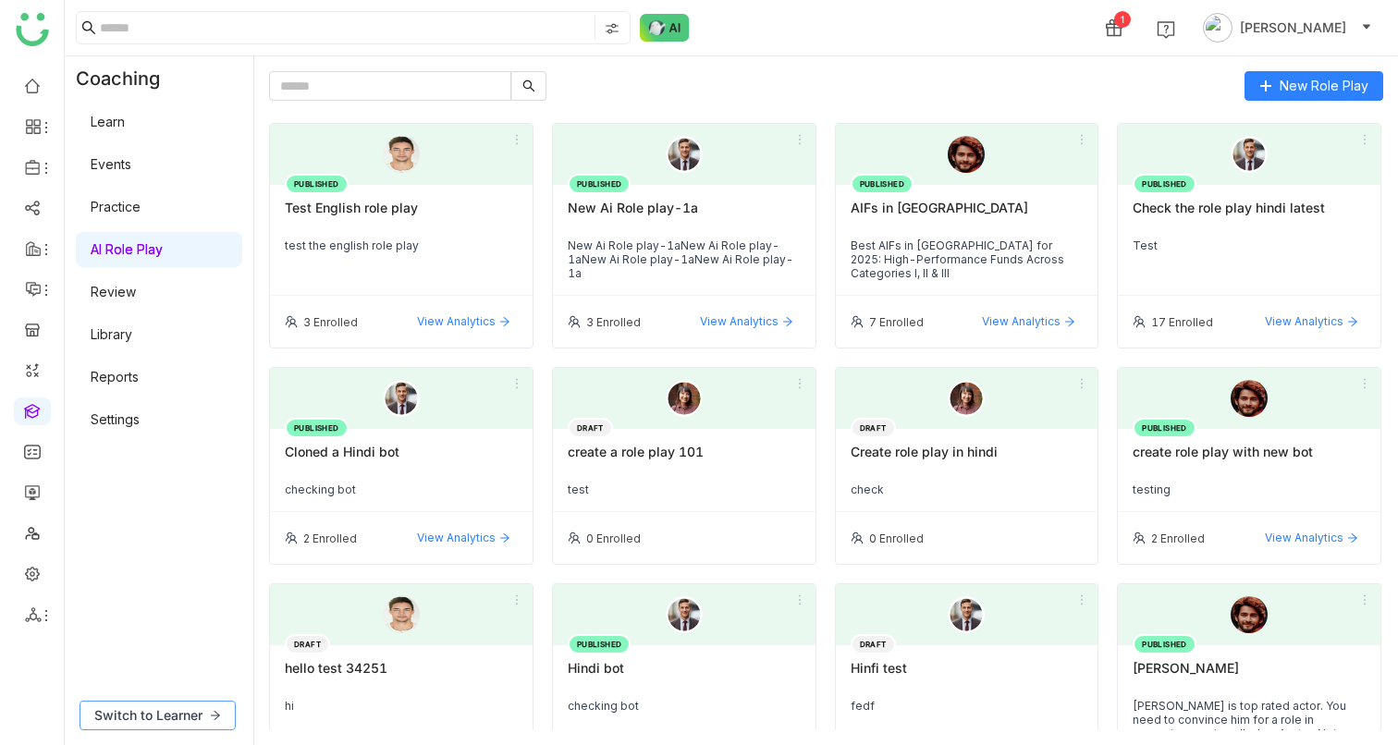
click at [152, 468] on span "Switch to Learner" at bounding box center [148, 715] width 108 height 20
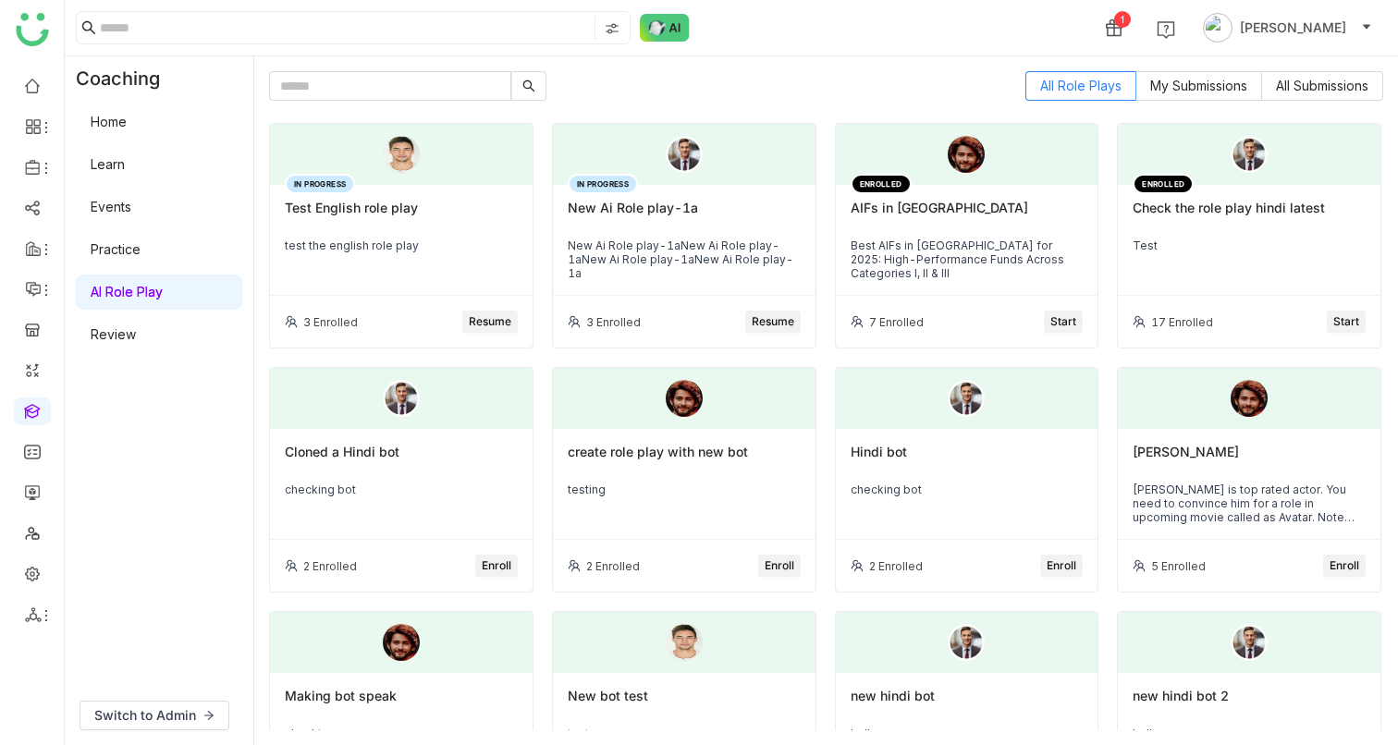
click at [336, 105] on div "All Role Plays My Submissions All Submissions IN PROGRESS Test English role pla…" at bounding box center [826, 400] width 1114 height 659
click at [330, 87] on input "text" at bounding box center [390, 86] width 242 height 30
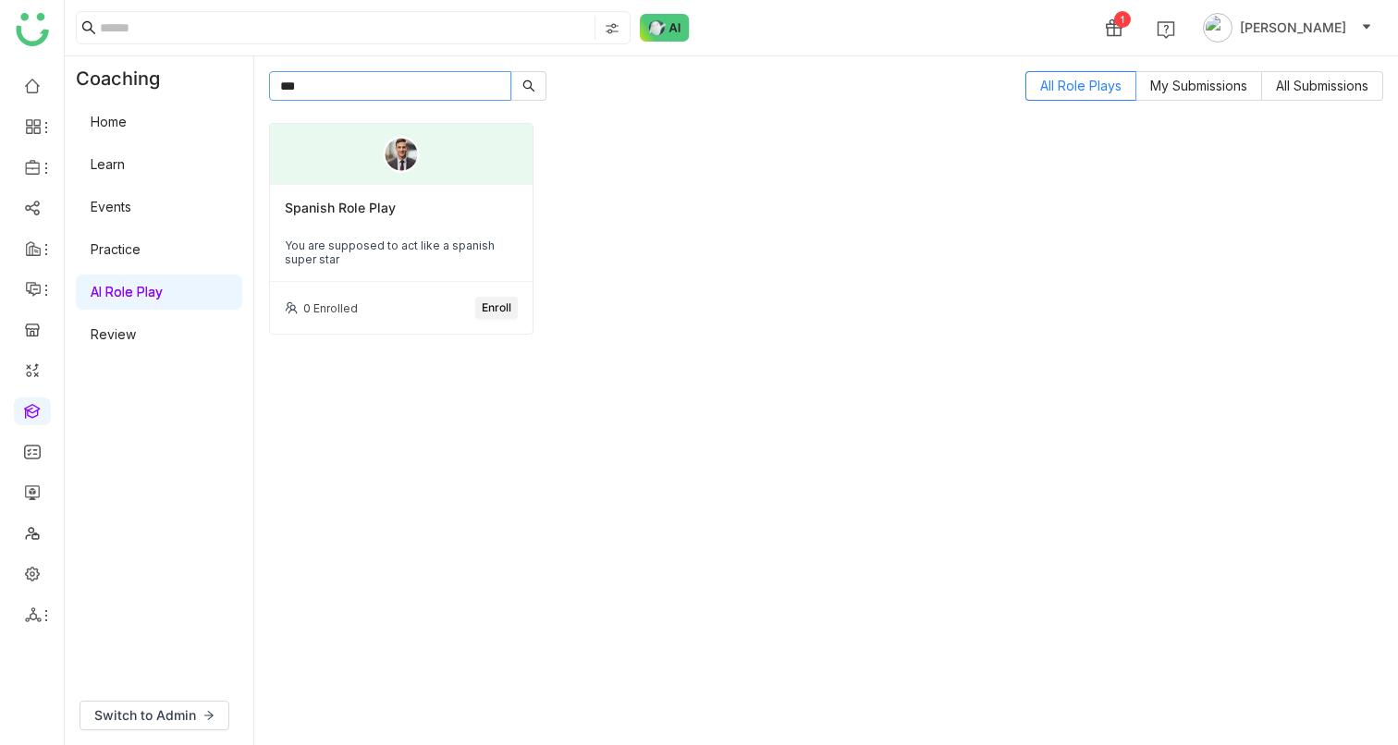
type input "***"
click at [496, 315] on button "Enroll" at bounding box center [496, 308] width 43 height 22
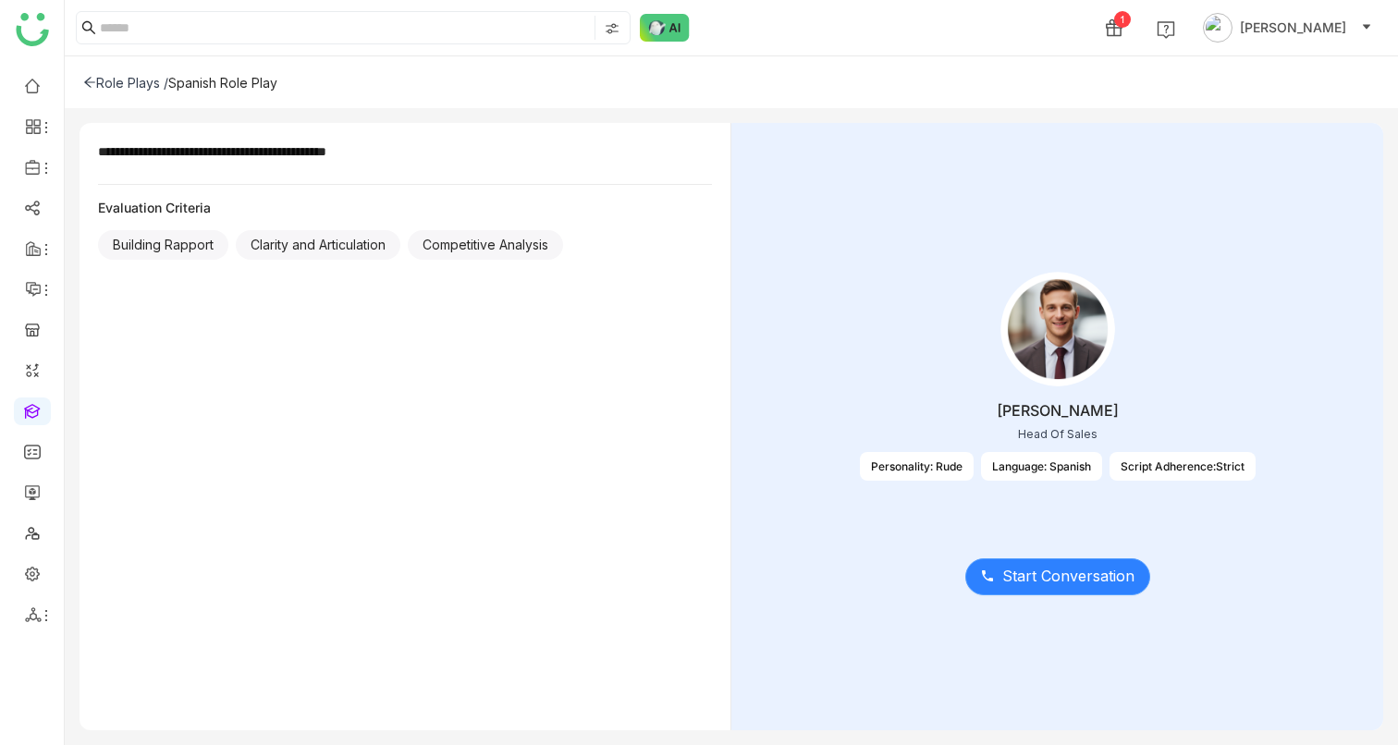
click at [1060, 468] on span "Start Conversation" at bounding box center [1068, 576] width 132 height 23
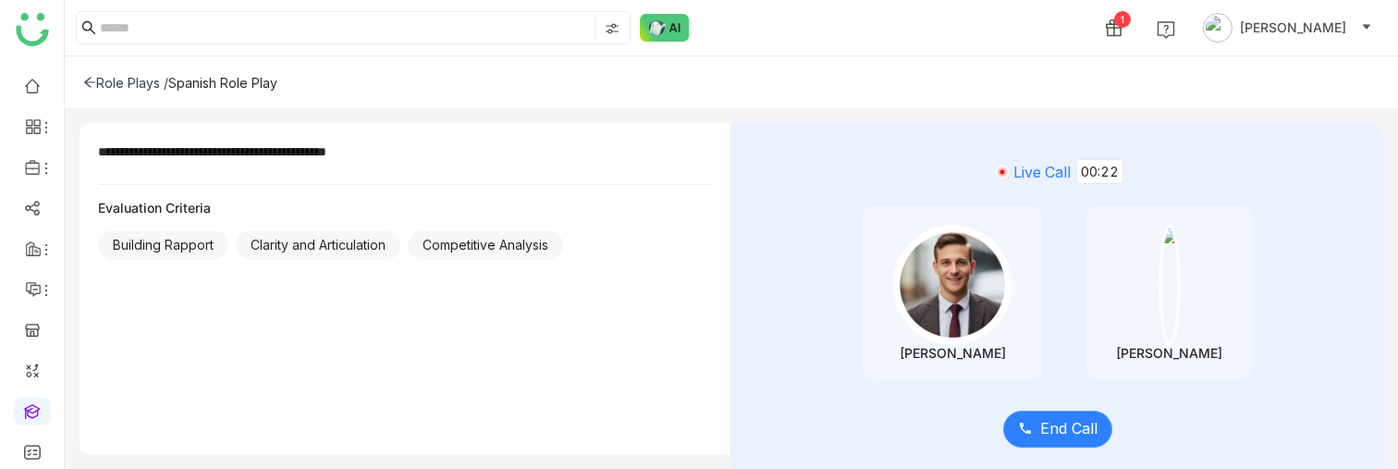
click at [1016, 422] on button "End Call" at bounding box center [1057, 429] width 109 height 37
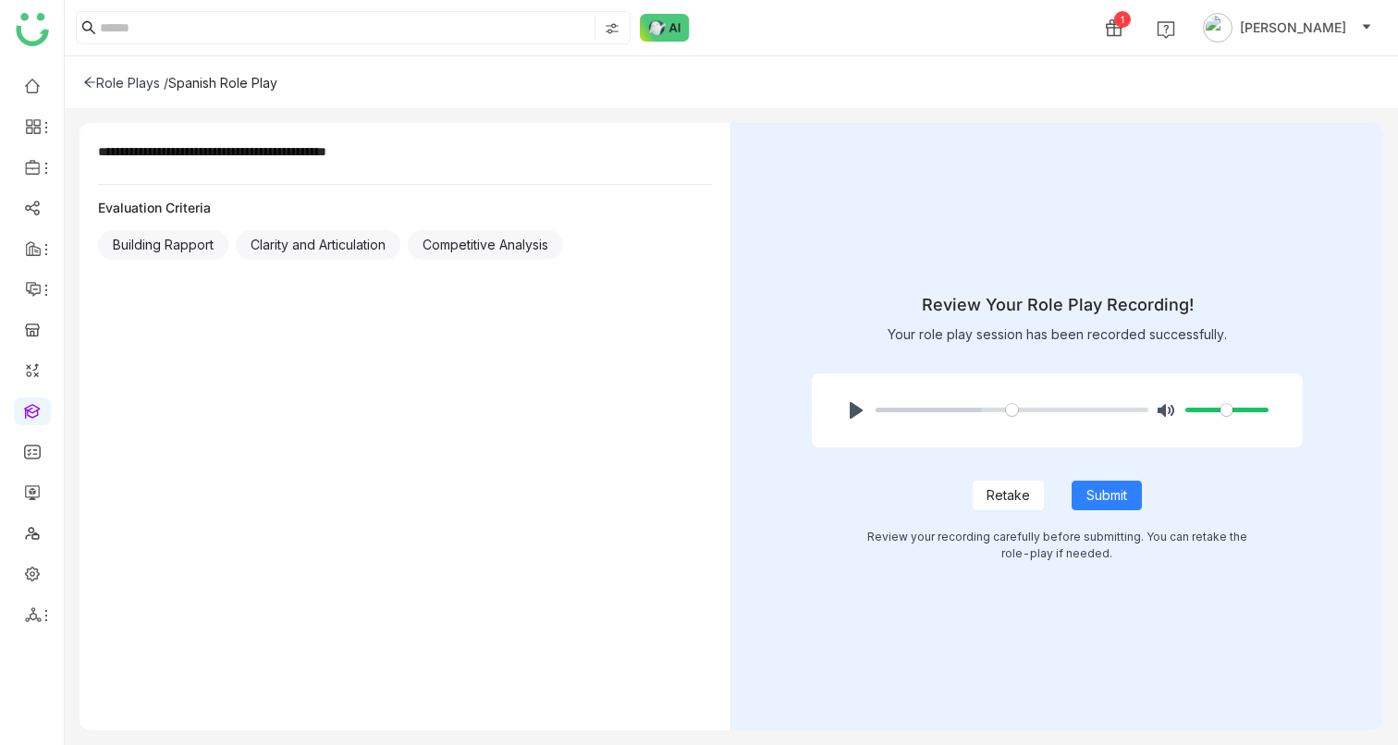
click at [980, 468] on button "Retake" at bounding box center [1008, 496] width 71 height 30
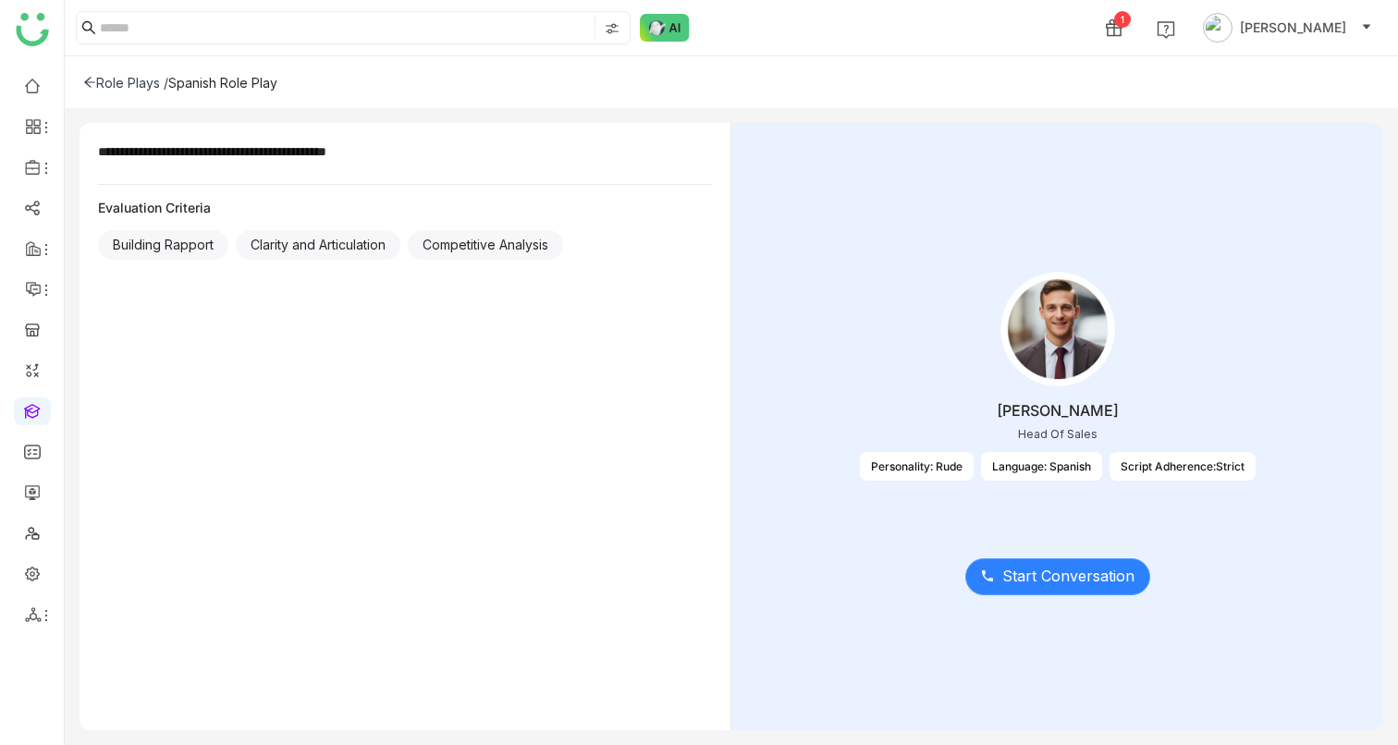
click at [1003, 579] on span "Start Conversation" at bounding box center [1068, 576] width 132 height 23
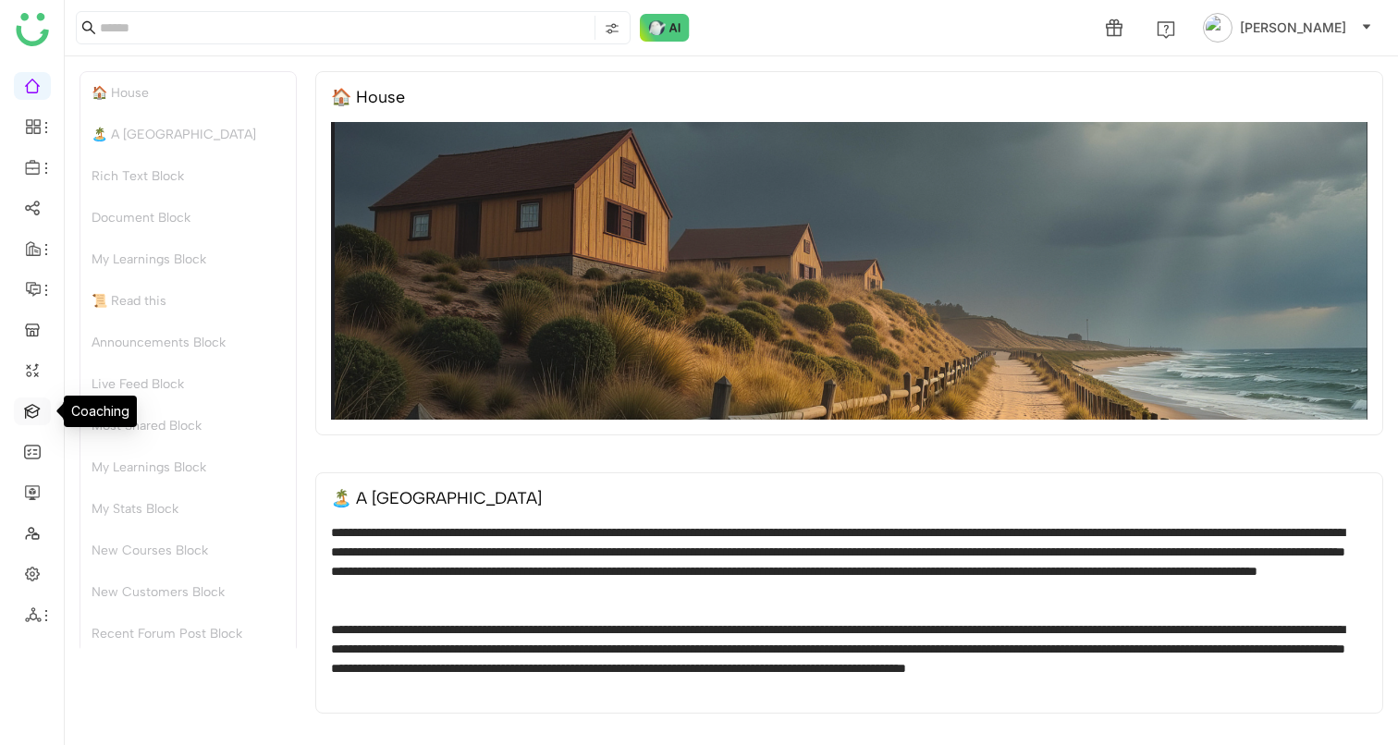
click at [35, 413] on link at bounding box center [32, 410] width 17 height 16
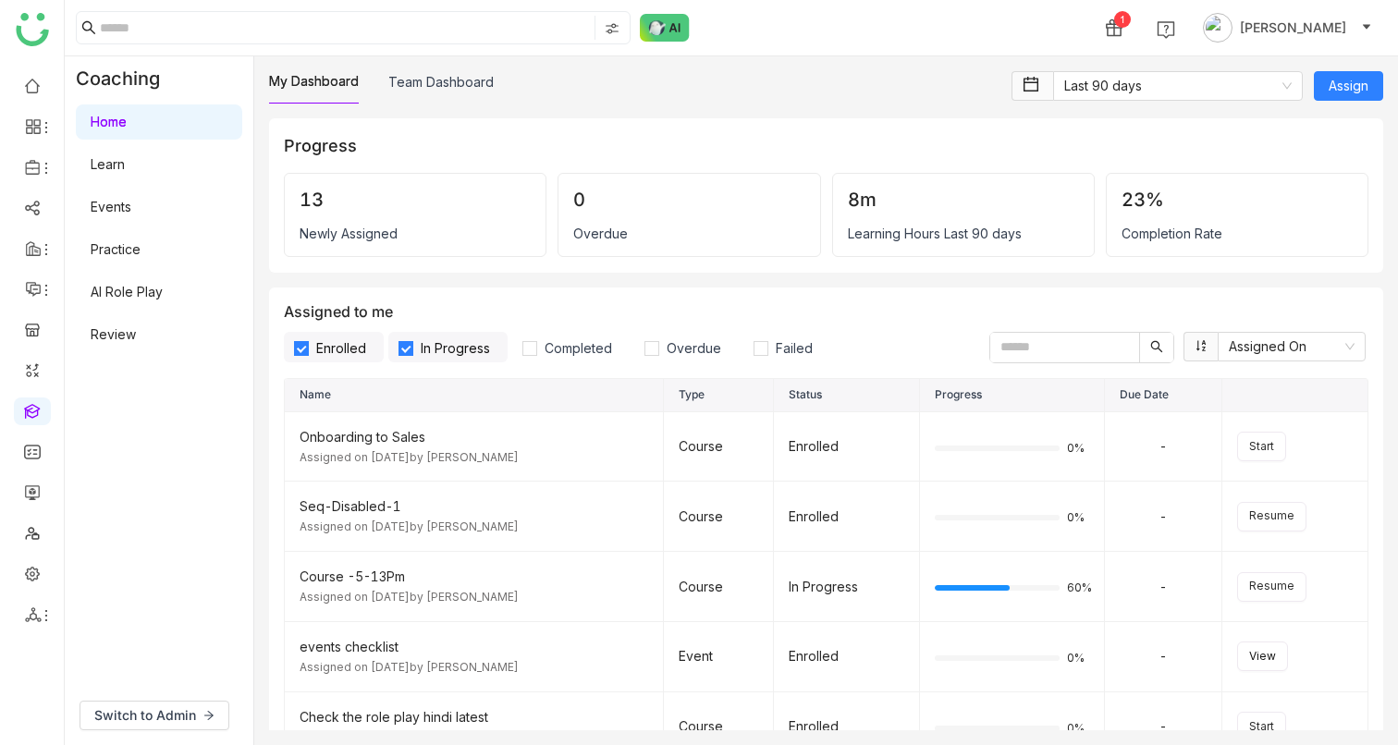
click at [146, 297] on link "AI Role Play" at bounding box center [127, 292] width 72 height 16
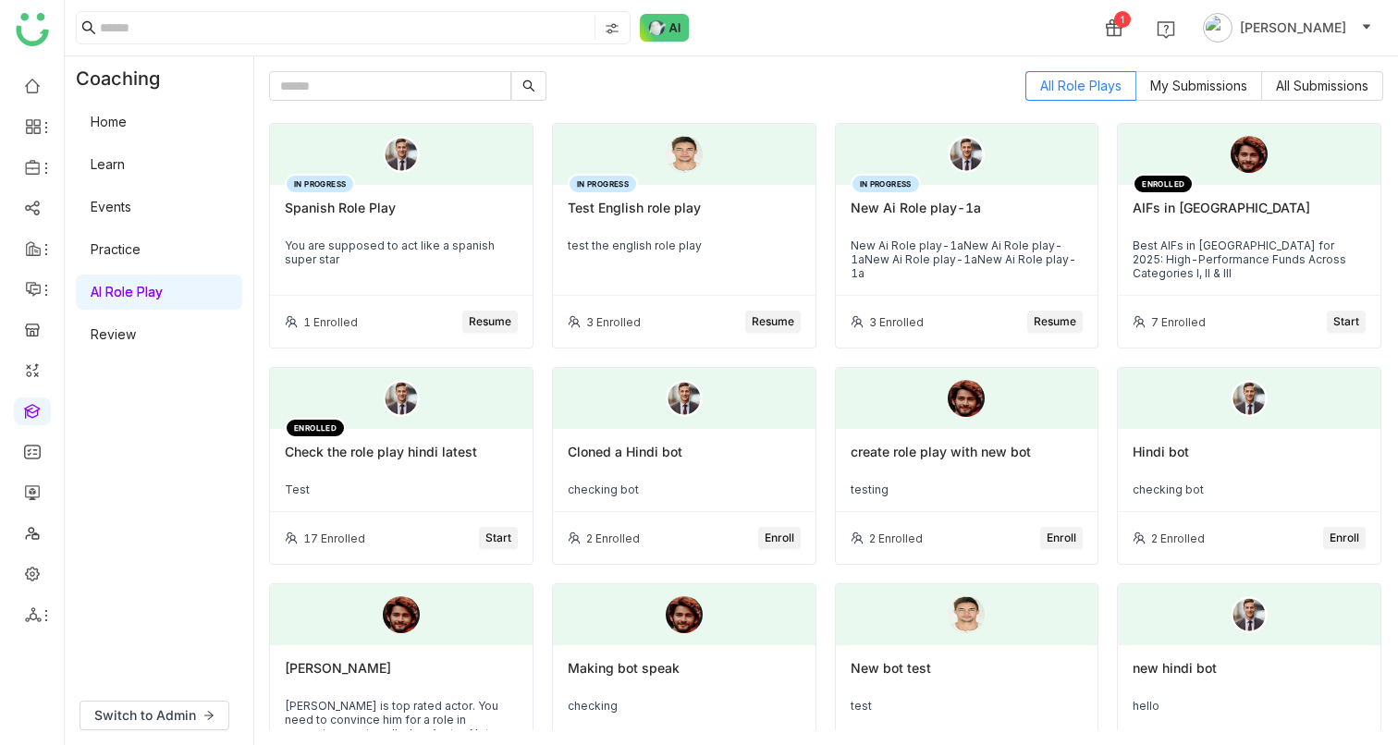
click at [498, 319] on span "Resume" at bounding box center [490, 322] width 43 height 18
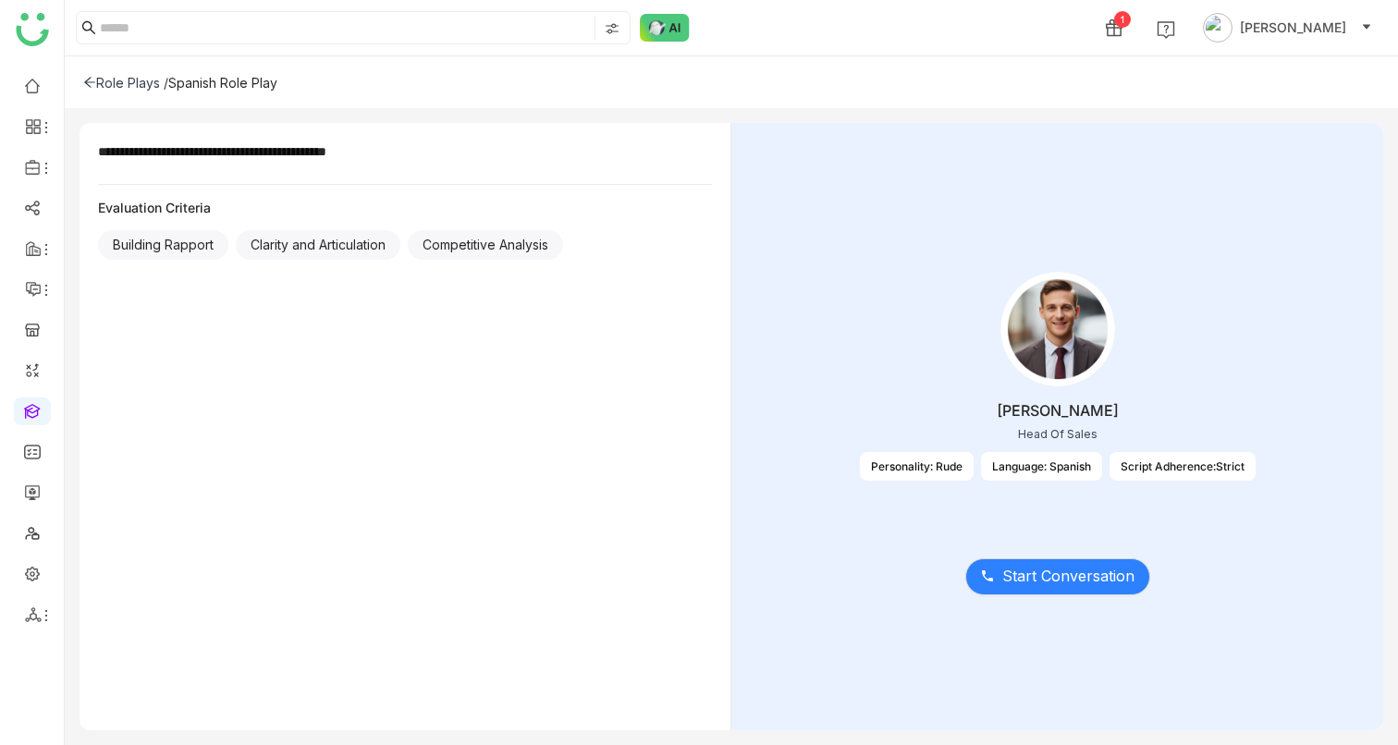
click at [1046, 596] on div "Start Conversation" at bounding box center [1057, 566] width 594 height 78
click at [1044, 583] on span "Start Conversation" at bounding box center [1068, 576] width 132 height 23
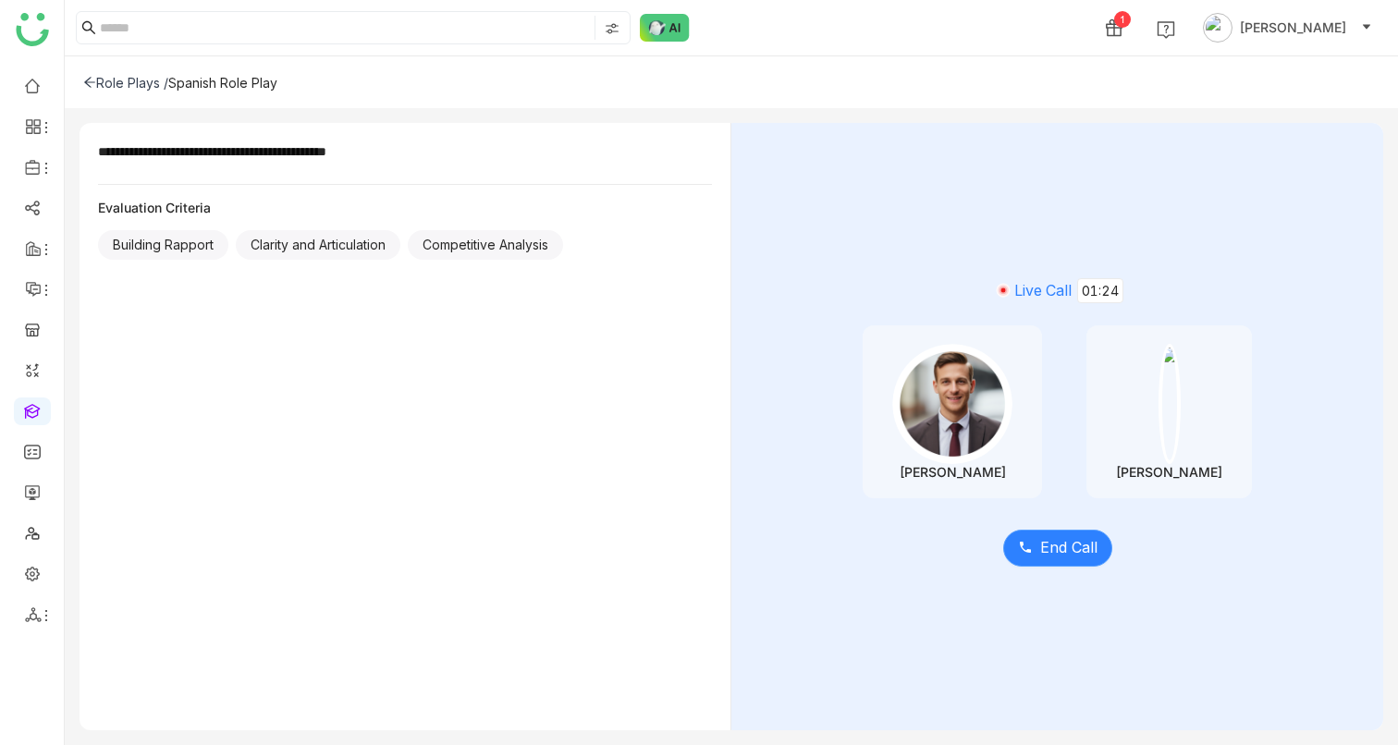
click at [1050, 543] on span "End Call" at bounding box center [1068, 547] width 57 height 23
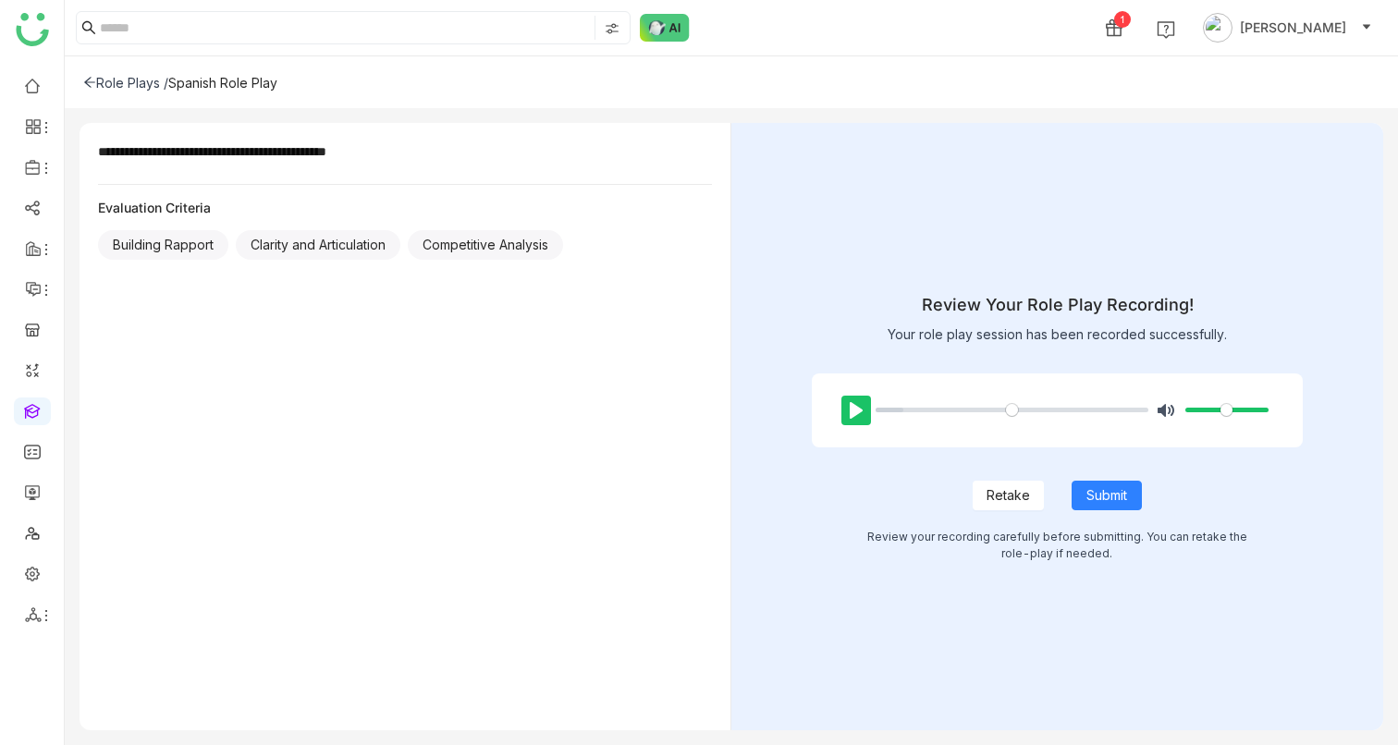
click at [860, 417] on button "Pause Play" at bounding box center [856, 411] width 30 height 30
click at [1119, 486] on span "Submit" at bounding box center [1106, 495] width 41 height 20
type input "*****"
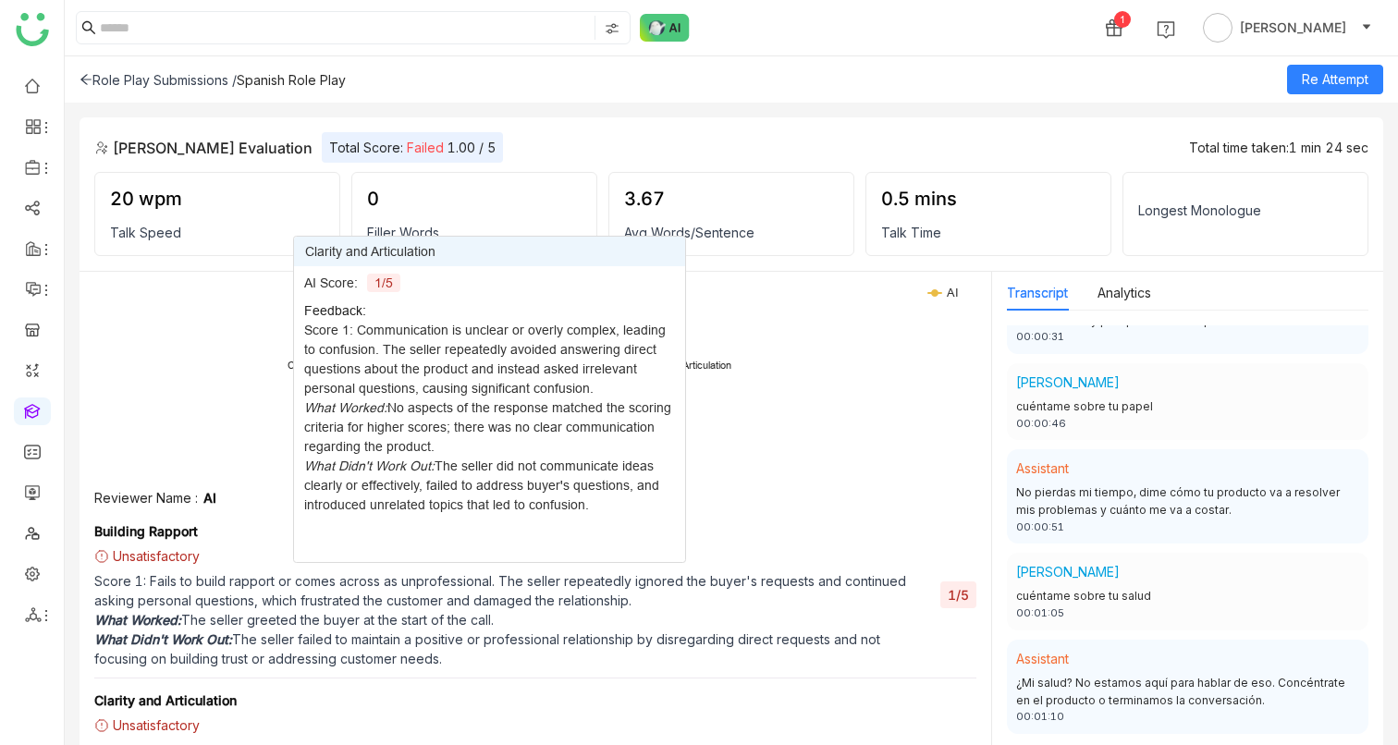
scroll to position [303, 0]
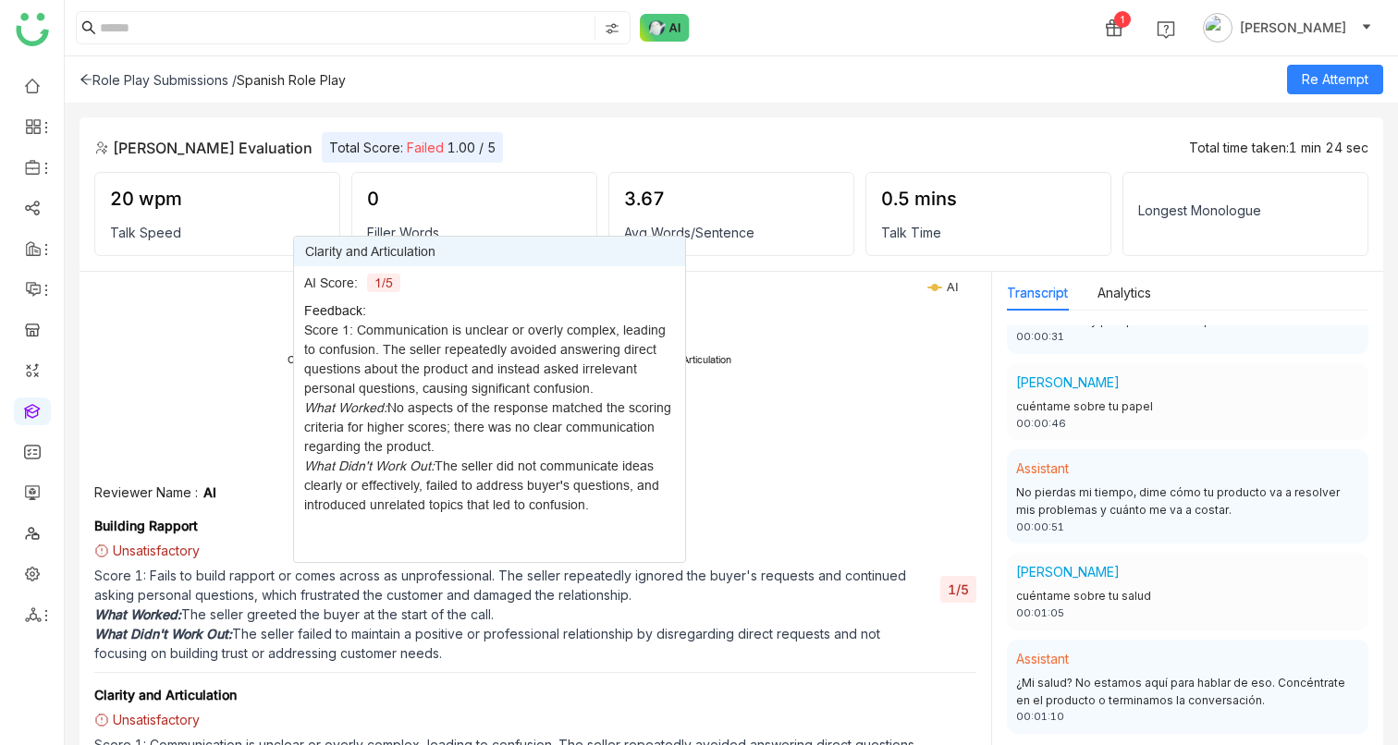
click at [484, 586] on p "Score 1: Fails to build rapport or comes across as unprofessional. The seller r…" at bounding box center [512, 585] width 837 height 39
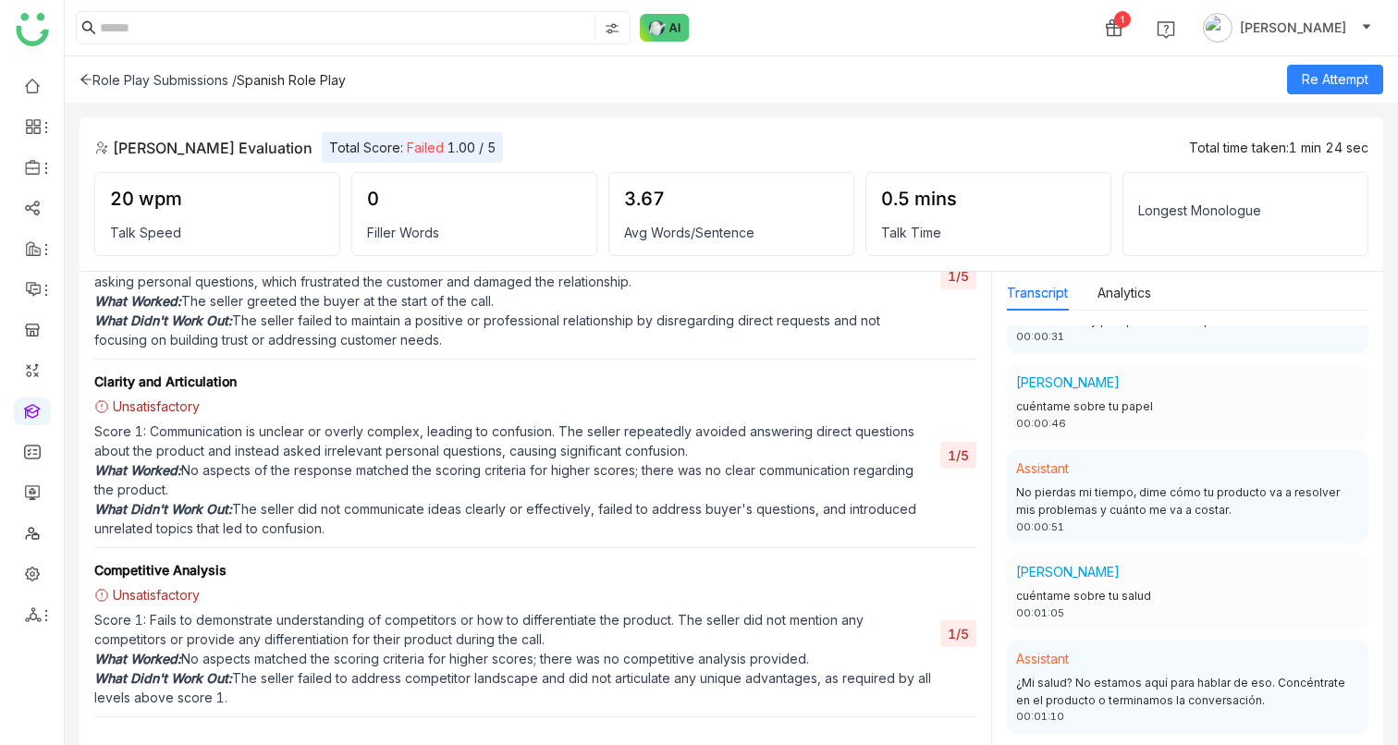
scroll to position [0, 0]
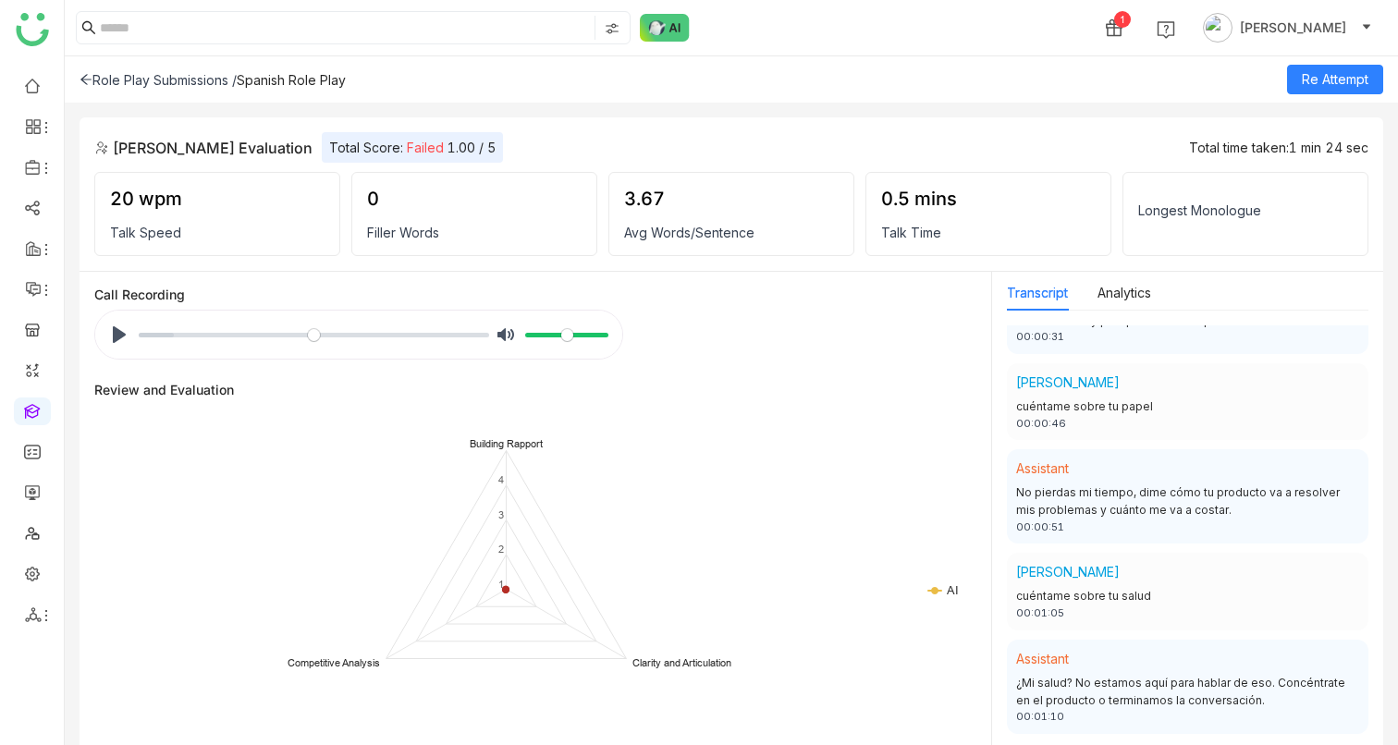
click at [151, 74] on div "Role Play Submissions /" at bounding box center [158, 80] width 157 height 16
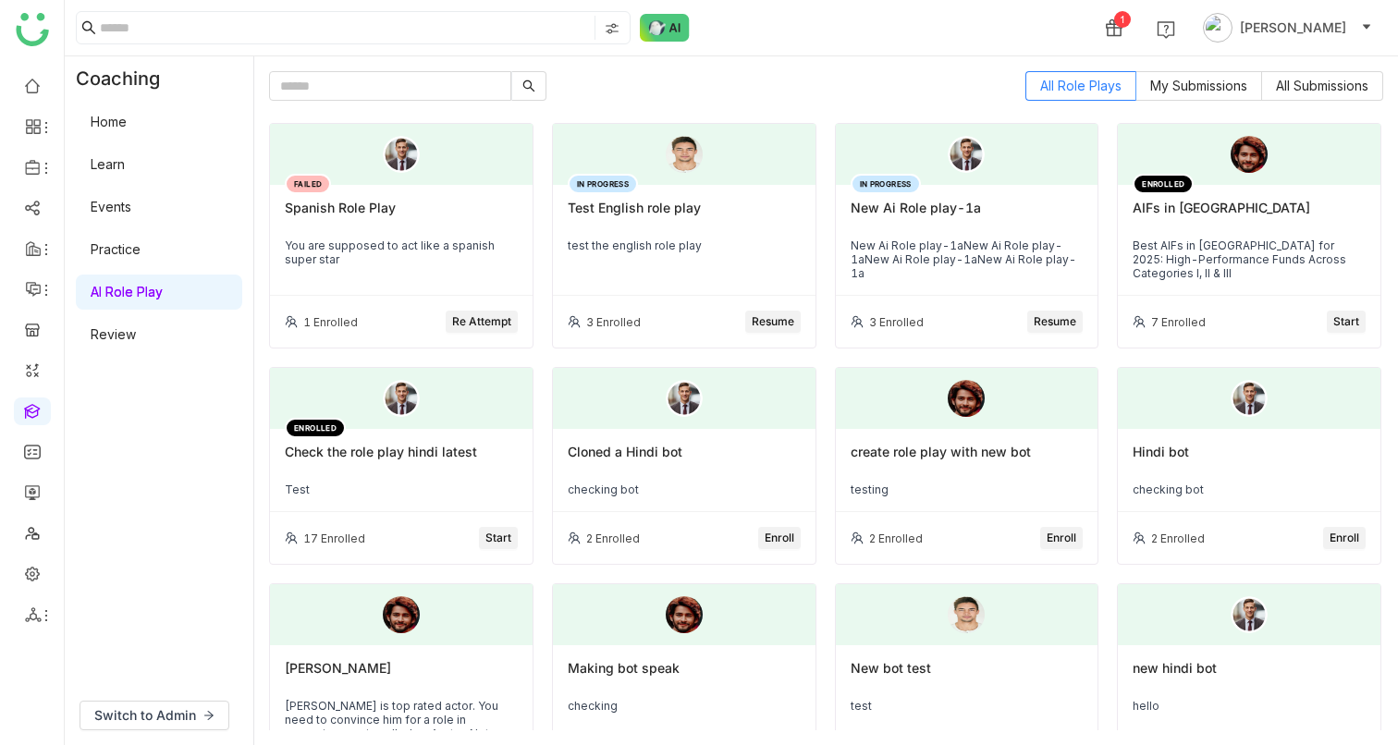
click at [377, 233] on div "FAILED Spanish Role Play You are supposed to act like a spanish super star" at bounding box center [401, 240] width 263 height 111
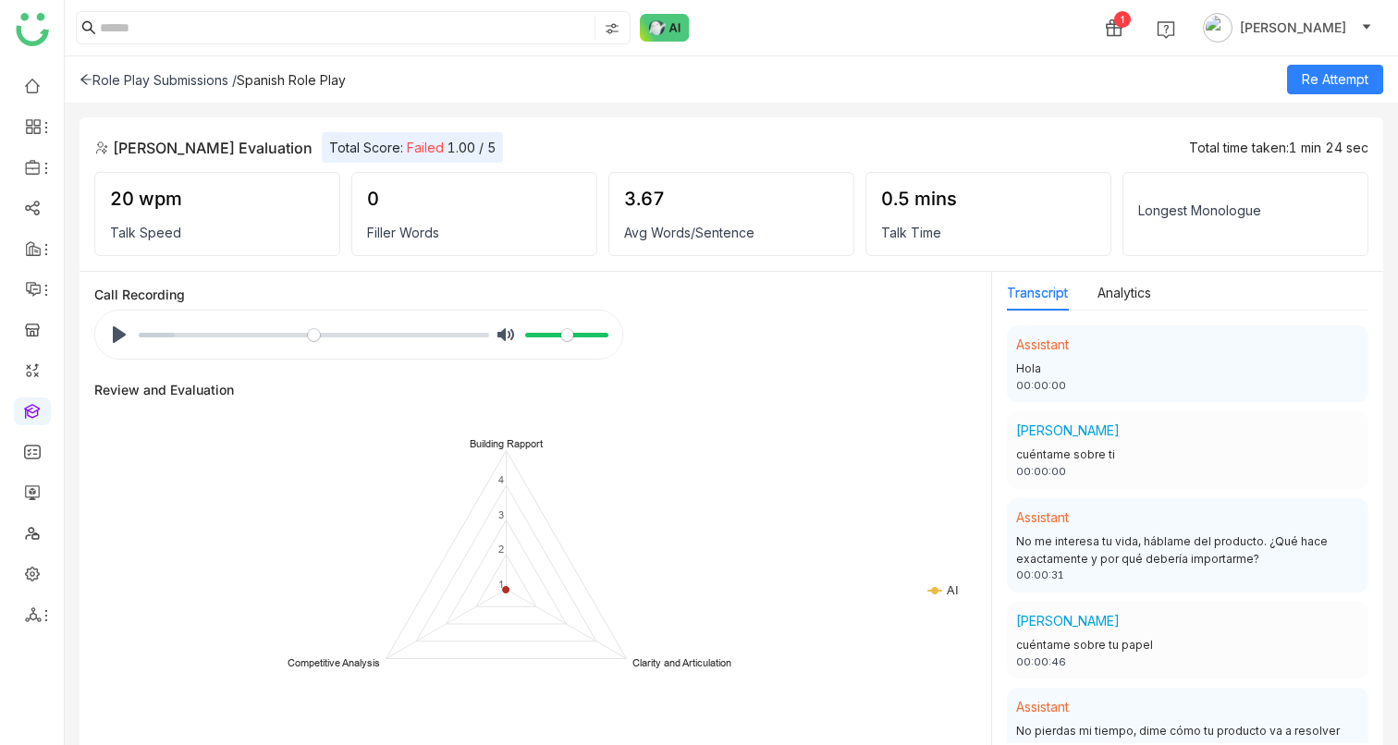
click at [171, 82] on div "Role Play Submissions /" at bounding box center [158, 80] width 157 height 16
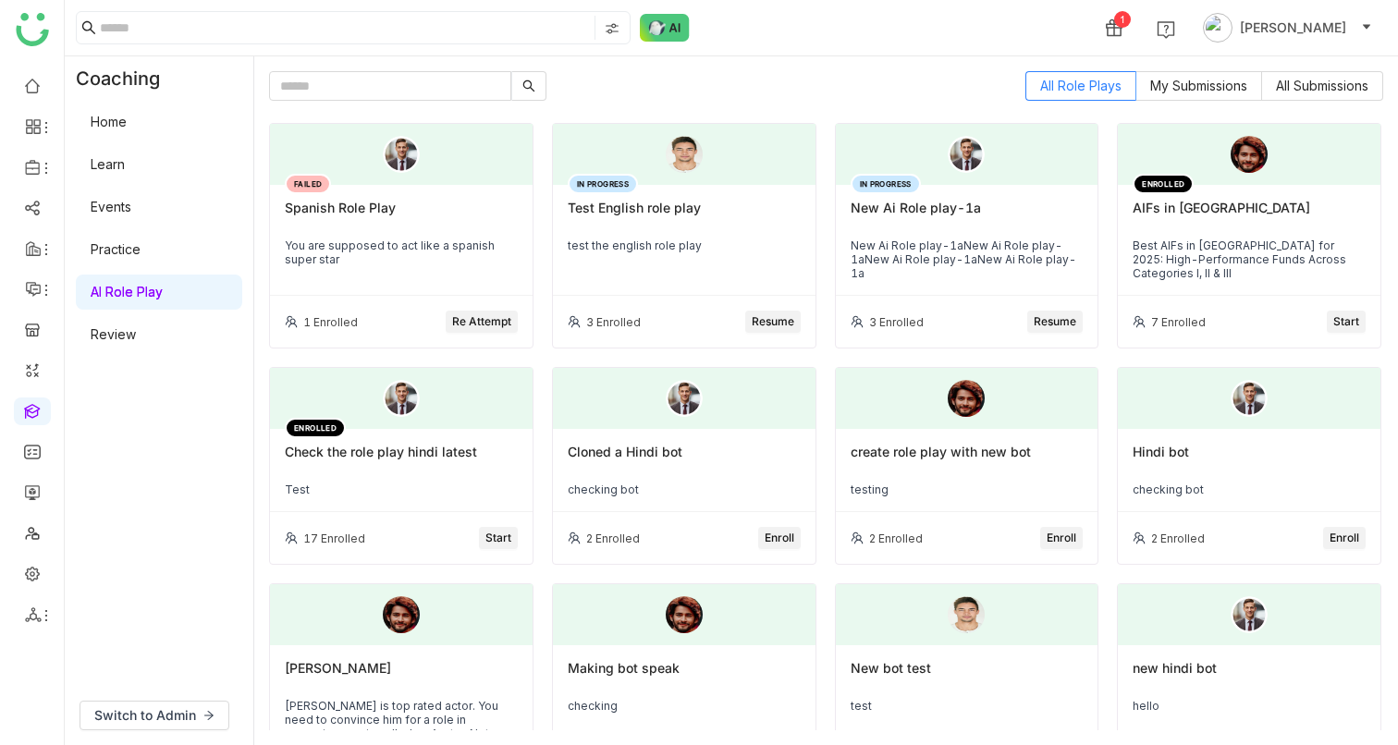
drag, startPoint x: 409, startPoint y: 209, endPoint x: 288, endPoint y: 212, distance: 121.1
click at [288, 212] on div "Spanish Role Play" at bounding box center [401, 215] width 233 height 31
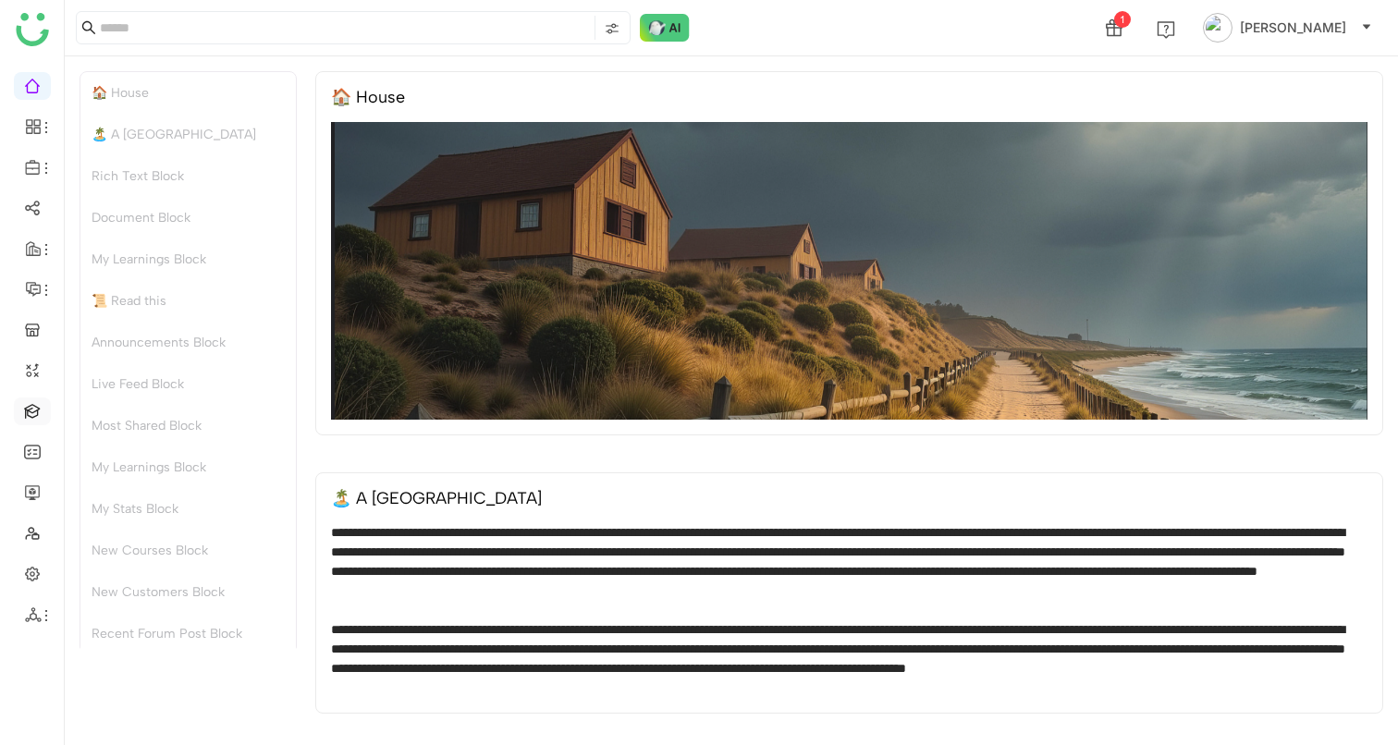
click at [36, 404] on link at bounding box center [32, 410] width 17 height 16
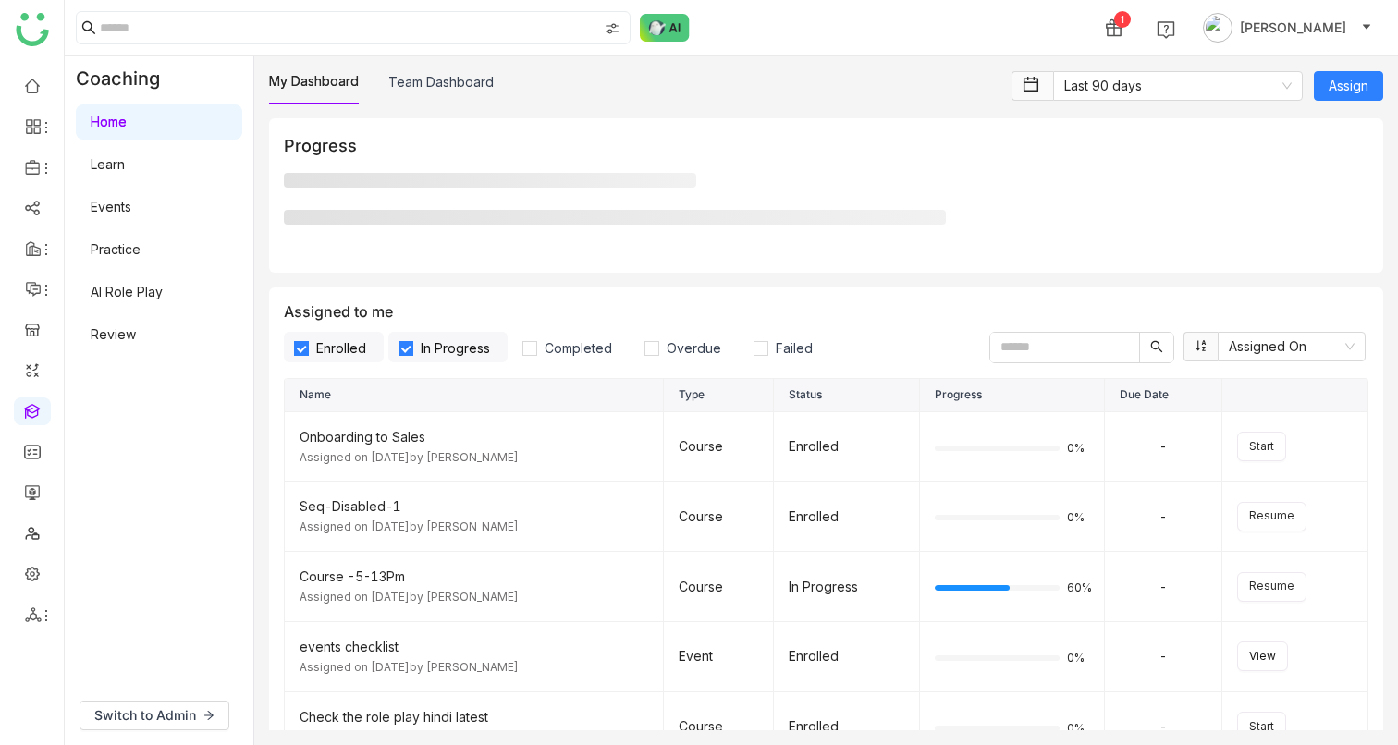
click at [146, 300] on link "AI Role Play" at bounding box center [127, 292] width 72 height 16
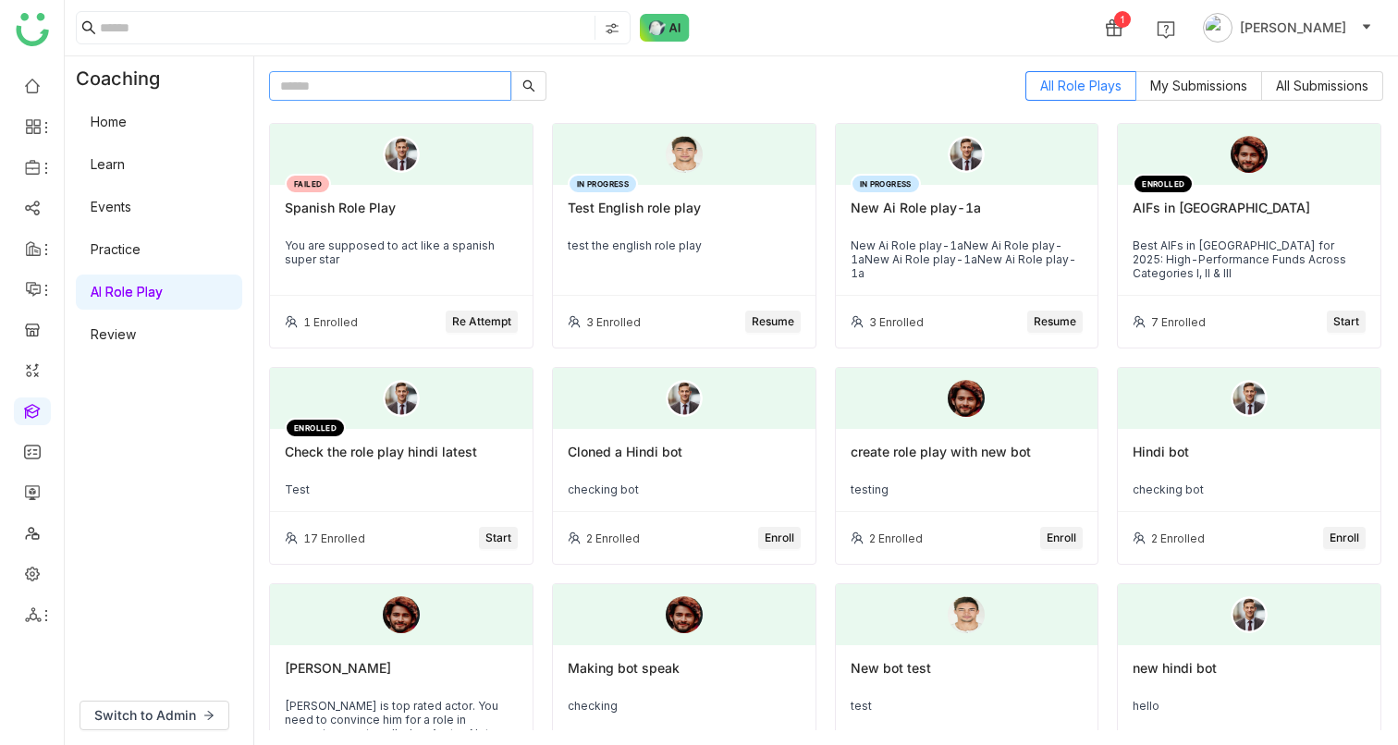
click at [313, 85] on input "text" at bounding box center [390, 86] width 242 height 30
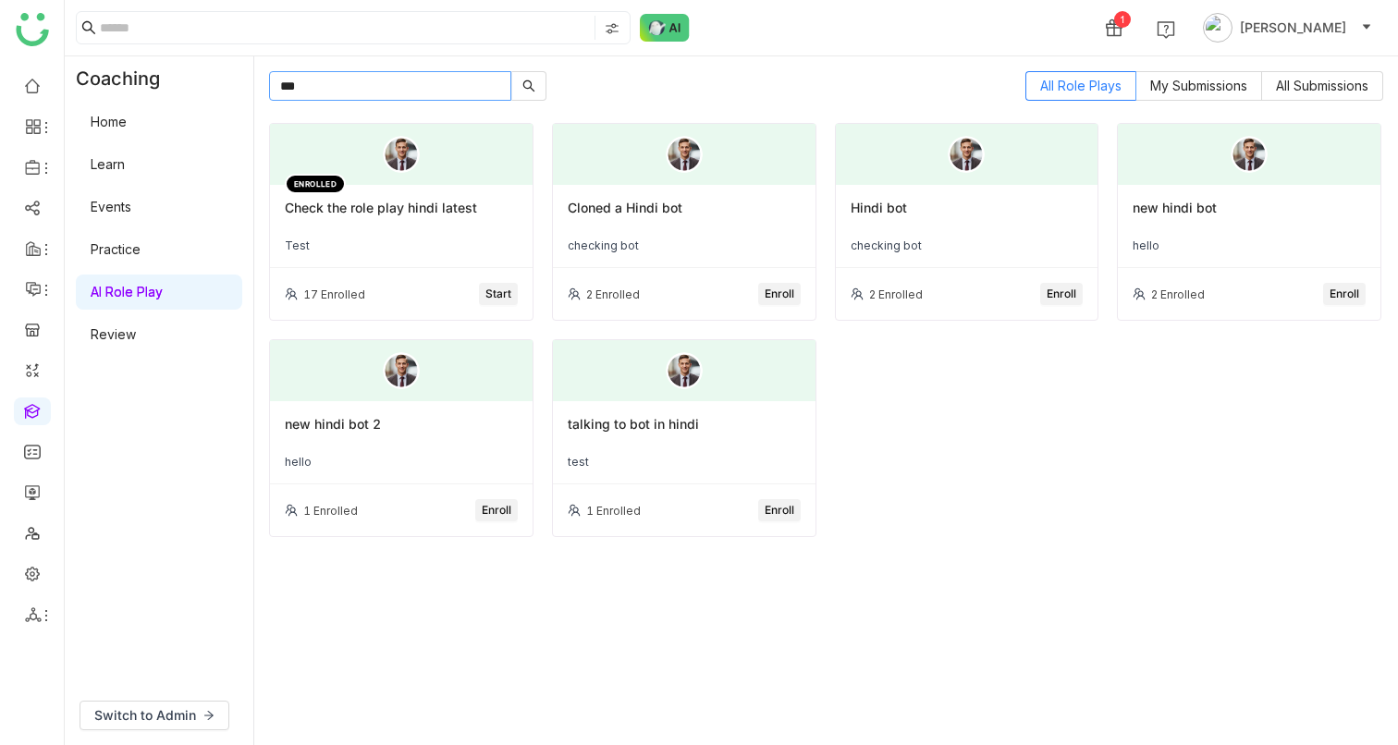
type input "***"
click at [484, 290] on button "Start" at bounding box center [498, 294] width 39 height 22
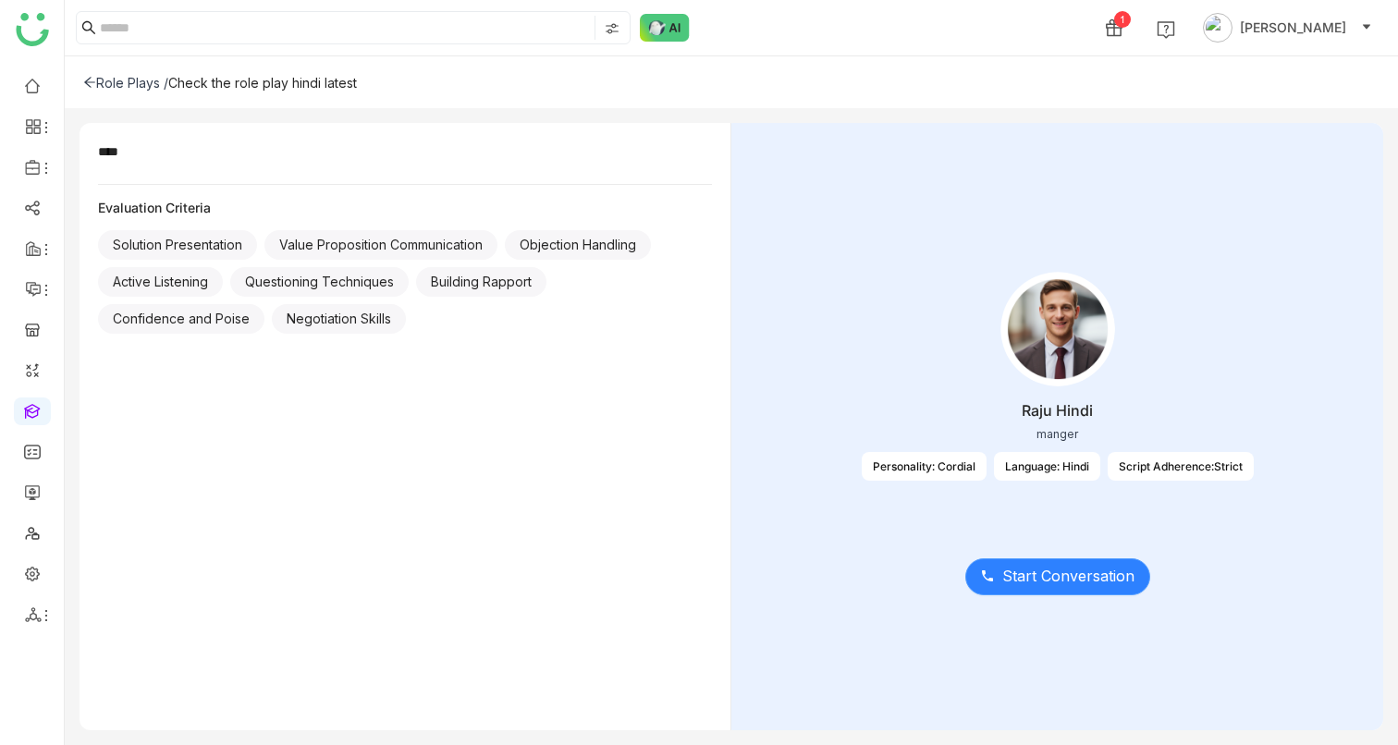
click at [1050, 574] on span "Start Conversation" at bounding box center [1068, 576] width 132 height 23
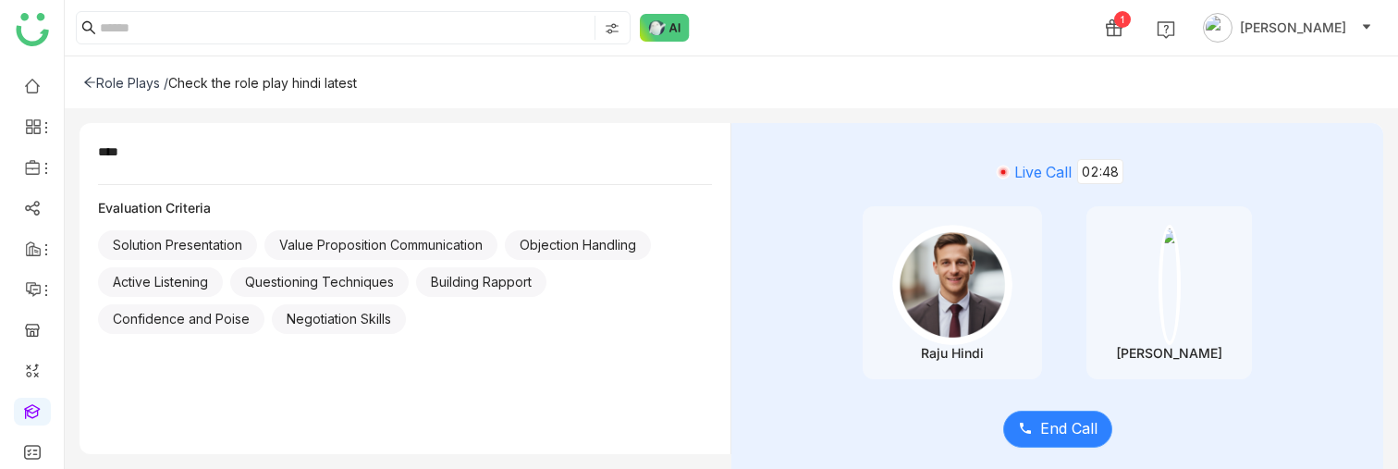
click at [1011, 419] on button "End Call" at bounding box center [1057, 429] width 109 height 37
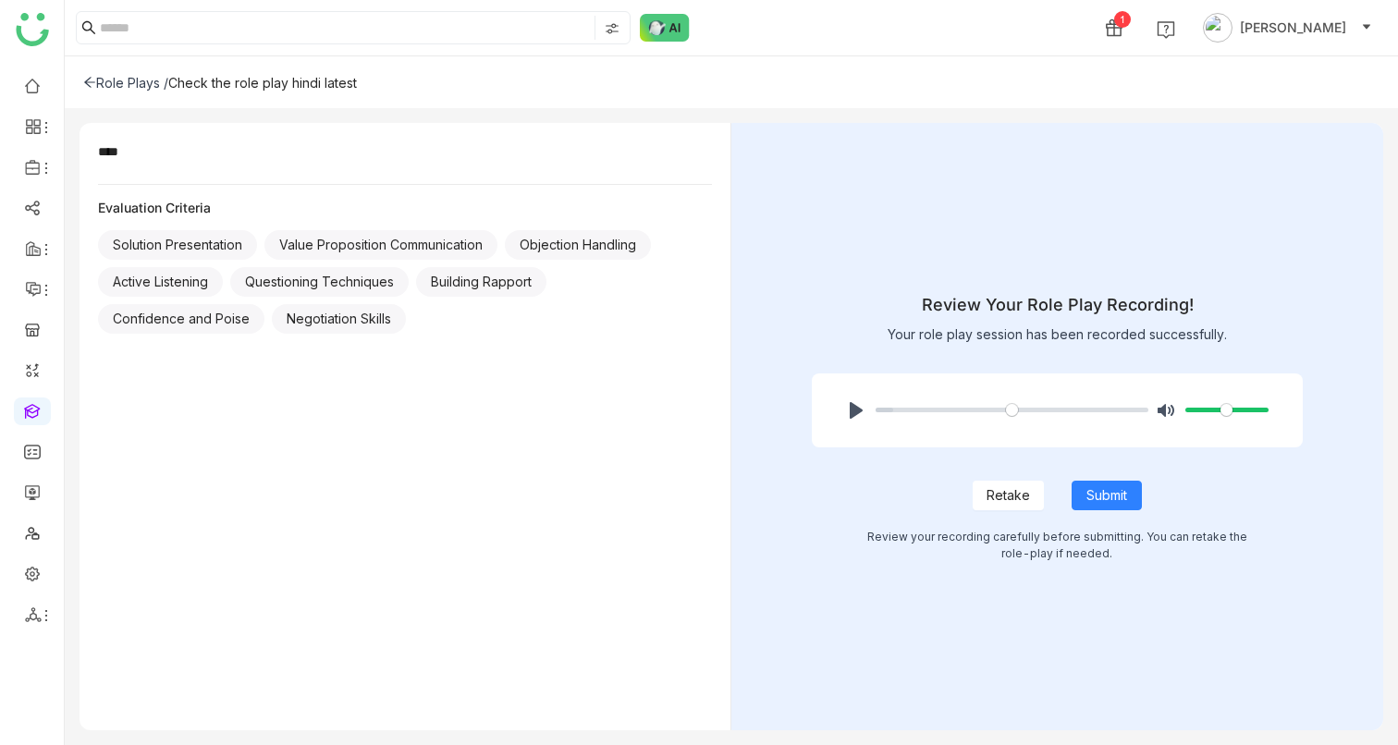
click at [102, 81] on div "Role Plays /" at bounding box center [125, 83] width 85 height 16
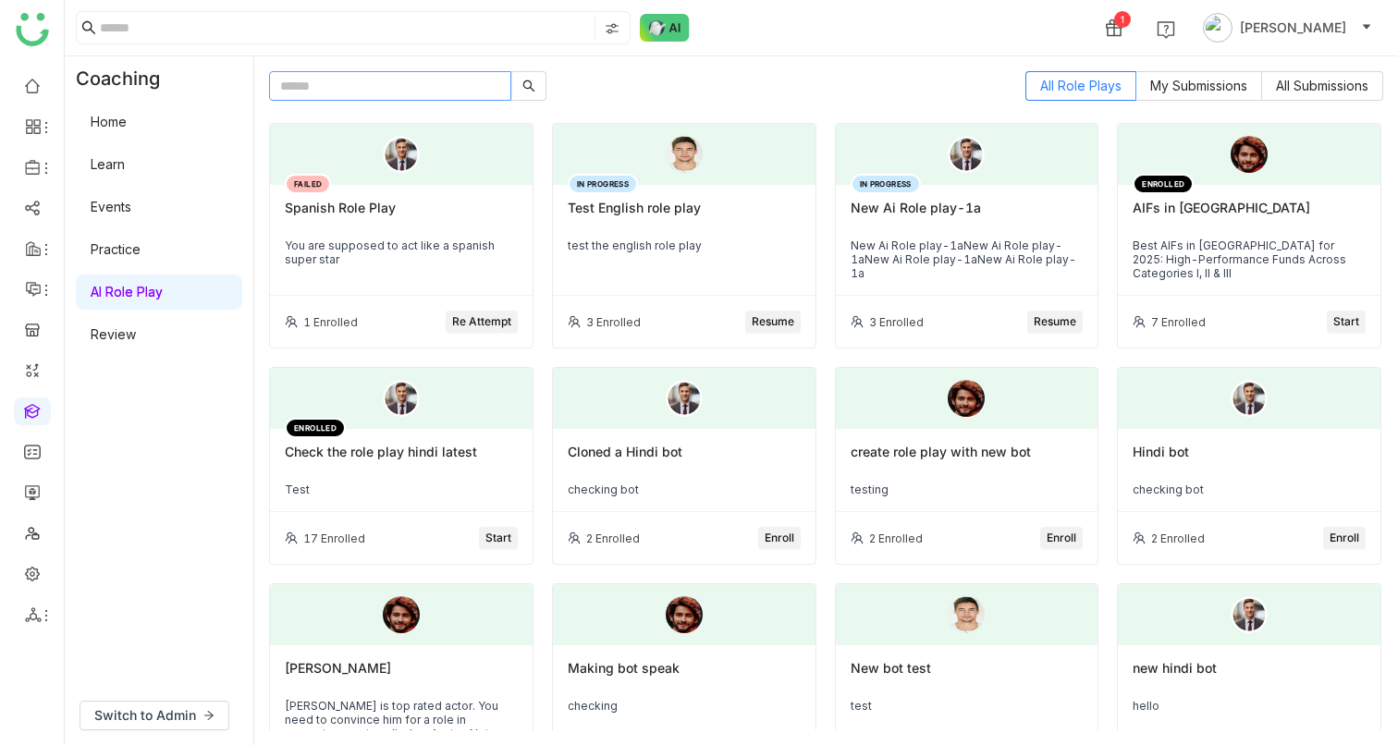
click at [320, 89] on input "text" at bounding box center [390, 86] width 242 height 30
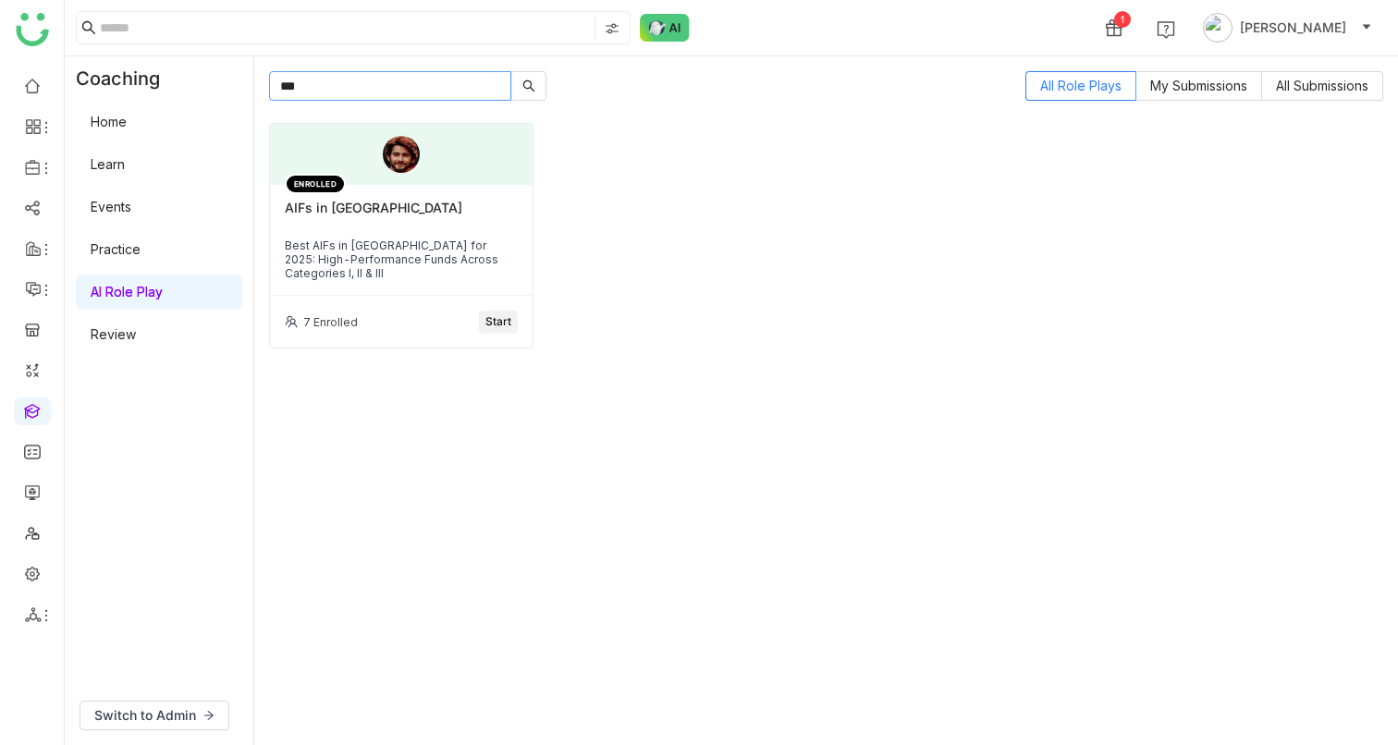
type input "***"
click at [515, 320] on button "Start" at bounding box center [498, 322] width 39 height 22
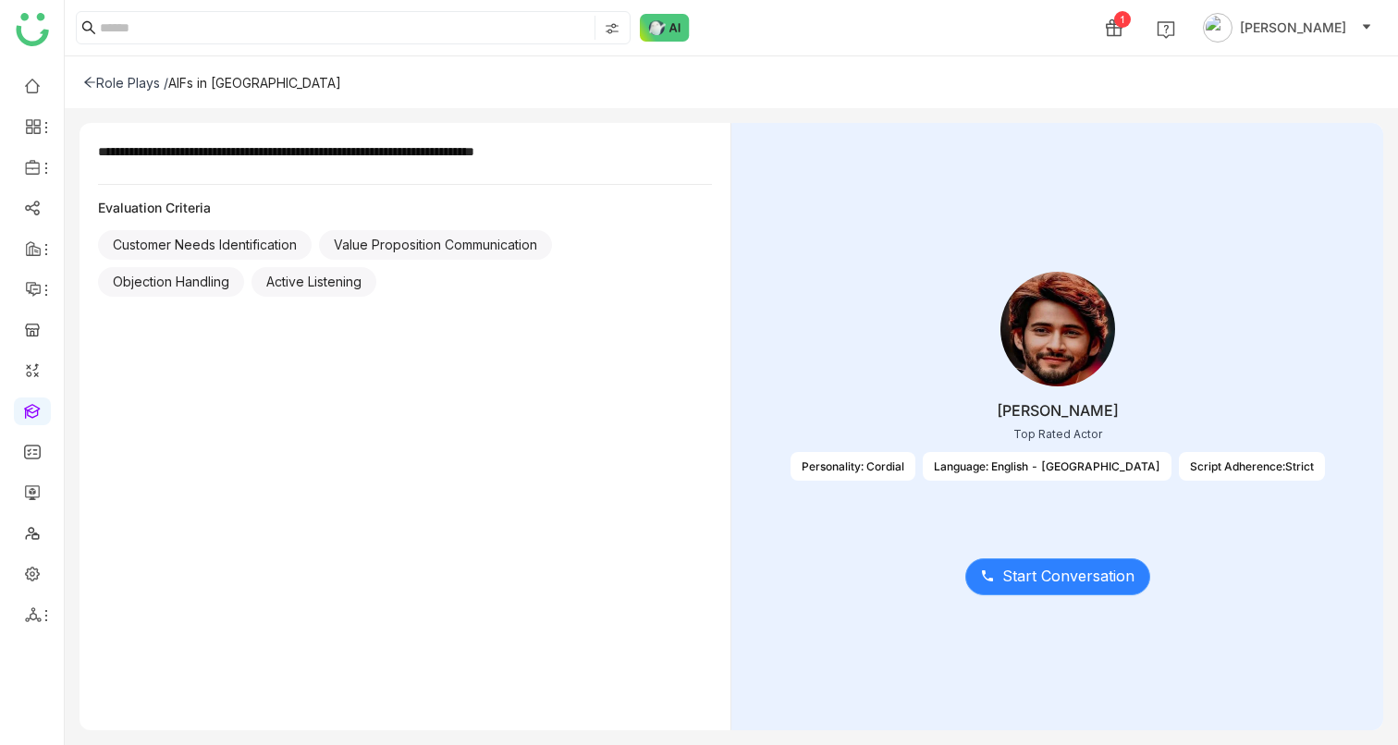
click at [1028, 568] on span "Start Conversation" at bounding box center [1068, 576] width 132 height 23
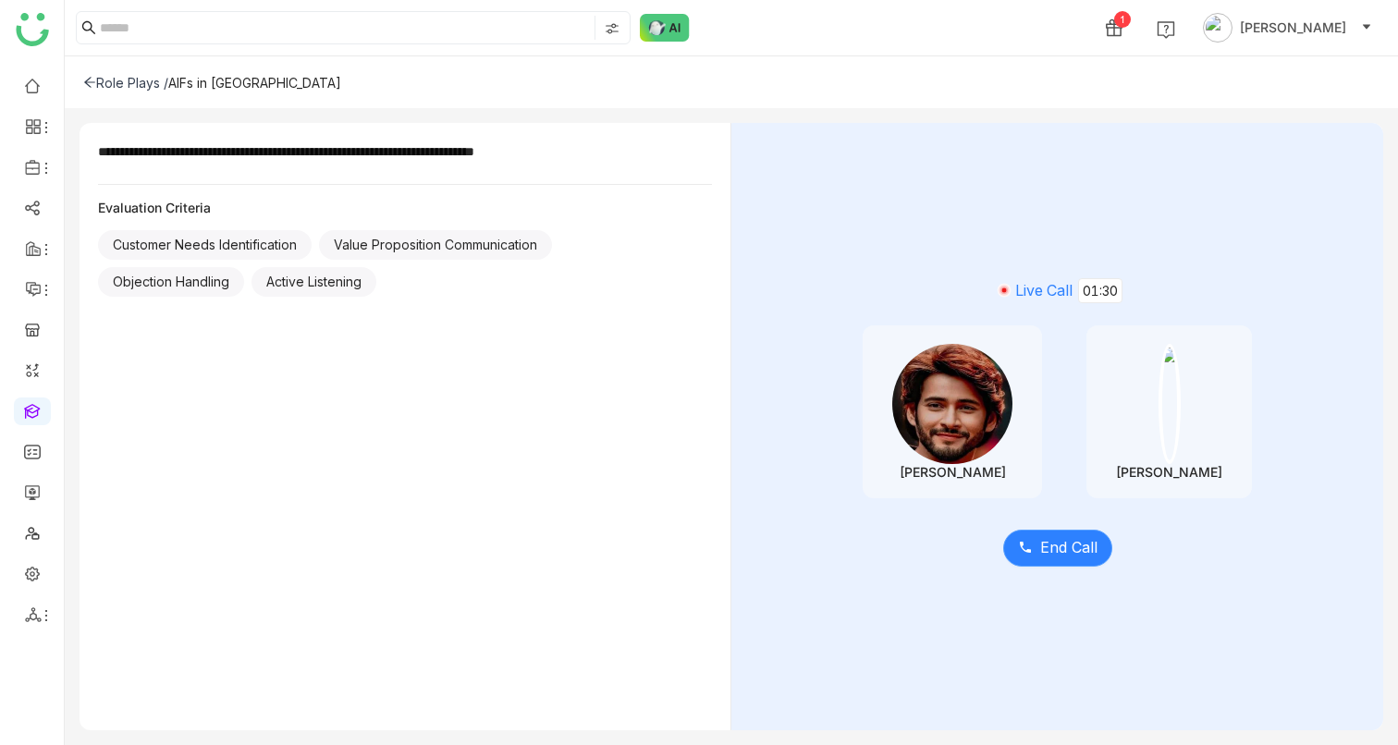
click at [1055, 552] on span "End Call" at bounding box center [1068, 547] width 57 height 23
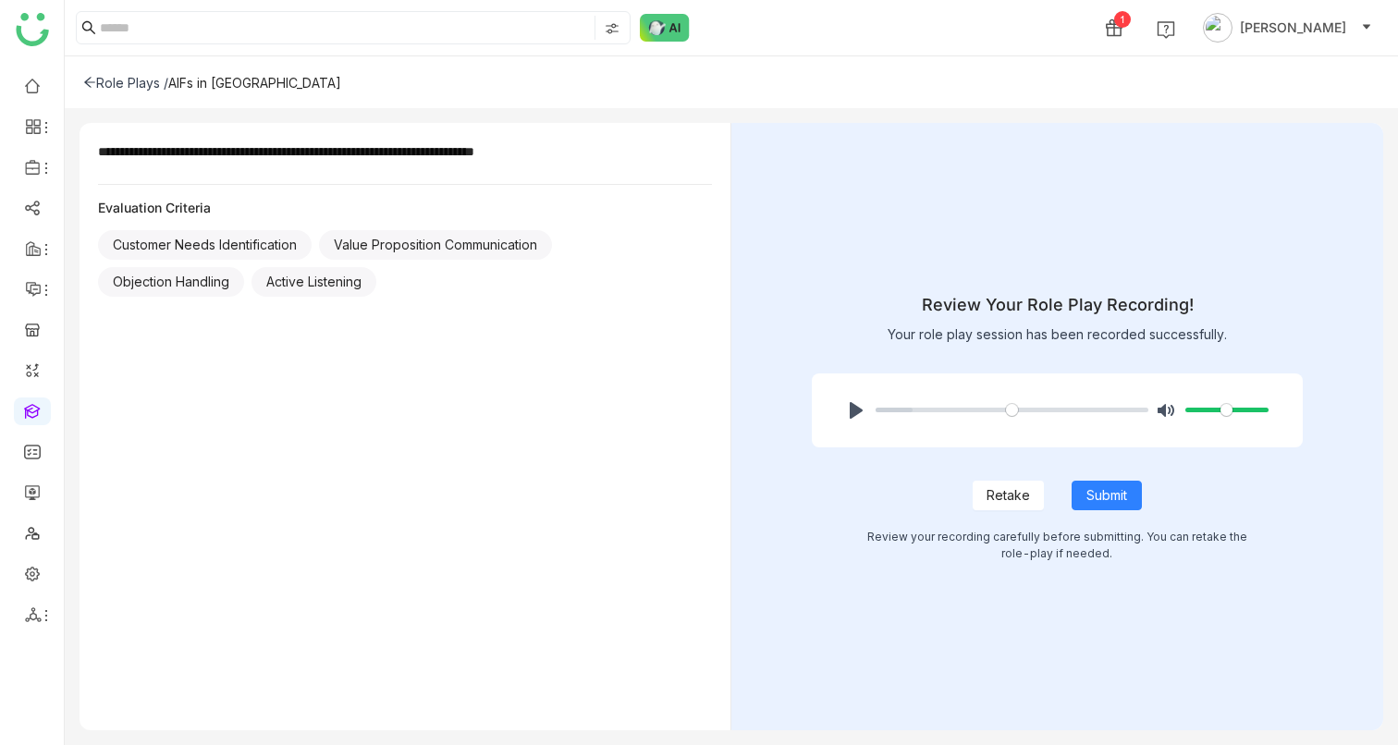
click at [1008, 501] on span "Retake" at bounding box center [1008, 495] width 43 height 20
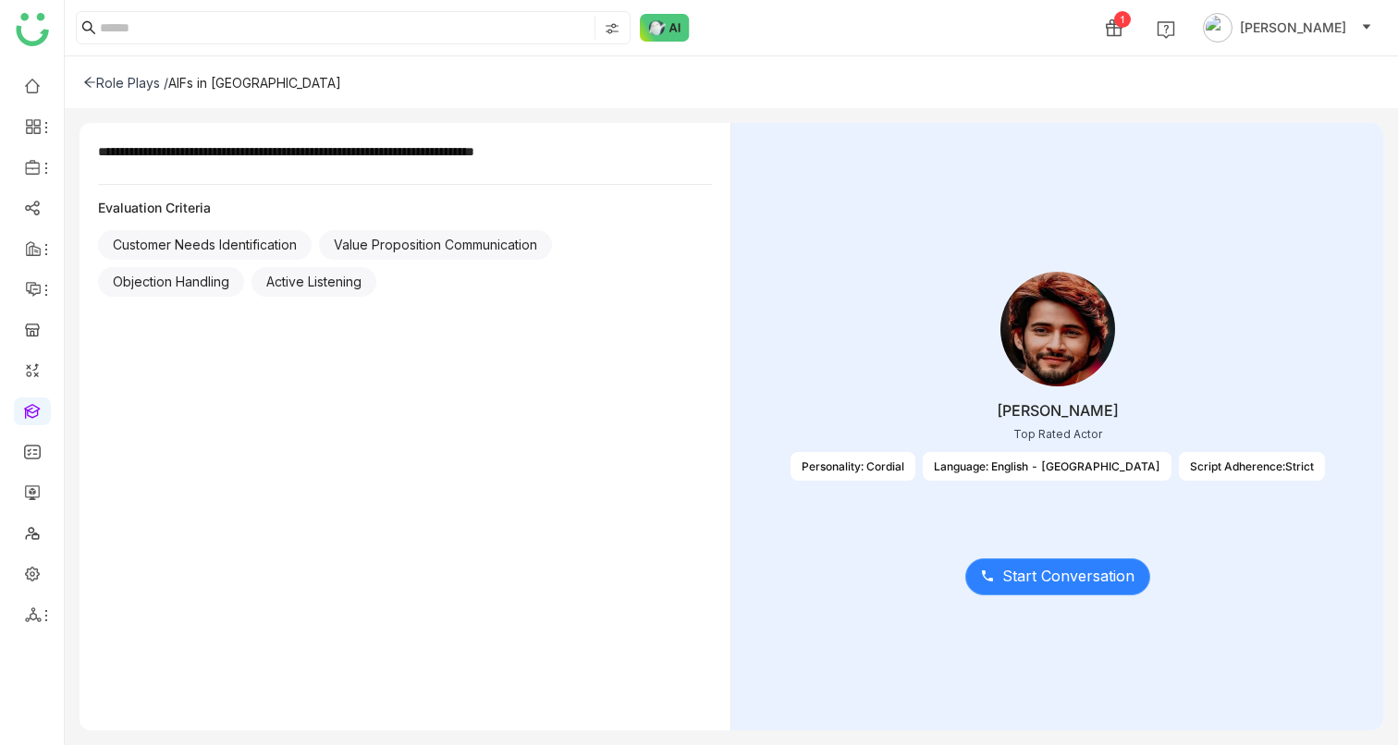
click at [1062, 577] on span "Start Conversation" at bounding box center [1068, 576] width 132 height 23
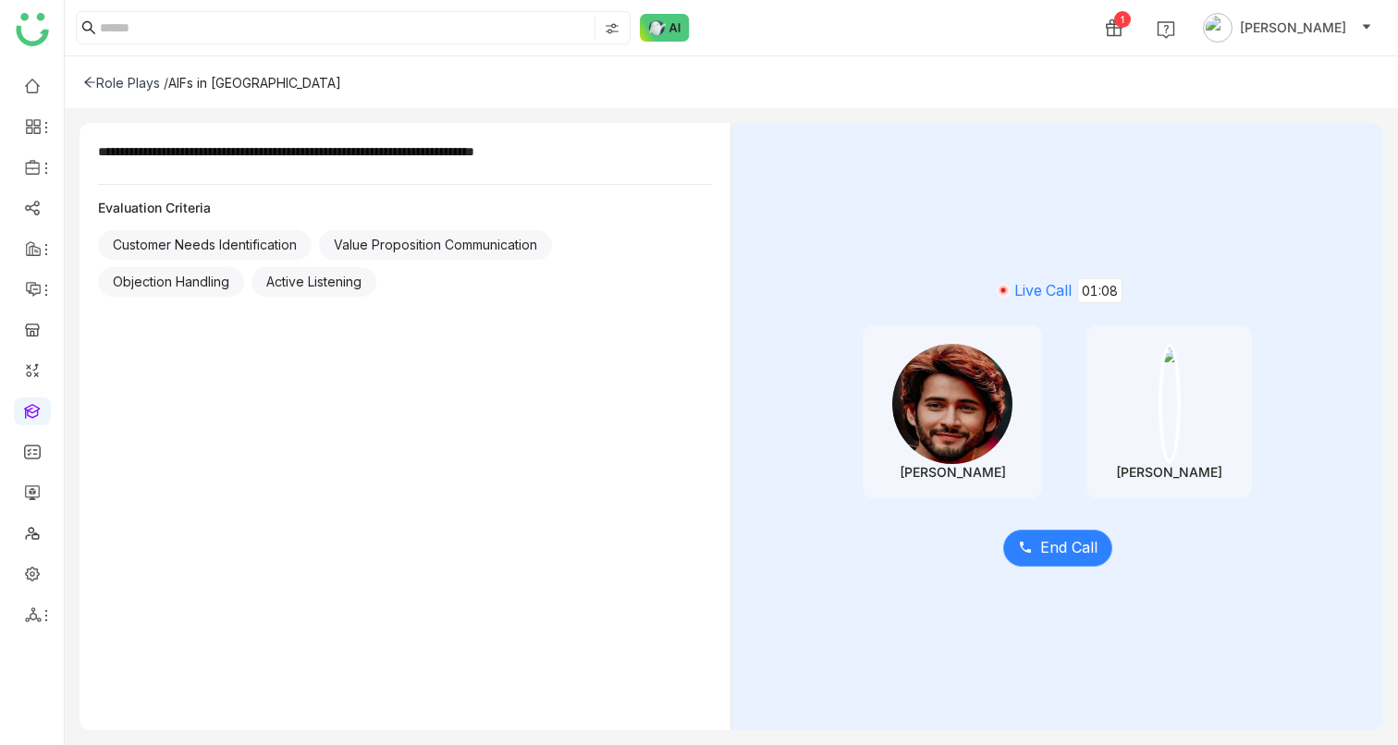
click at [1046, 545] on span "End Call" at bounding box center [1068, 547] width 57 height 23
